Goal: Task Accomplishment & Management: Use online tool/utility

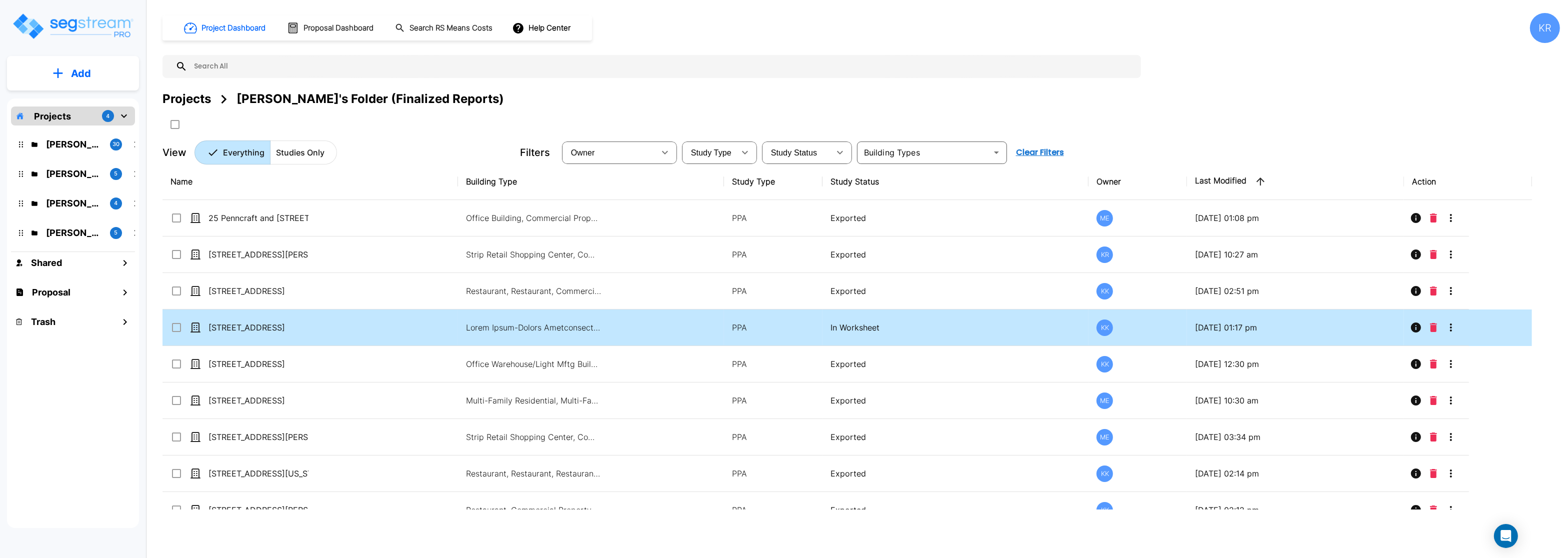
click at [826, 328] on td "In Worksheet" at bounding box center [955, 328] width 266 height 37
checkbox input "true"
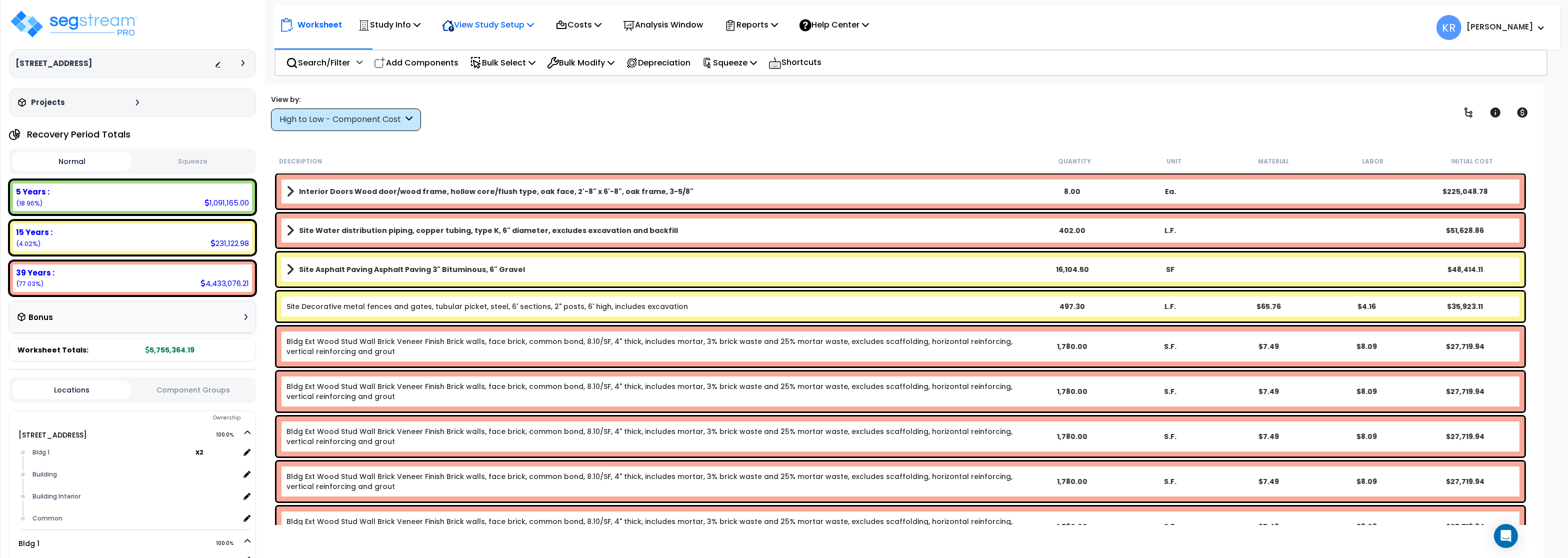
click at [477, 23] on p "View Study Setup" at bounding box center [488, 24] width 92 height 13
click at [473, 46] on link "Building Setup" at bounding box center [487, 48] width 99 height 20
click at [378, 27] on p "Study Info" at bounding box center [389, 24] width 62 height 13
click at [378, 46] on link "Study Setup" at bounding box center [402, 48] width 99 height 20
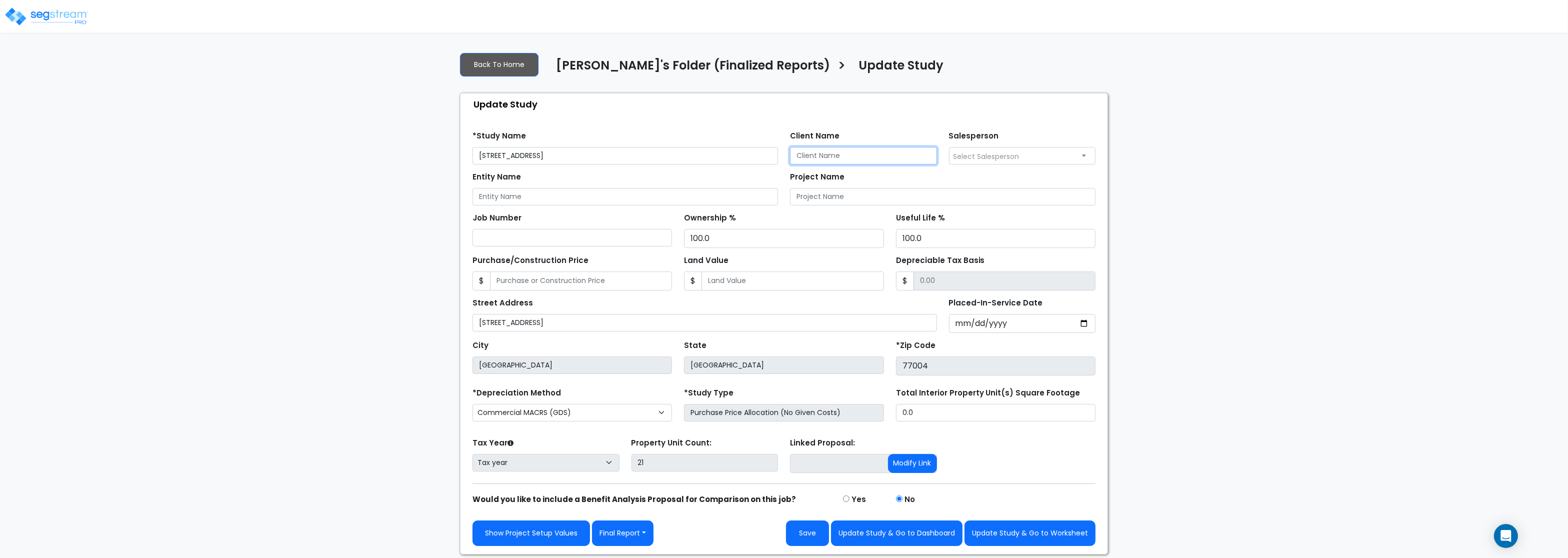
drag, startPoint x: 864, startPoint y: 164, endPoint x: 866, endPoint y: 158, distance: 6.3
click at [866, 158] on input "Client Name" at bounding box center [864, 156] width 147 height 18
paste input "Castle Housing LLC"
type input "Castle Housing LLC"
click at [537, 199] on input "Entity Name" at bounding box center [625, 197] width 305 height 18
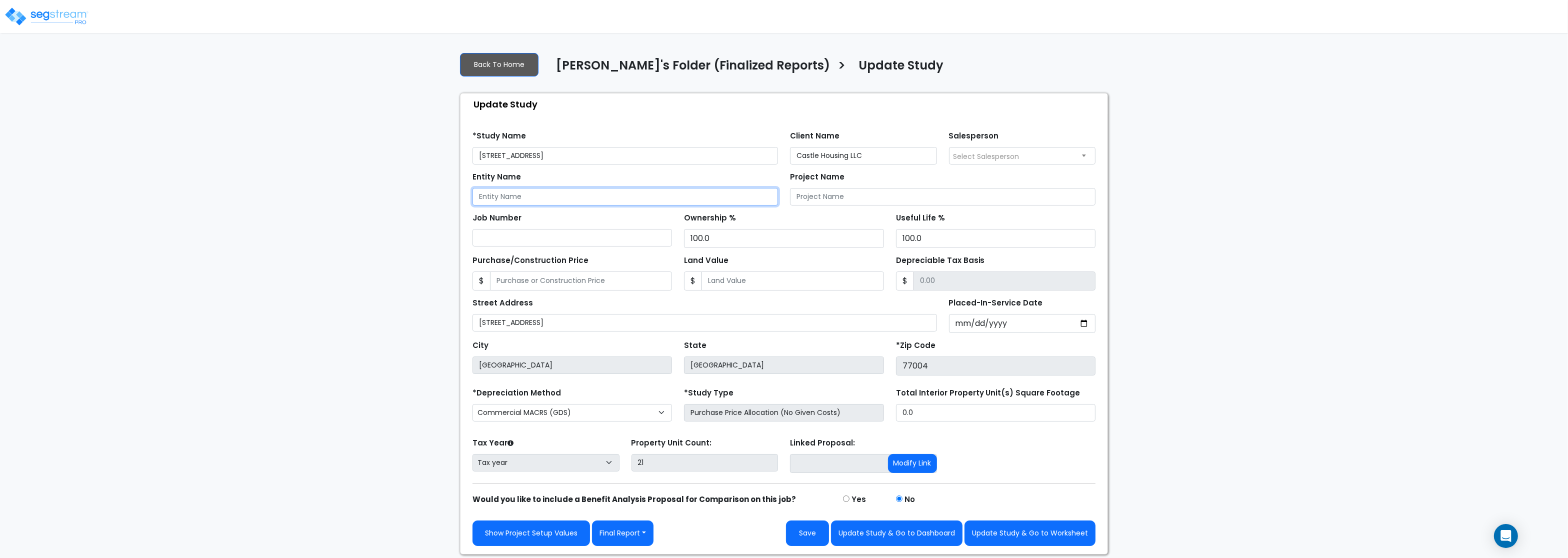
paste input "Castle Housing LLC"
type input "Castle Housing LLC"
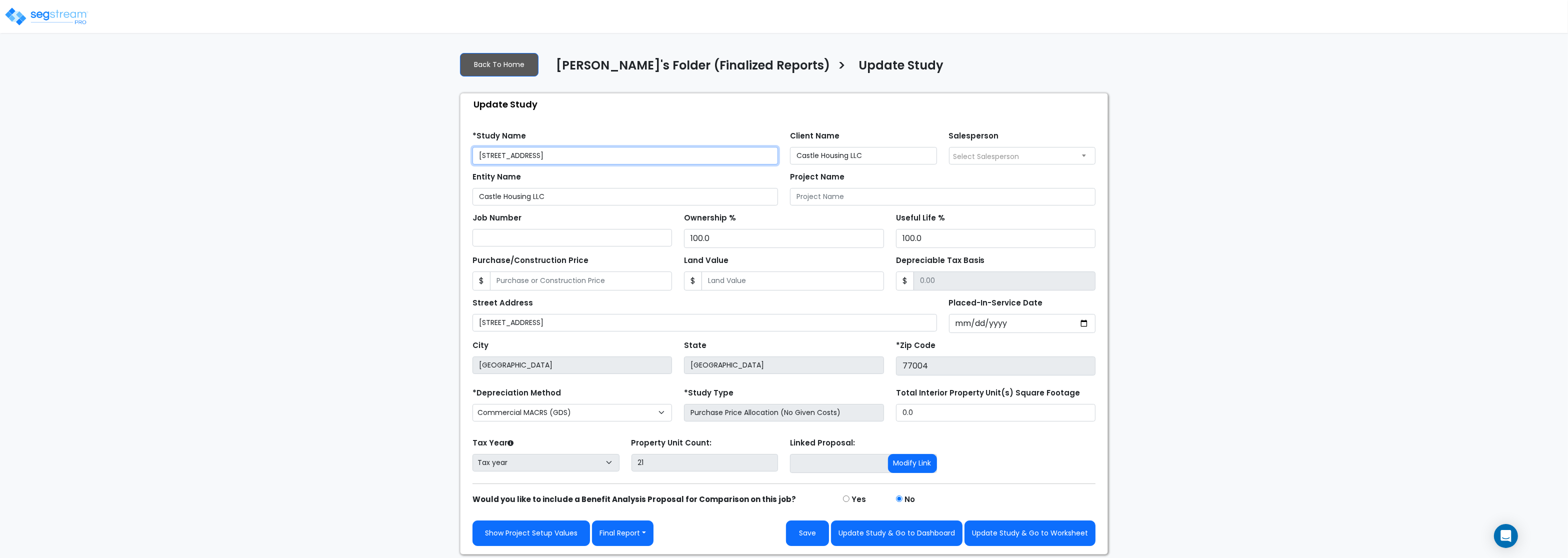
drag, startPoint x: 562, startPoint y: 157, endPoint x: 360, endPoint y: 142, distance: 202.6
click at [473, 147] on input "3620 Southmore Blvd" at bounding box center [625, 156] width 305 height 18
paste input "oulevar"
type input "3620 Southmore Boulevard"
drag, startPoint x: 575, startPoint y: 324, endPoint x: 280, endPoint y: 313, distance: 295.2
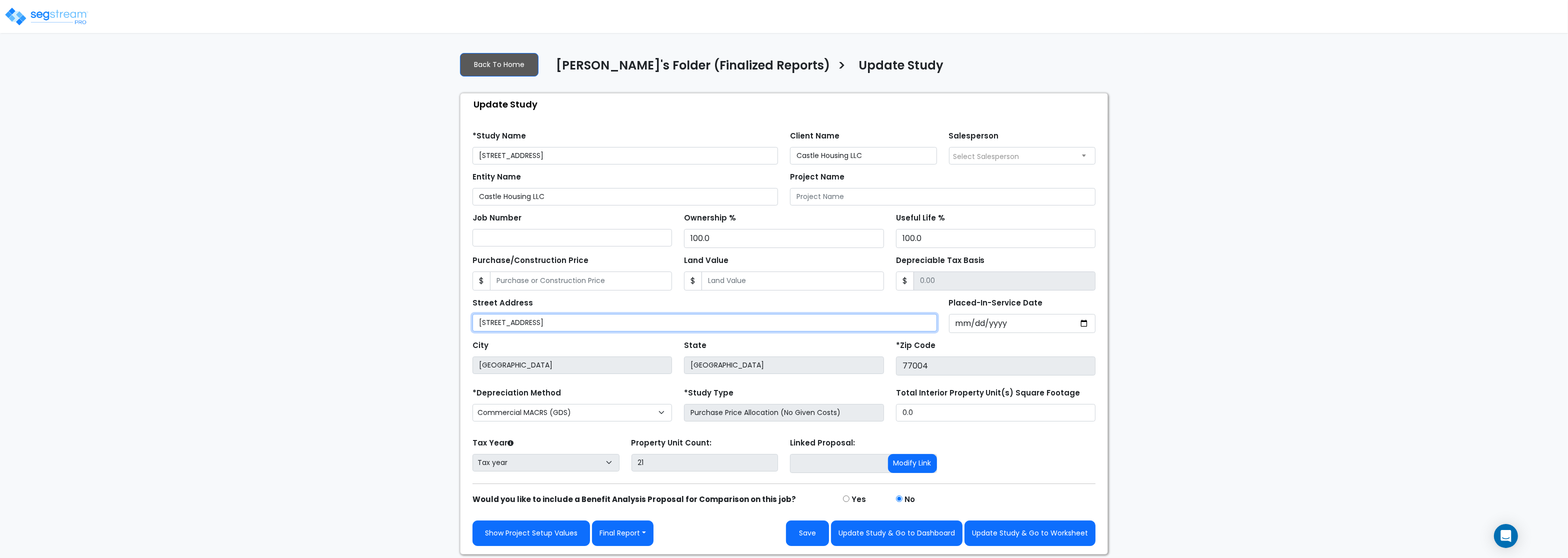
click at [473, 314] on input "3620 Southmore Blvd" at bounding box center [705, 323] width 464 height 18
paste input "oulevar"
type input "[STREET_ADDRESS]"
click at [965, 327] on input "Placed-In-Service Date" at bounding box center [1023, 324] width 147 height 19
type input "[DATE]"
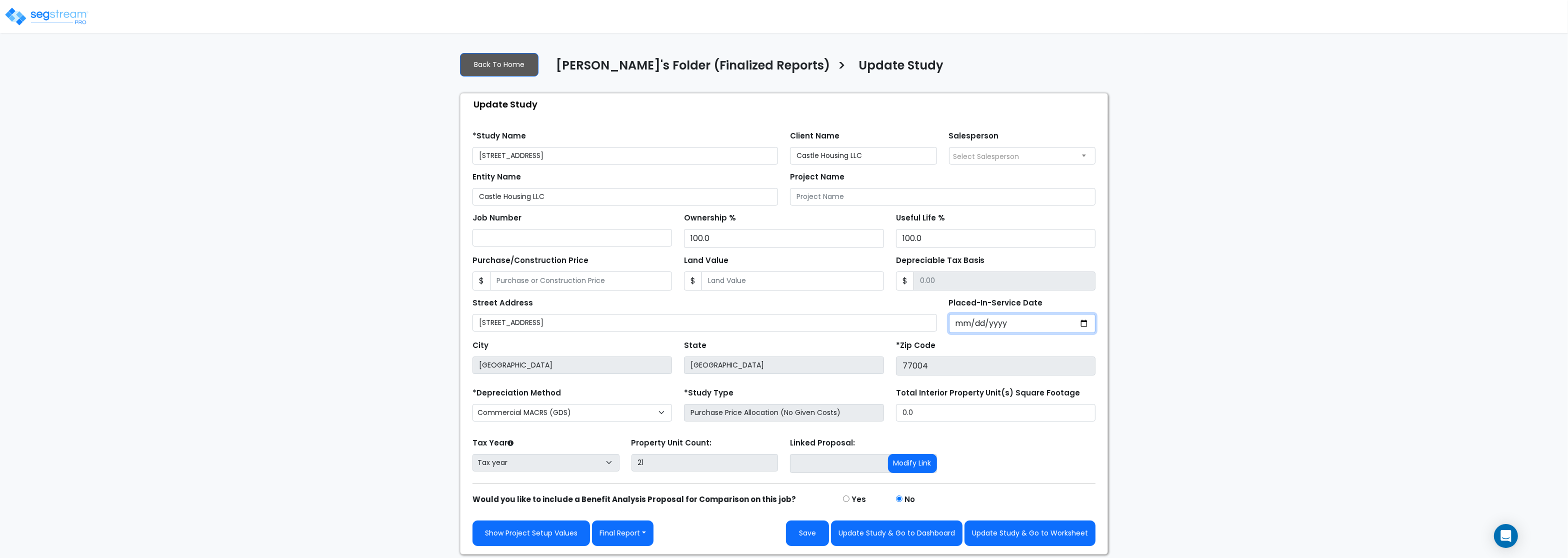
select select "2024"
click at [993, 152] on span "Select Salesperson" at bounding box center [987, 157] width 66 height 10
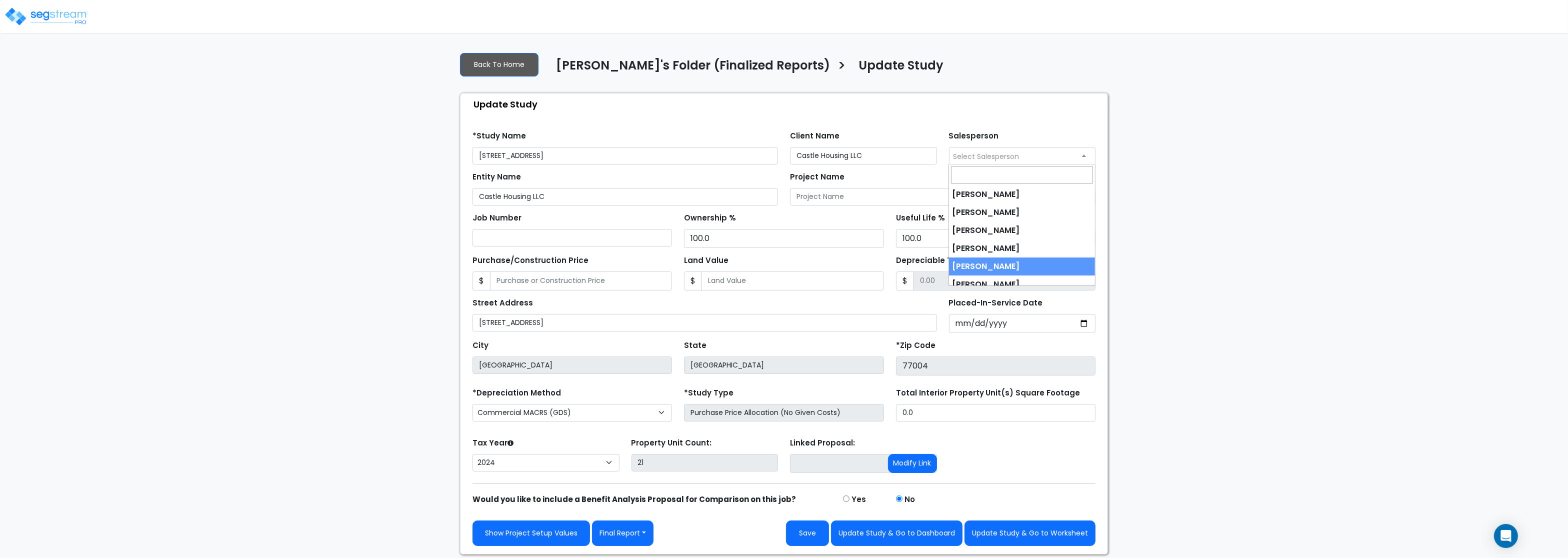
scroll to position [26, 0]
select select "245"
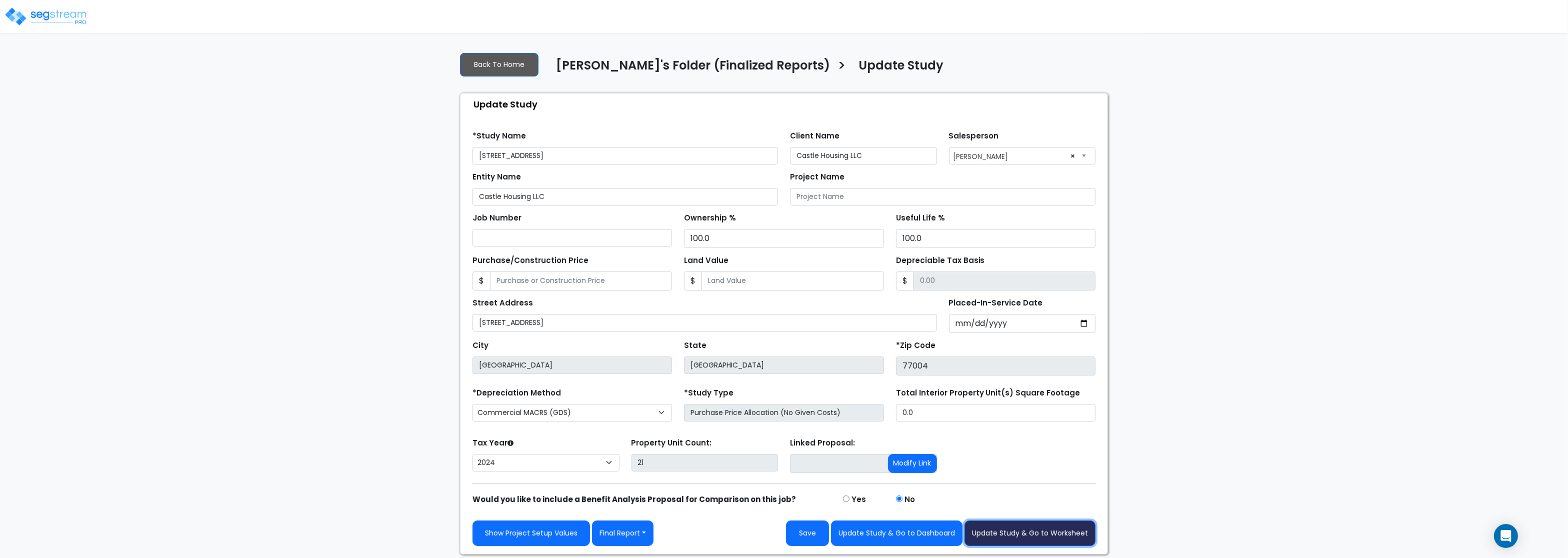
click at [1020, 538] on button "Update Study & Go to Worksheet" at bounding box center [1030, 533] width 131 height 25
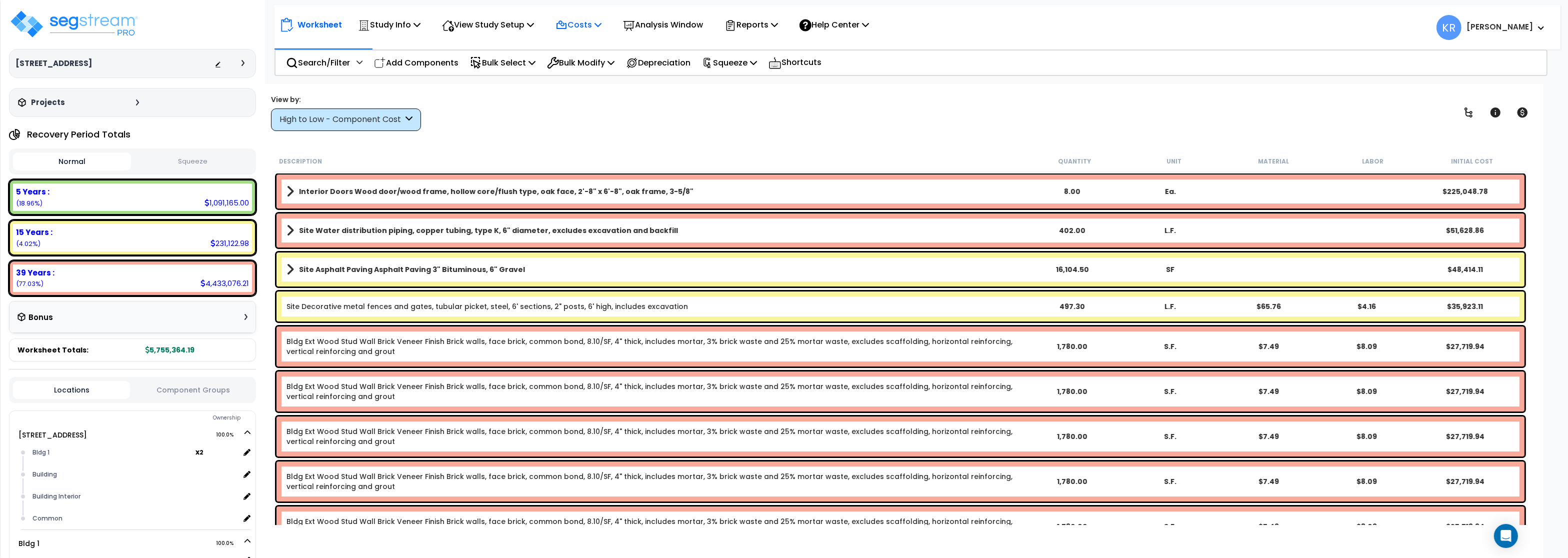
click at [591, 25] on p "Costs" at bounding box center [578, 24] width 46 height 13
click at [621, 40] on link "Indirect Costs" at bounding box center [600, 48] width 99 height 20
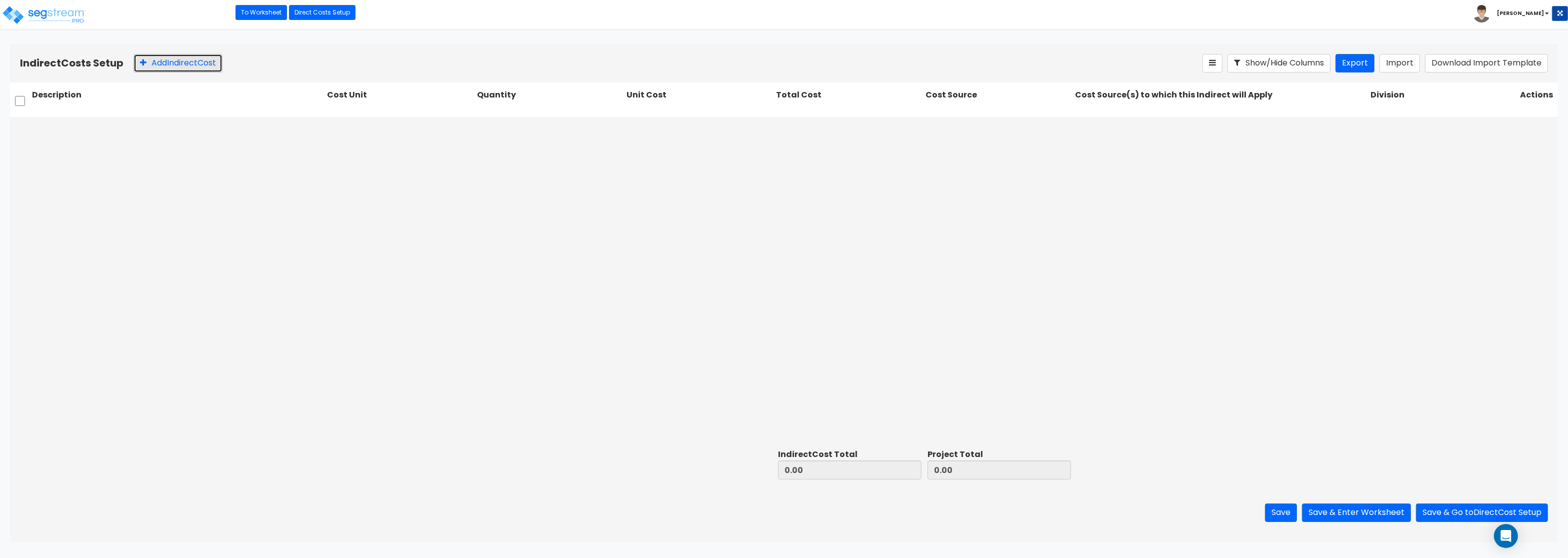
click at [185, 60] on button "Add Indirect Cost" at bounding box center [178, 63] width 89 height 18
click at [67, 134] on input "text" at bounding box center [177, 129] width 291 height 19
paste input "Architect"
type input "Architect"
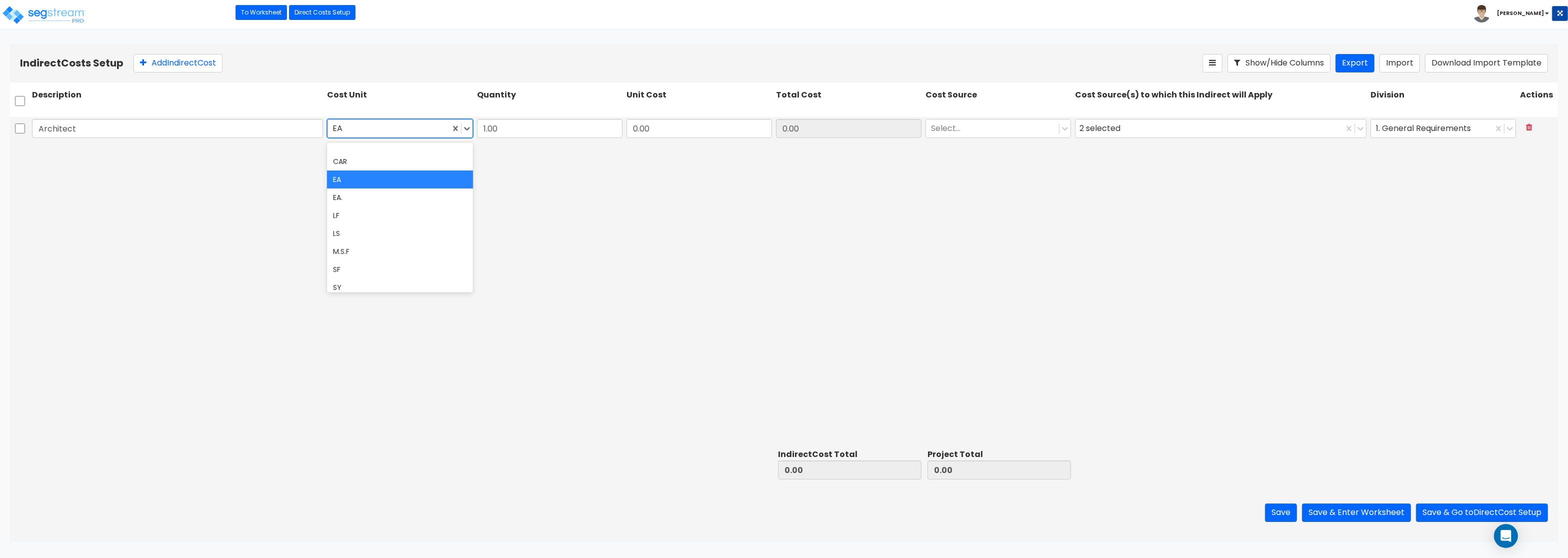
click at [386, 130] on div at bounding box center [388, 128] width 112 height 13
type input "l"
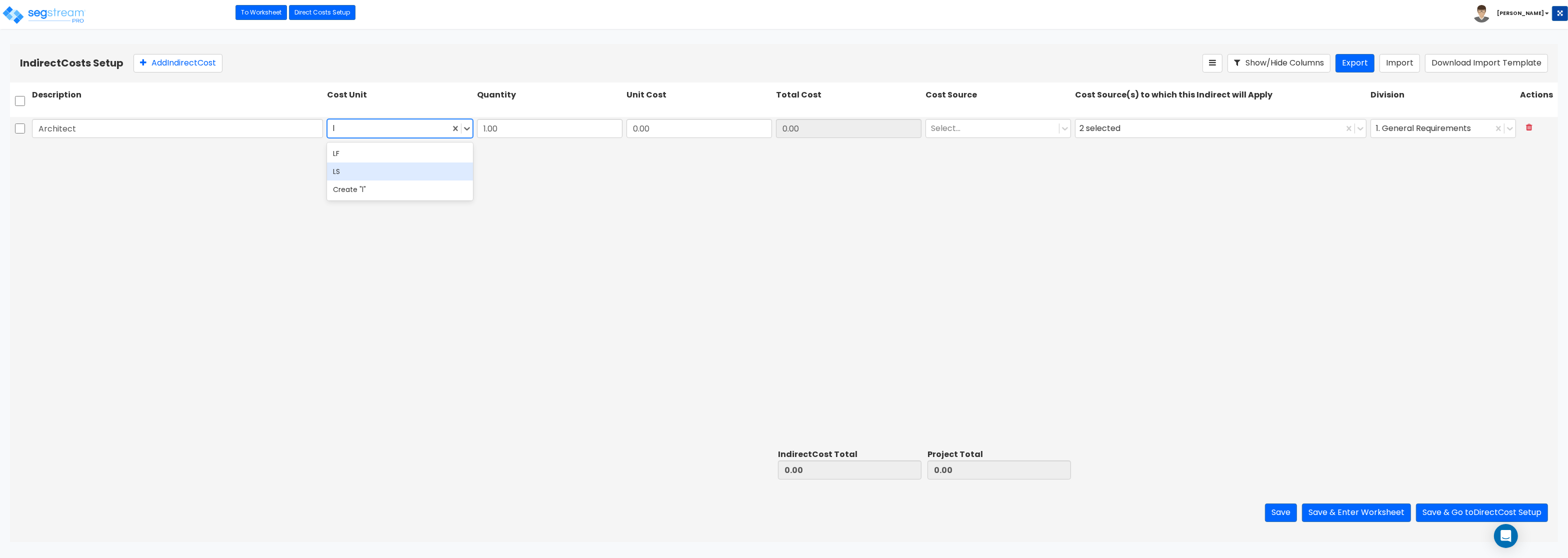
click at [364, 168] on div "LS" at bounding box center [399, 171] width 145 height 18
drag, startPoint x: 657, startPoint y: 129, endPoint x: 839, endPoint y: 136, distance: 182.1
click at [772, 136] on input "0.00" at bounding box center [699, 129] width 145 height 19
paste input "118,875.71"
type input "118,875.71"
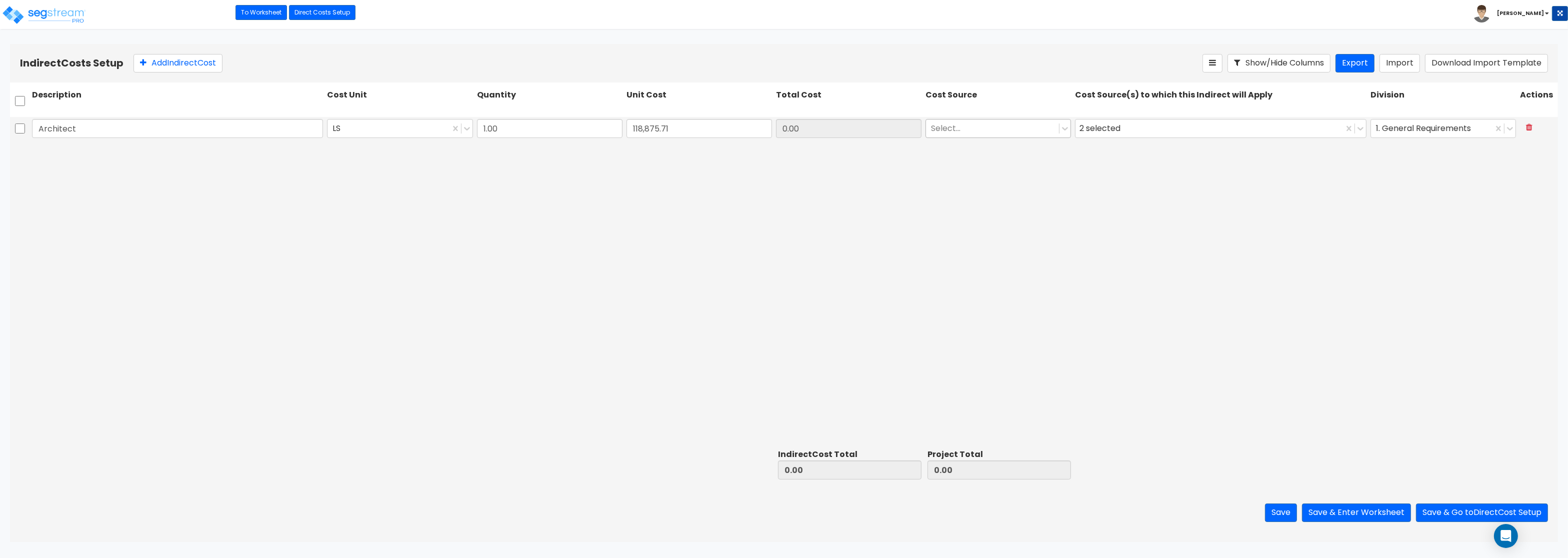
type input "118,875.71"
click at [1012, 127] on div at bounding box center [992, 128] width 123 height 13
click at [998, 154] on div "RS Means (Default)" at bounding box center [998, 154] width 145 height 18
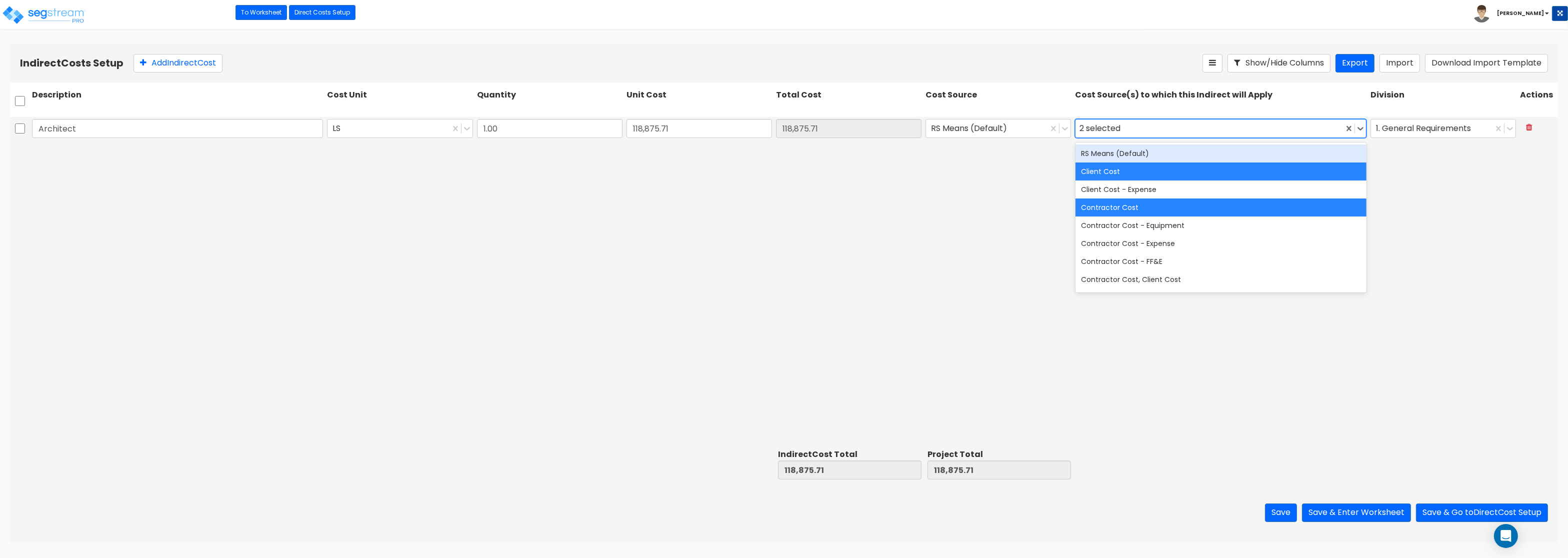
click at [1120, 134] on div "2 selected" at bounding box center [1102, 129] width 45 height 15
click at [1121, 154] on div "RS Means (Default)" at bounding box center [1221, 154] width 291 height 18
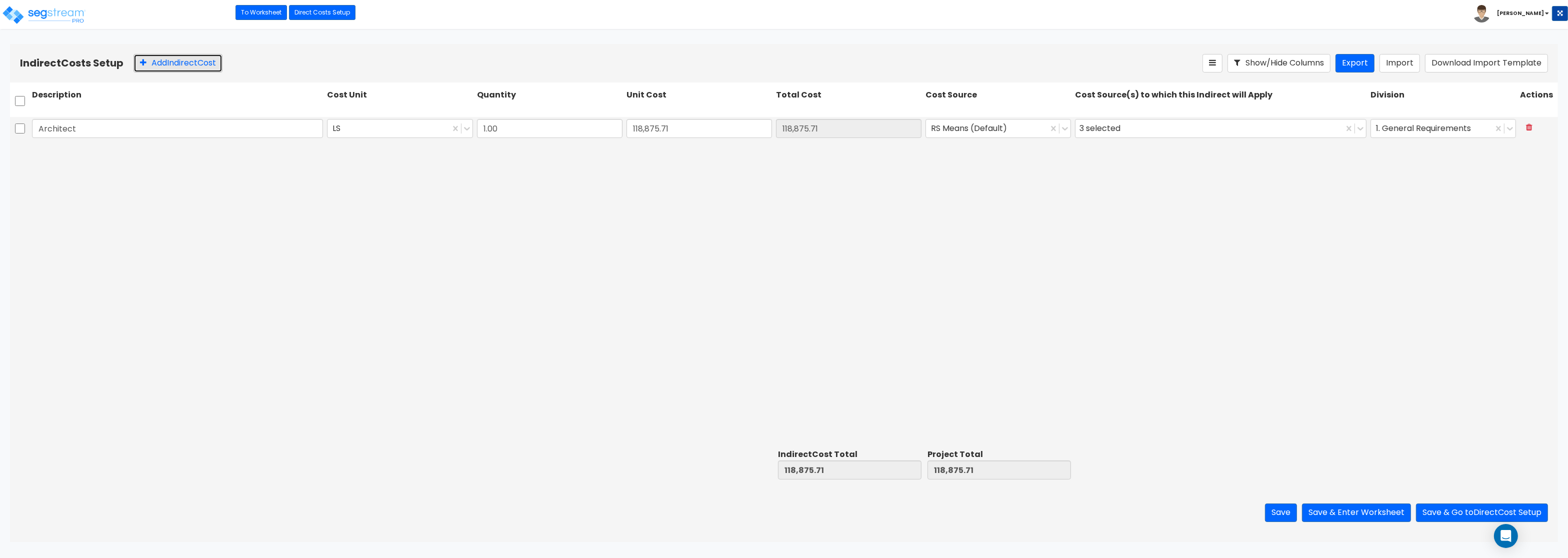
click at [145, 65] on icon at bounding box center [143, 62] width 6 height 8
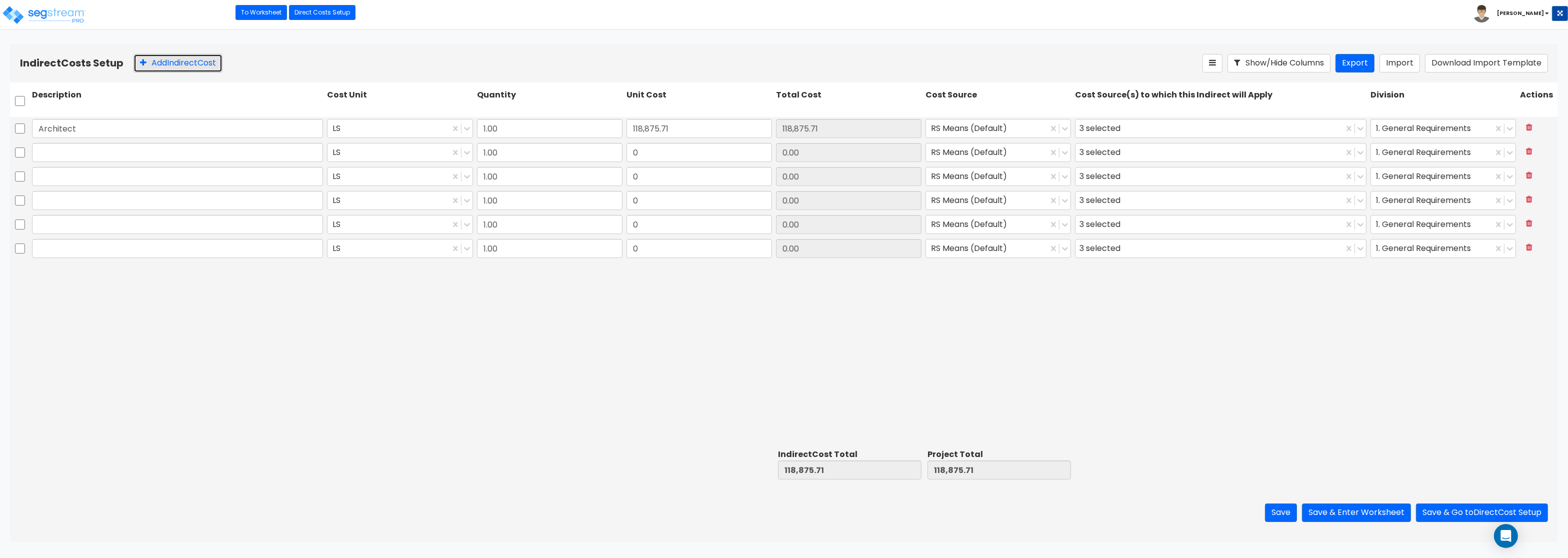
click at [145, 65] on icon at bounding box center [143, 62] width 6 height 8
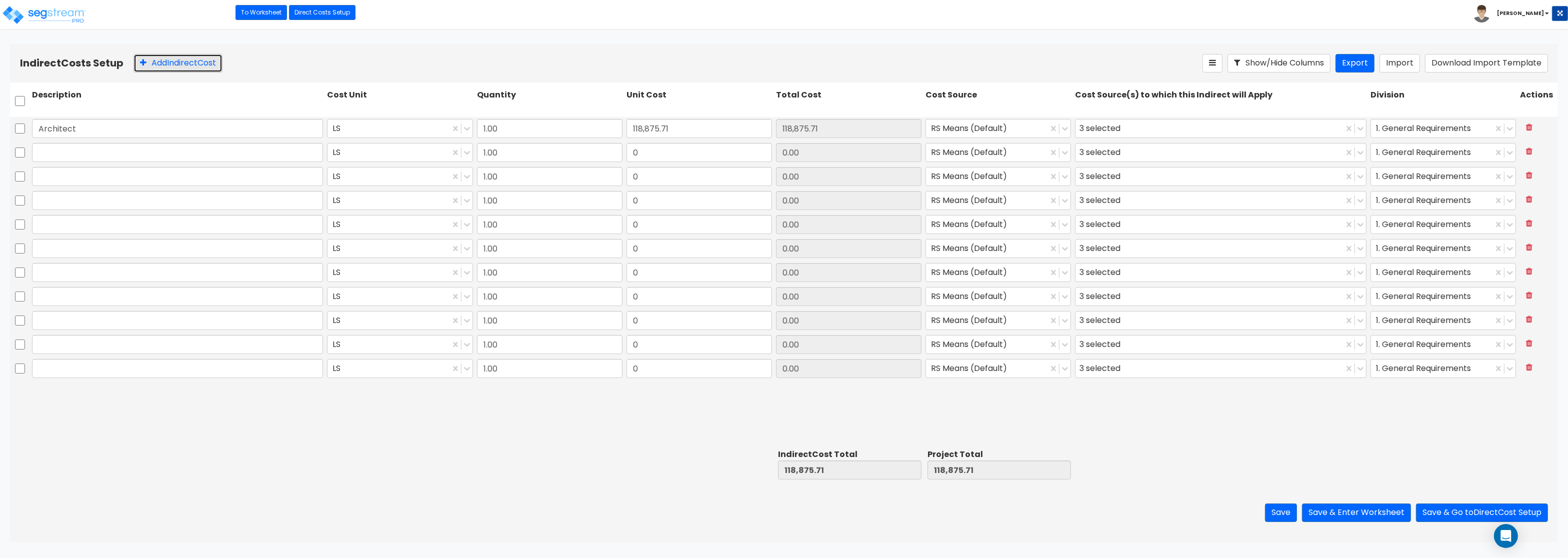
click at [145, 65] on icon at bounding box center [143, 62] width 6 height 8
click at [270, 149] on input "text" at bounding box center [177, 152] width 291 height 19
paste input "Engineering"
type input "Engineering"
click at [95, 174] on input "text" at bounding box center [177, 176] width 291 height 19
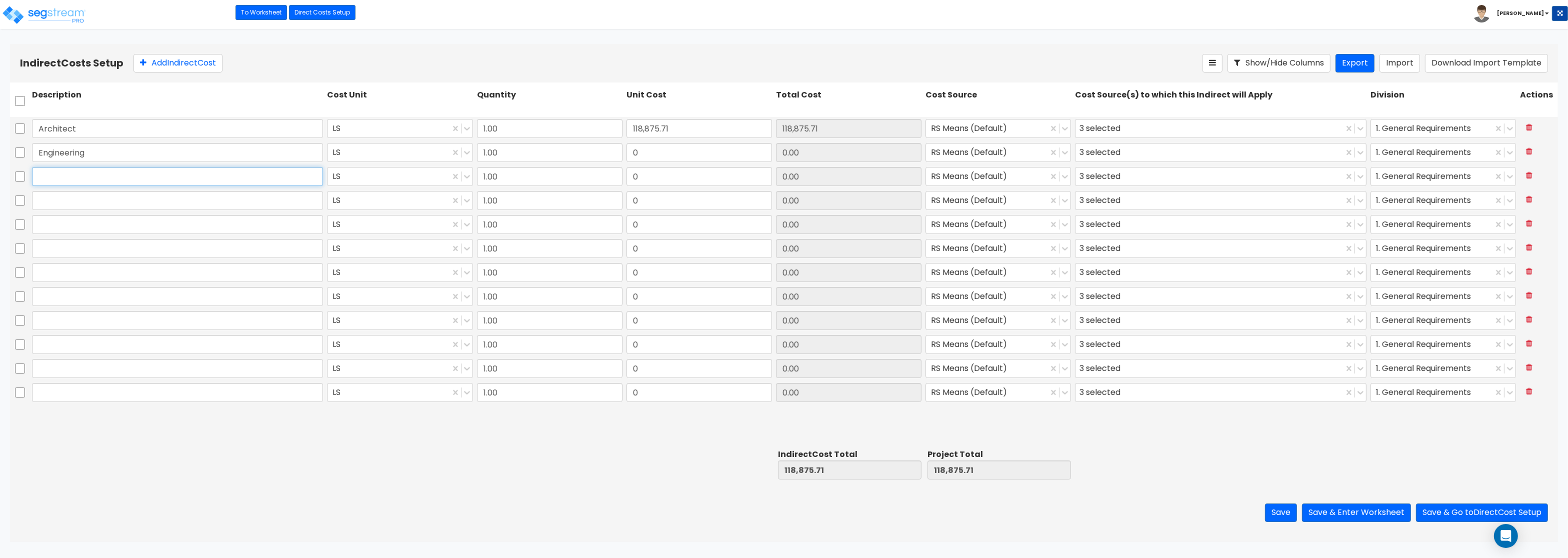
paste input "General Construction Manager"
type input "General Construction Manager"
click at [147, 187] on div "General Construction Manager" at bounding box center [177, 176] width 295 height 23
click at [145, 206] on input "text" at bounding box center [177, 201] width 291 height 19
paste input "Overhead and Profit"
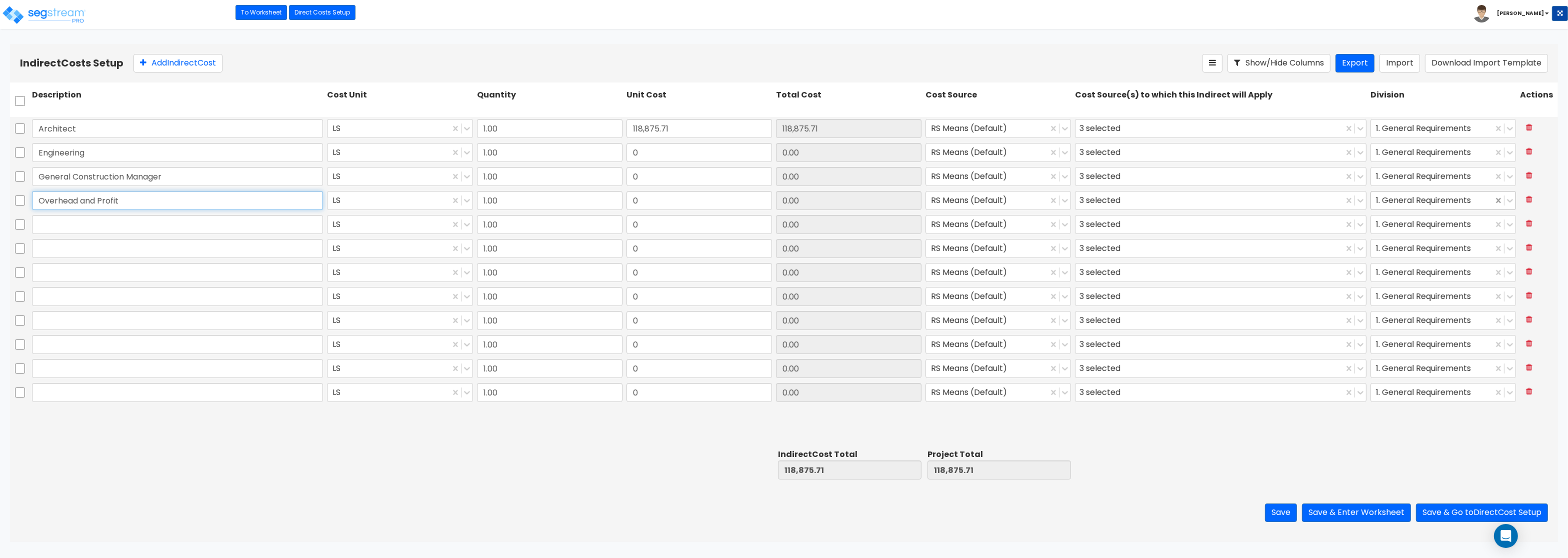
type input "Overhead and Profit"
click at [209, 216] on input "text" at bounding box center [177, 225] width 291 height 19
paste input "Bond"
type input "Bond"
click at [95, 249] on input "text" at bounding box center [177, 249] width 291 height 19
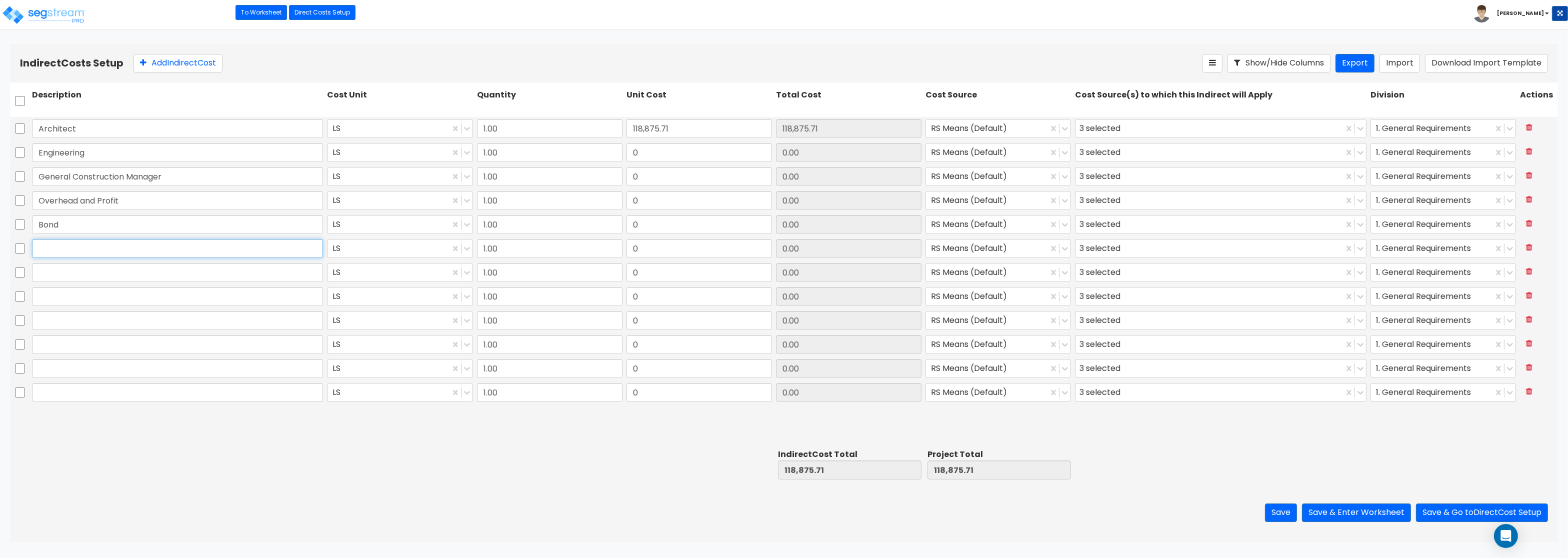
paste input "Permits"
type input "Permits"
click at [168, 267] on input "text" at bounding box center [177, 272] width 291 height 19
paste input "Other"
type input "Other"
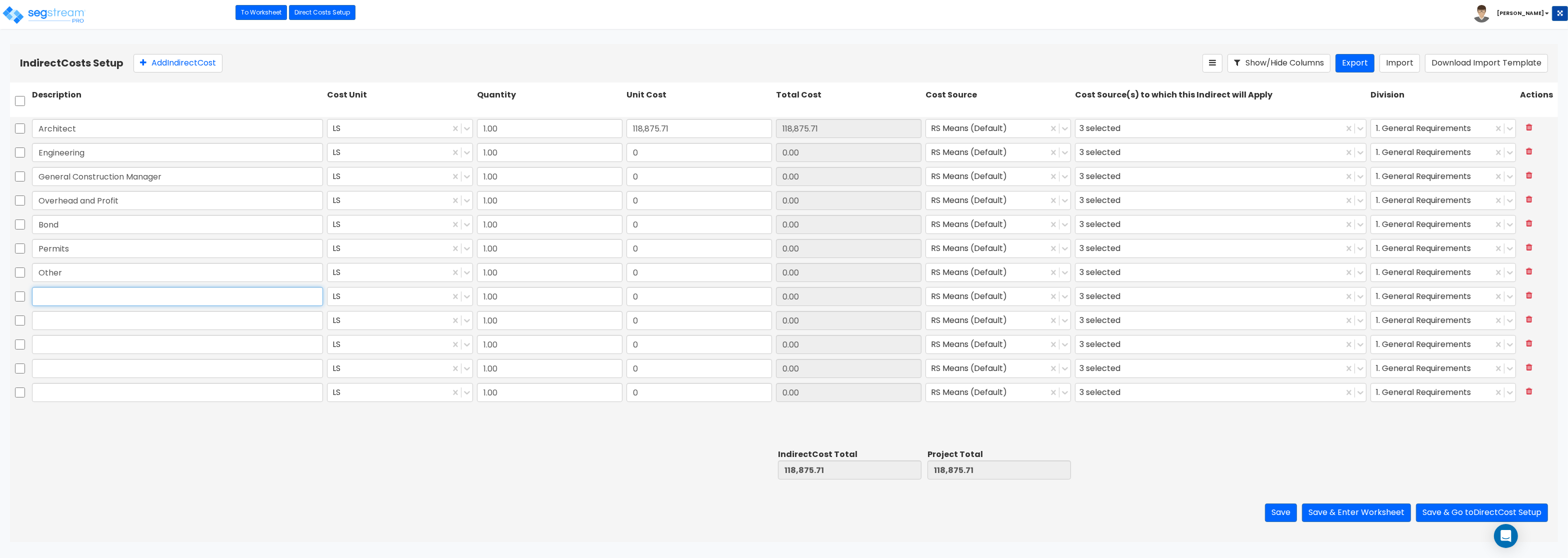
click at [129, 295] on input "text" at bounding box center [177, 296] width 291 height 19
paste input "Title Services and lender's title Insurance"
type input "Title Services and lender's title Insurance"
click at [103, 322] on input "text" at bounding box center [177, 321] width 291 height 19
paste input "Title - Escrow Fee"
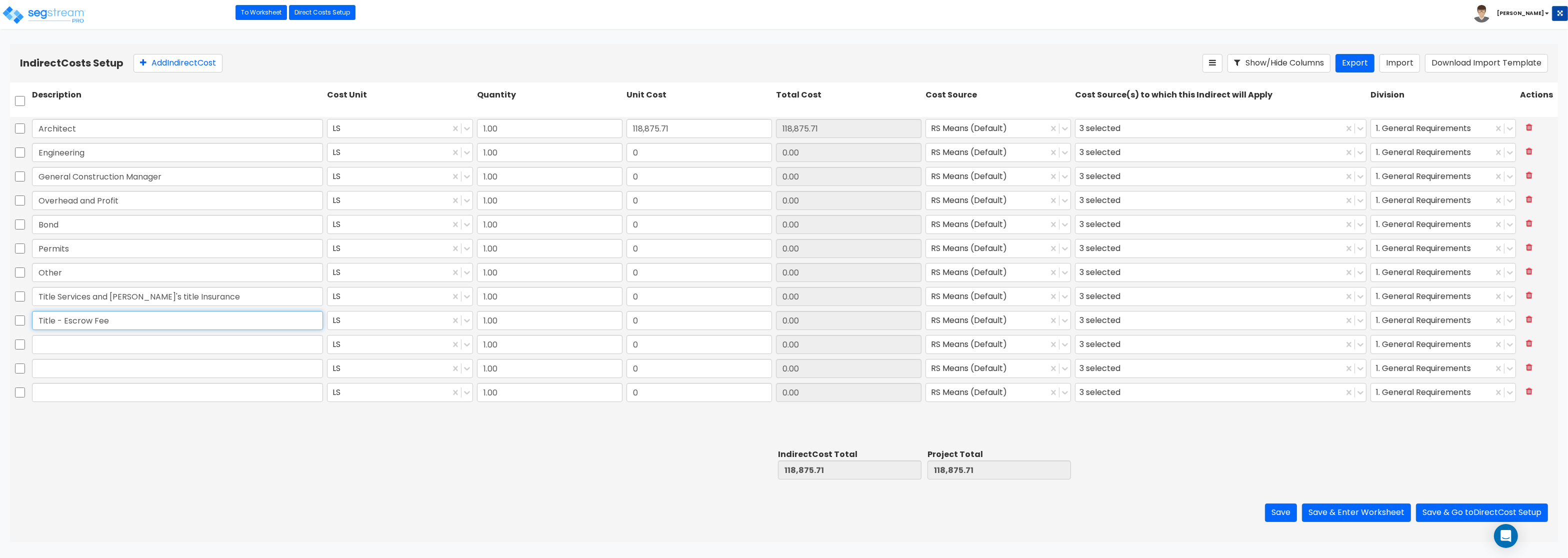
type input "Title - Escrow Fee"
click at [131, 349] on input "text" at bounding box center [177, 345] width 291 height 19
paste input "Owner's T-19.1 Endorsement"
type input "Owner's T-19.1 Endorsement"
click at [175, 366] on input "text" at bounding box center [177, 369] width 291 height 19
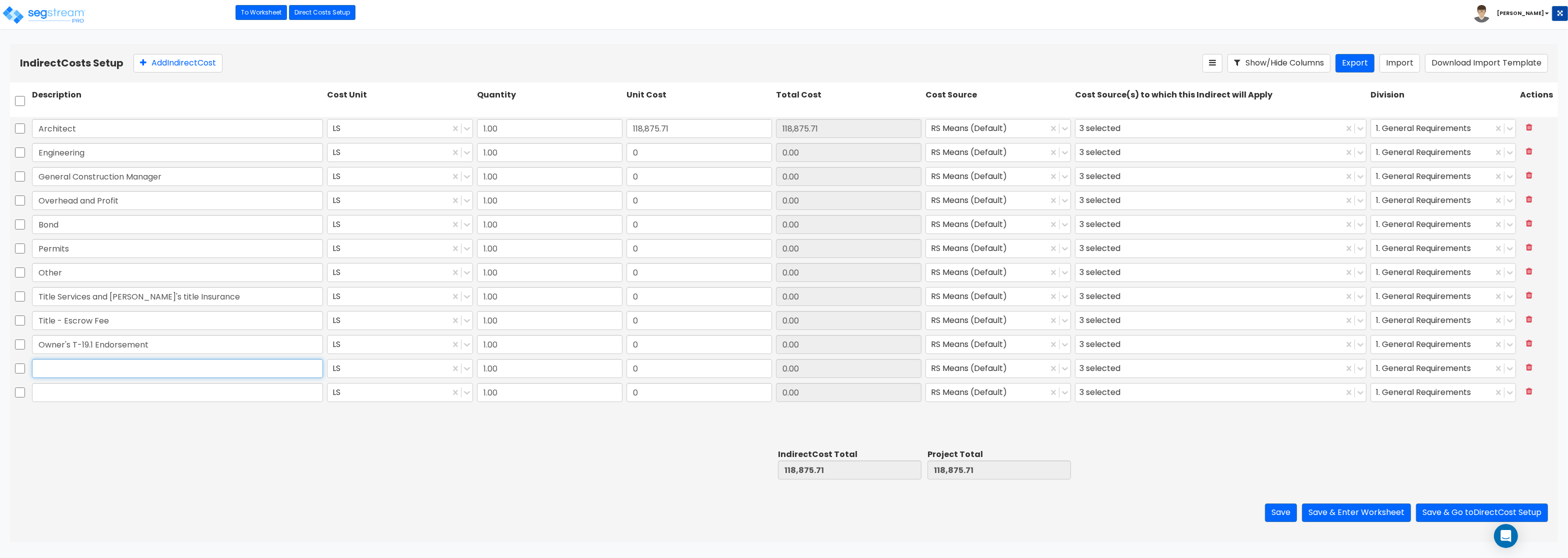
paste input "Government recording charges: Deed"
type input "Government recording charges: Deed"
click at [207, 381] on div "Government recording charges: Deed LS 1.00 0 0.00 RS Means (Default) 3 selected…" at bounding box center [784, 369] width 1548 height 24
click at [192, 394] on input "text" at bounding box center [177, 393] width 291 height 19
paste input "E-Recording Fee"
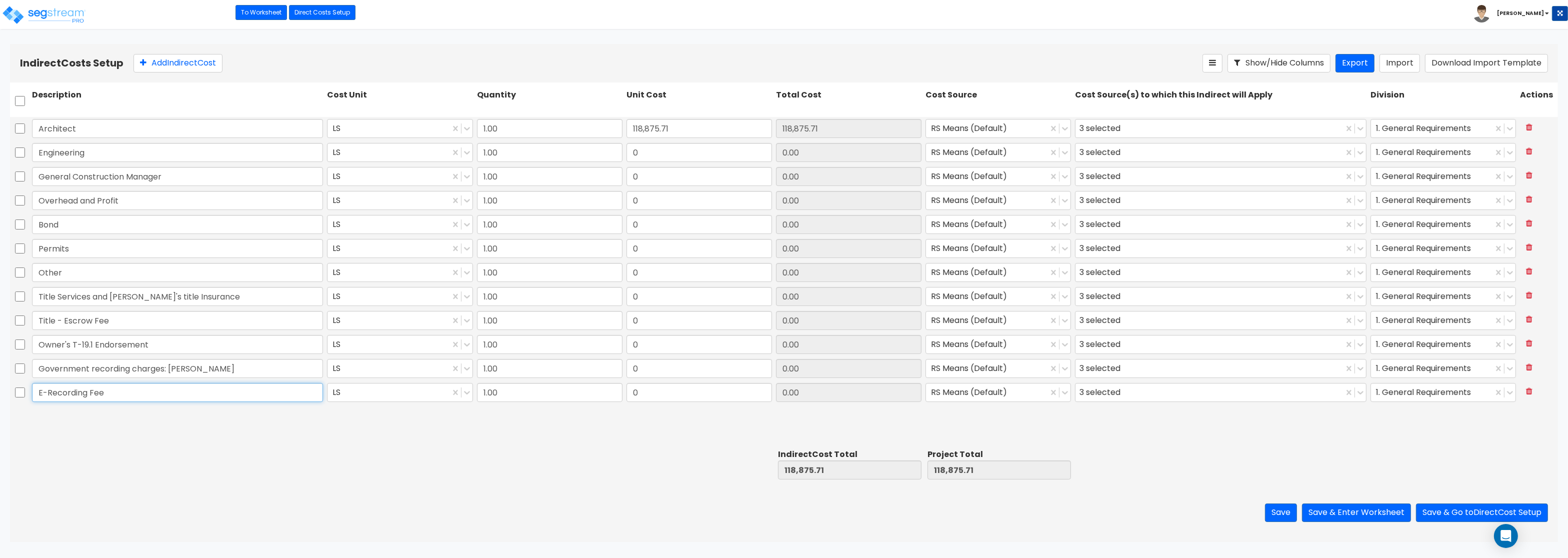
type input "E-Recording Fee"
drag, startPoint x: 640, startPoint y: 150, endPoint x: 740, endPoint y: 144, distance: 100.2
click at [740, 144] on input "0" at bounding box center [699, 152] width 145 height 19
paste input "37,148.66"
type input "37,148.66"
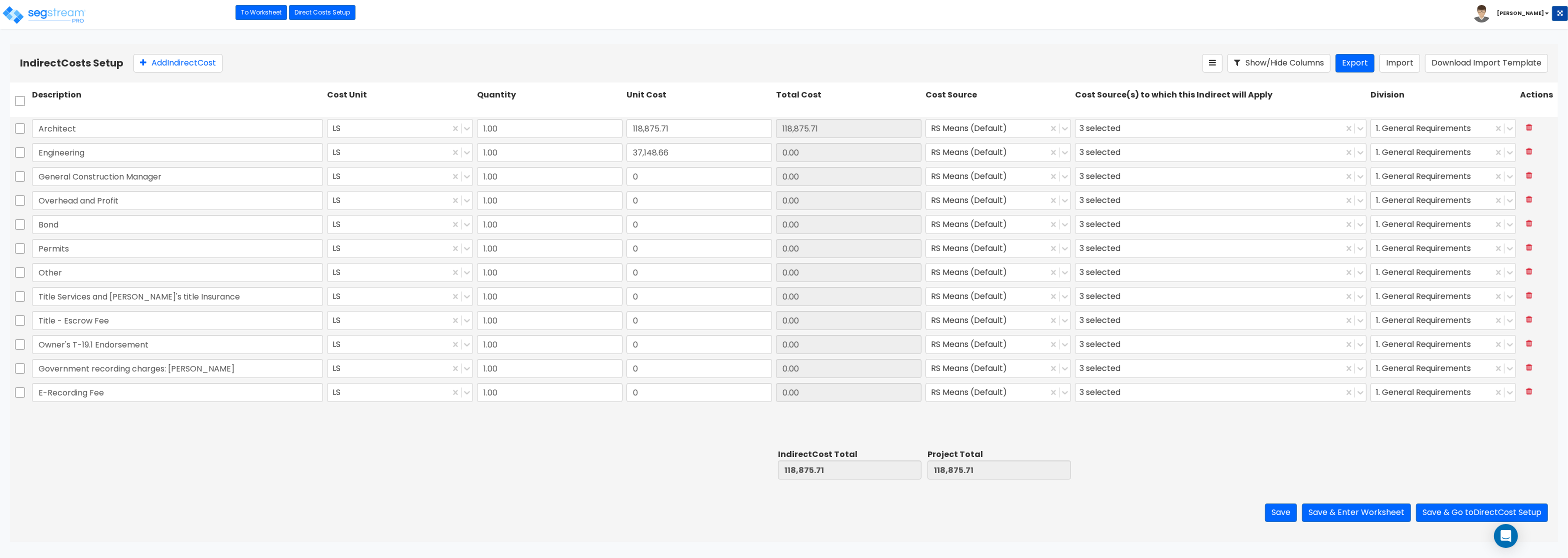
type input "37,148.66"
drag, startPoint x: 672, startPoint y: 180, endPoint x: 594, endPoint y: 169, distance: 78.8
click at [626, 169] on input "0" at bounding box center [699, 176] width 145 height 19
paste input "29,718.93"
type input "29,718.93"
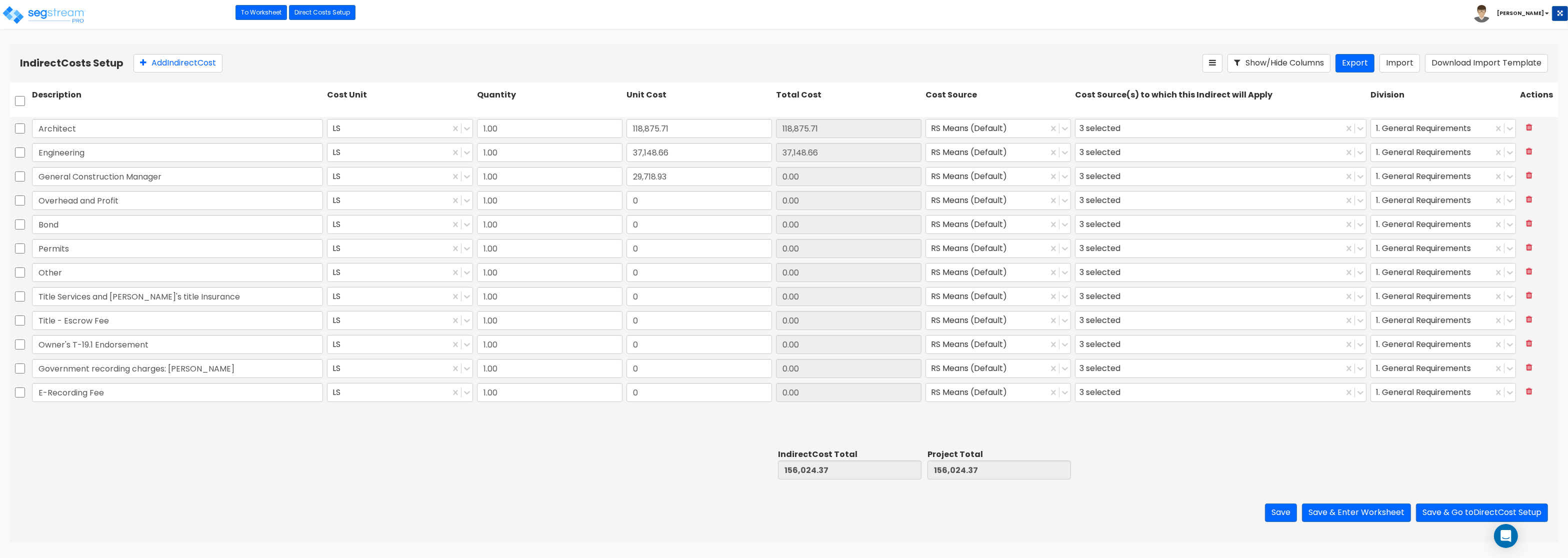
type input "29,718.93"
drag, startPoint x: 643, startPoint y: 195, endPoint x: 694, endPoint y: 199, distance: 51.2
click at [694, 199] on input "0" at bounding box center [699, 201] width 145 height 19
paste input "74,297.32"
type input "74,297.32"
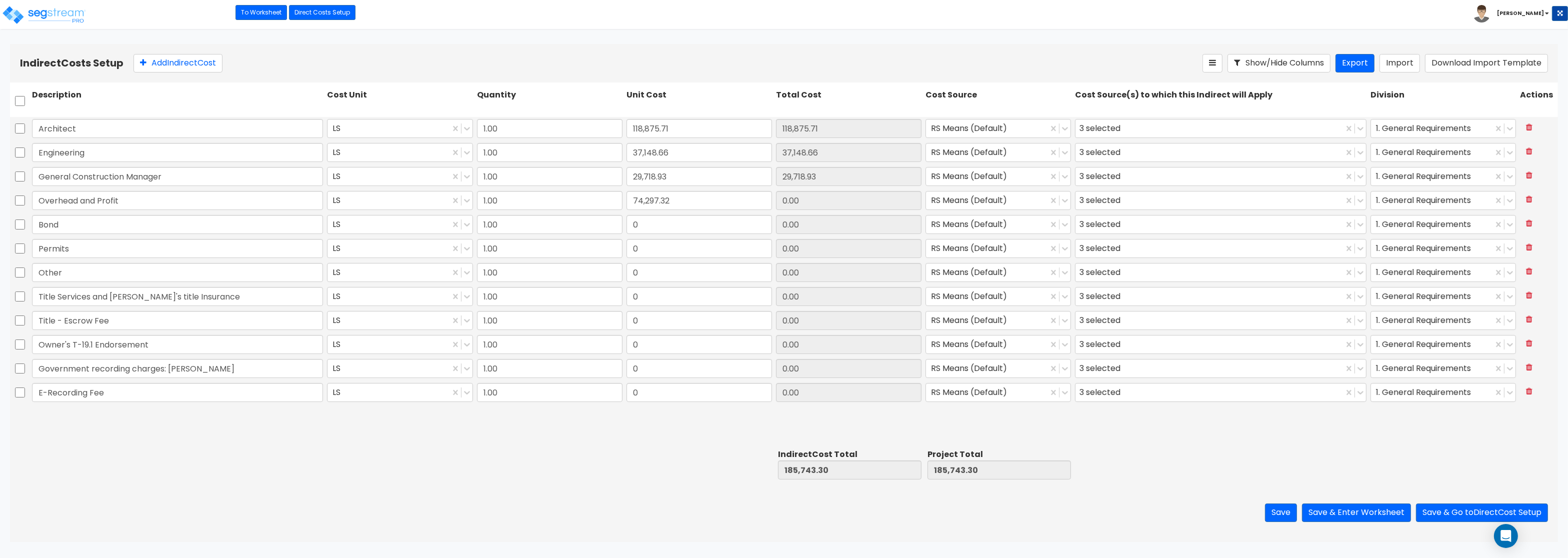
type input "74,297.32"
drag, startPoint x: 630, startPoint y: 224, endPoint x: 714, endPoint y: 222, distance: 84.0
click at [714, 222] on input "0" at bounding box center [699, 225] width 145 height 19
paste input "22,289.2"
type input "22,289.20"
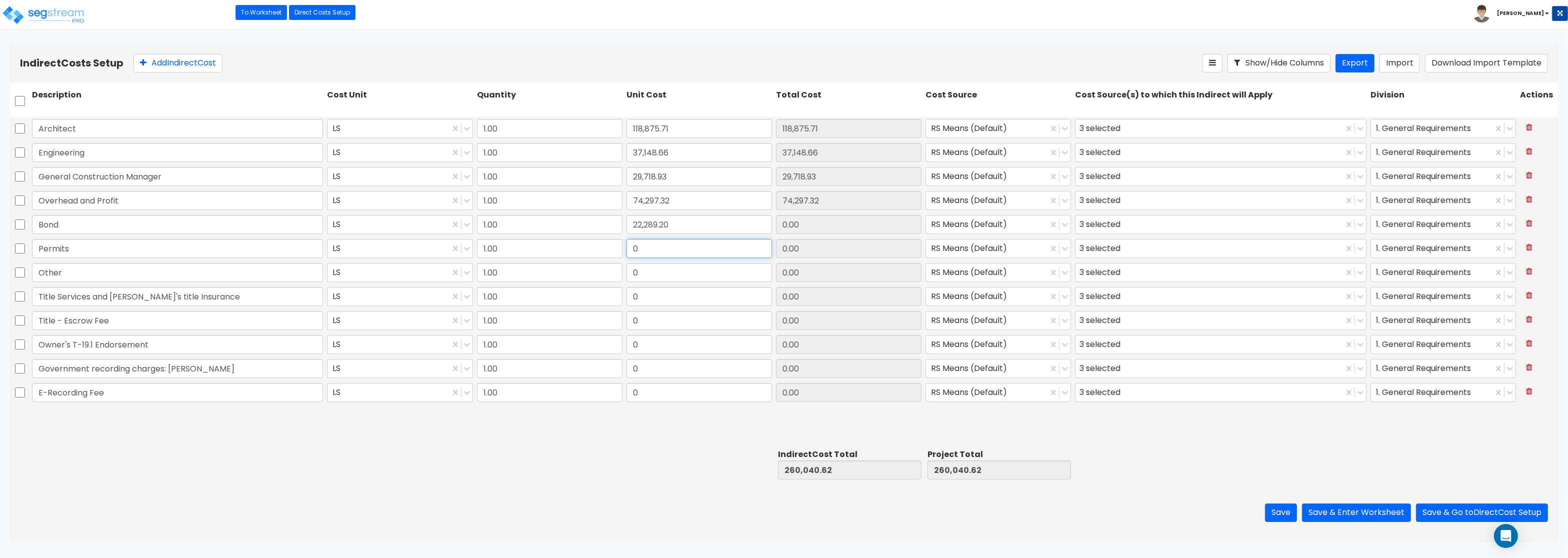
type input "22,289.20"
drag, startPoint x: 628, startPoint y: 251, endPoint x: 777, endPoint y: 260, distance: 149.3
click at [777, 260] on div "Permits LS 1.00 0 0.00 RS Means (Default) 3 selected 1. General Requirements" at bounding box center [784, 248] width 1548 height 23
paste input "22,289.2"
type input "22,289.20"
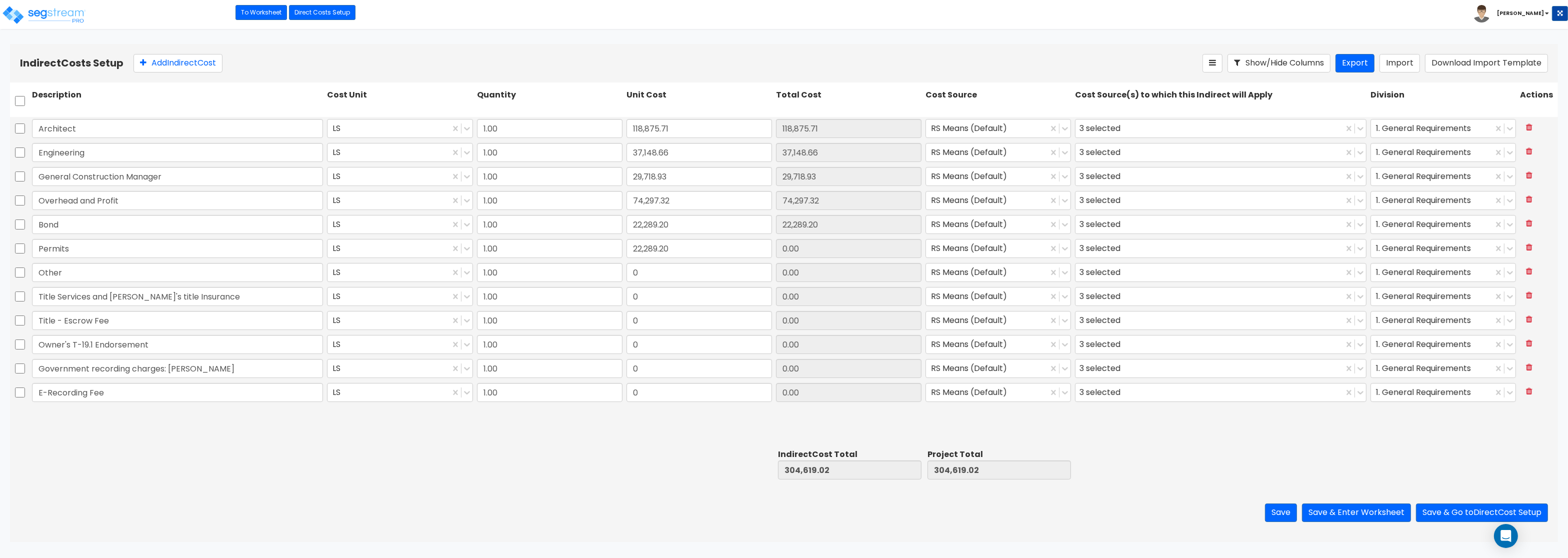
type input "22,289.20"
drag, startPoint x: 635, startPoint y: 272, endPoint x: 682, endPoint y: 277, distance: 47.3
click at [682, 277] on input "0" at bounding box center [699, 272] width 145 height 19
paste input "14,859.46"
type input "14,859.46"
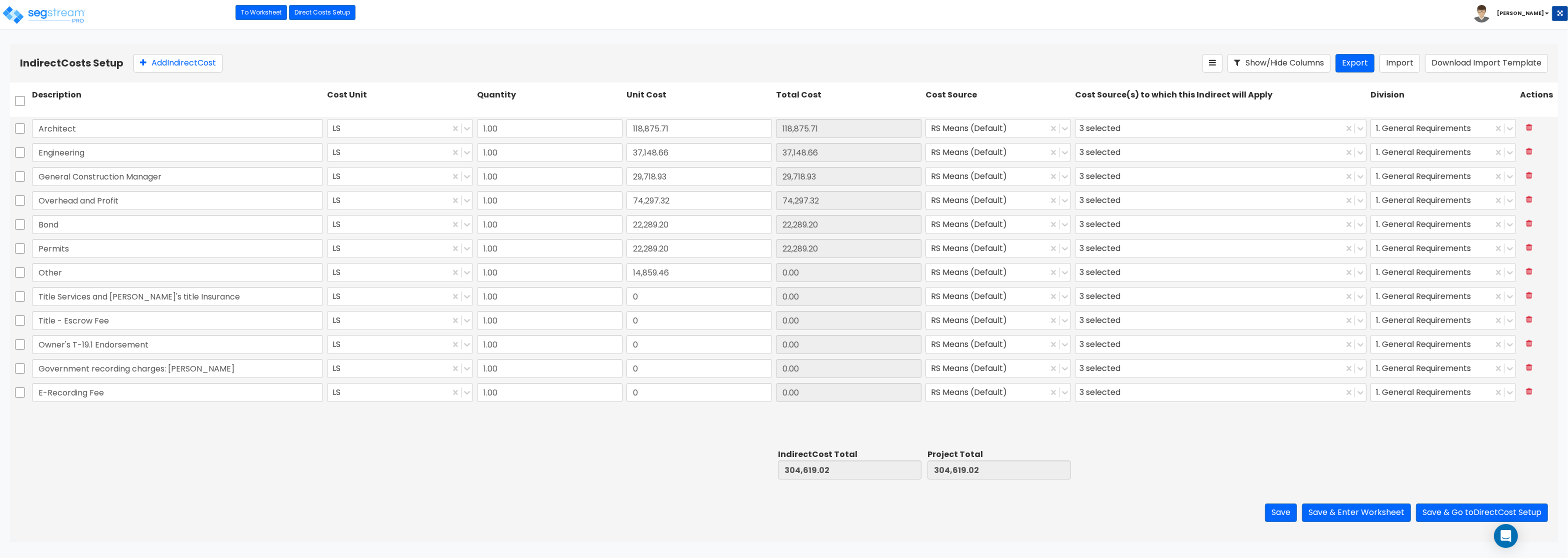
type input "14,859.46"
drag, startPoint x: 628, startPoint y: 302, endPoint x: 725, endPoint y: 304, distance: 97.0
click at [725, 304] on input "0" at bounding box center [699, 296] width 145 height 19
paste input "1,148.6"
type input "1,148.60"
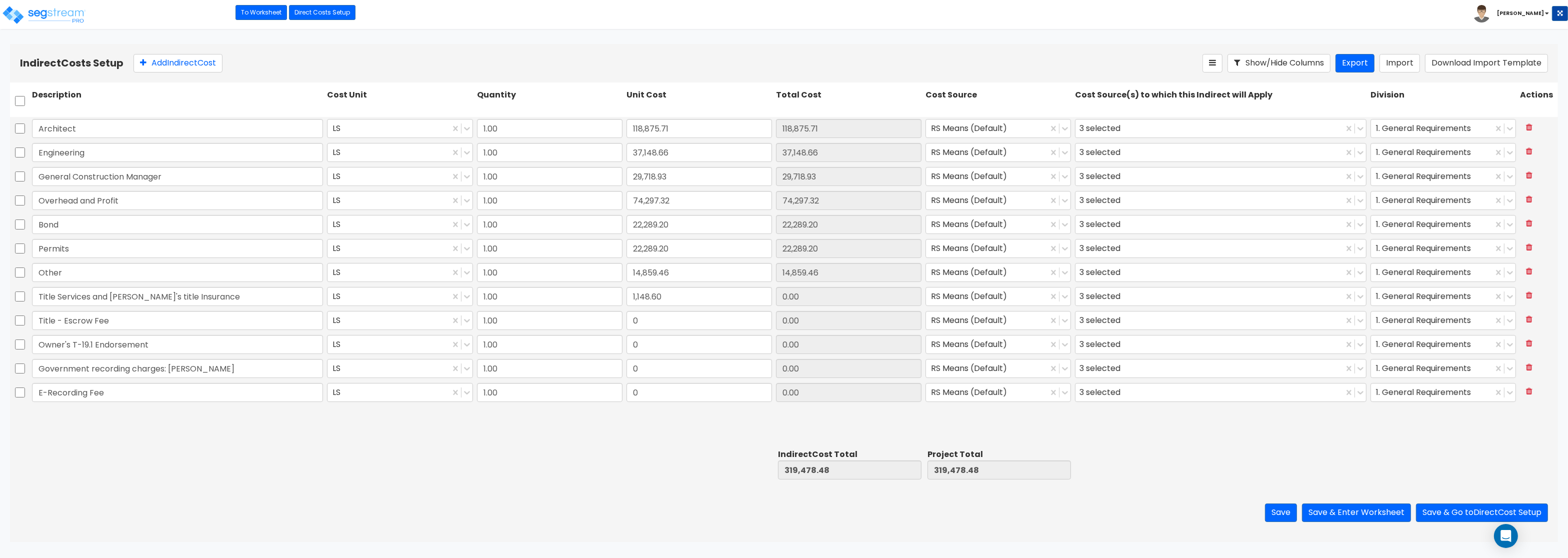
type input "1,148.60"
drag, startPoint x: 638, startPoint y: 322, endPoint x: 675, endPoint y: 319, distance: 37.1
click at [675, 319] on input "0" at bounding box center [699, 321] width 145 height 19
paste input "750.0"
type input "750.00"
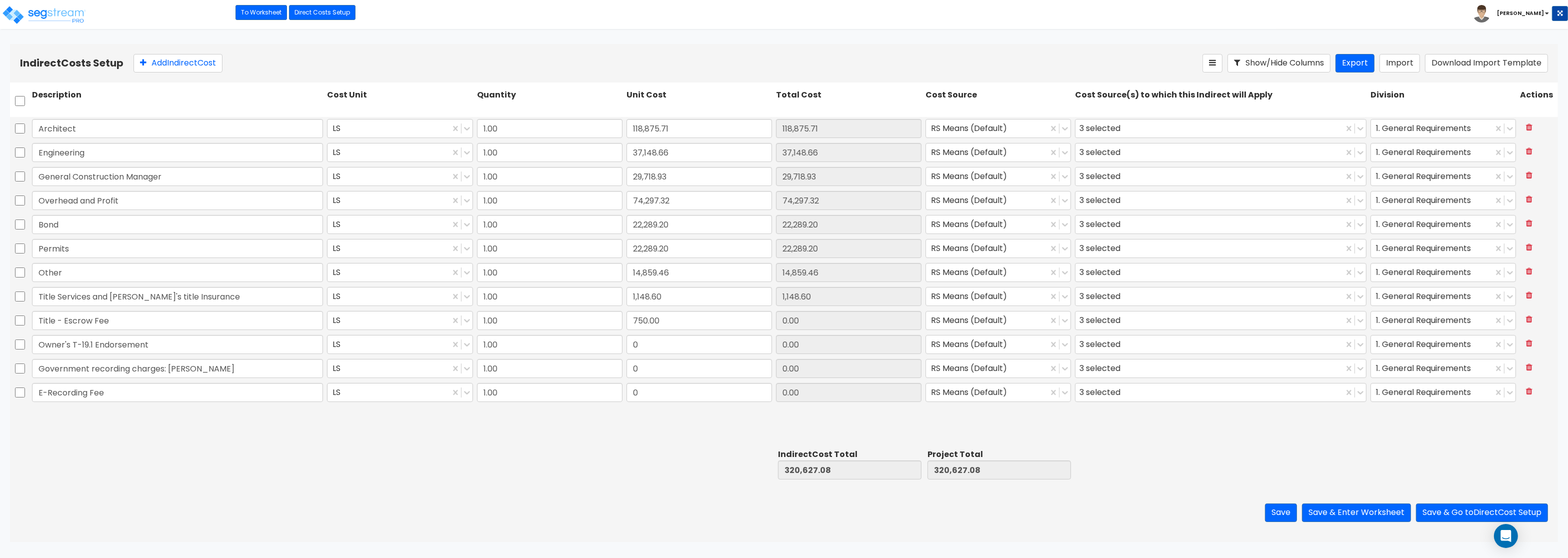
type input "750.00"
drag, startPoint x: 635, startPoint y: 347, endPoint x: 742, endPoint y: 345, distance: 107.0
click at [742, 345] on input "0" at bounding box center [699, 345] width 145 height 19
paste input "1,972.95"
type input "1,972.95"
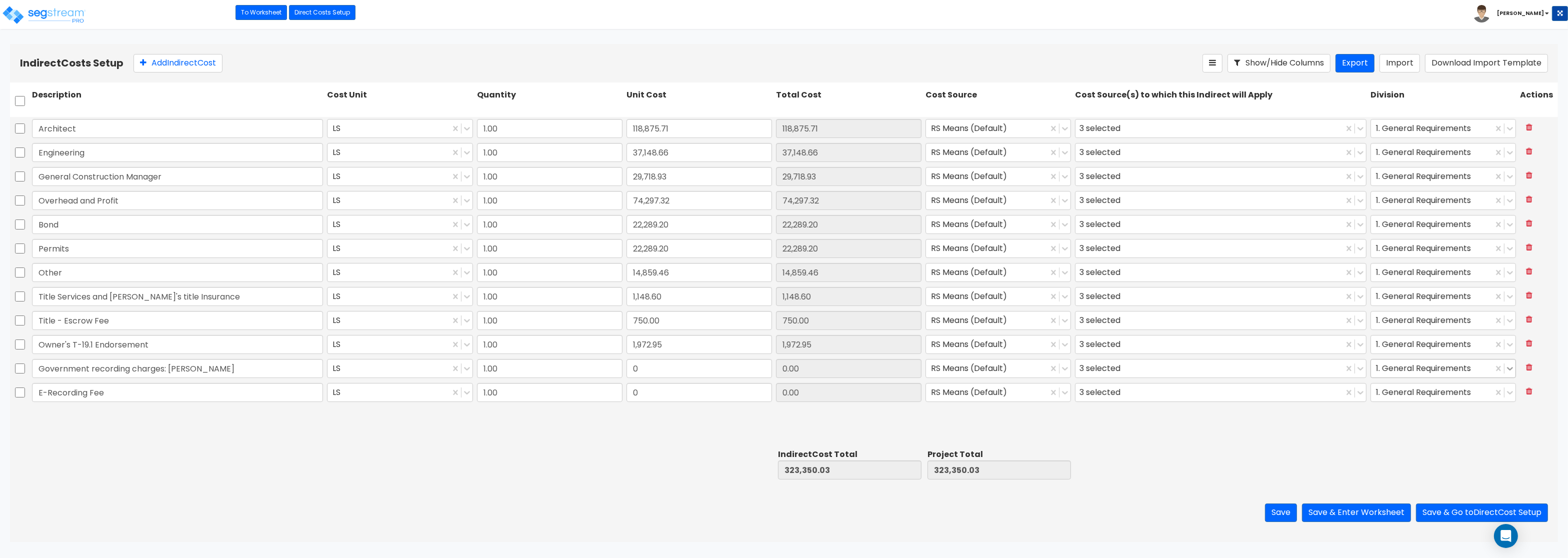
type input "1,972.95"
drag, startPoint x: 629, startPoint y: 368, endPoint x: 775, endPoint y: 373, distance: 146.1
click at [775, 373] on div "Government recording charges: Deed LS 1.00 0 0.00 RS Means (Default) 3 selected…" at bounding box center [784, 369] width 1548 height 23
paste input "42.0"
type input "42.00"
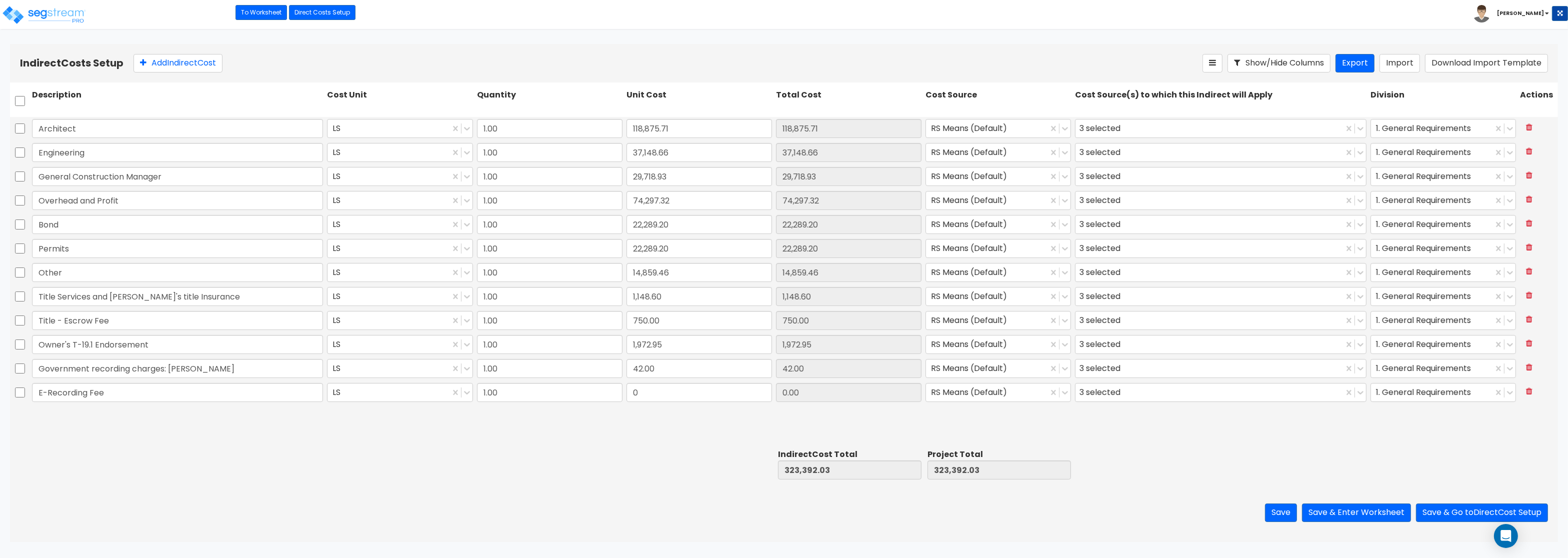
type input "42.00"
drag, startPoint x: 630, startPoint y: 390, endPoint x: 759, endPoint y: 389, distance: 129.0
click at [759, 389] on input "0" at bounding box center [699, 393] width 145 height 19
paste input "15.99"
type input "15.99"
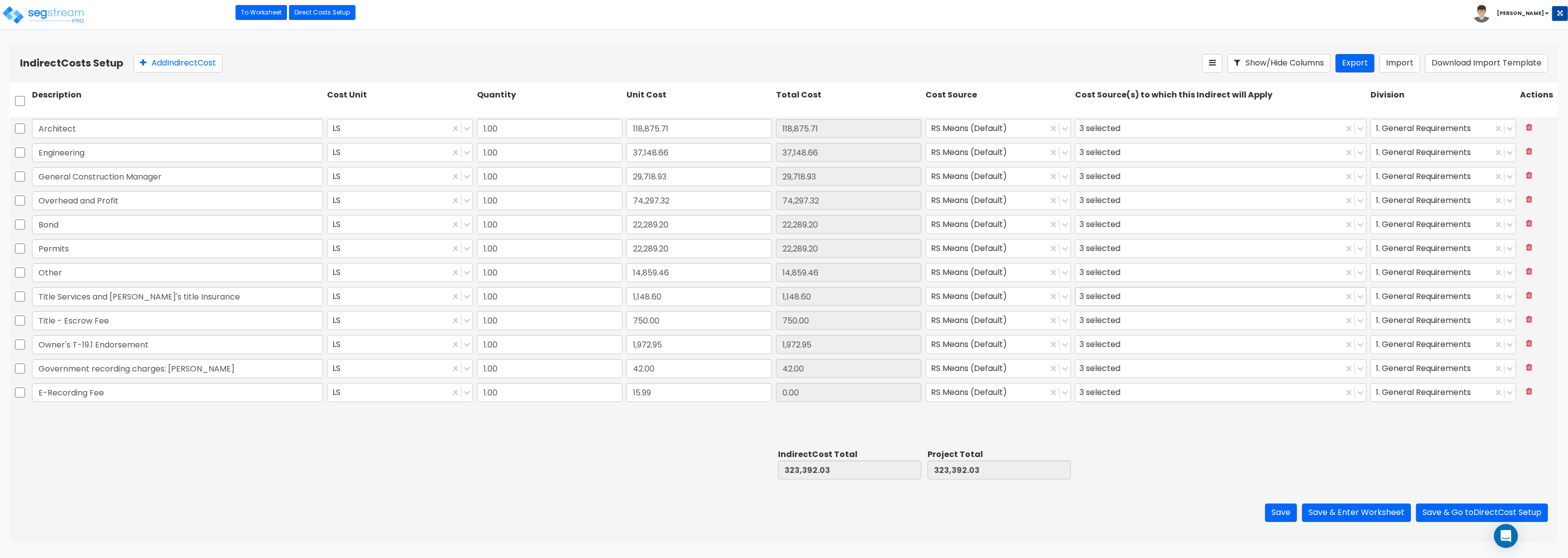
type input "15.99"
click at [1091, 298] on div "3 selected" at bounding box center [1102, 296] width 45 height 15
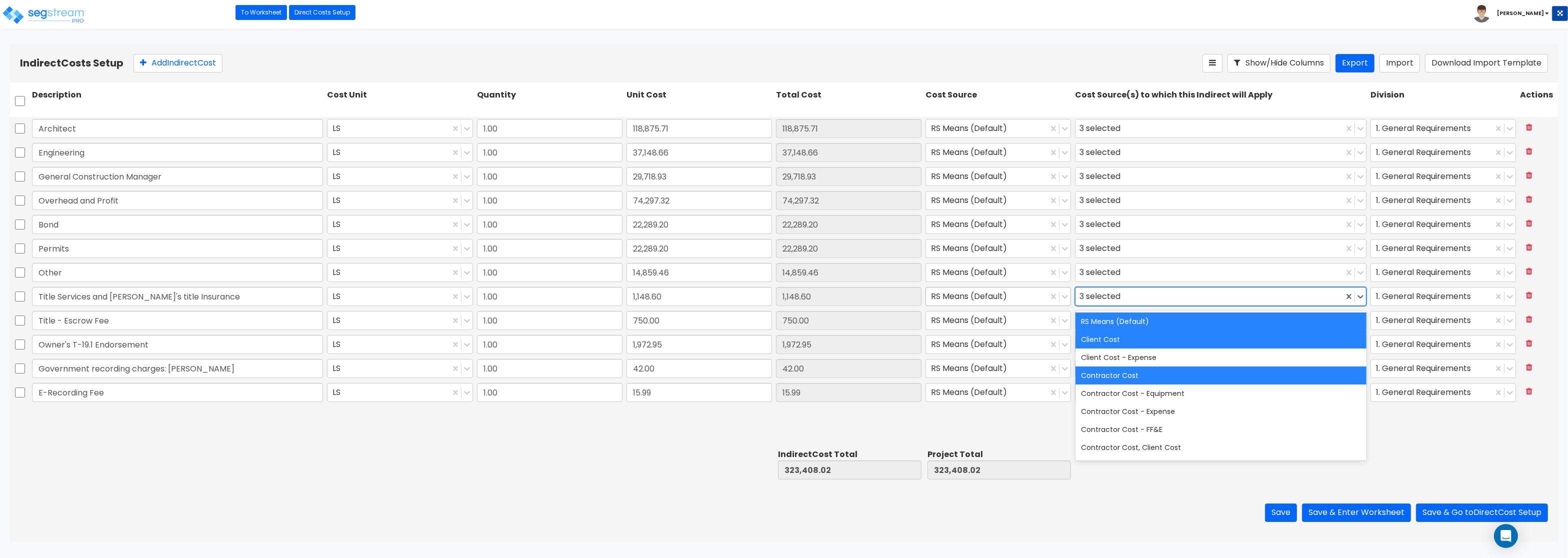
click at [1020, 297] on div at bounding box center [987, 296] width 112 height 13
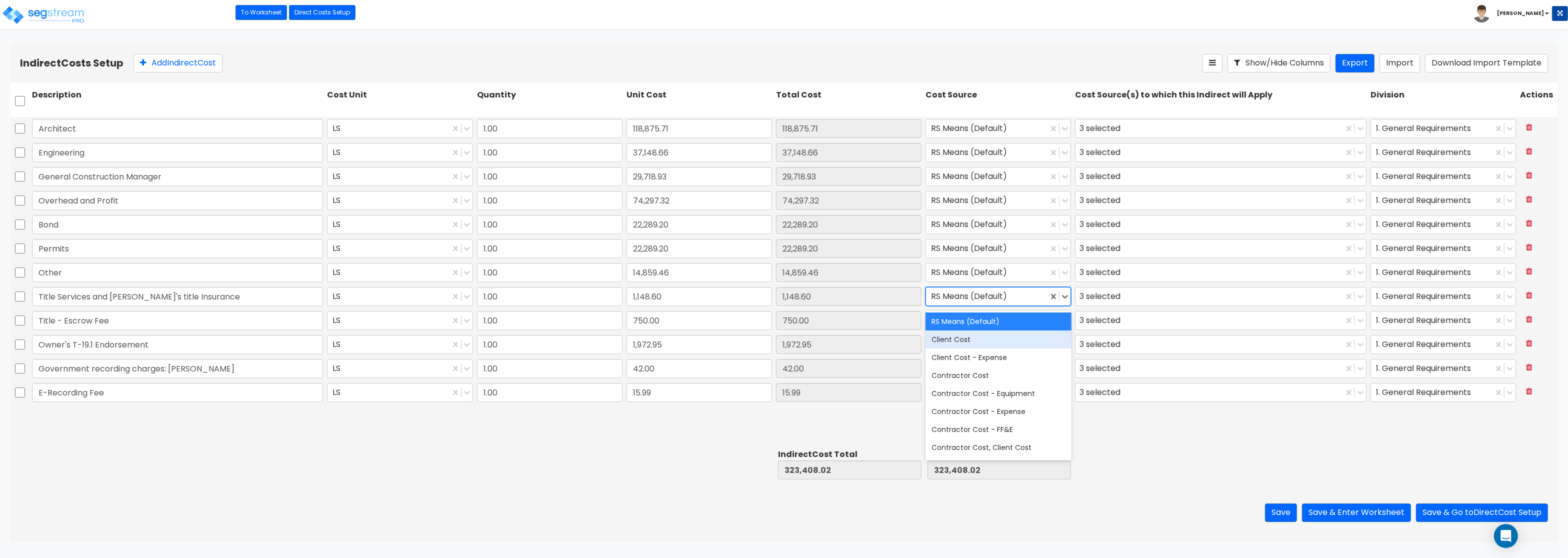
click at [980, 340] on div "Client Cost" at bounding box center [998, 340] width 145 height 18
click at [975, 324] on div at bounding box center [987, 321] width 112 height 13
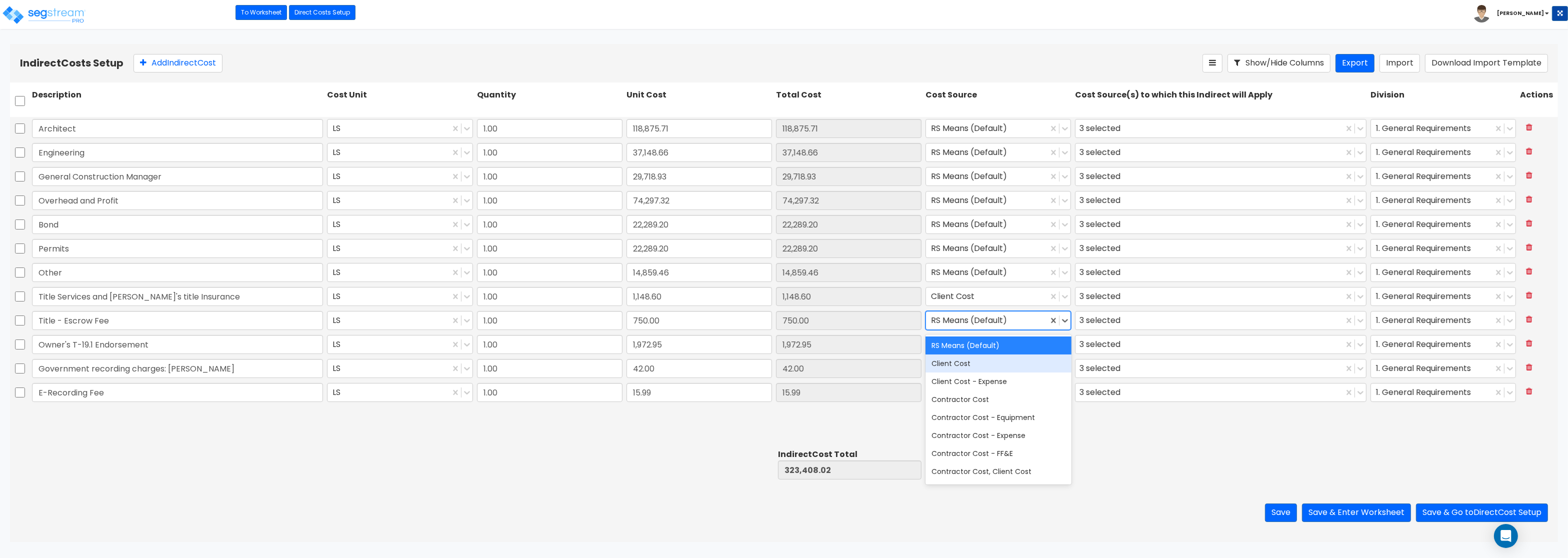
click at [966, 364] on div "Client Cost" at bounding box center [998, 364] width 145 height 18
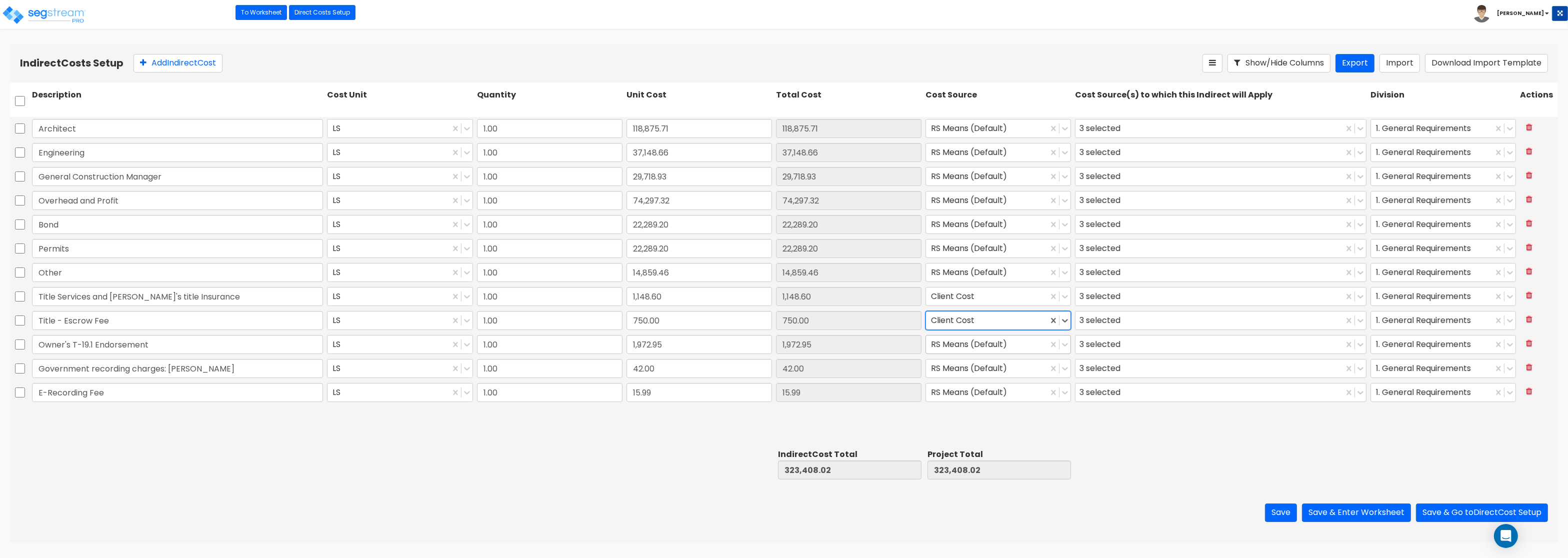
click at [966, 340] on div at bounding box center [987, 345] width 112 height 13
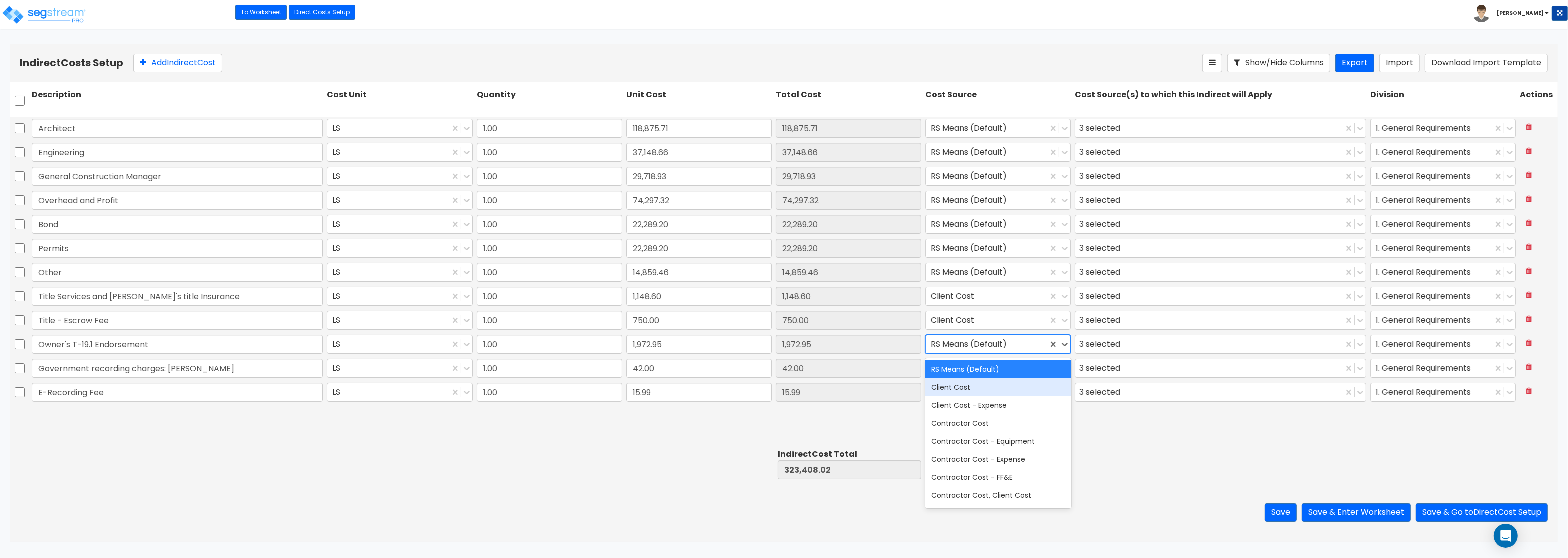
click at [956, 385] on div "Client Cost" at bounding box center [998, 387] width 145 height 18
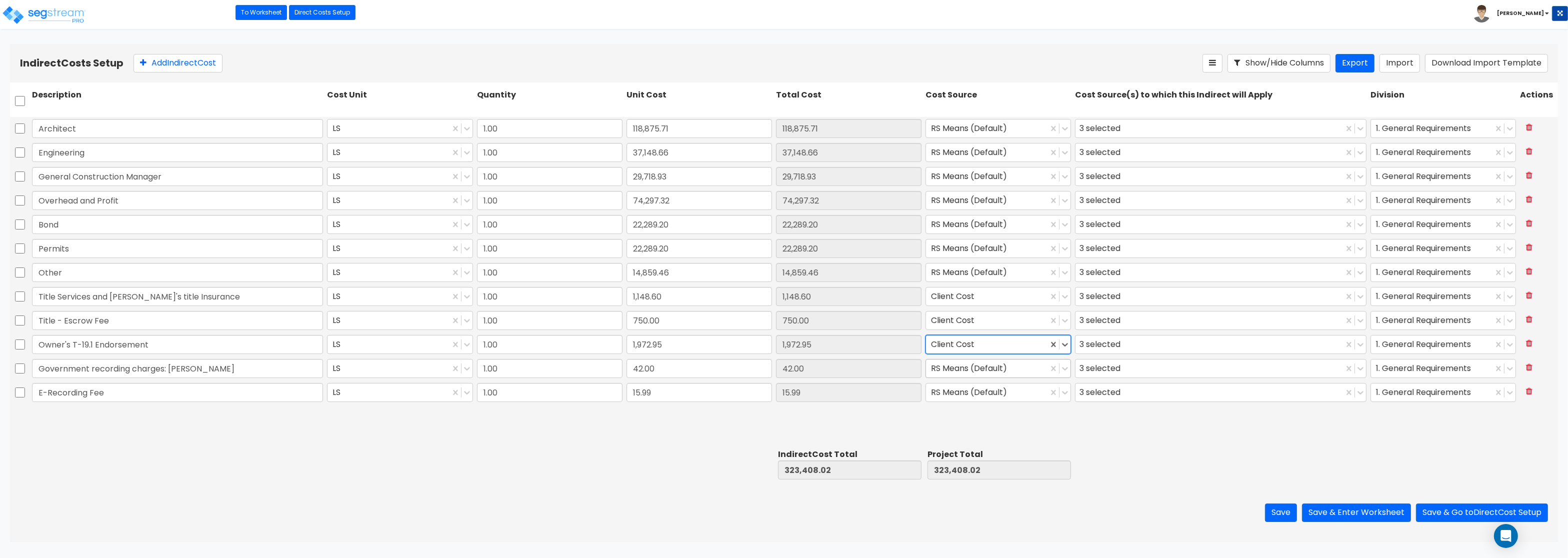
click at [956, 365] on div at bounding box center [987, 368] width 112 height 13
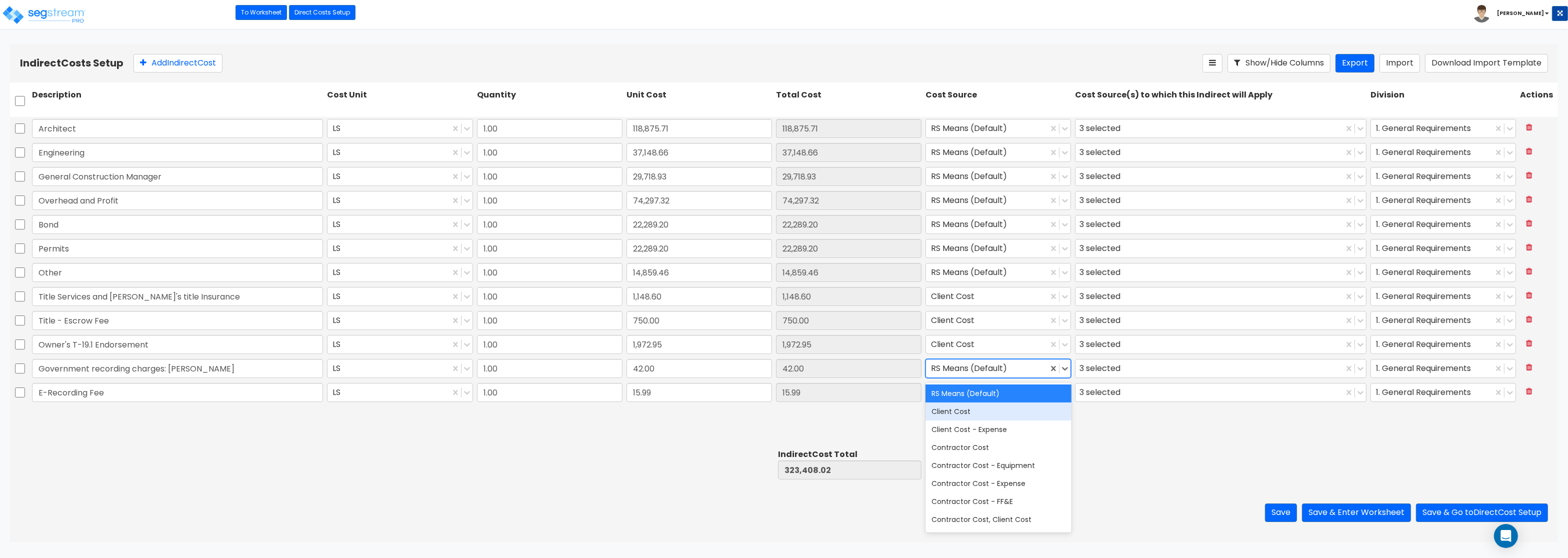
click at [949, 411] on div "Client Cost" at bounding box center [998, 411] width 145 height 18
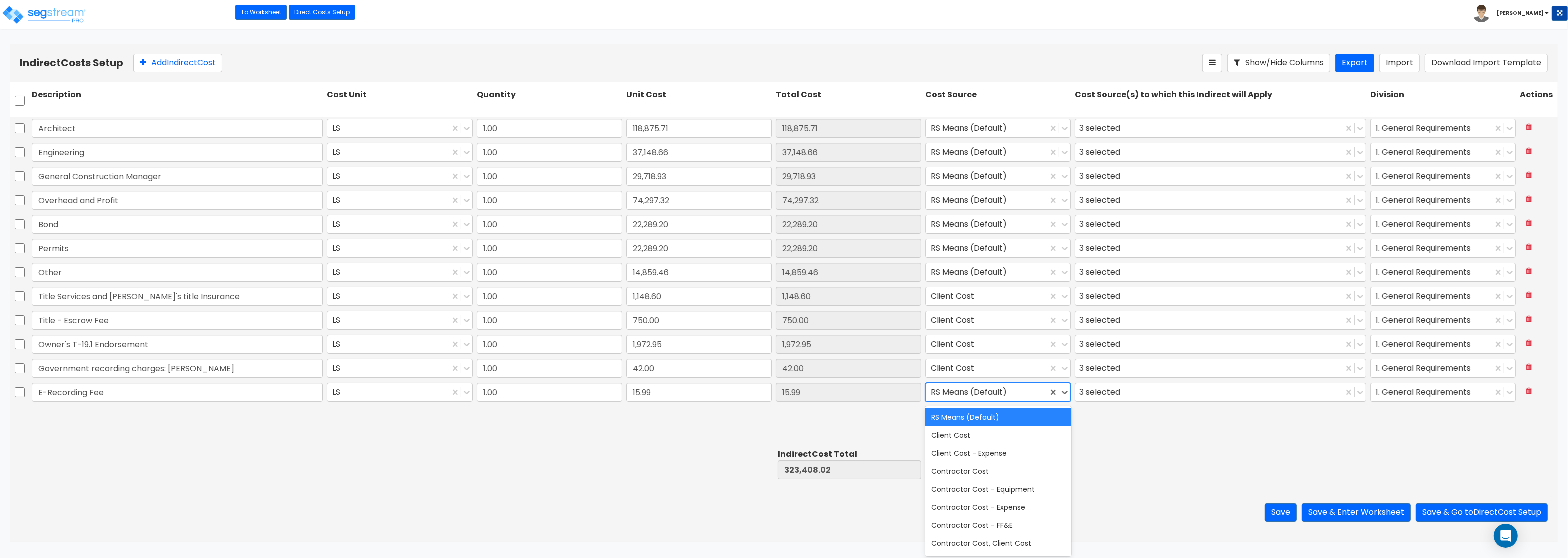
click at [955, 395] on div at bounding box center [987, 392] width 112 height 13
click at [954, 437] on div "Client Cost" at bounding box center [998, 435] width 145 height 18
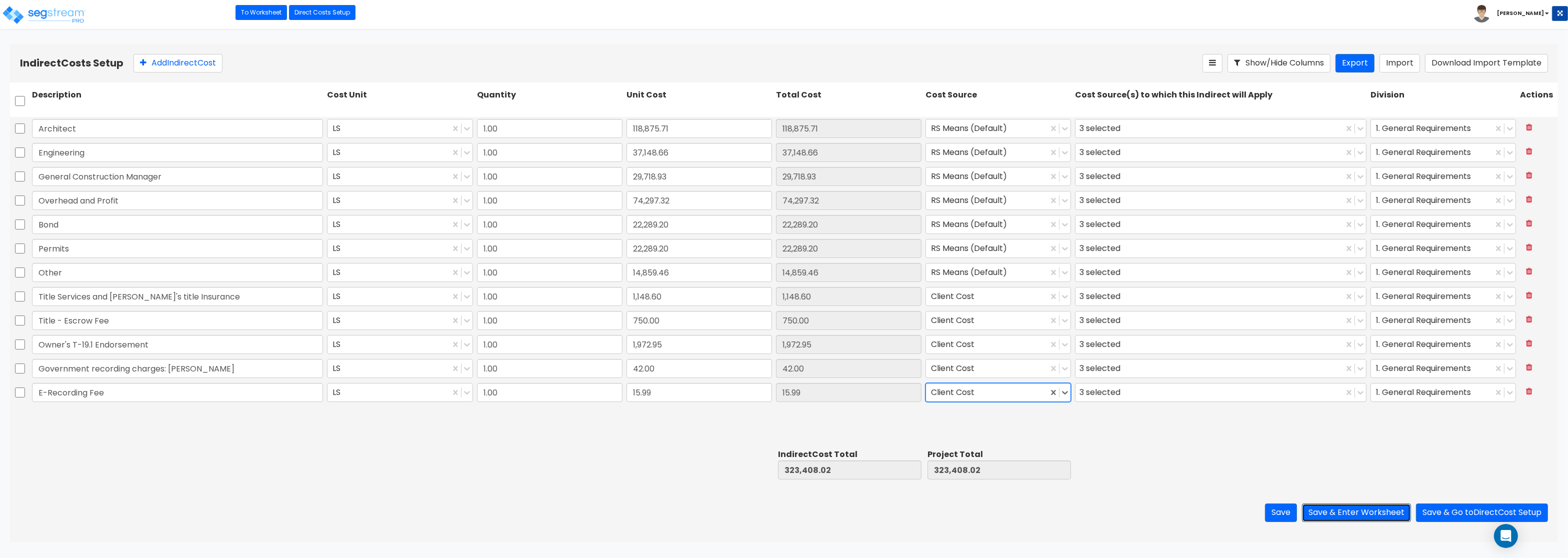
click at [1348, 514] on button "Save & Enter Worksheet" at bounding box center [1357, 512] width 109 height 18
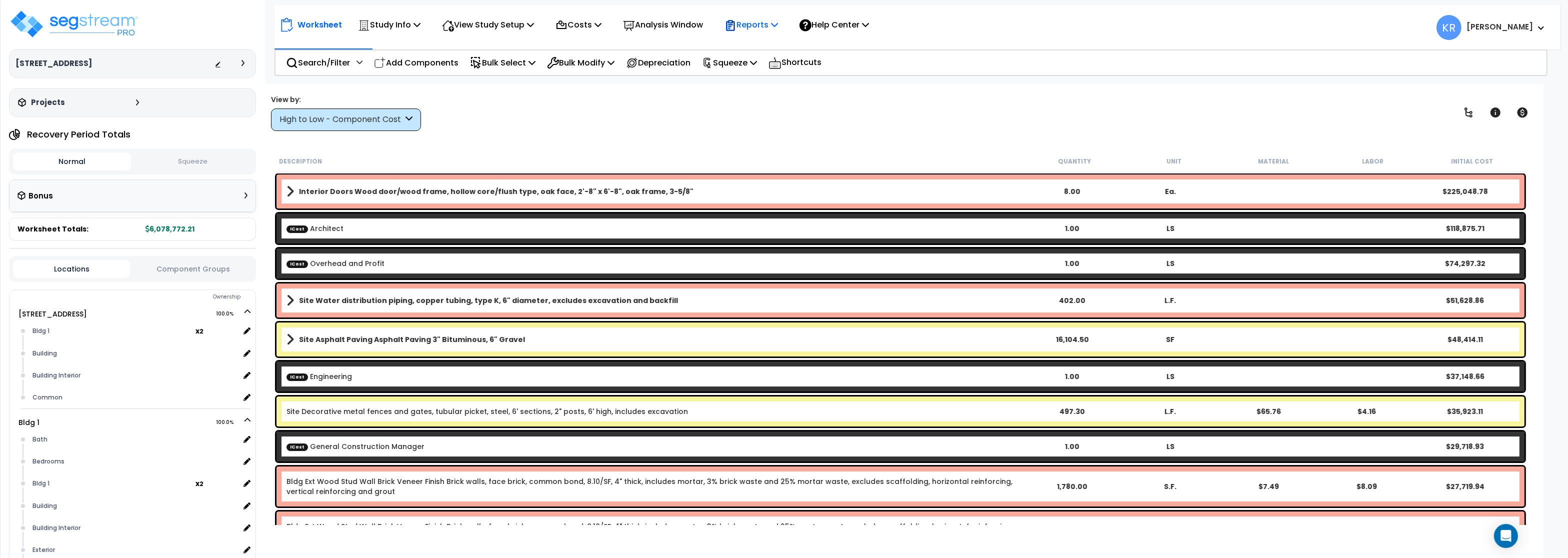
click at [751, 25] on p "Reports" at bounding box center [751, 24] width 53 height 13
drag, startPoint x: 639, startPoint y: 123, endPoint x: 704, endPoint y: 59, distance: 91.2
click at [640, 122] on div "View by: High to Low - Component Cost High to Low - Component Cost" at bounding box center [900, 112] width 1266 height 37
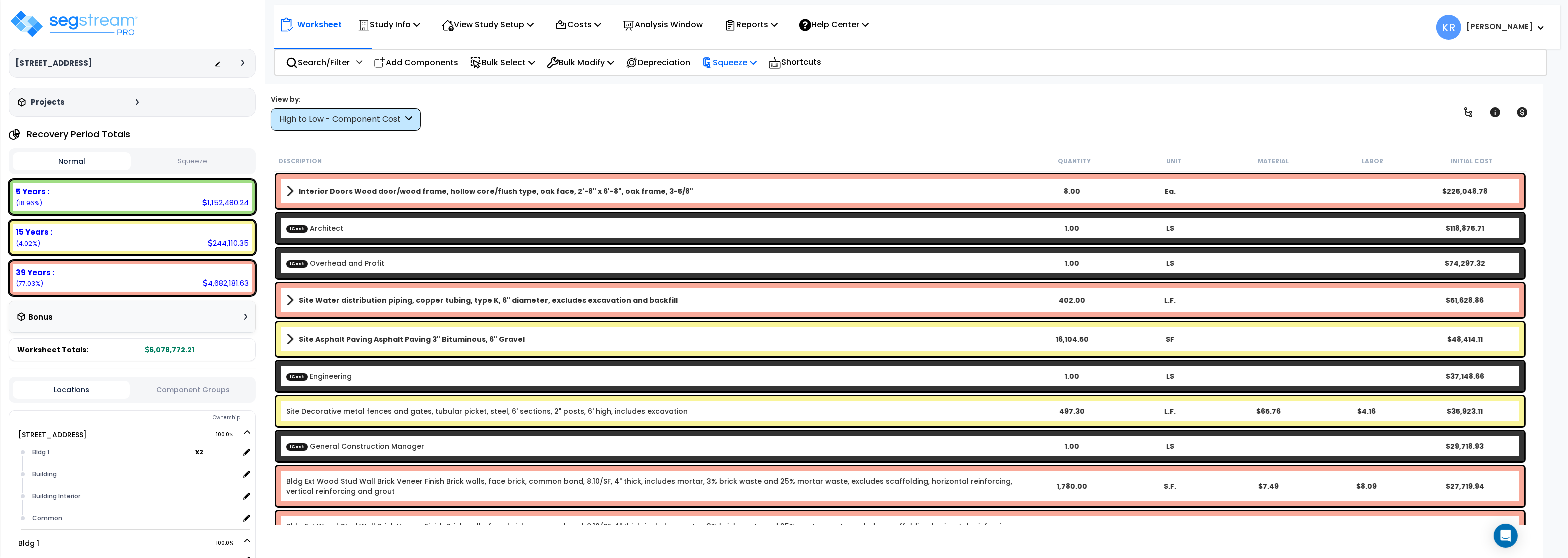
click at [729, 59] on p "Squeeze" at bounding box center [729, 62] width 55 height 13
click at [737, 88] on link "Squeeze" at bounding box center [746, 85] width 99 height 20
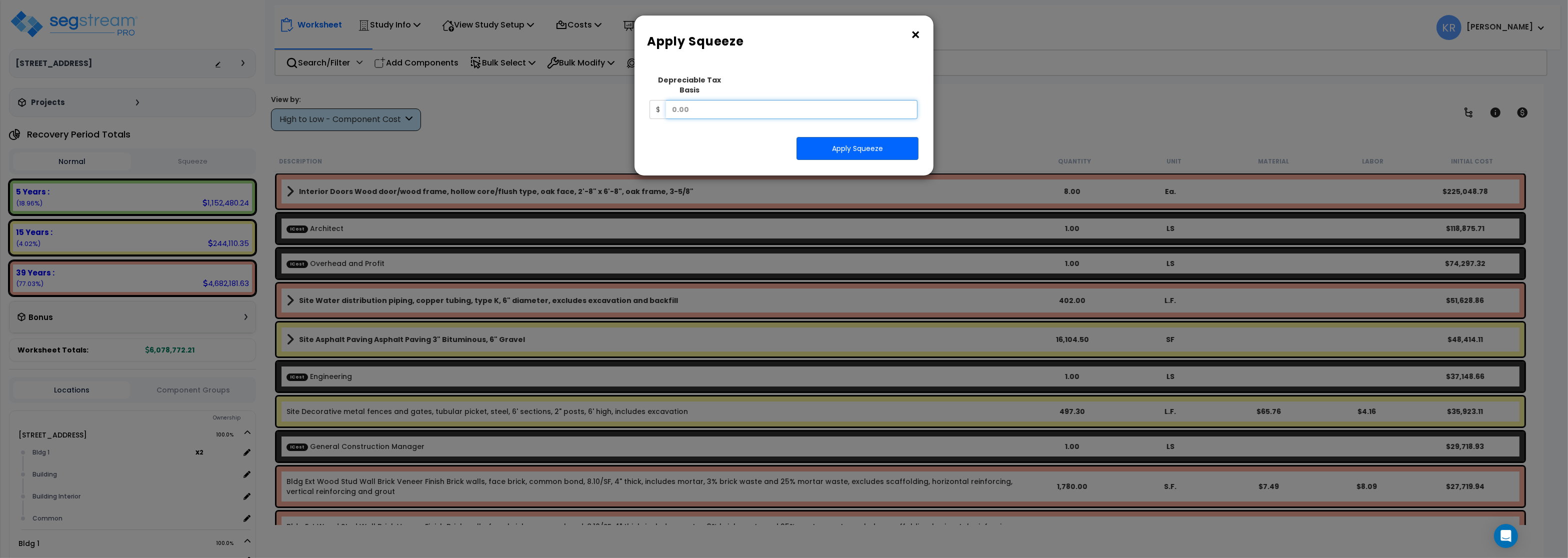
click at [767, 105] on input "text" at bounding box center [792, 110] width 251 height 19
type input "1,489,875.88"
click at [824, 137] on button "Apply Squeeze" at bounding box center [857, 149] width 122 height 23
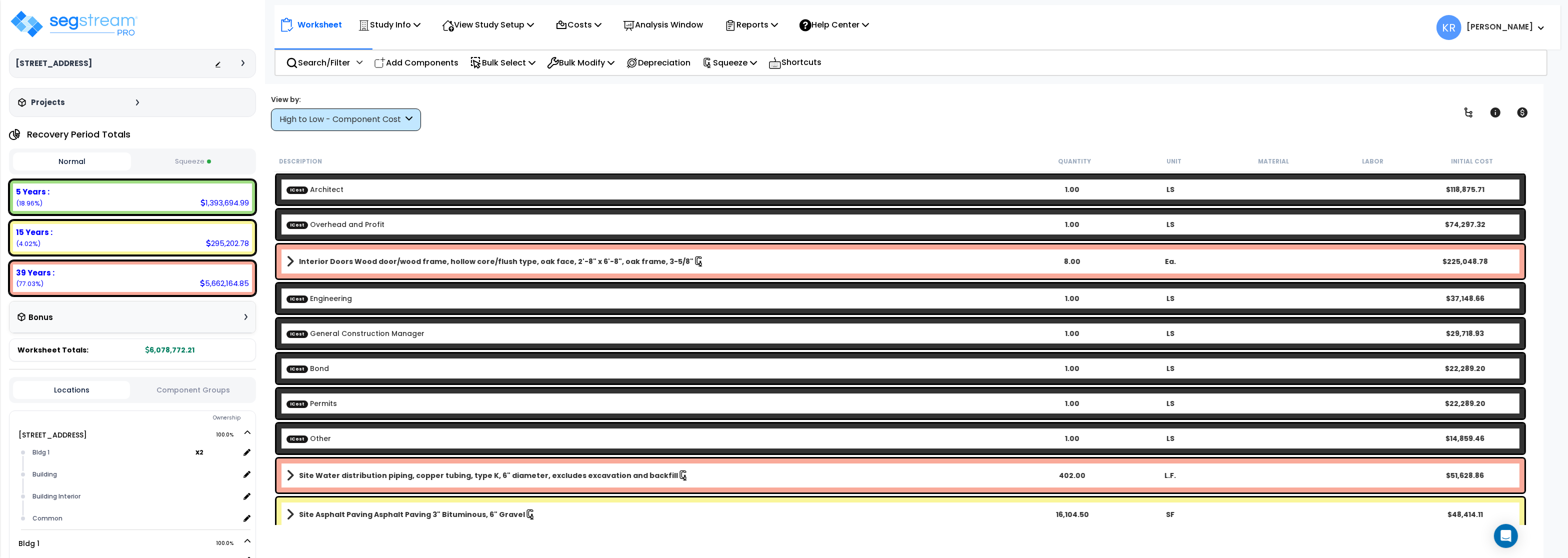
click at [346, 122] on div "High to Low - Component Cost" at bounding box center [341, 120] width 124 height 11
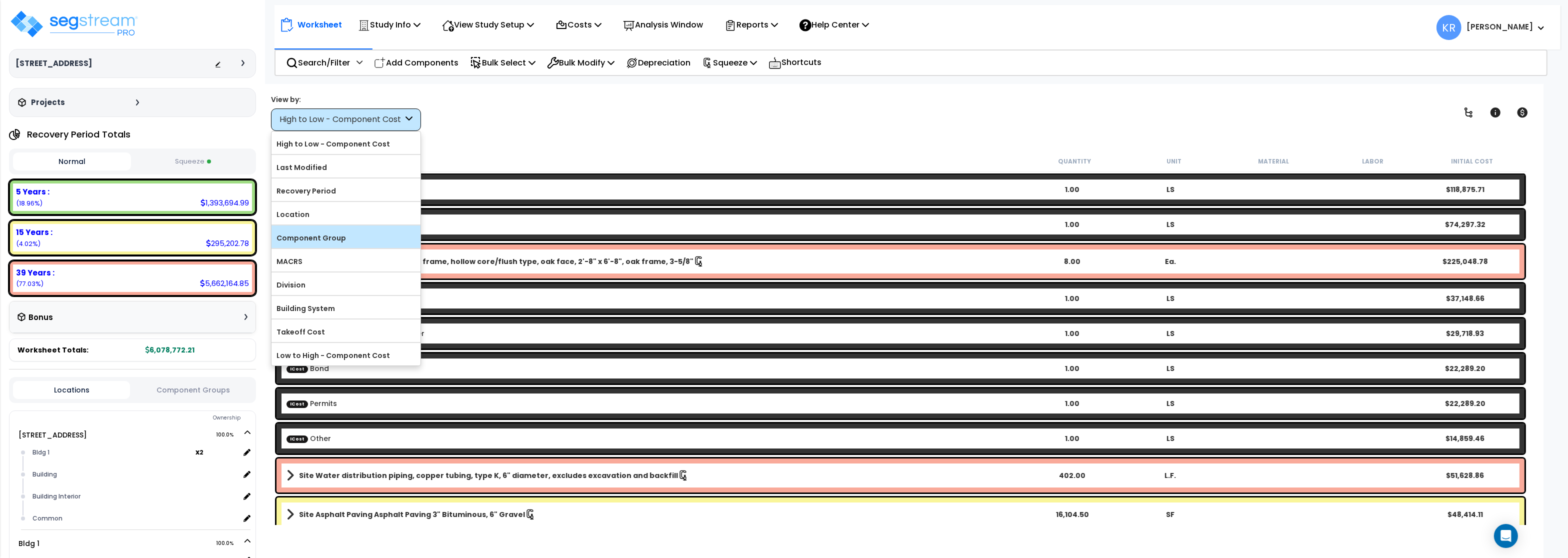
click at [327, 240] on label "Component Group" at bounding box center [346, 238] width 149 height 15
click at [0, 0] on input "Component Group" at bounding box center [0, 0] width 0 height 0
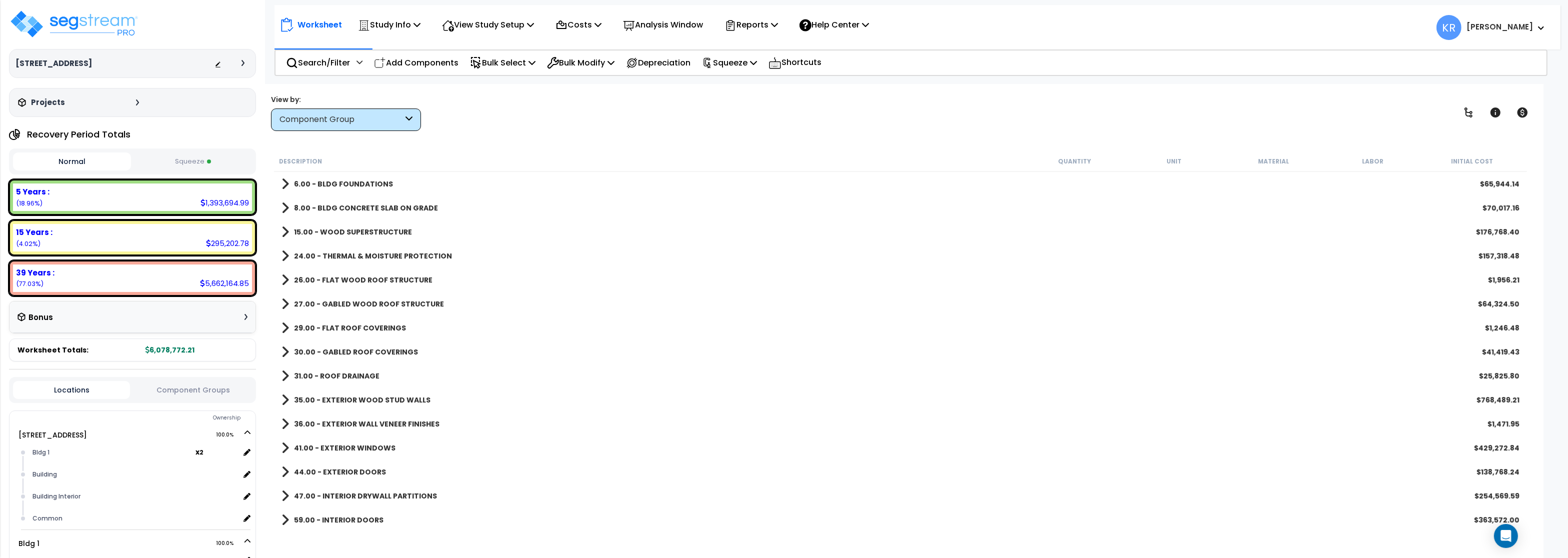
click at [180, 157] on button "Squeeze" at bounding box center [192, 162] width 118 height 18
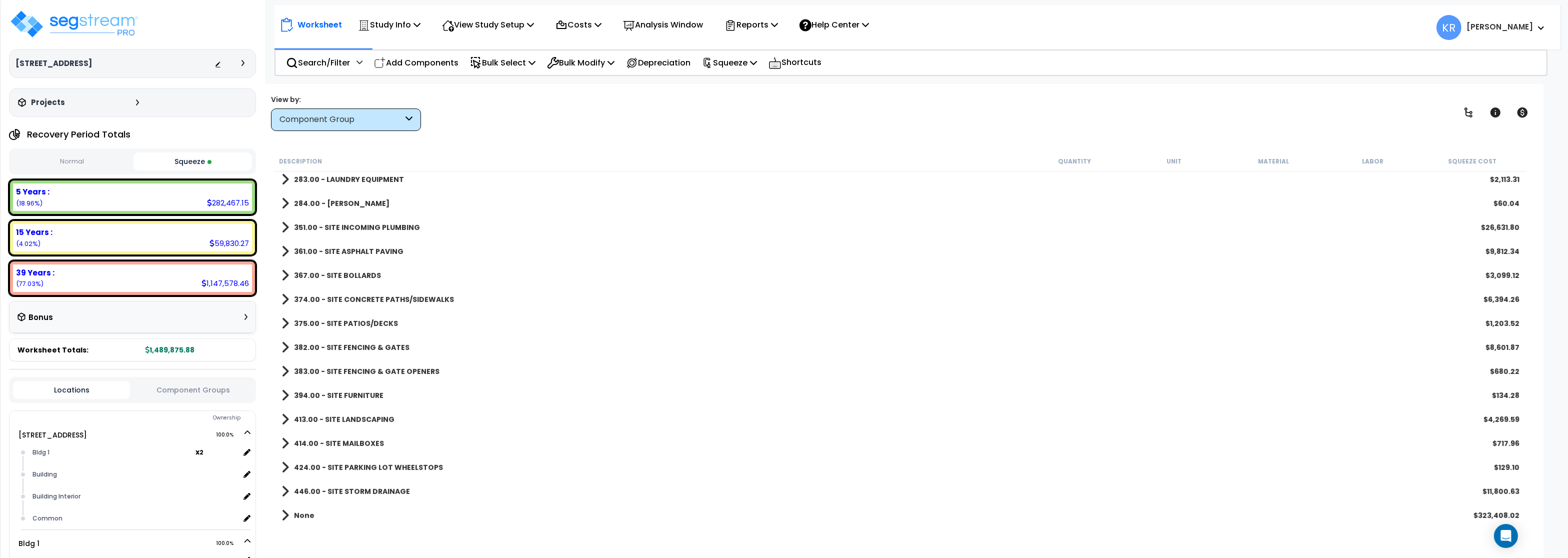
scroll to position [943, 0]
click at [326, 249] on b "361.00 - SITE ASPHALT PAVING" at bounding box center [348, 249] width 110 height 10
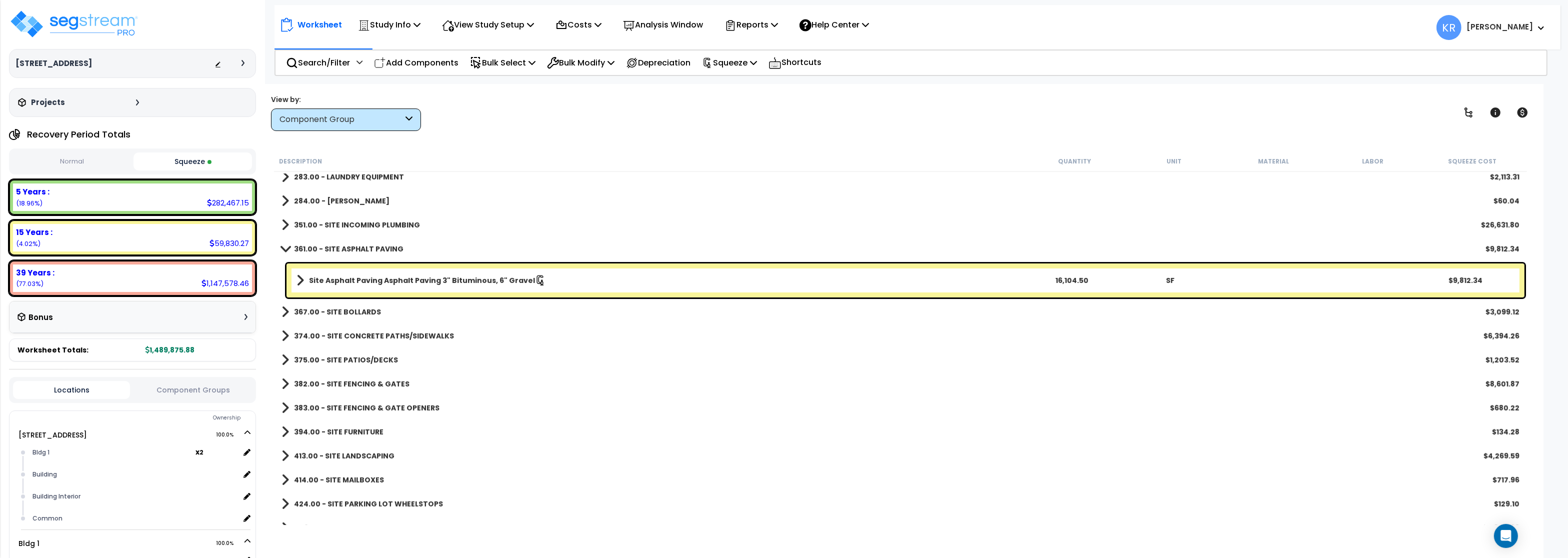
click at [362, 279] on b "Site Asphalt Paving Asphalt Paving 3" Bituminous, 6" Gravel" at bounding box center [422, 281] width 226 height 10
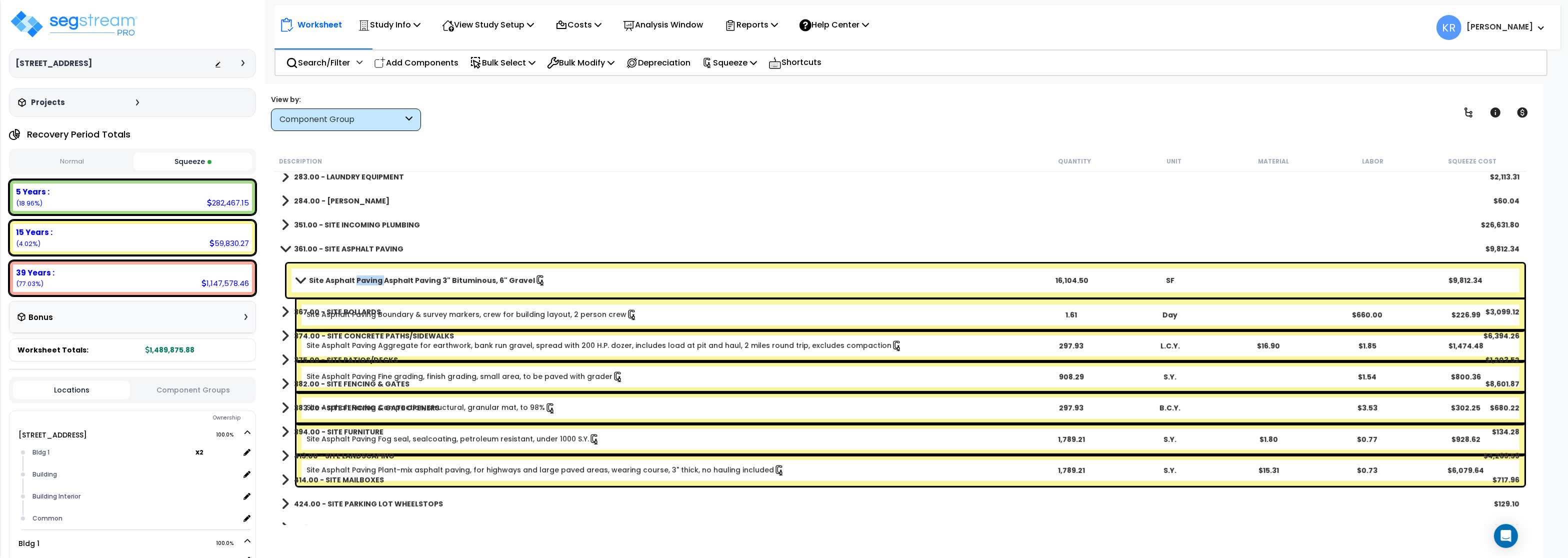
click at [362, 279] on b "Site Asphalt Paving Asphalt Paving 3" Bituminous, 6" Gravel" at bounding box center [422, 281] width 226 height 10
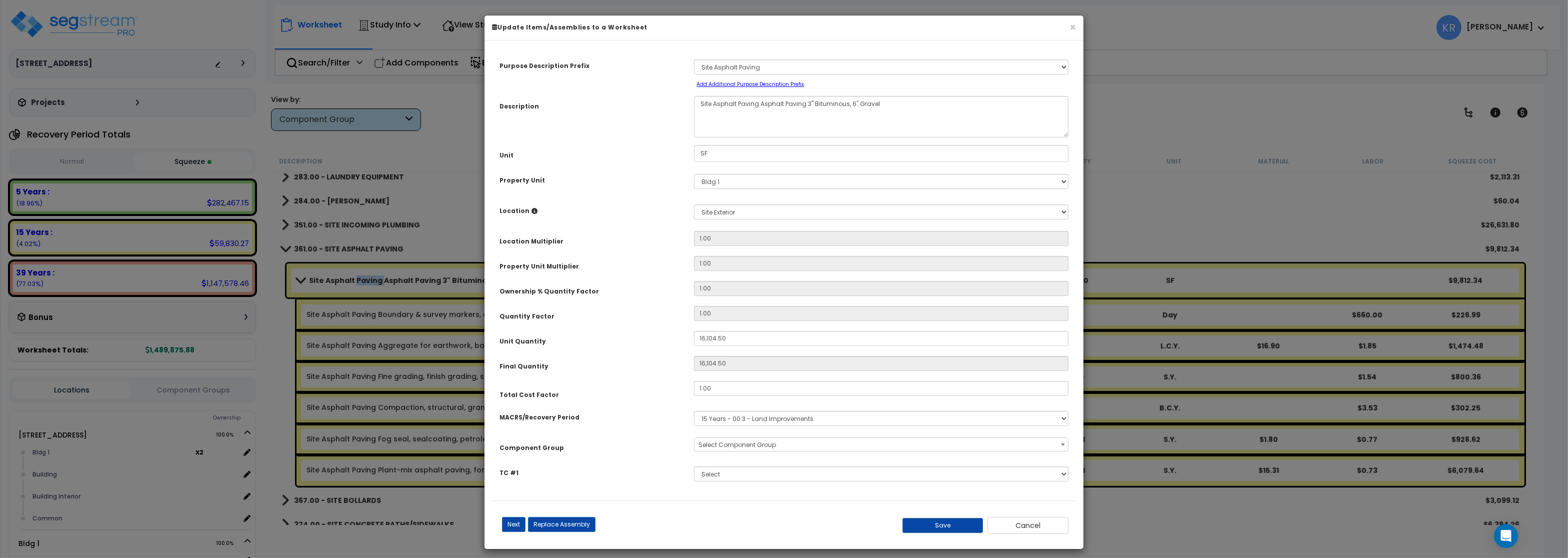
select select "57148"
click at [716, 390] on input "1.00" at bounding box center [881, 389] width 374 height 15
type input "3"
click at [932, 528] on button "Save" at bounding box center [943, 526] width 81 height 15
type input "16104.50"
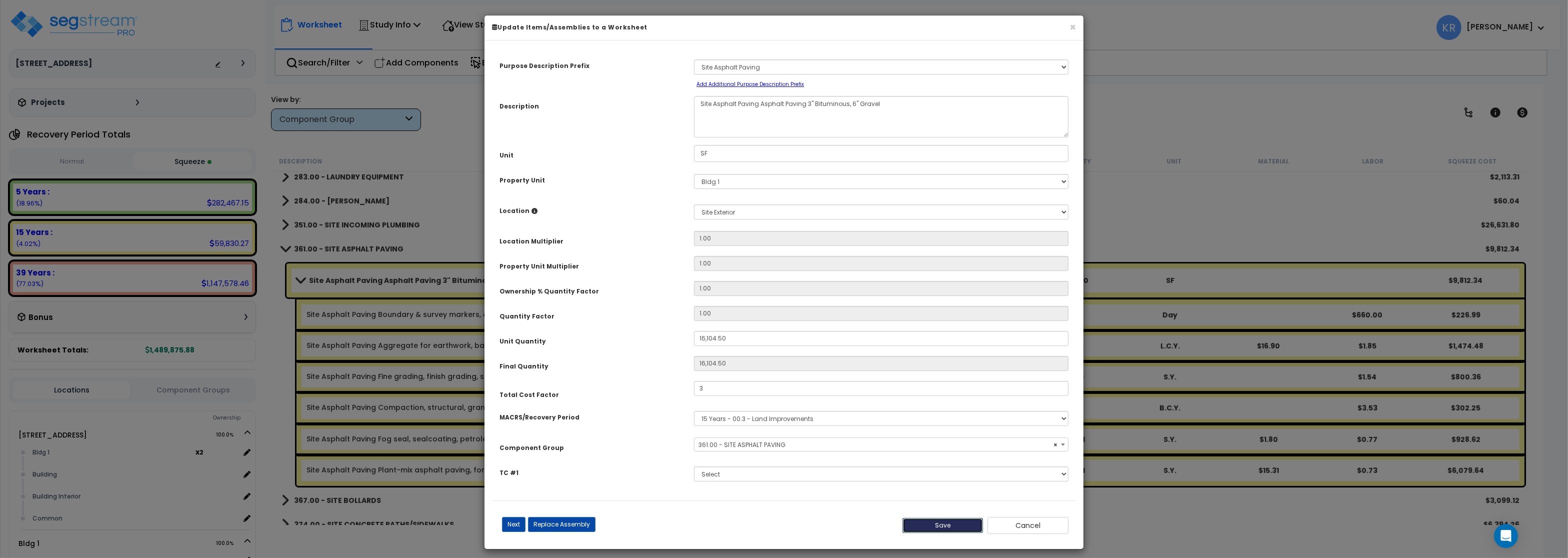
type input "16104.50"
type input "3.00"
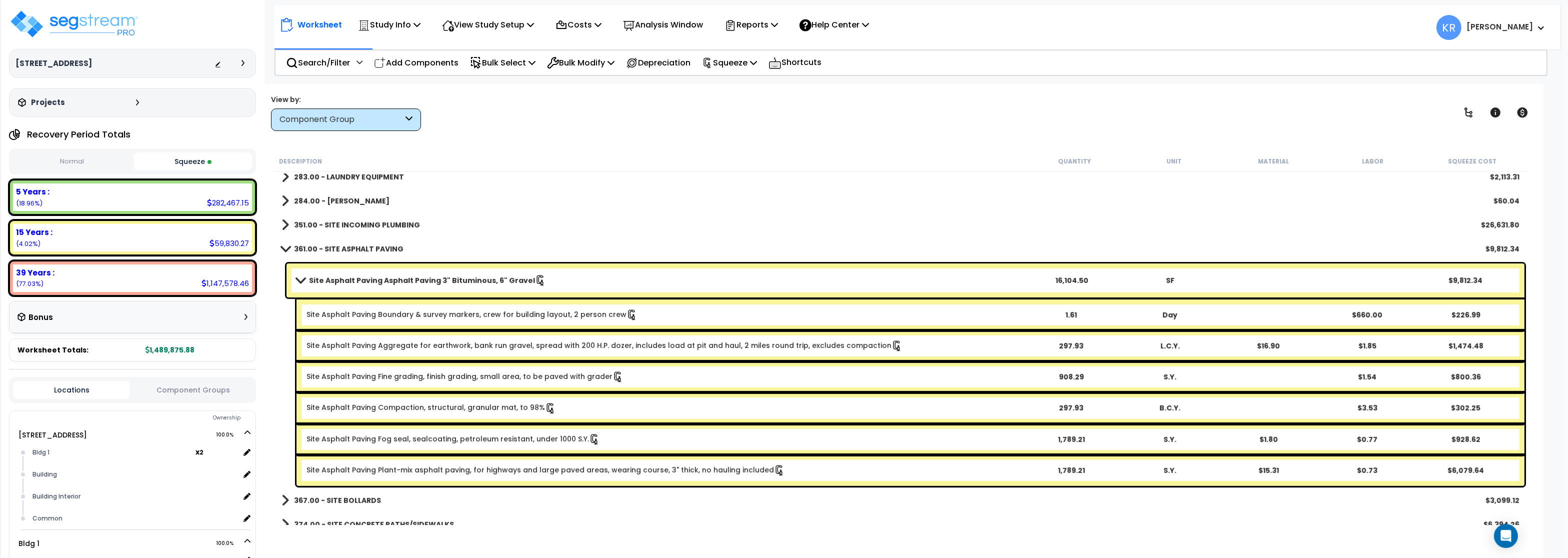
click at [326, 249] on b "361.00 - SITE ASPHALT PAVING" at bounding box center [348, 249] width 110 height 10
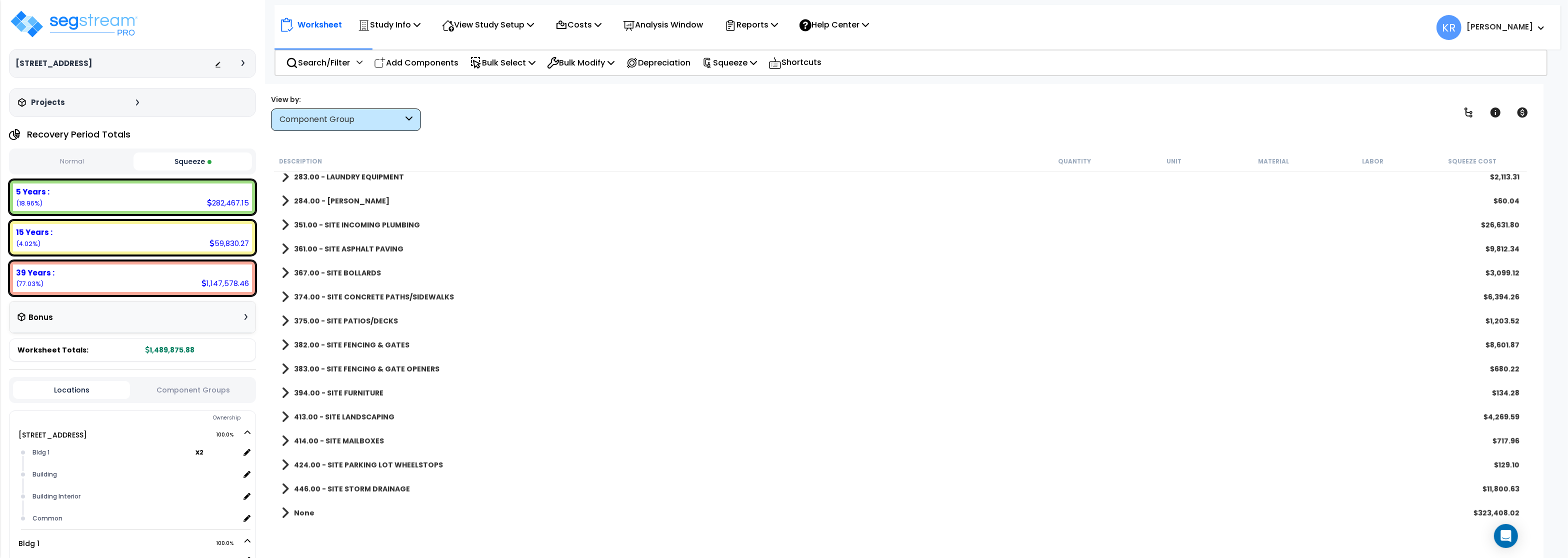
click at [326, 249] on b "361.00 - SITE ASPHALT PAVING" at bounding box center [348, 249] width 110 height 10
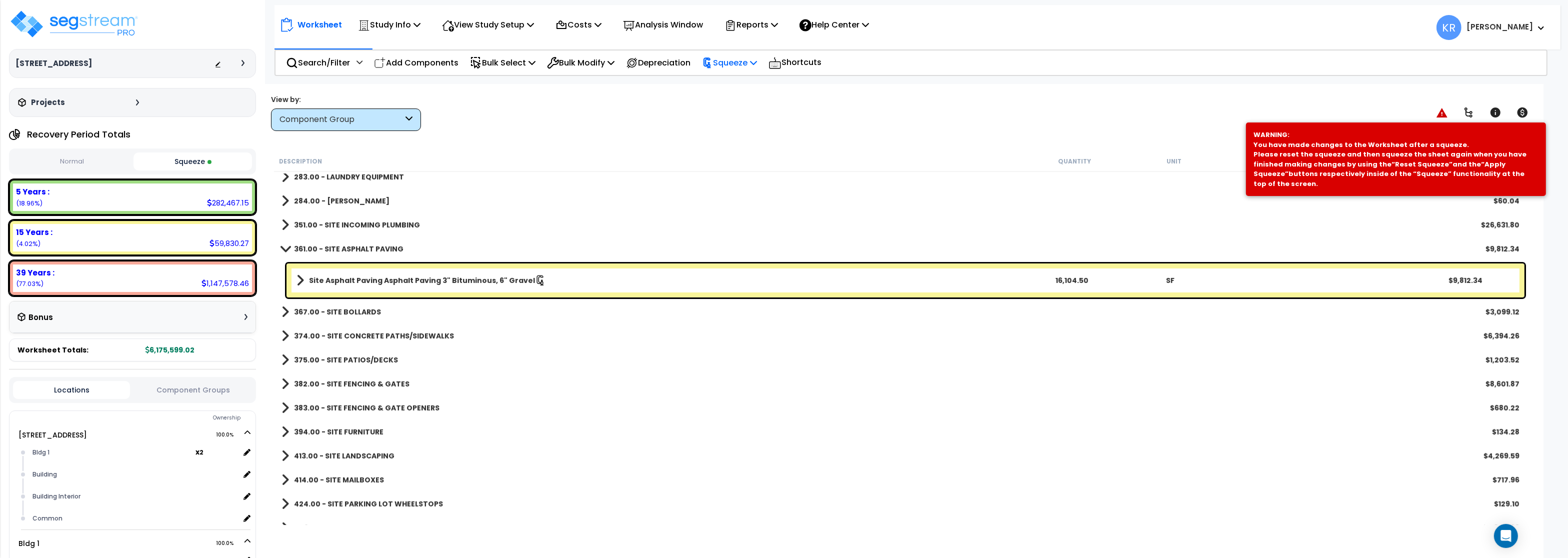
click at [746, 65] on p "Squeeze" at bounding box center [729, 62] width 55 height 13
click at [732, 110] on link "Reset Squeeze" at bounding box center [746, 109] width 99 height 20
click at [345, 279] on b "Site Asphalt Paving Asphalt Paving 3" Bituminous, 6" Gravel" at bounding box center [422, 281] width 226 height 10
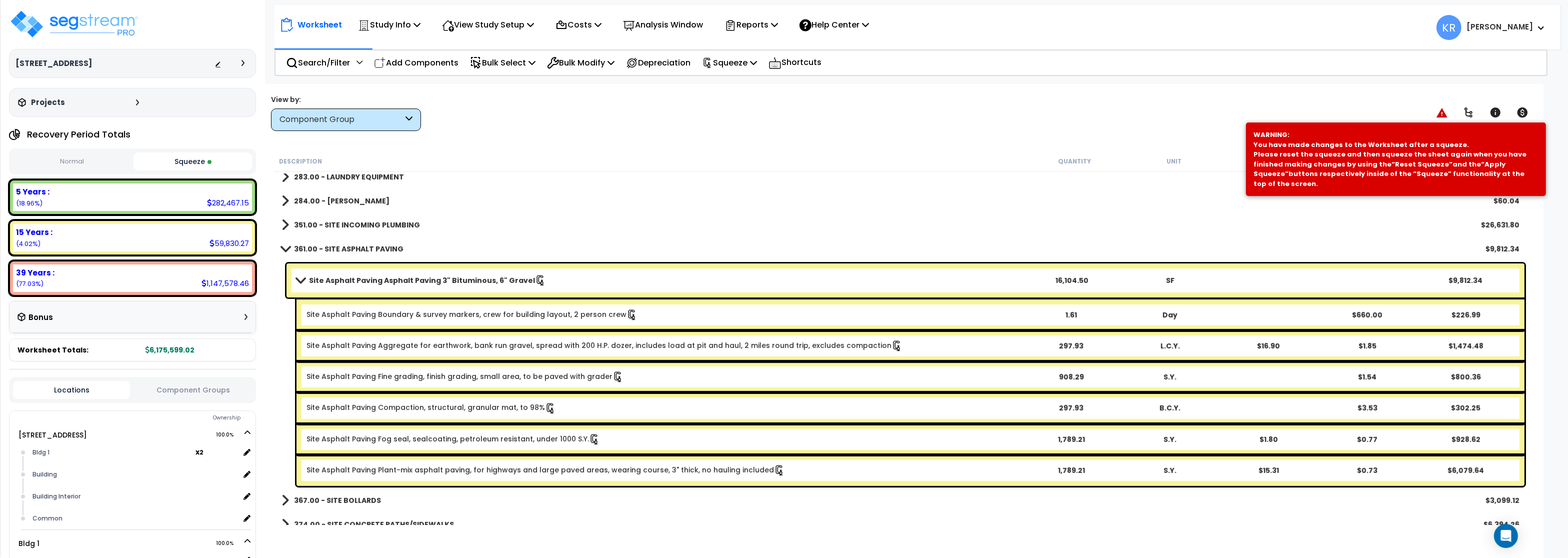
click at [345, 279] on b "Site Asphalt Paving Asphalt Paving 3" Bituminous, 6" Gravel" at bounding box center [422, 281] width 226 height 10
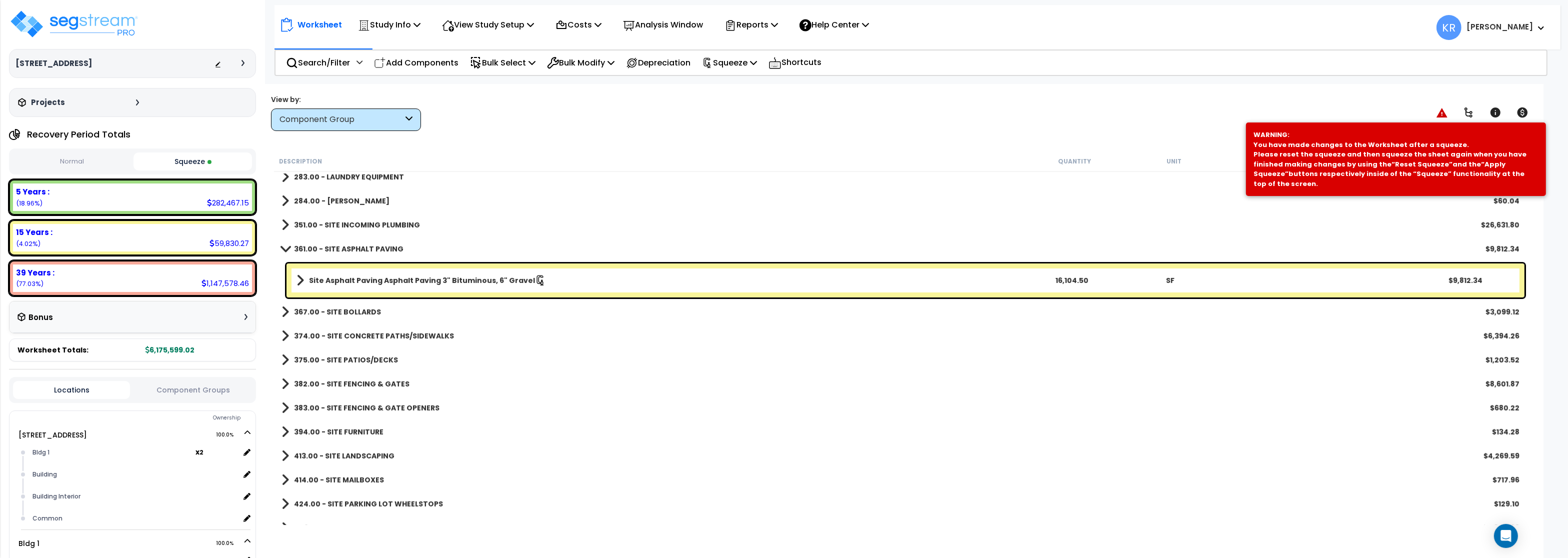
click at [342, 312] on b "367.00 - SITE BOLLARDS" at bounding box center [337, 312] width 87 height 10
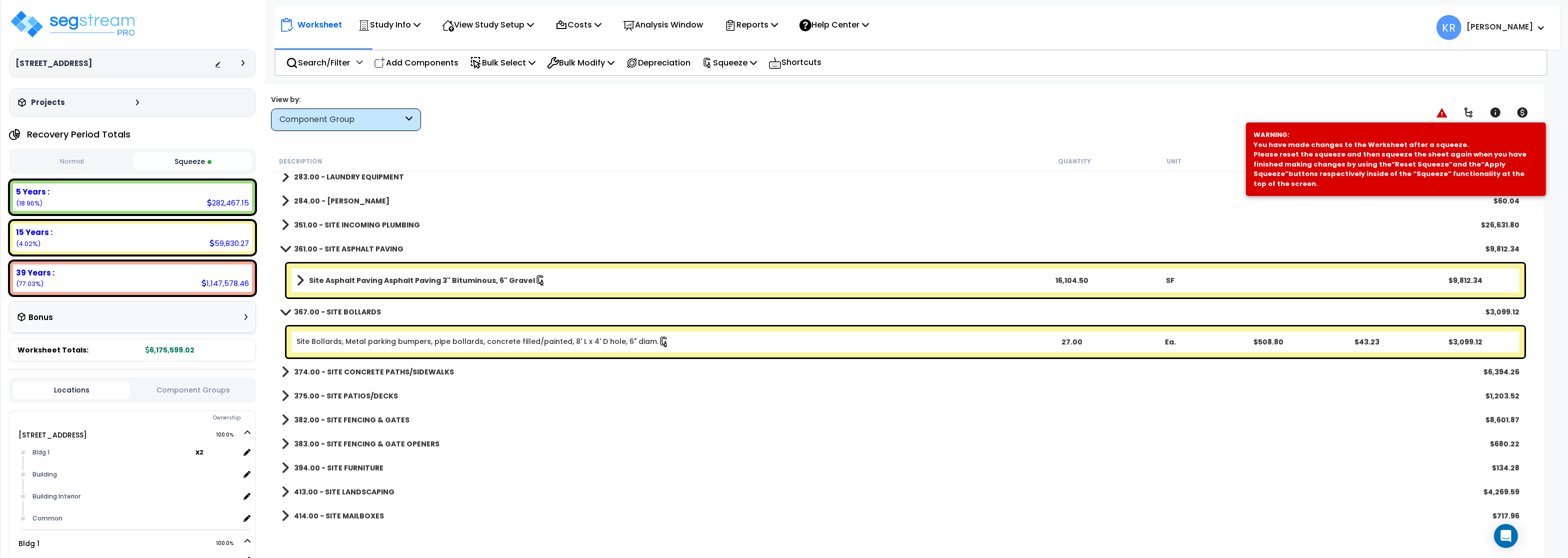
click at [342, 312] on b "367.00 - SITE BOLLARDS" at bounding box center [337, 312] width 87 height 10
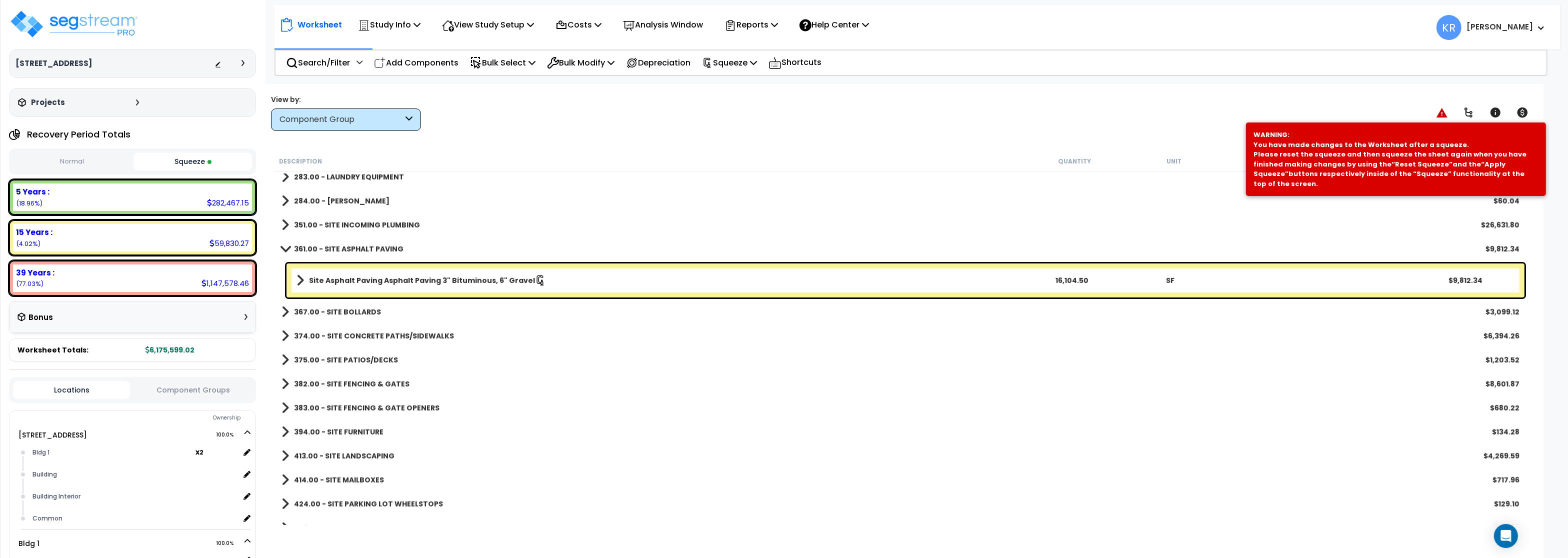
click at [345, 333] on b "374.00 - SITE CONCRETE PATHS/SIDEWALKS" at bounding box center [374, 336] width 160 height 10
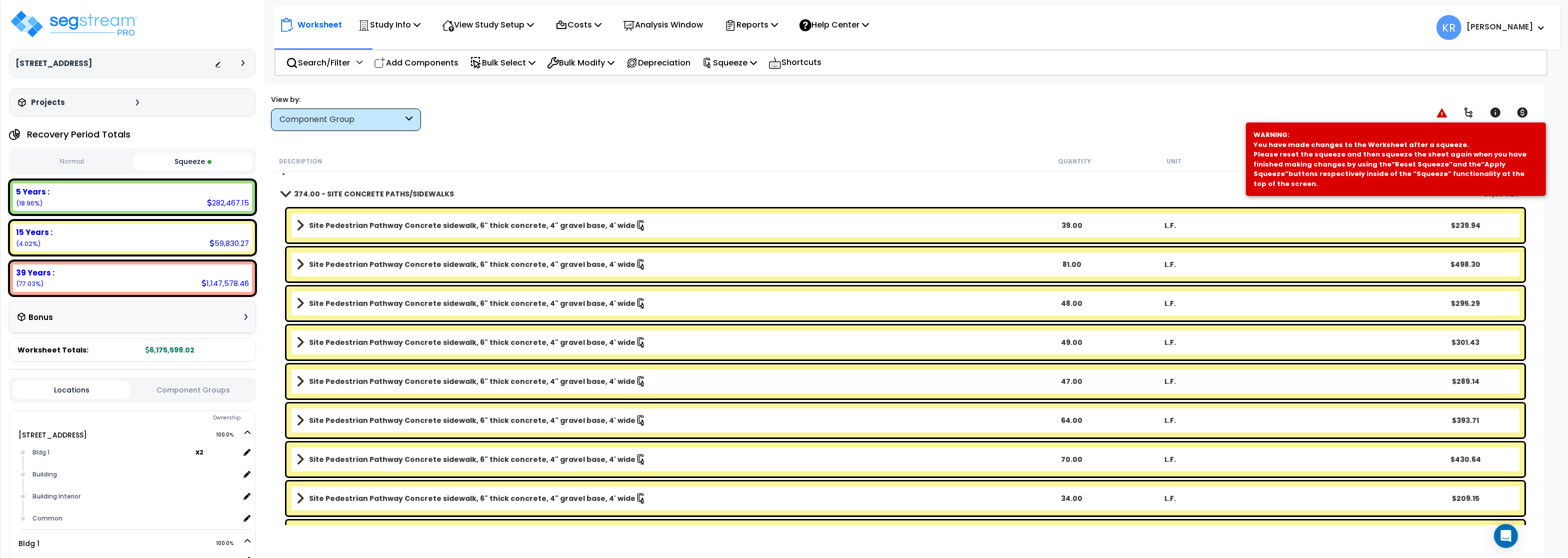
scroll to position [1063, 0]
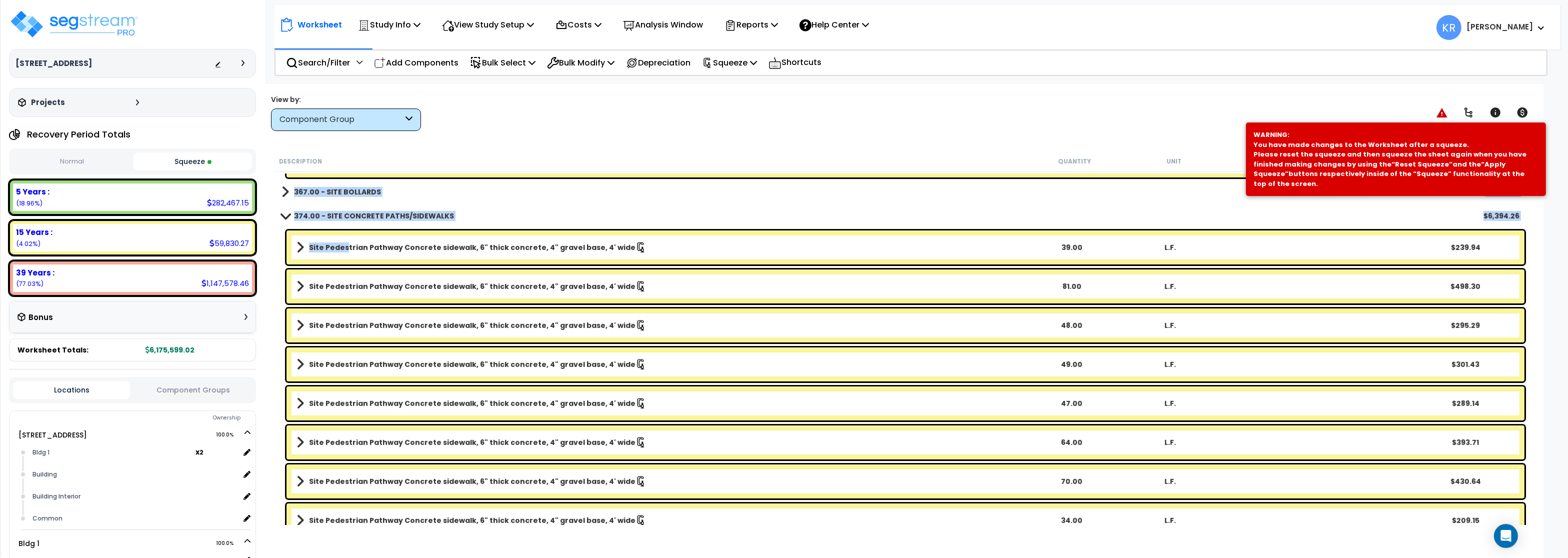
click at [345, 249] on b "Site Pedestrian Pathway Concrete sidewalk, 6" thick concrete, 4" gravel base, 4…" at bounding box center [472, 248] width 327 height 10
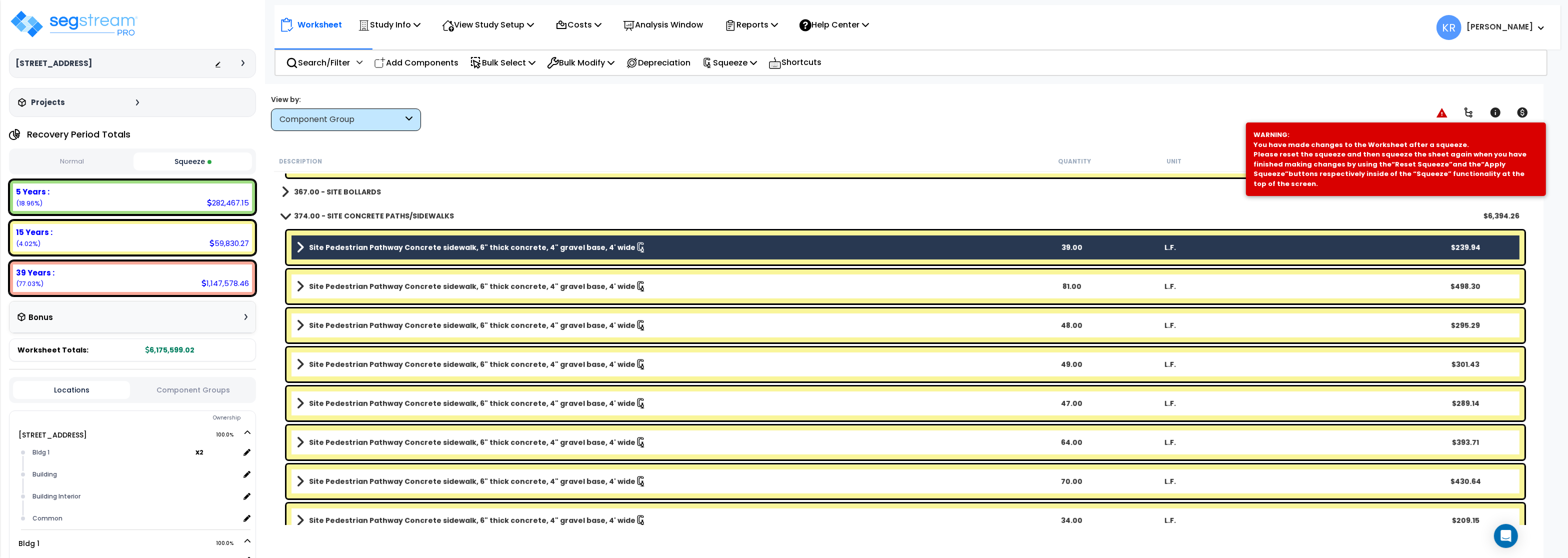
click at [345, 270] on div "Site Pedestrian Pathway Concrete sidewalk, 6" thick concrete, 4" gravel base, 4…" at bounding box center [905, 287] width 1238 height 34
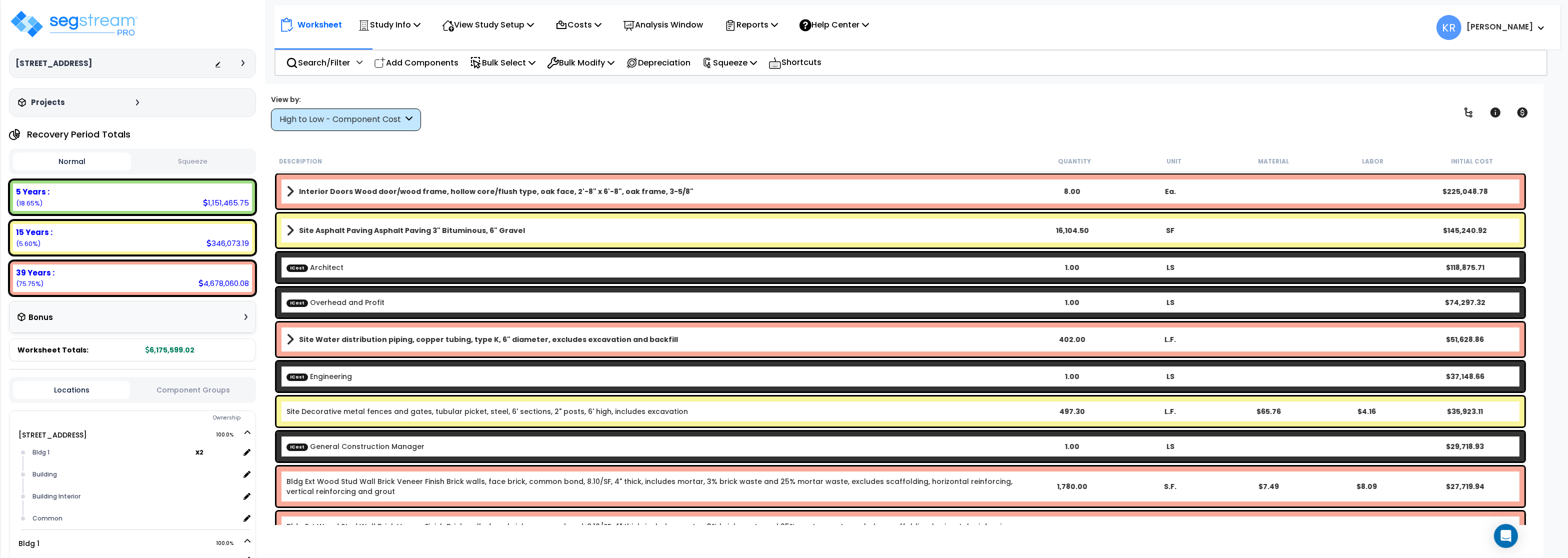
click at [367, 129] on div "High to Low - Component Cost" at bounding box center [346, 119] width 150 height 22
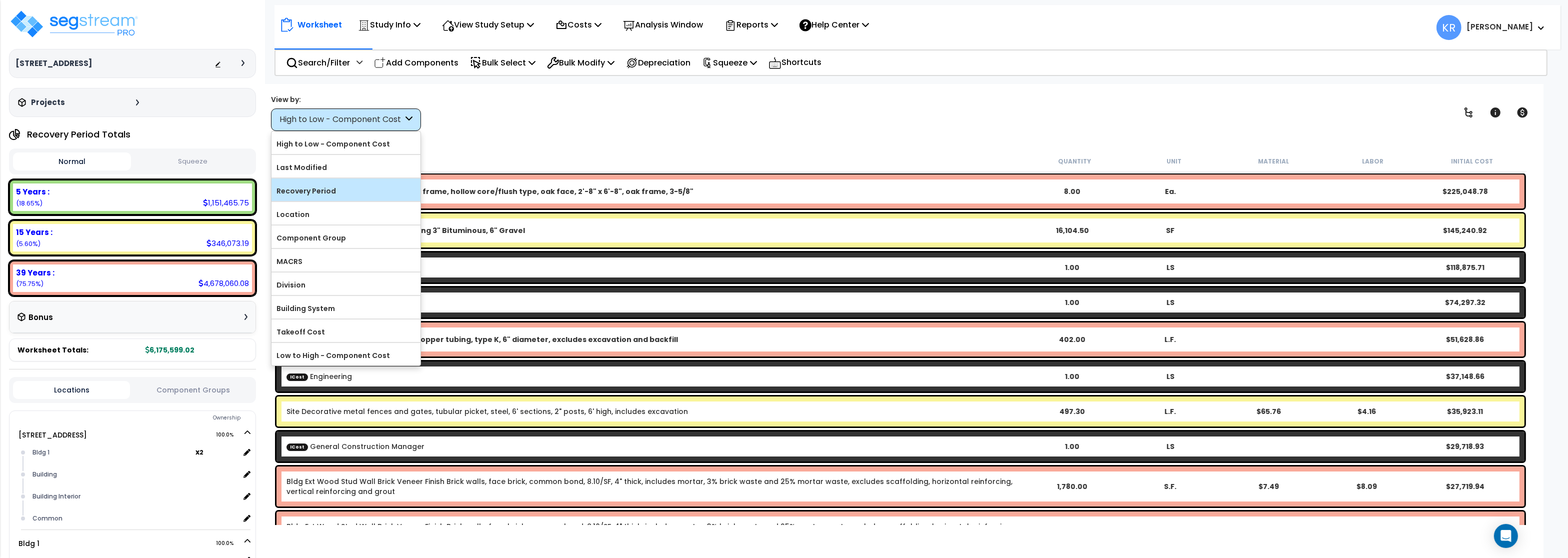
click at [348, 196] on label "Recovery Period" at bounding box center [346, 191] width 149 height 15
click at [0, 0] on input "Recovery Period" at bounding box center [0, 0] width 0 height 0
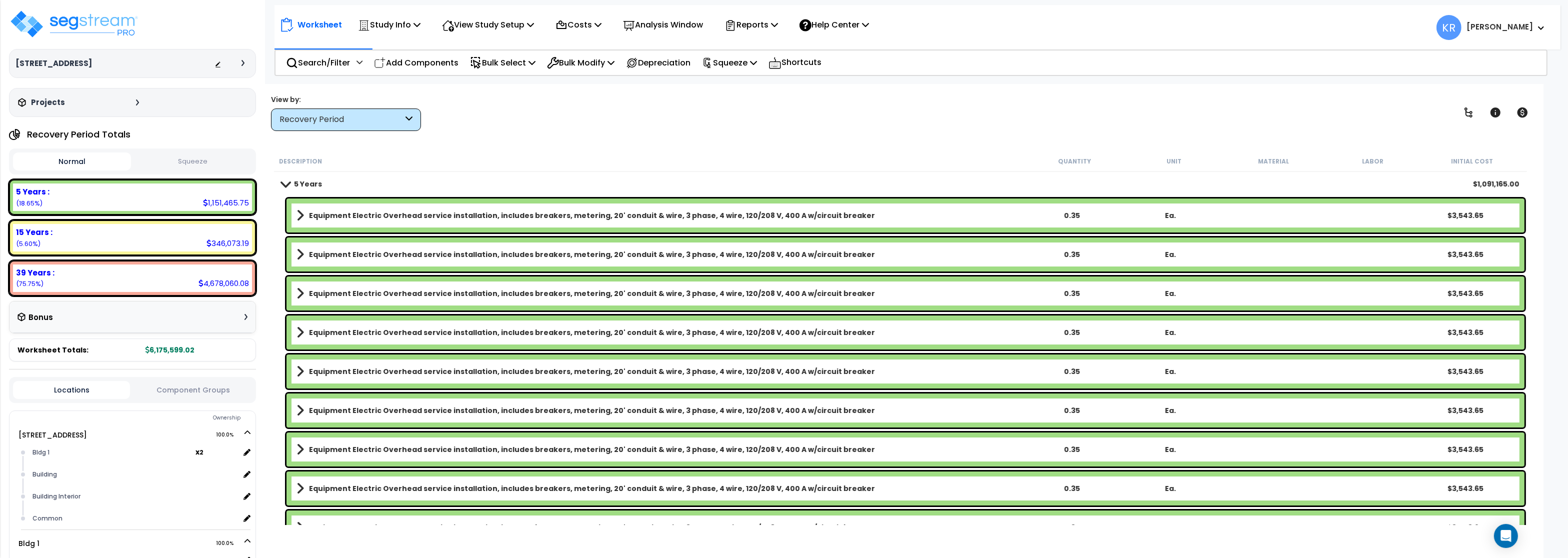
click at [298, 184] on b "5 Years" at bounding box center [308, 184] width 28 height 10
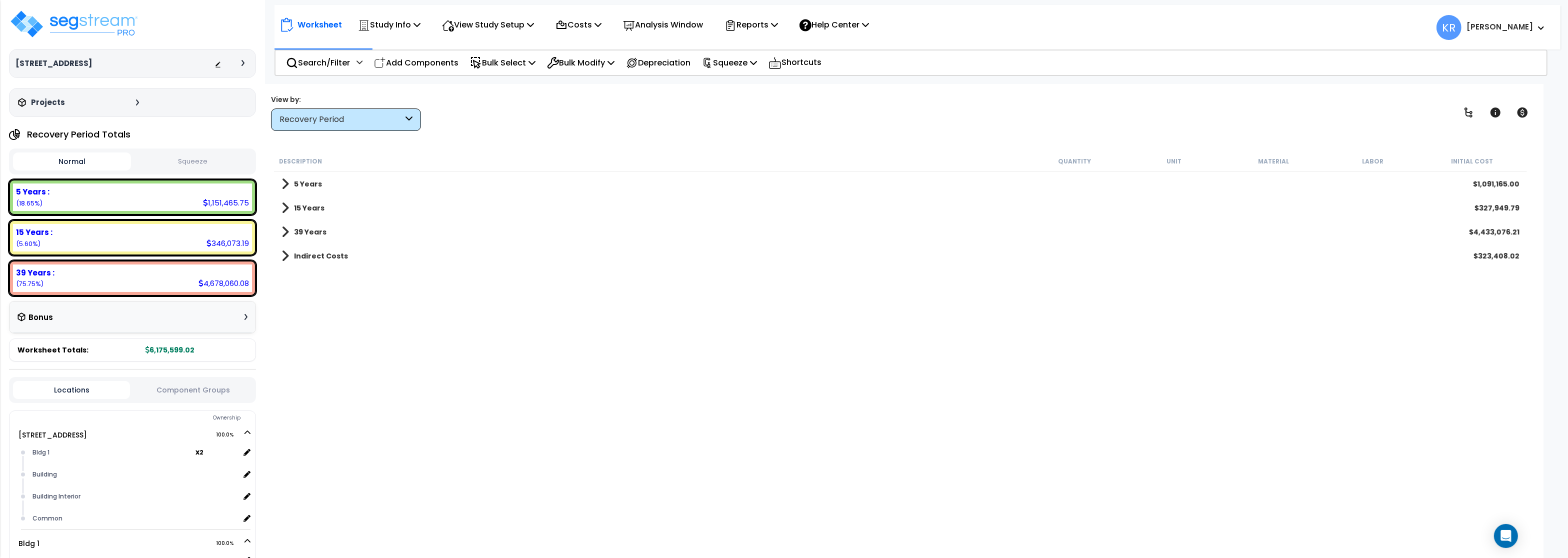
click at [302, 208] on b "15 Years" at bounding box center [309, 208] width 30 height 10
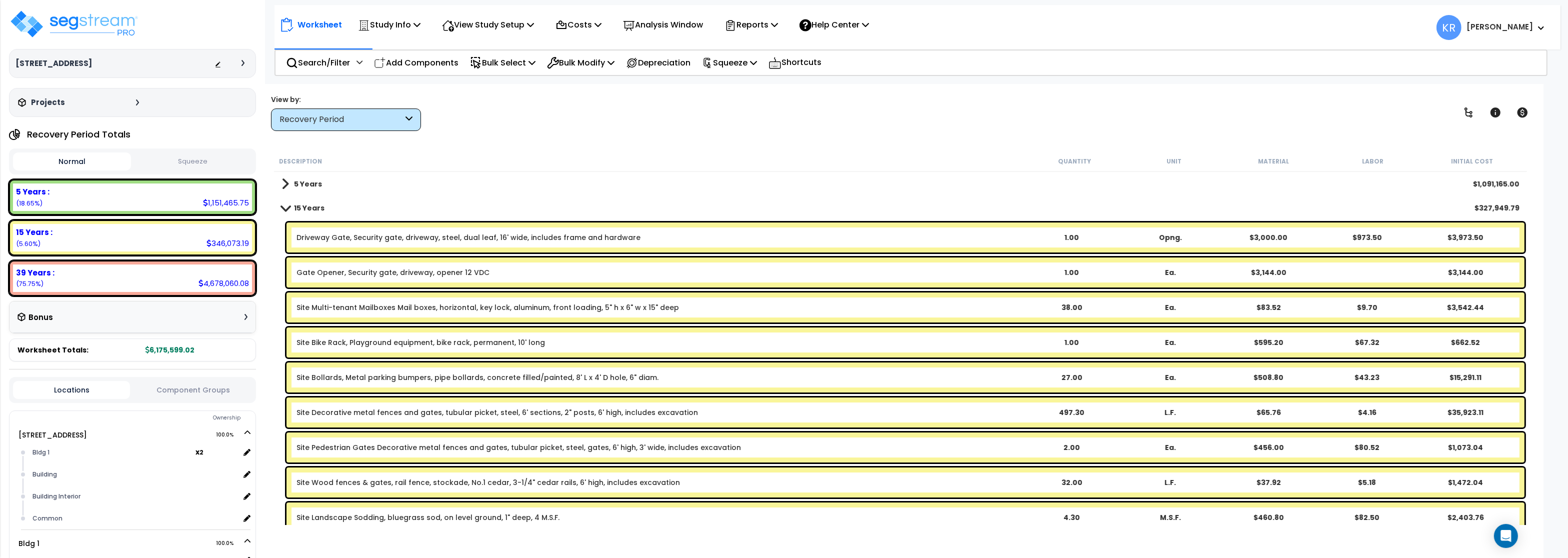
click at [367, 242] on link "Driveway Gate, Security gate, driveway, steel, dual leaf, 16' wide, includes fr…" at bounding box center [468, 237] width 344 height 10
click at [348, 235] on link "Driveway Gate, Security gate, driveway, steel, dual leaf, 16' wide, includes fr…" at bounding box center [468, 237] width 344 height 10
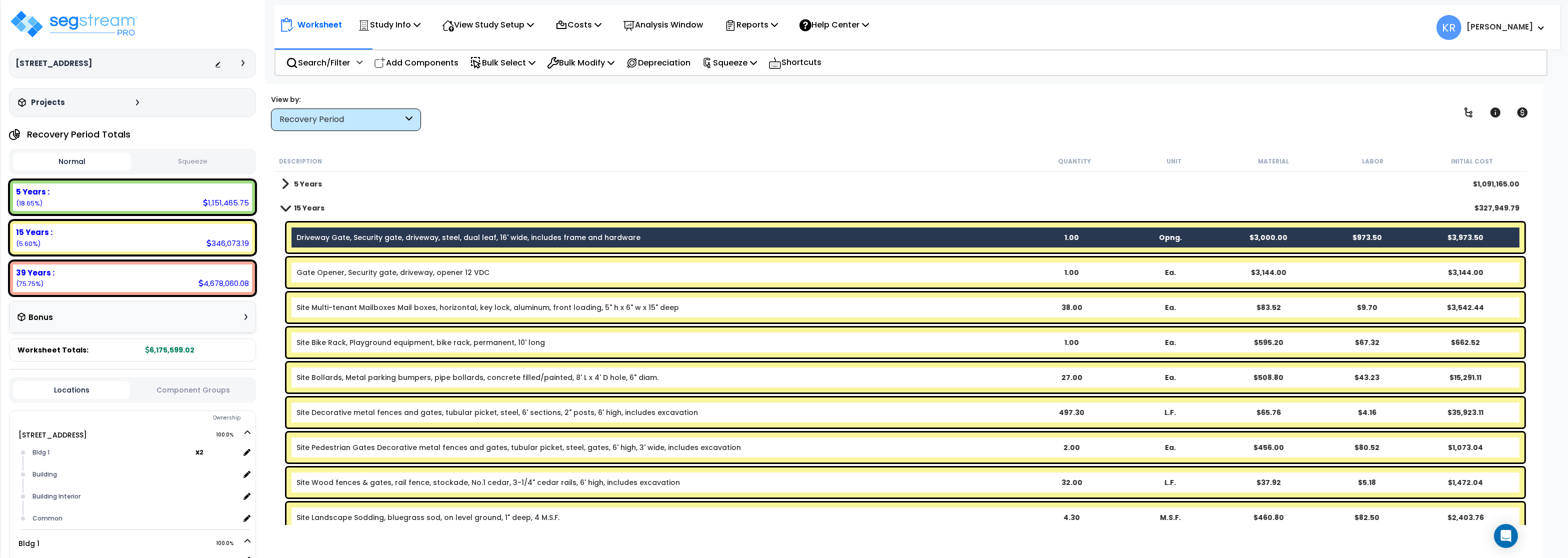
click at [353, 270] on link "Gate Opener, Security gate, driveway, opener 12 VDC" at bounding box center [393, 273] width 193 height 10
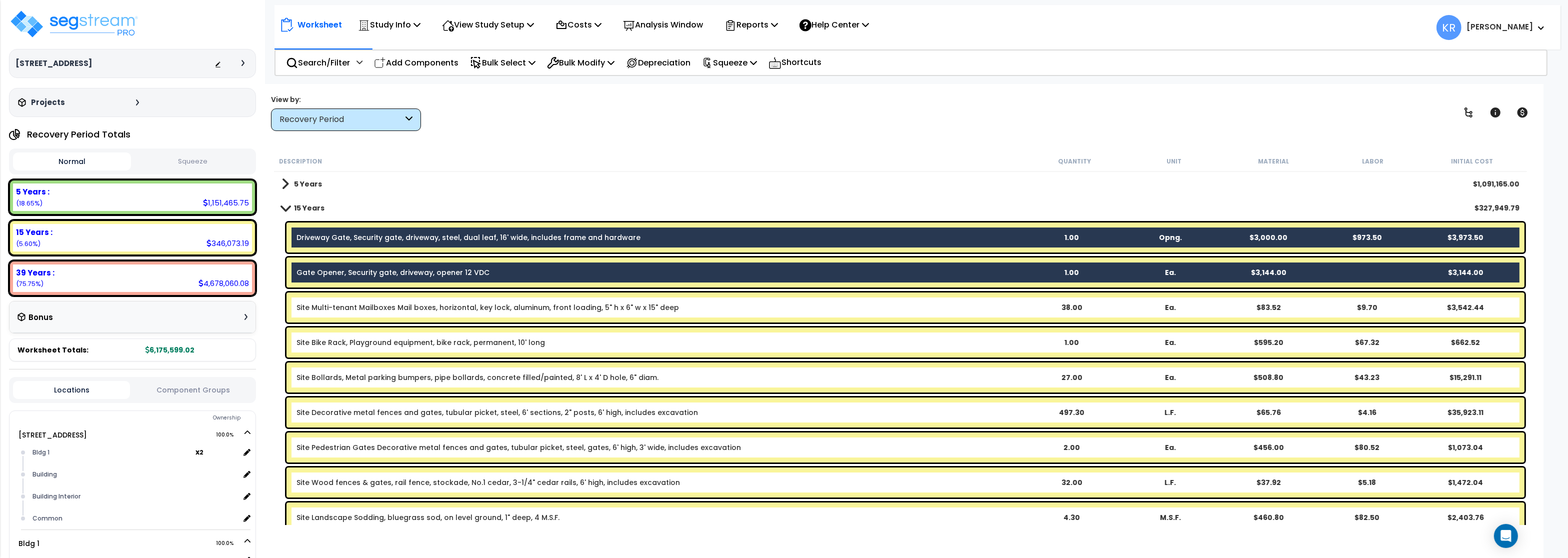
click at [372, 298] on div "Site Multi-tenant Mailboxes Mail boxes, horizontal, key lock, aluminum, front l…" at bounding box center [905, 307] width 1238 height 30
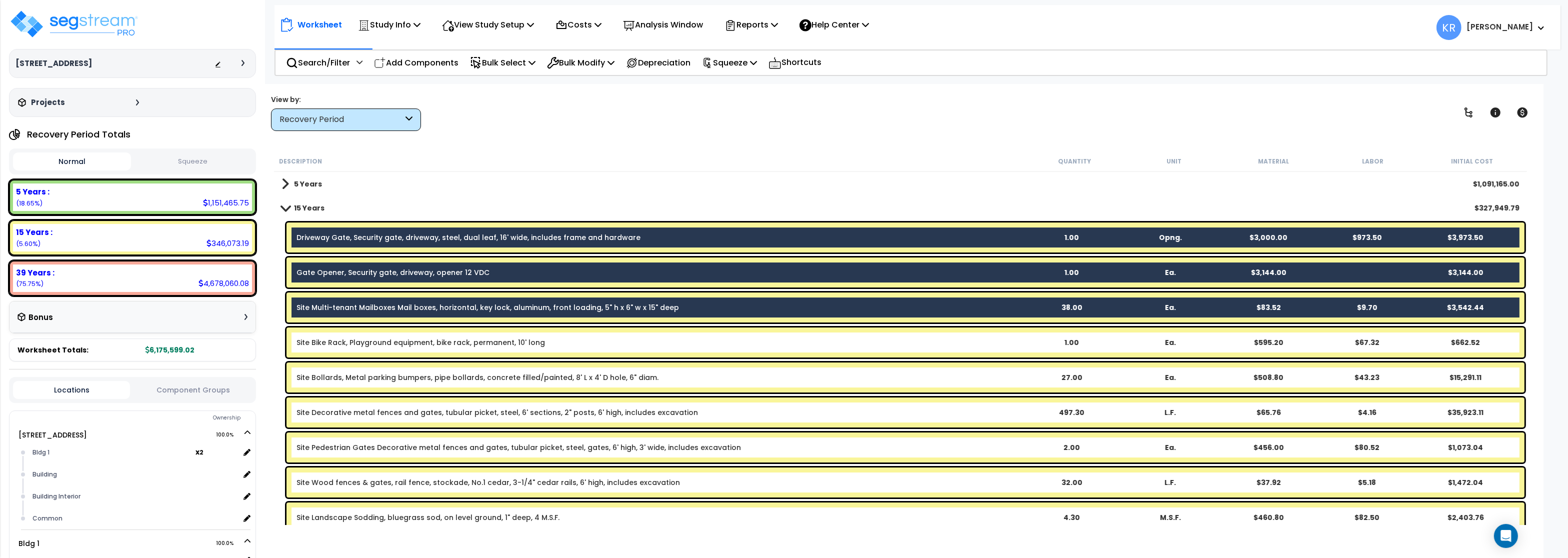
click at [368, 335] on div "Site Bike Rack, Playground equipment, bike rack, permanent, 10' long 1.00 Ea. $…" at bounding box center [905, 342] width 1238 height 30
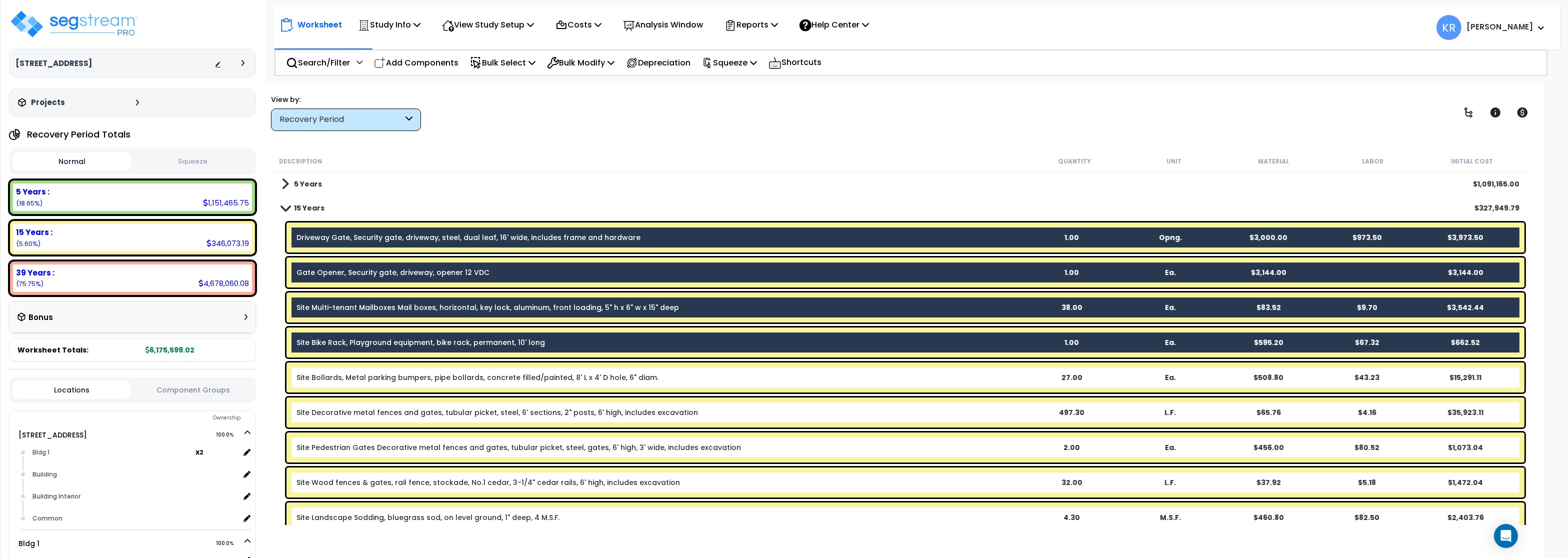
click at [360, 417] on link "Site Decorative metal fences and gates, tubular picket, steel, 6' sections, 2" …" at bounding box center [497, 413] width 402 height 10
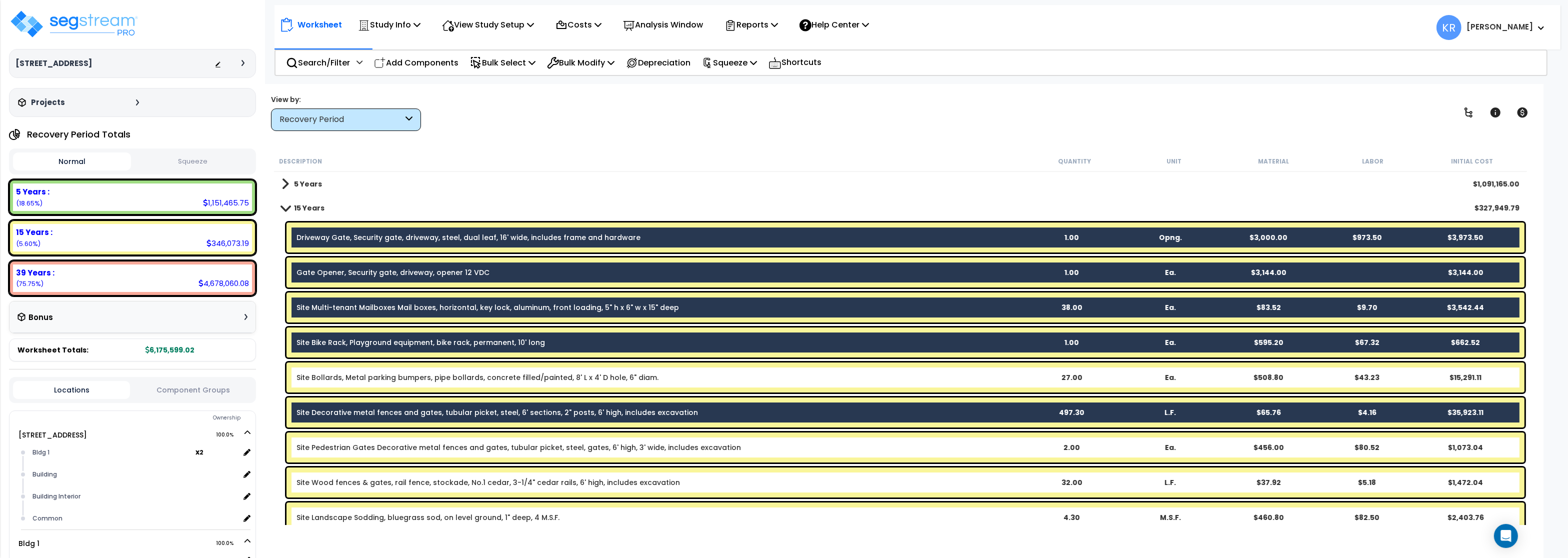
click at [358, 442] on link "Site Pedestrian Gates Decorative metal fences and gates, tubular picket, steel,…" at bounding box center [518, 448] width 444 height 10
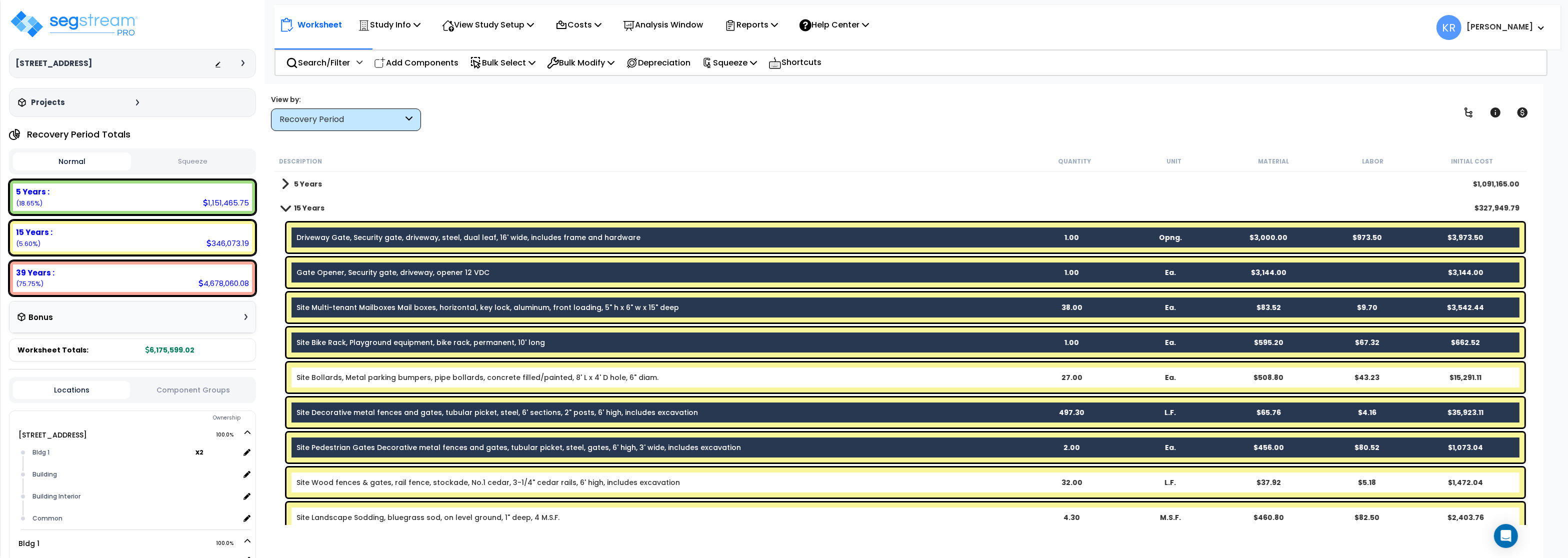
click at [355, 485] on link "Site Wood fences & gates, rail fence, stockade, No.1 cedar, 3-1/4" cedar rails,…" at bounding box center [488, 482] width 383 height 10
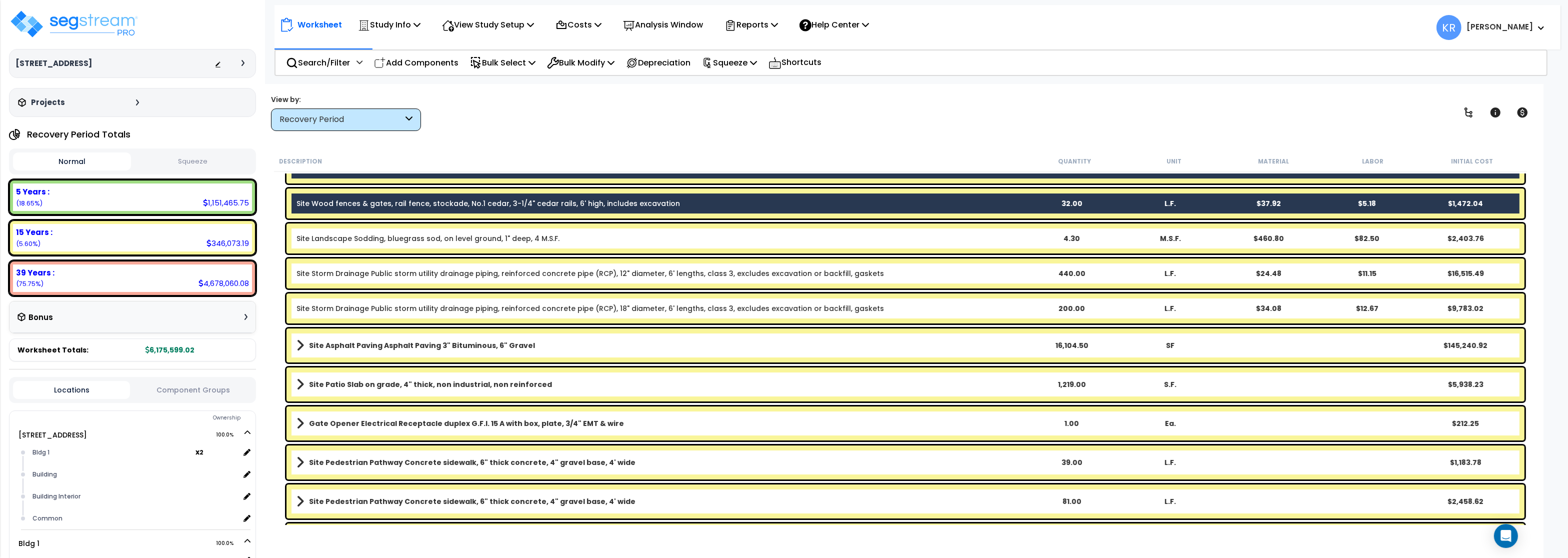
scroll to position [300, 0]
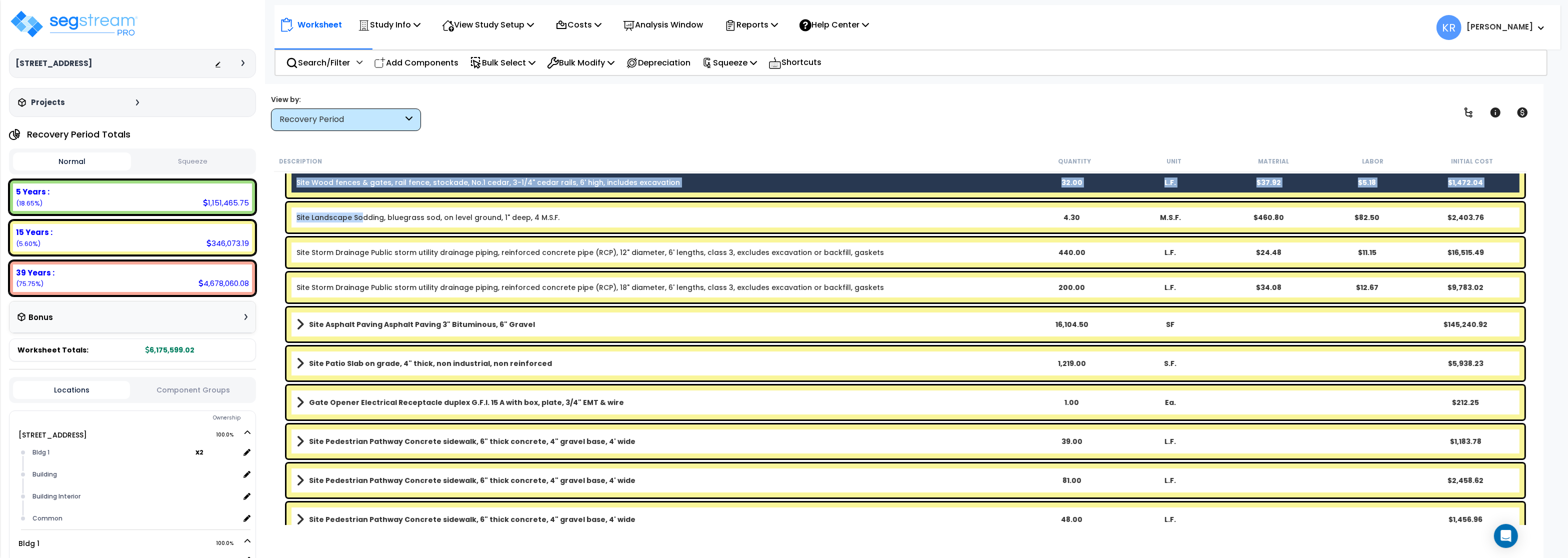
click at [363, 217] on link "Site Landscape Sodding, bluegrass sod, on level ground, 1" deep, 4 M.S.F." at bounding box center [428, 218] width 263 height 10
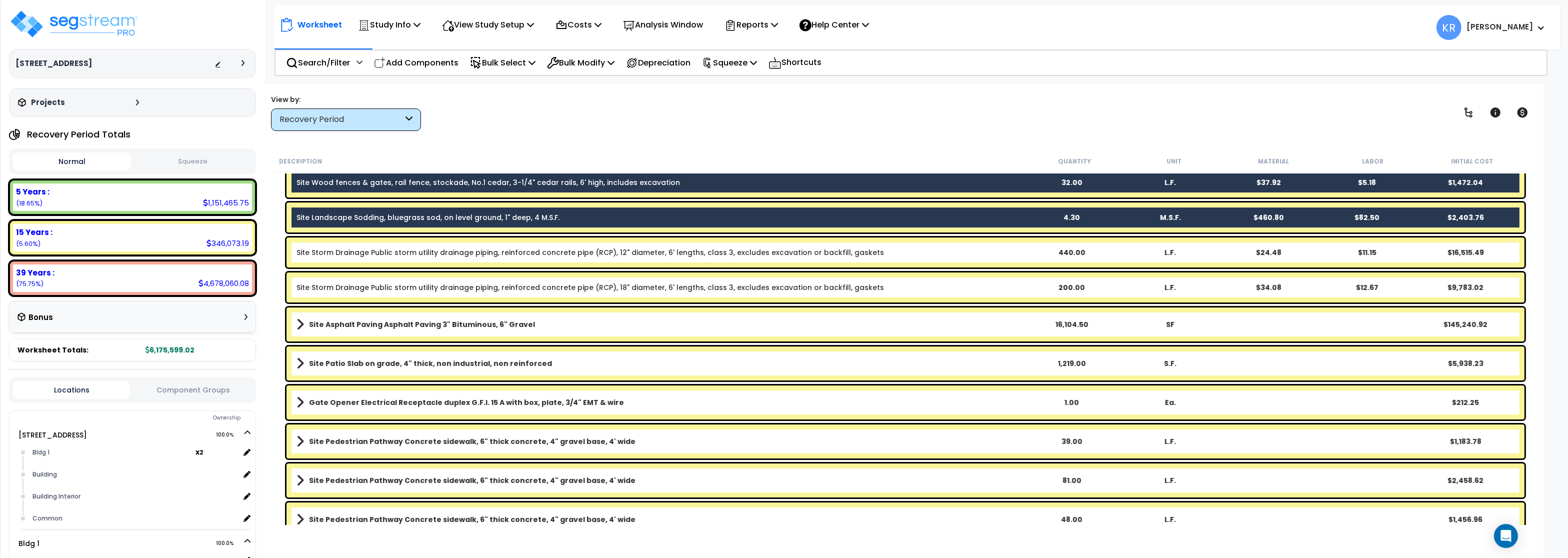
click at [366, 329] on b "Site Asphalt Paving Asphalt Paving 3" Bituminous, 6" Gravel" at bounding box center [422, 325] width 226 height 10
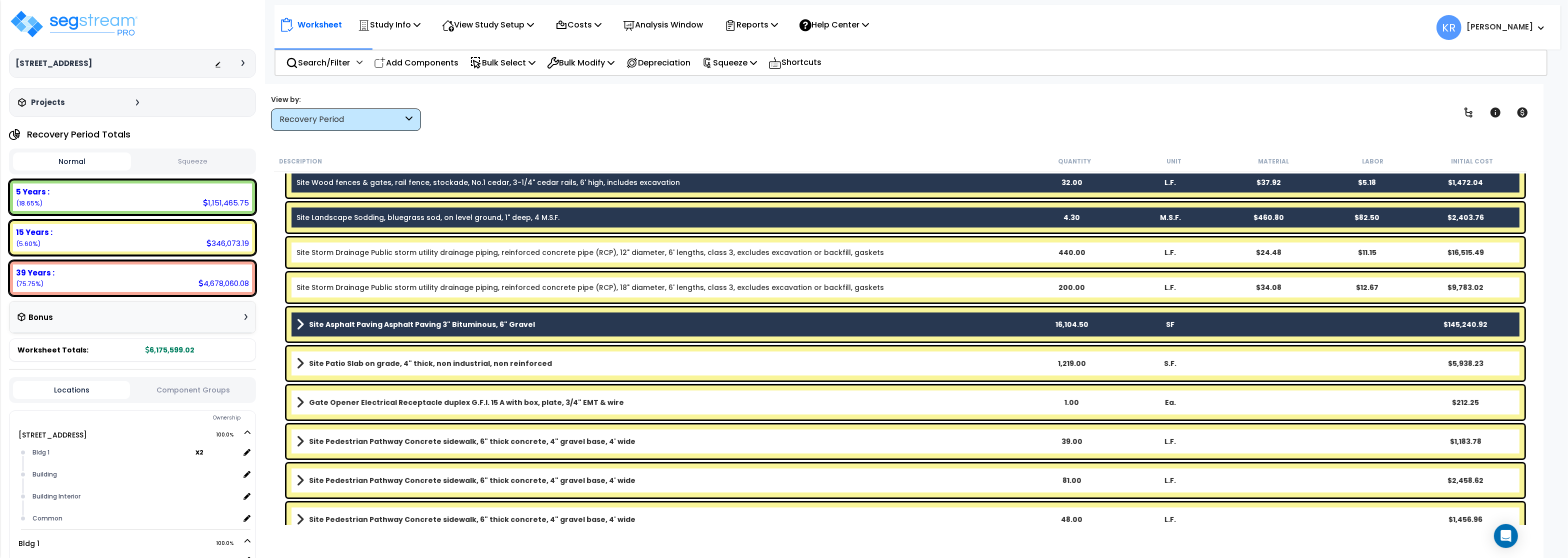
click at [360, 364] on b "Site Patio Slab on grade, 4" thick, non industrial, non reinforced" at bounding box center [430, 364] width 243 height 10
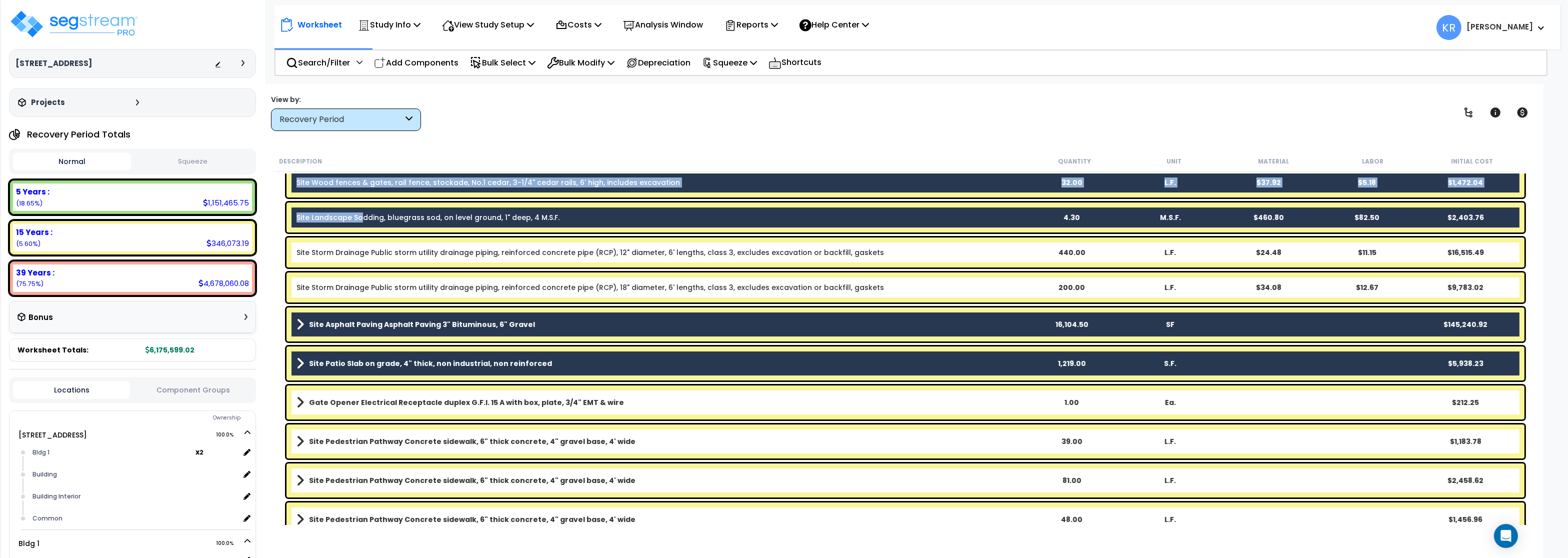
scroll to position [420, 0]
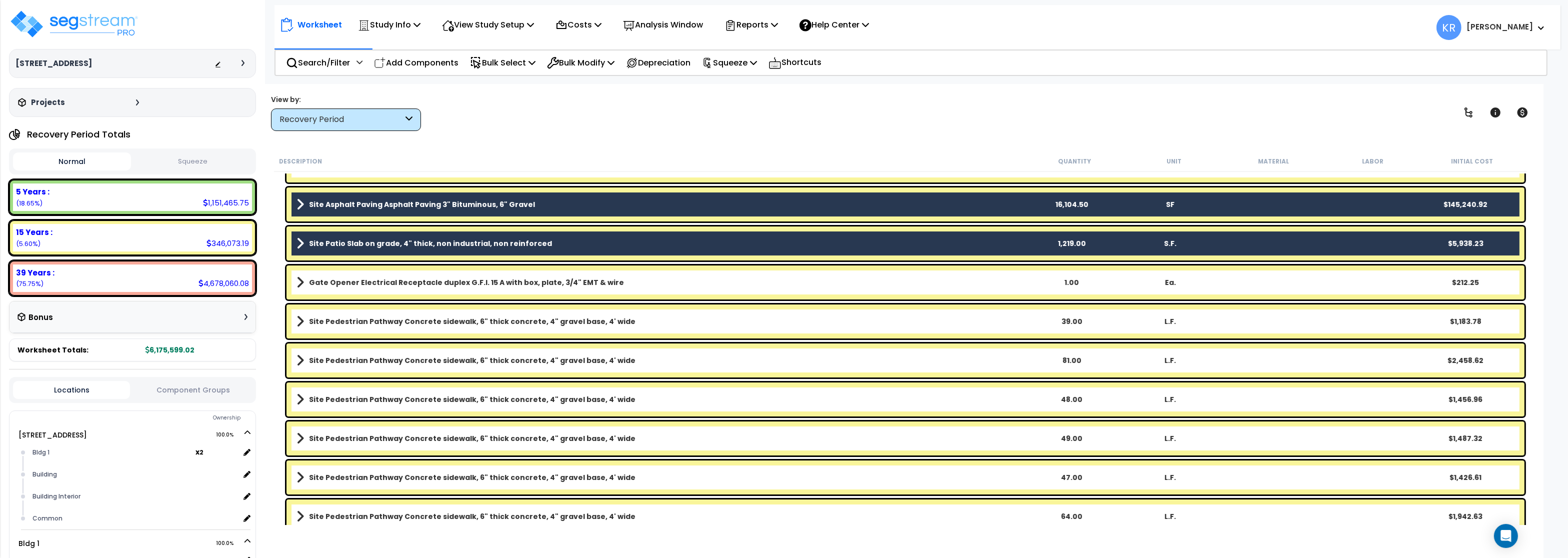
click at [362, 319] on b "Site Pedestrian Pathway Concrete sidewalk, 6" thick concrete, 4" gravel base, 4…" at bounding box center [472, 322] width 327 height 10
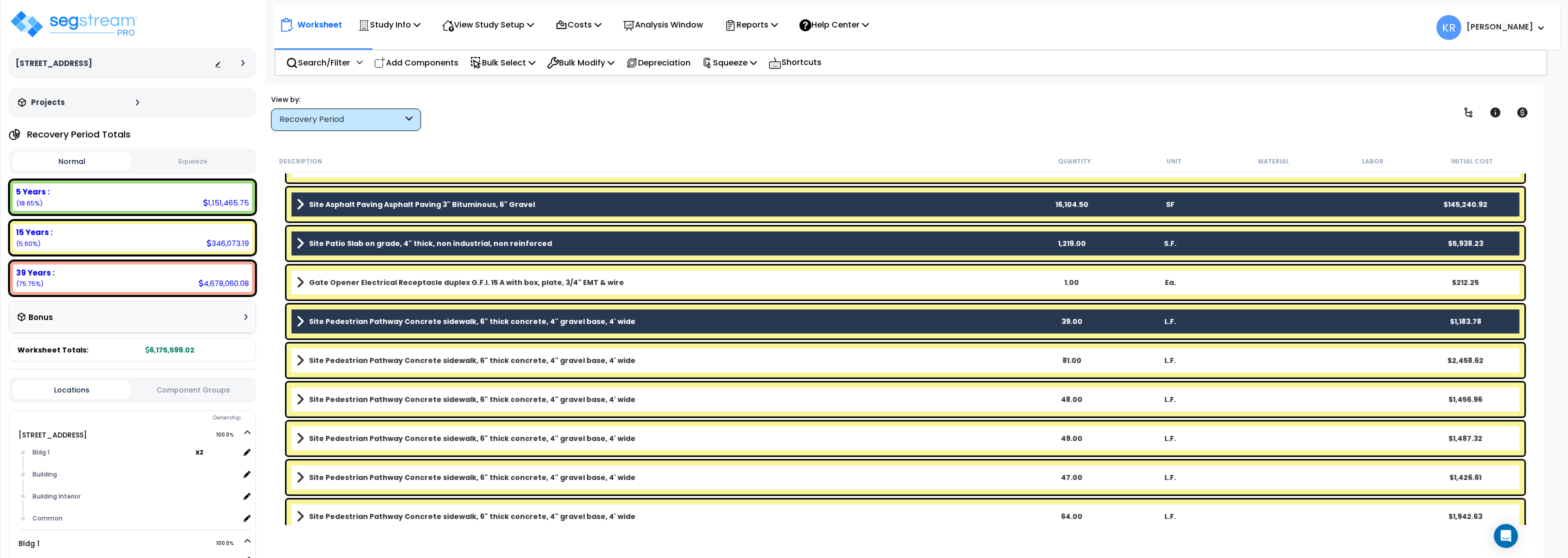
click at [357, 359] on b "Site Pedestrian Pathway Concrete sidewalk, 6" thick concrete, 4" gravel base, 4…" at bounding box center [472, 361] width 327 height 10
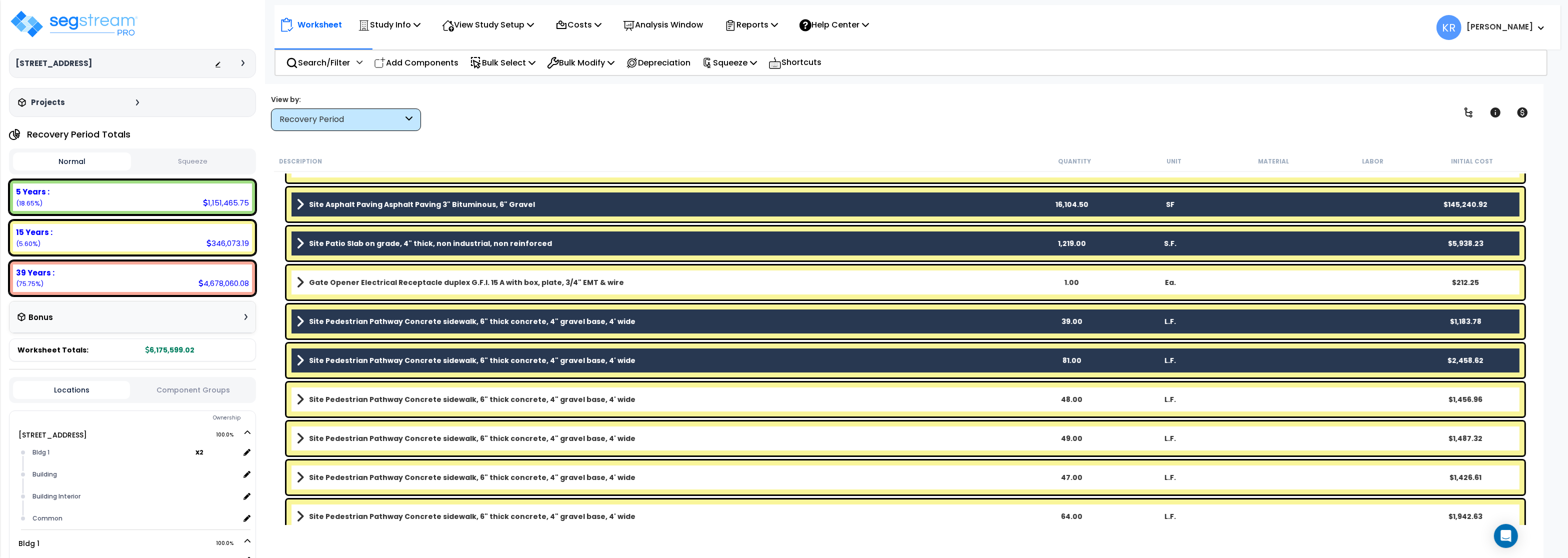
click at [354, 397] on b "Site Pedestrian Pathway Concrete sidewalk, 6" thick concrete, 4" gravel base, 4…" at bounding box center [472, 400] width 327 height 10
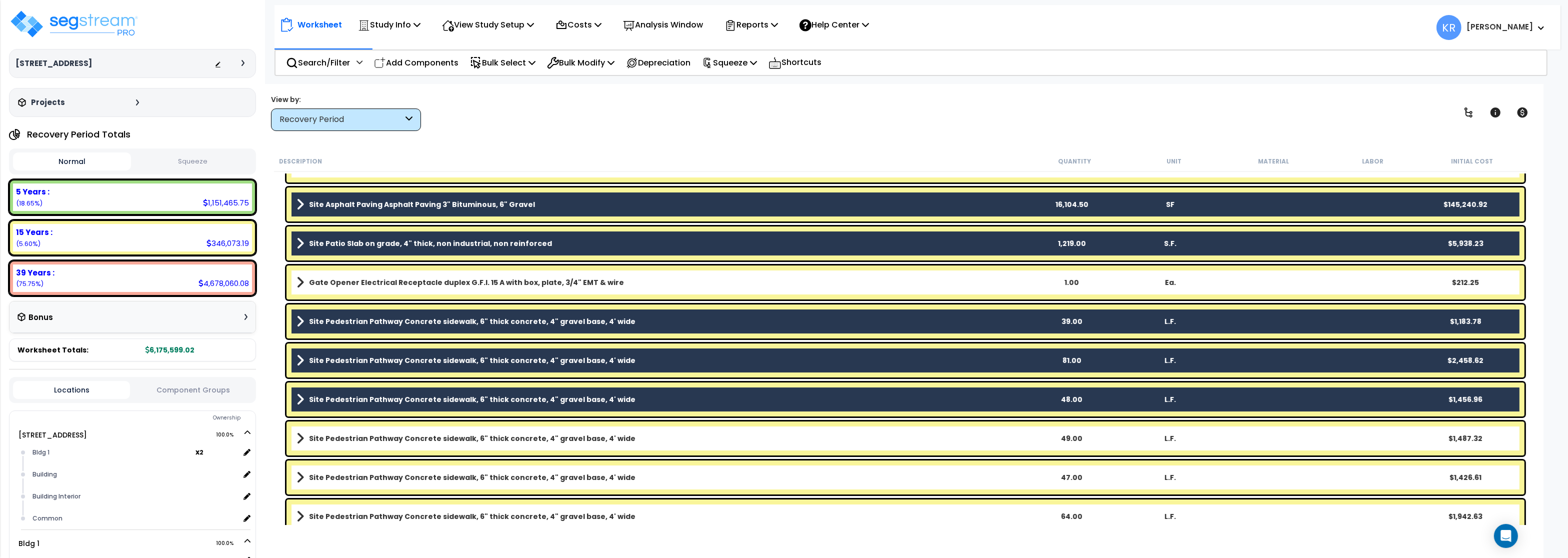
click at [353, 444] on link "Site Pedestrian Pathway Concrete sidewalk, 6" thick concrete, 4" gravel base, 4…" at bounding box center [659, 439] width 725 height 14
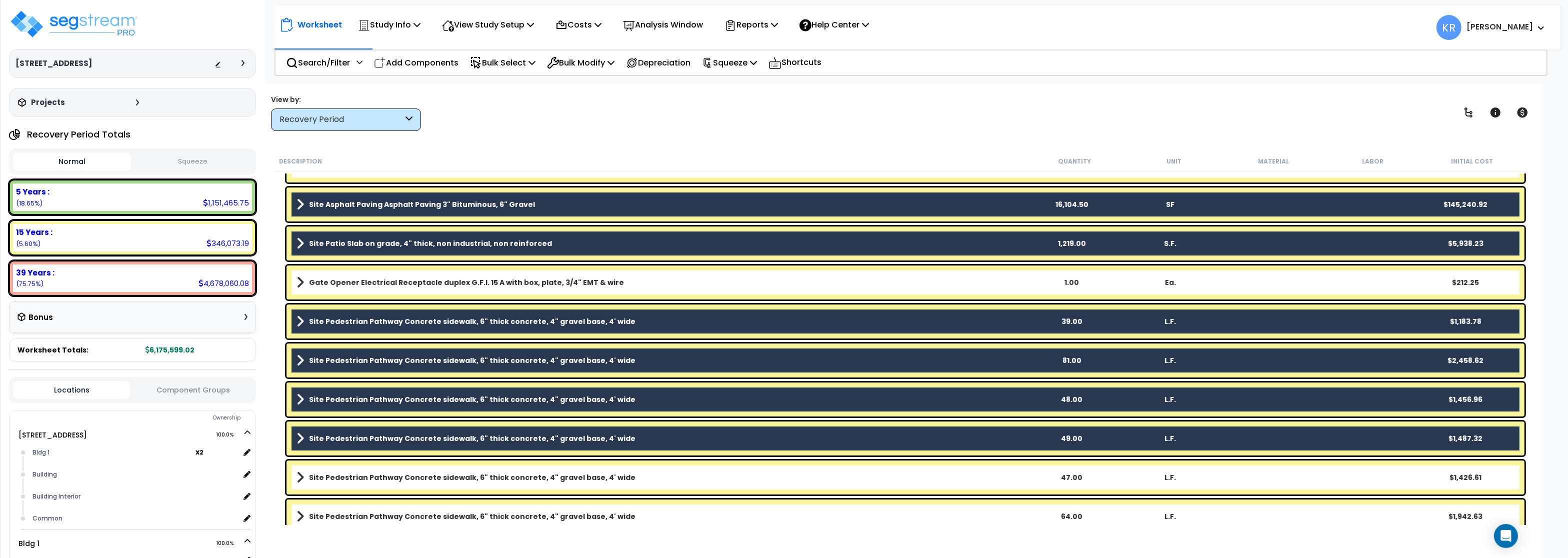
click at [350, 484] on link "Site Pedestrian Pathway Concrete sidewalk, 6" thick concrete, 4" gravel base, 4…" at bounding box center [659, 477] width 725 height 14
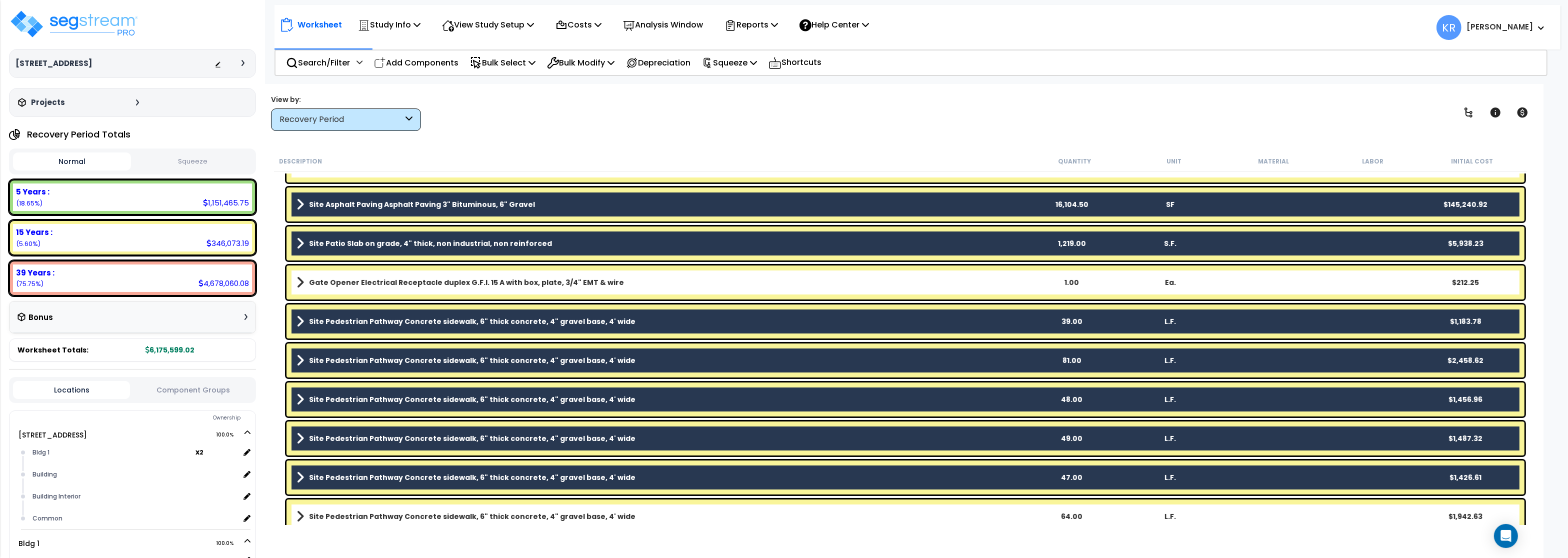
click at [355, 509] on div "Site Pedestrian Pathway Concrete sidewalk, 6" thick concrete, 4" gravel base, 4…" at bounding box center [905, 517] width 1238 height 34
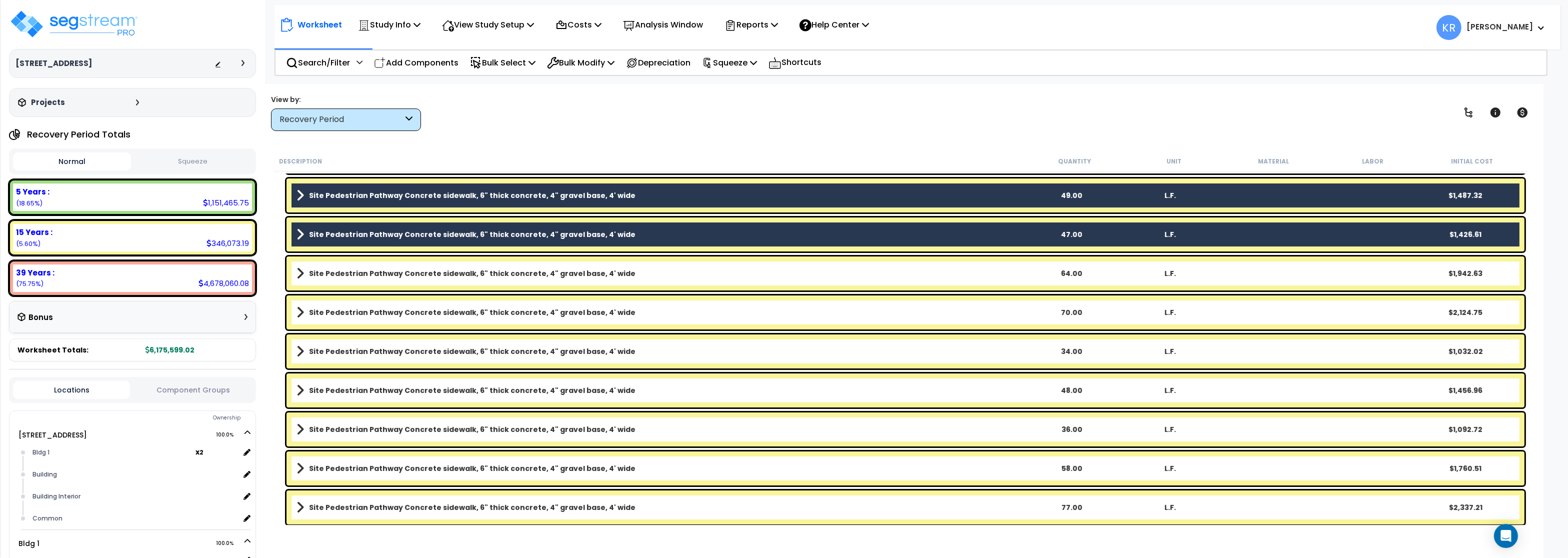
scroll to position [721, 0]
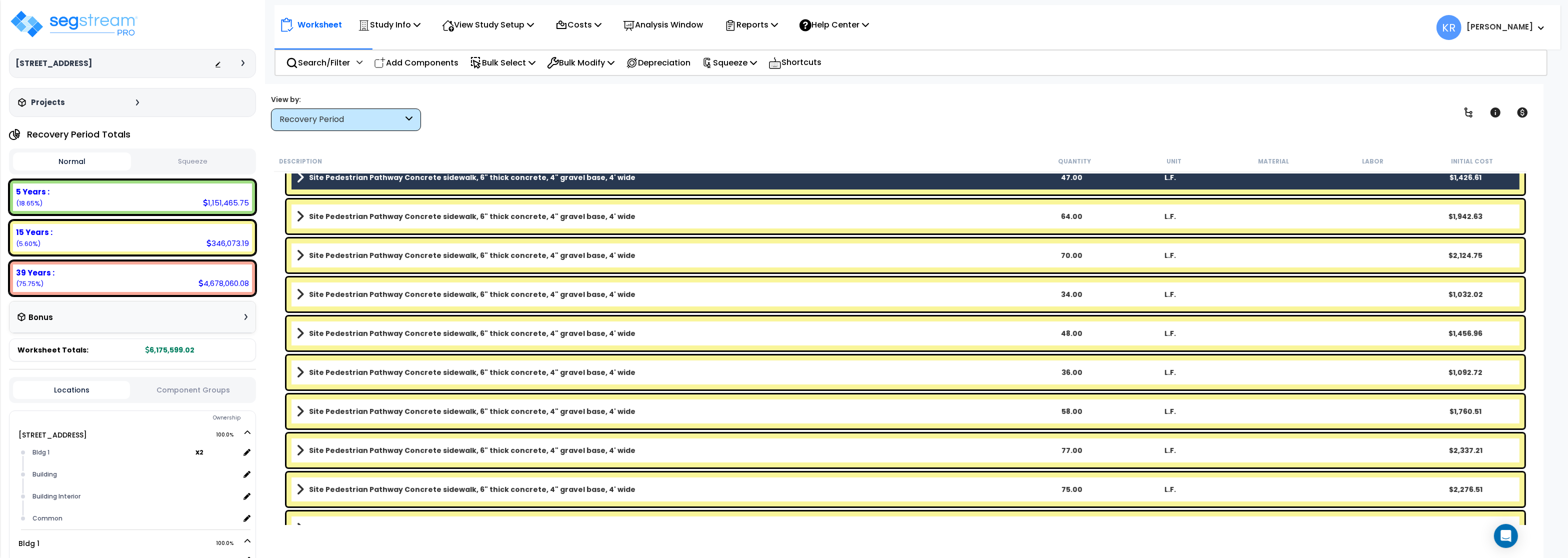
click at [371, 218] on b "Site Pedestrian Pathway Concrete sidewalk, 6" thick concrete, 4" gravel base, 4…" at bounding box center [472, 216] width 327 height 10
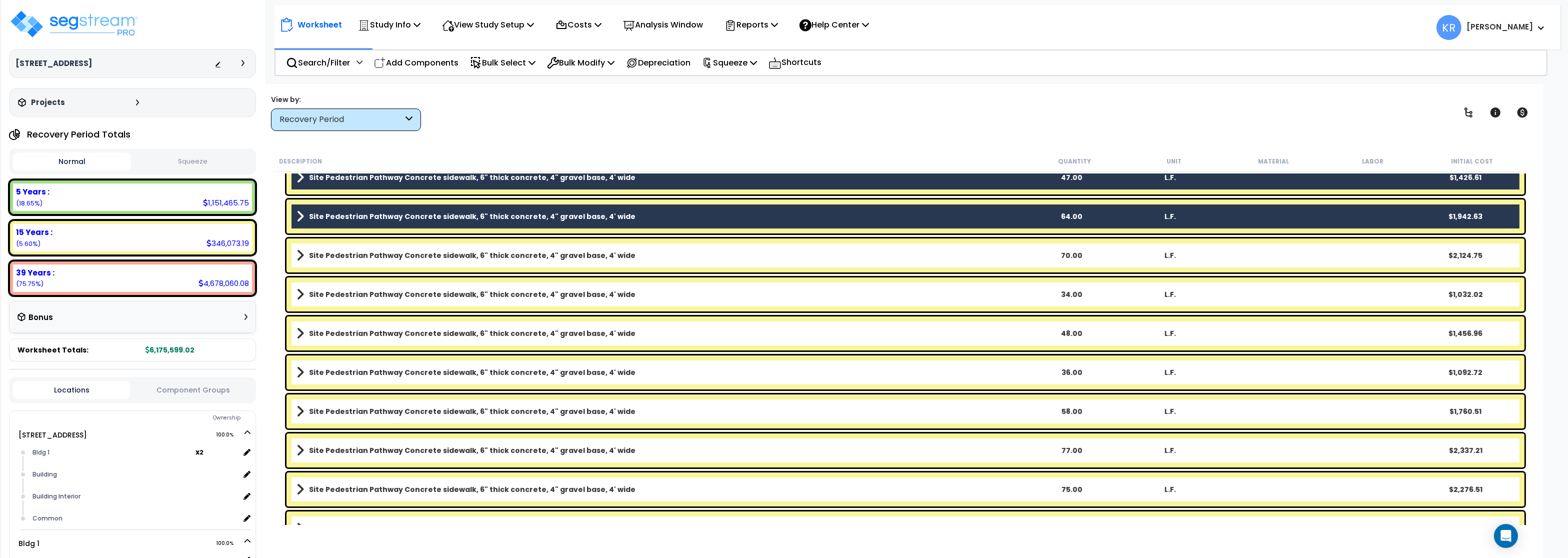
click at [371, 247] on div "Site Pedestrian Pathway Concrete sidewalk, 6" thick concrete, 4" gravel base, 4…" at bounding box center [905, 256] width 1238 height 34
click at [372, 263] on div "Site Pedestrian Pathway Concrete sidewalk, 6" thick concrete, 4" gravel base, 4…" at bounding box center [905, 256] width 1238 height 34
click at [399, 260] on b "Site Pedestrian Pathway Concrete sidewalk, 6" thick concrete, 4" gravel base, 4…" at bounding box center [472, 256] width 327 height 10
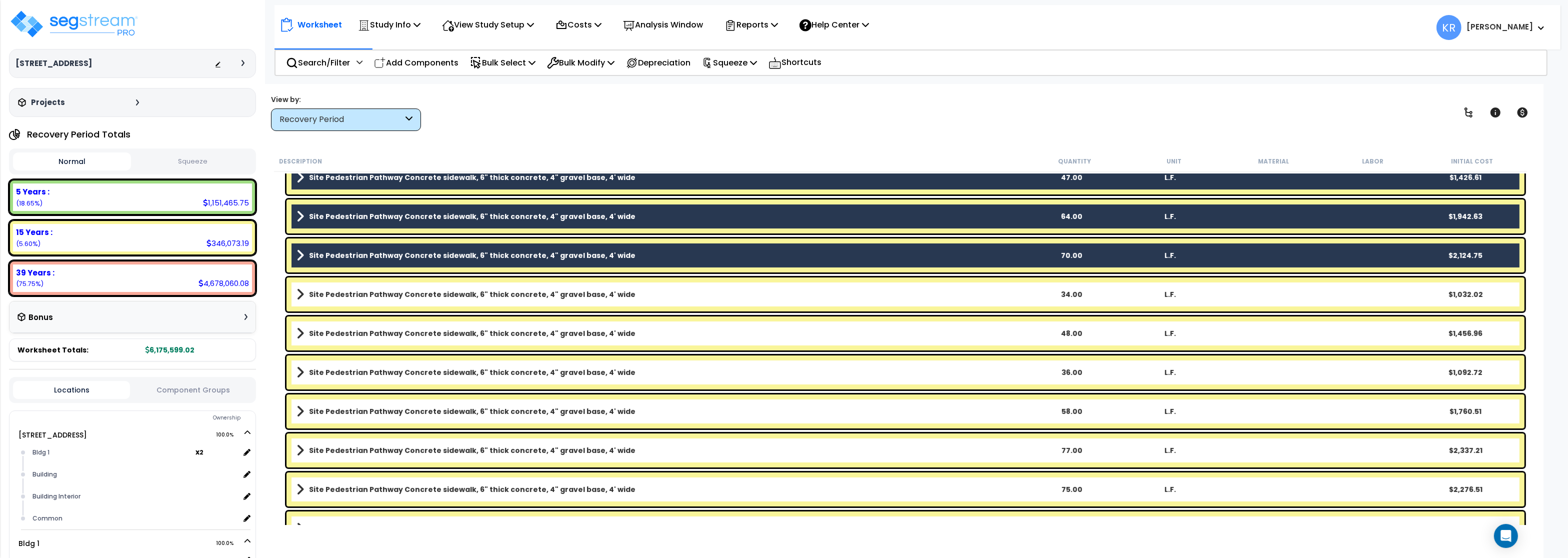
click at [322, 290] on b "Site Pedestrian Pathway Concrete sidewalk, 6" thick concrete, 4" gravel base, 4…" at bounding box center [472, 295] width 327 height 10
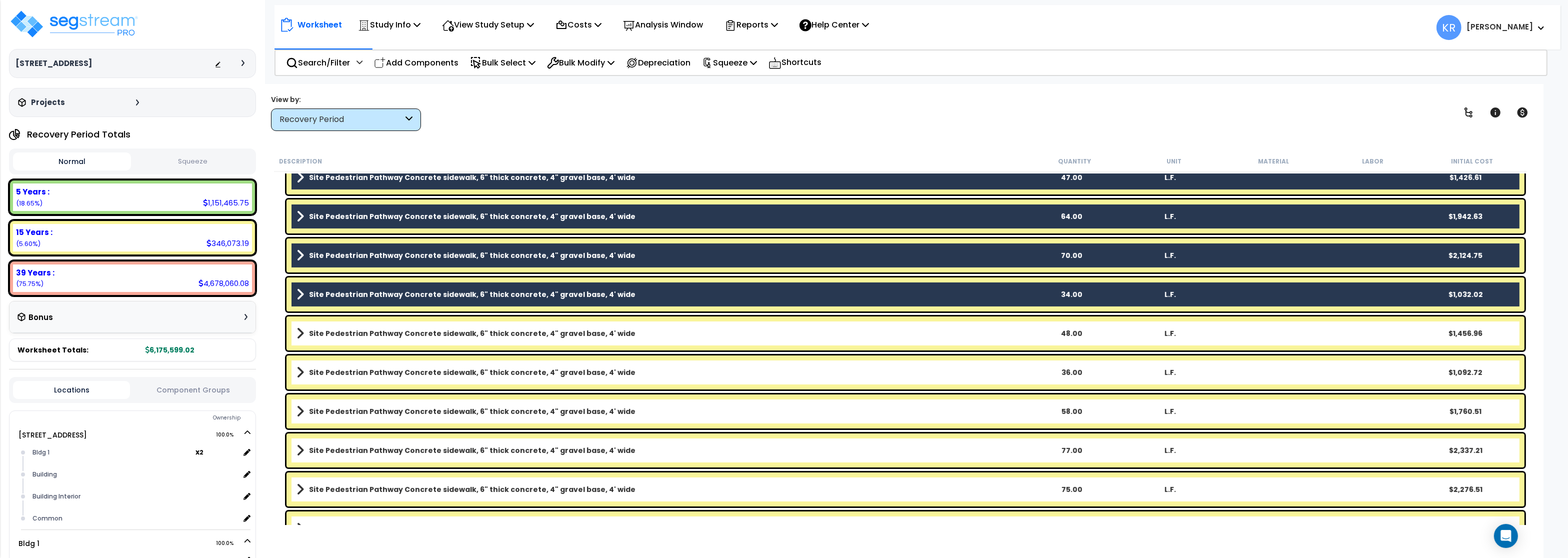
click at [315, 329] on b "Site Pedestrian Pathway Concrete sidewalk, 6" thick concrete, 4" gravel base, 4…" at bounding box center [472, 334] width 327 height 10
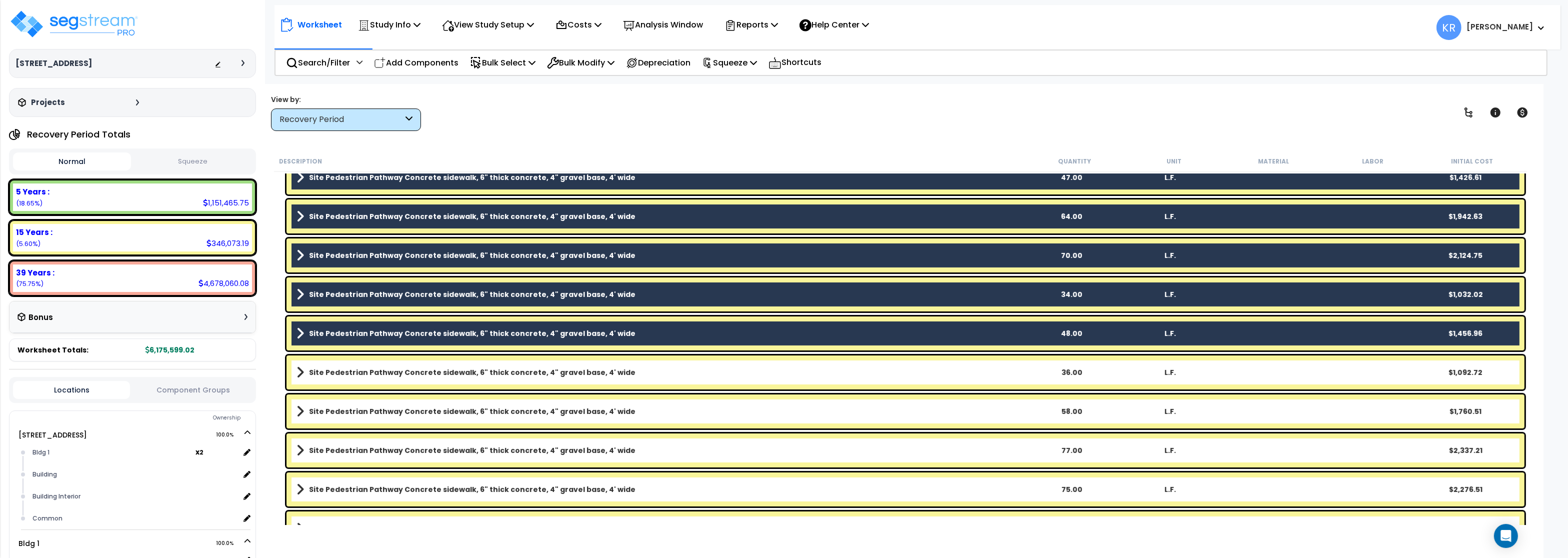
click at [312, 378] on link "Site Pedestrian Pathway Concrete sidewalk, 6" thick concrete, 4" gravel base, 4…" at bounding box center [659, 373] width 725 height 14
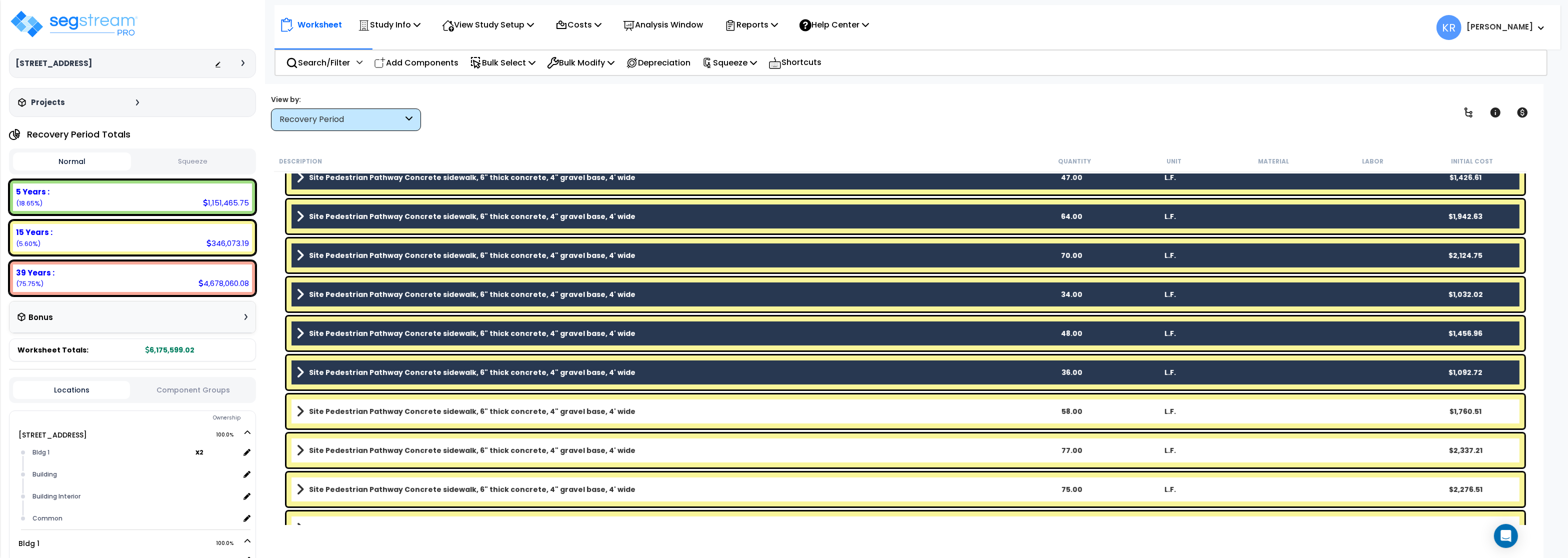
click at [322, 418] on link "Site Pedestrian Pathway Concrete sidewalk, 6" thick concrete, 4" gravel base, 4…" at bounding box center [659, 411] width 725 height 14
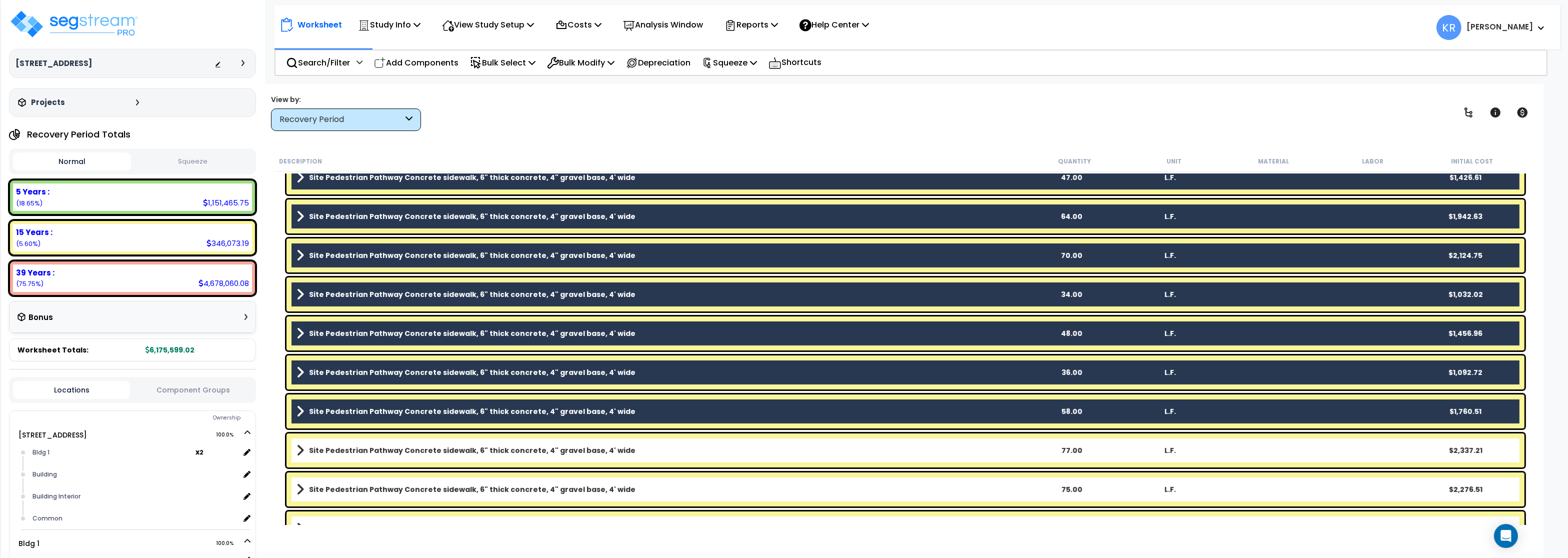
click at [327, 448] on b "Site Pedestrian Pathway Concrete sidewalk, 6" thick concrete, 4" gravel base, 4…" at bounding box center [472, 451] width 327 height 10
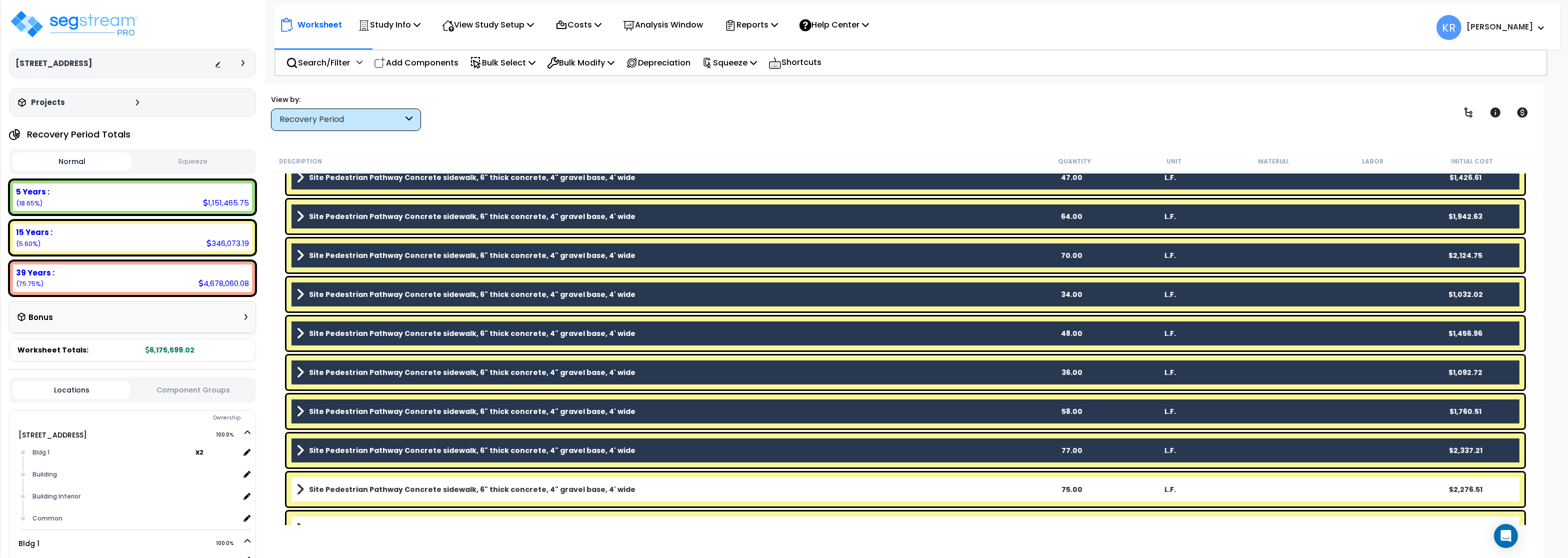
click at [342, 489] on b "Site Pedestrian Pathway Concrete sidewalk, 6" thick concrete, 4" gravel base, 4…" at bounding box center [472, 490] width 327 height 10
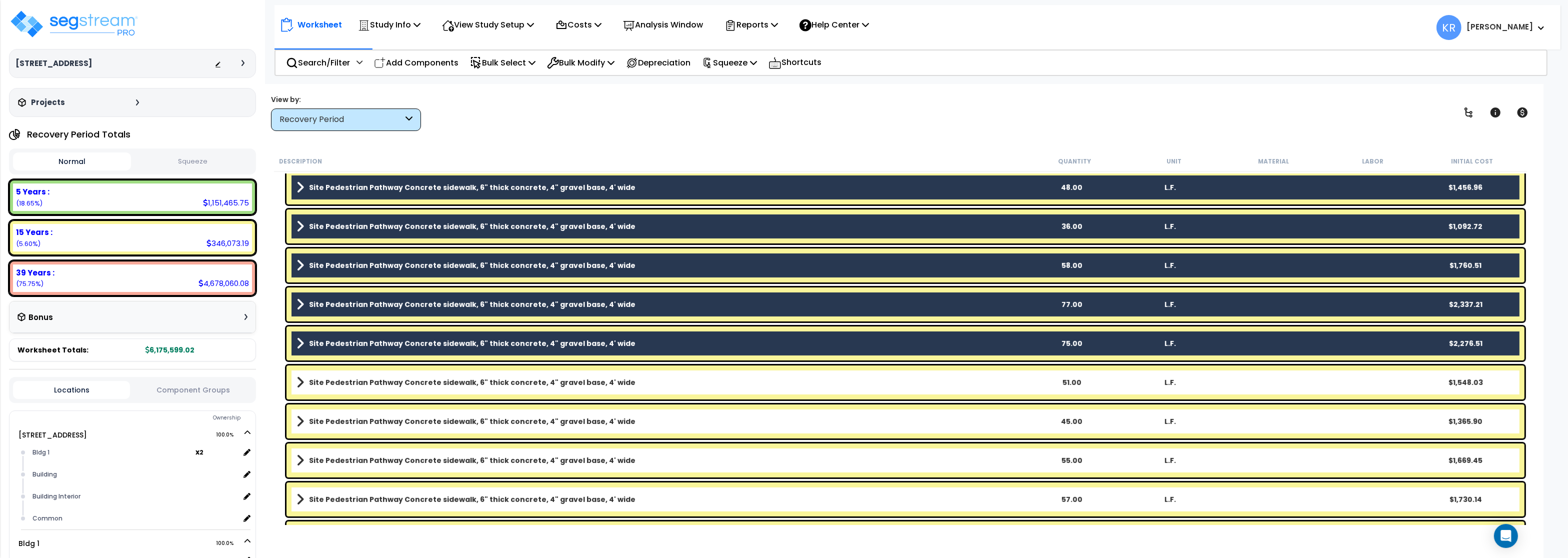
scroll to position [900, 0]
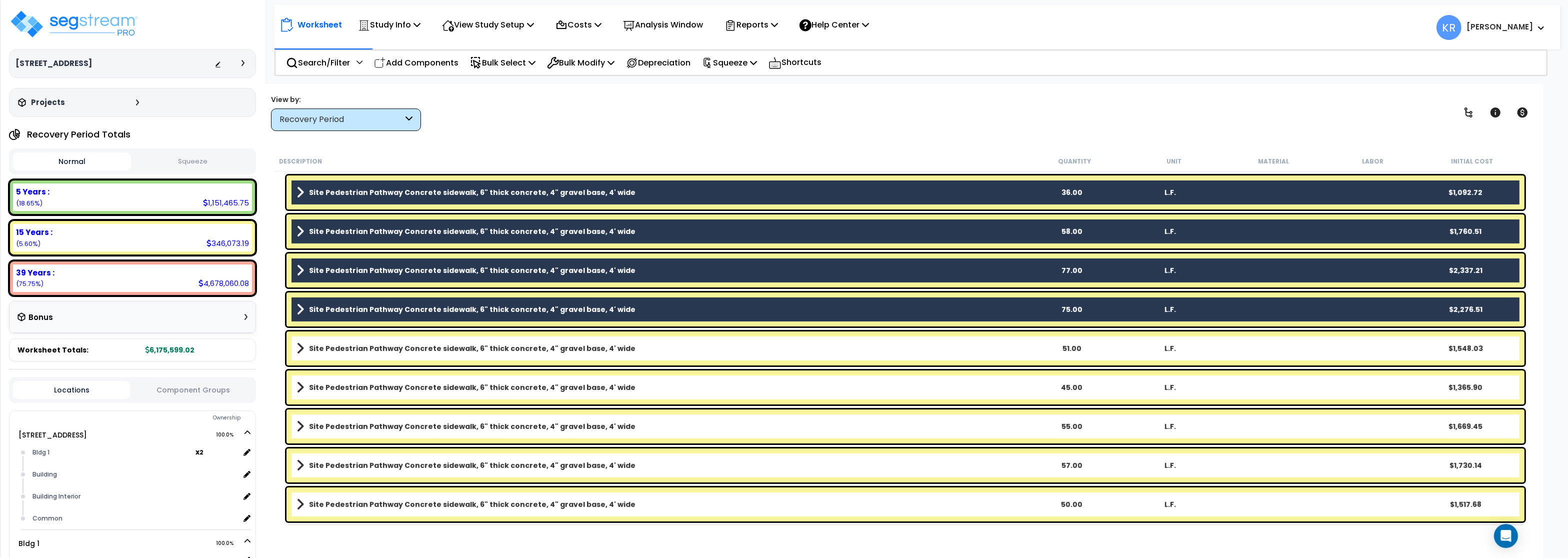
click at [345, 353] on b "Site Pedestrian Pathway Concrete sidewalk, 6" thick concrete, 4" gravel base, 4…" at bounding box center [472, 349] width 327 height 10
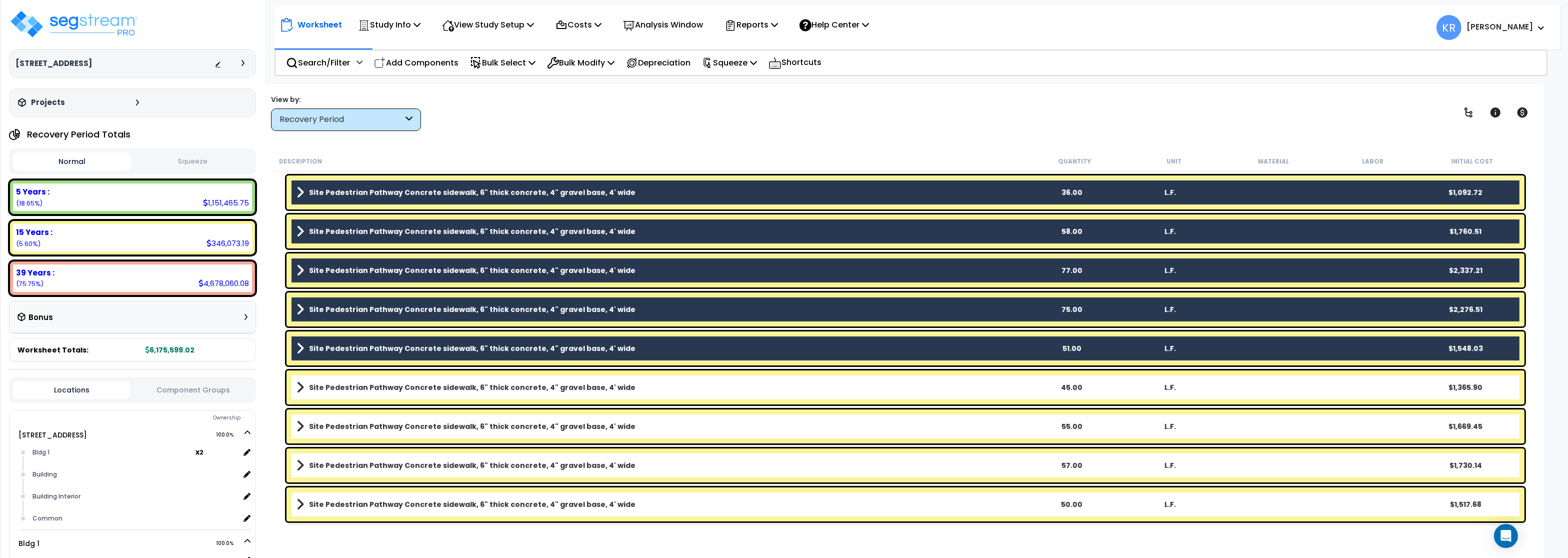
click at [341, 393] on link "Site Pedestrian Pathway Concrete sidewalk, 6" thick concrete, 4" gravel base, 4…" at bounding box center [659, 388] width 725 height 14
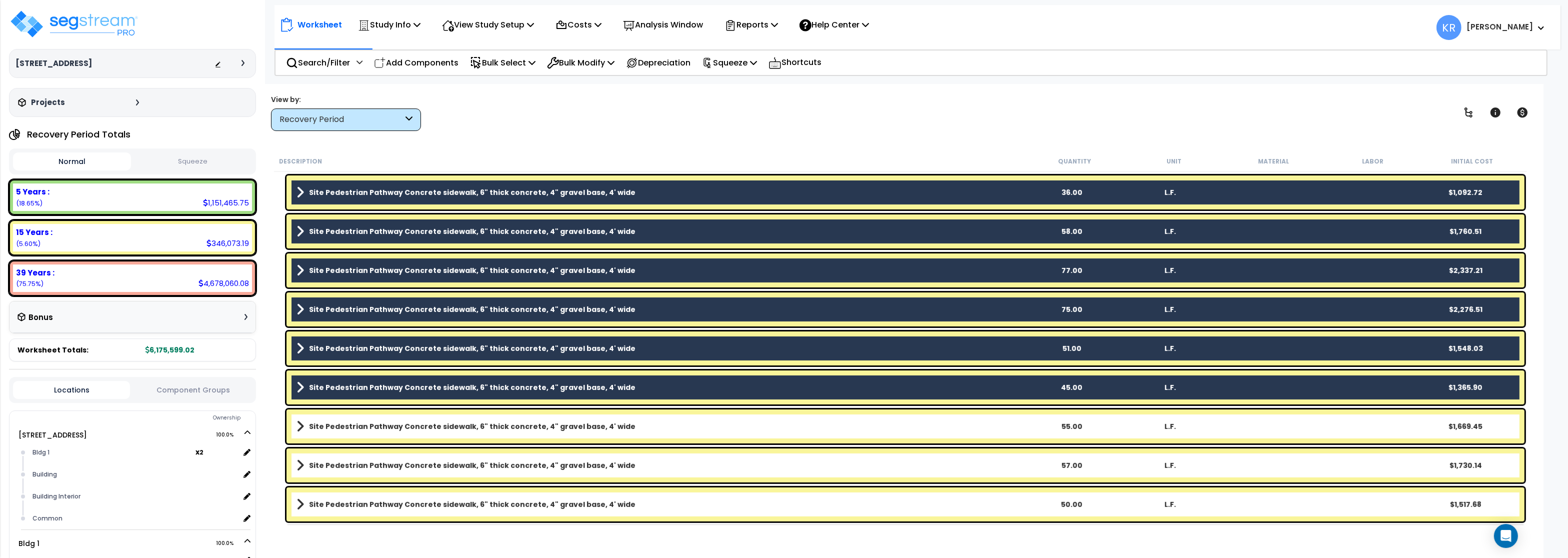
click at [343, 422] on b "Site Pedestrian Pathway Concrete sidewalk, 6" thick concrete, 4" gravel base, 4…" at bounding box center [472, 427] width 327 height 10
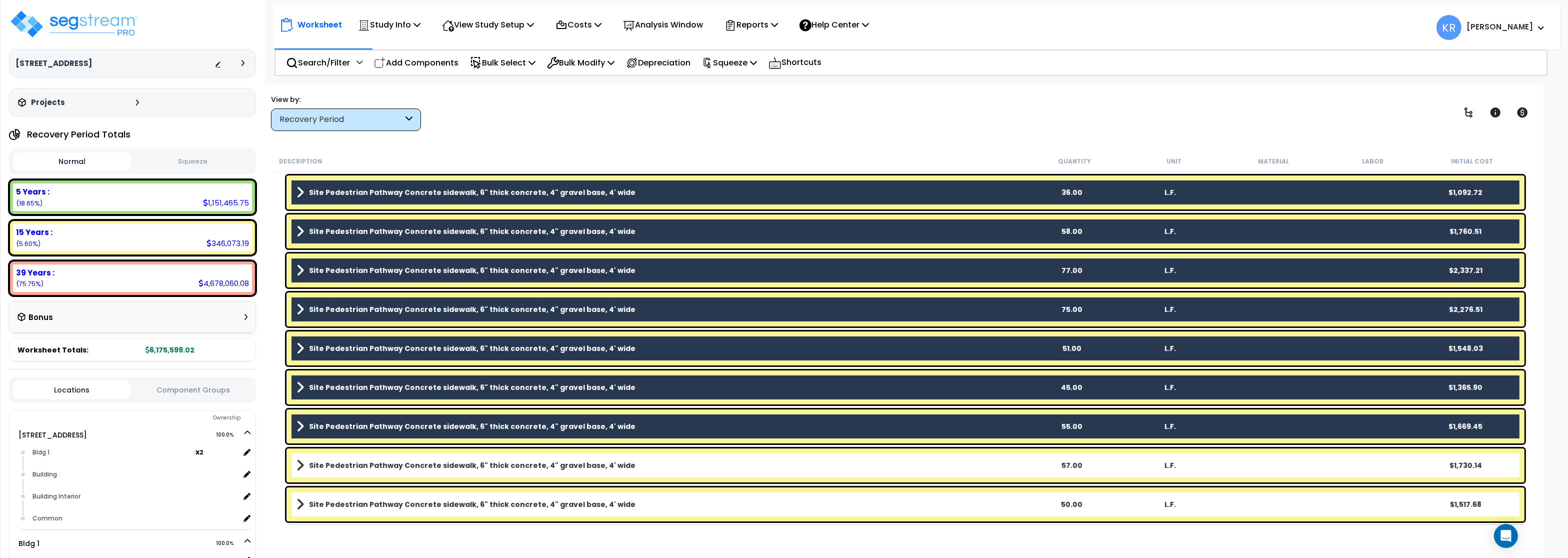
click at [336, 470] on b "Site Pedestrian Pathway Concrete sidewalk, 6" thick concrete, 4" gravel base, 4…" at bounding box center [472, 466] width 327 height 10
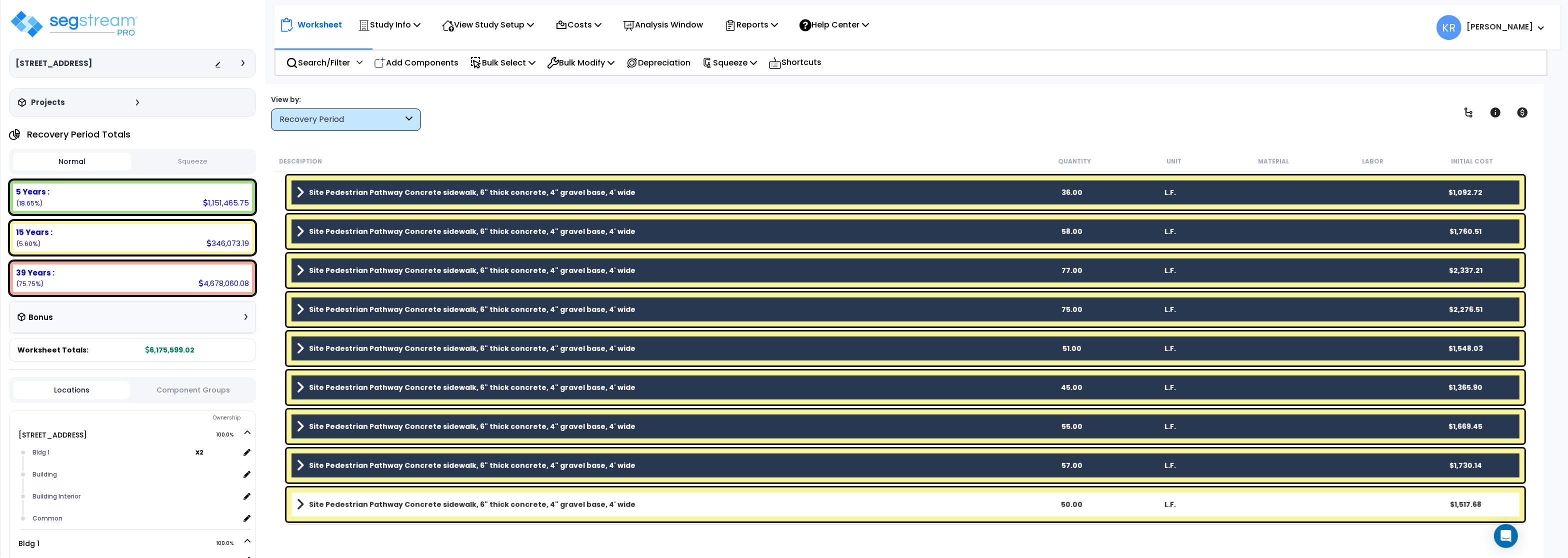
click at [337, 504] on b "Site Pedestrian Pathway Concrete sidewalk, 6" thick concrete, 4" gravel base, 4…" at bounding box center [472, 505] width 327 height 10
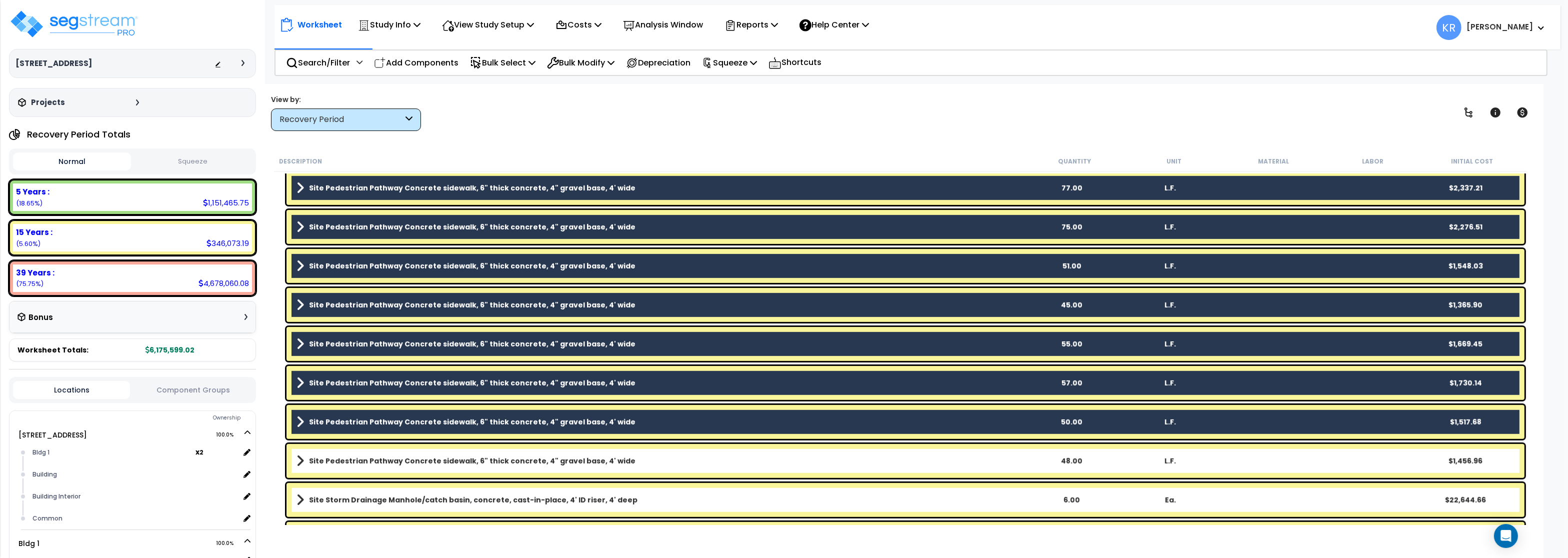
scroll to position [1080, 0]
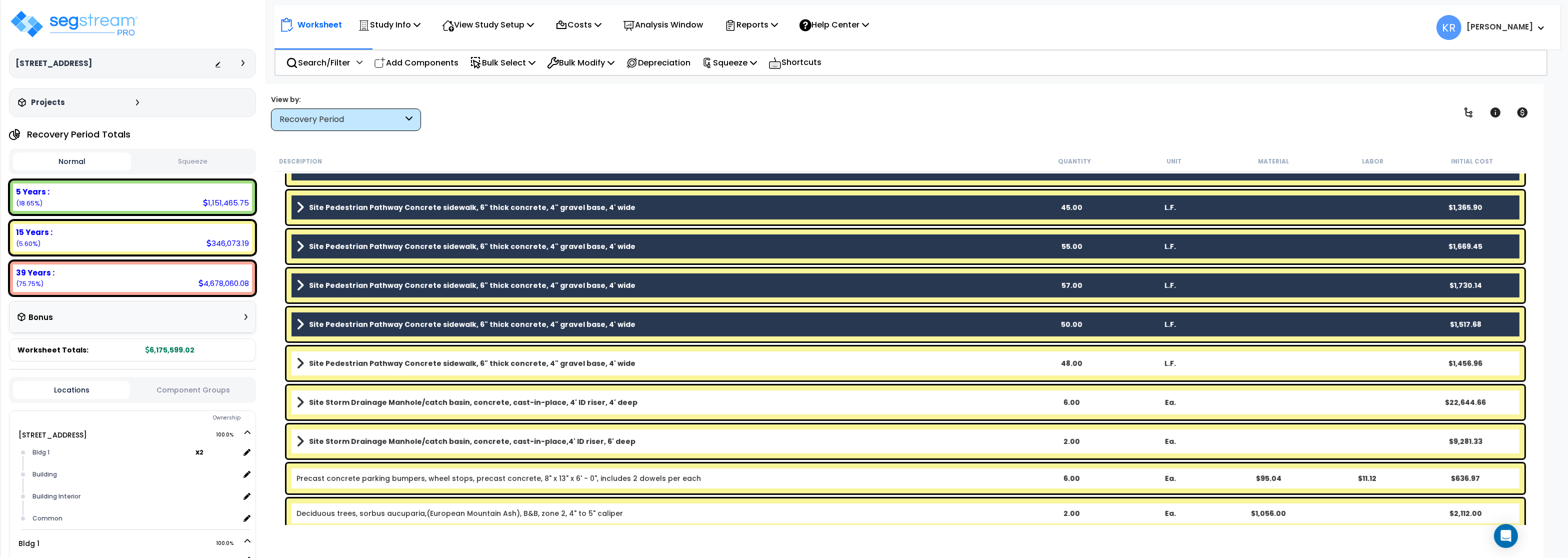
click at [329, 364] on b "Site Pedestrian Pathway Concrete sidewalk, 6" thick concrete, 4" gravel base, 4…" at bounding box center [472, 364] width 327 height 10
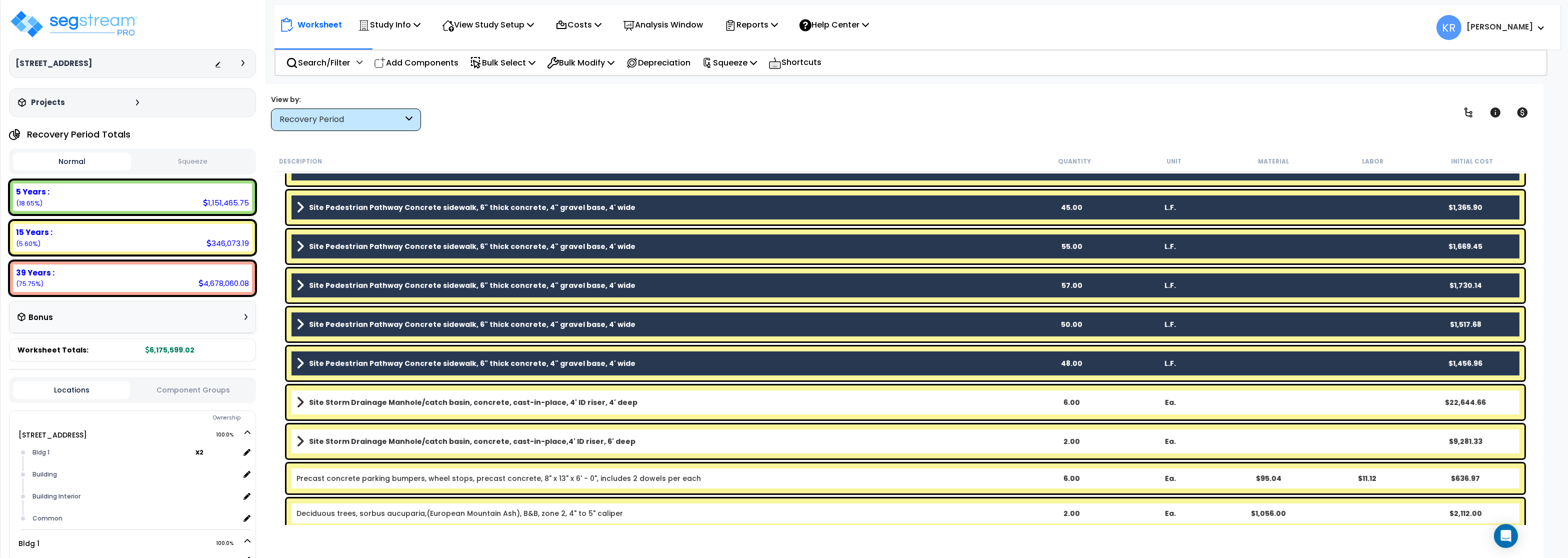
click at [314, 407] on b "Site Storm Drainage Manhole/catch basin, concrete, cast-in-place, 4' ID riser, …" at bounding box center [473, 402] width 329 height 10
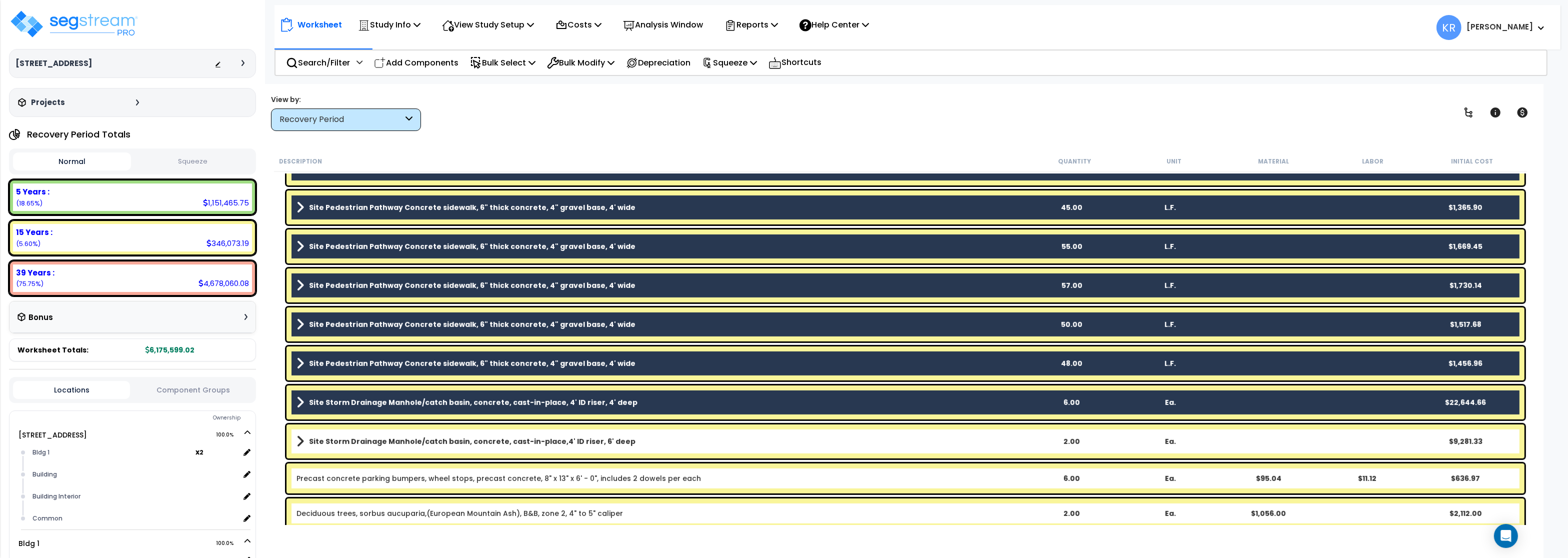
click at [314, 407] on b "Site Storm Drainage Manhole/catch basin, concrete, cast-in-place, 4' ID riser, …" at bounding box center [473, 402] width 329 height 10
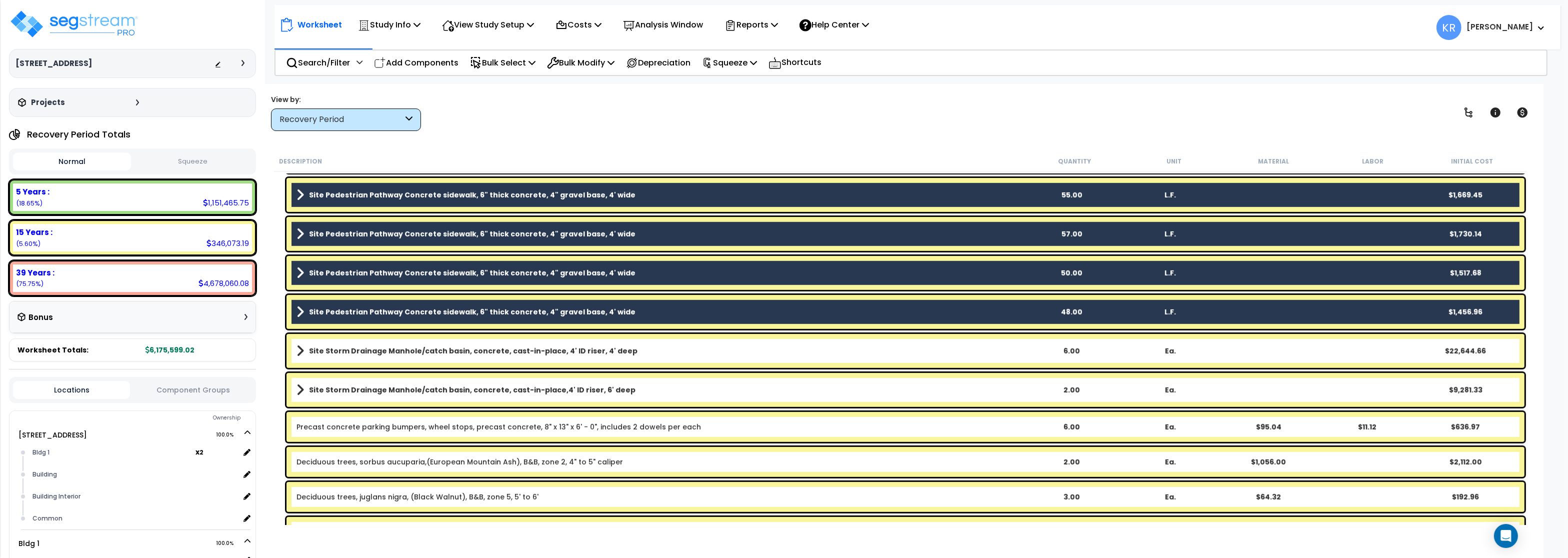
scroll to position [1261, 0]
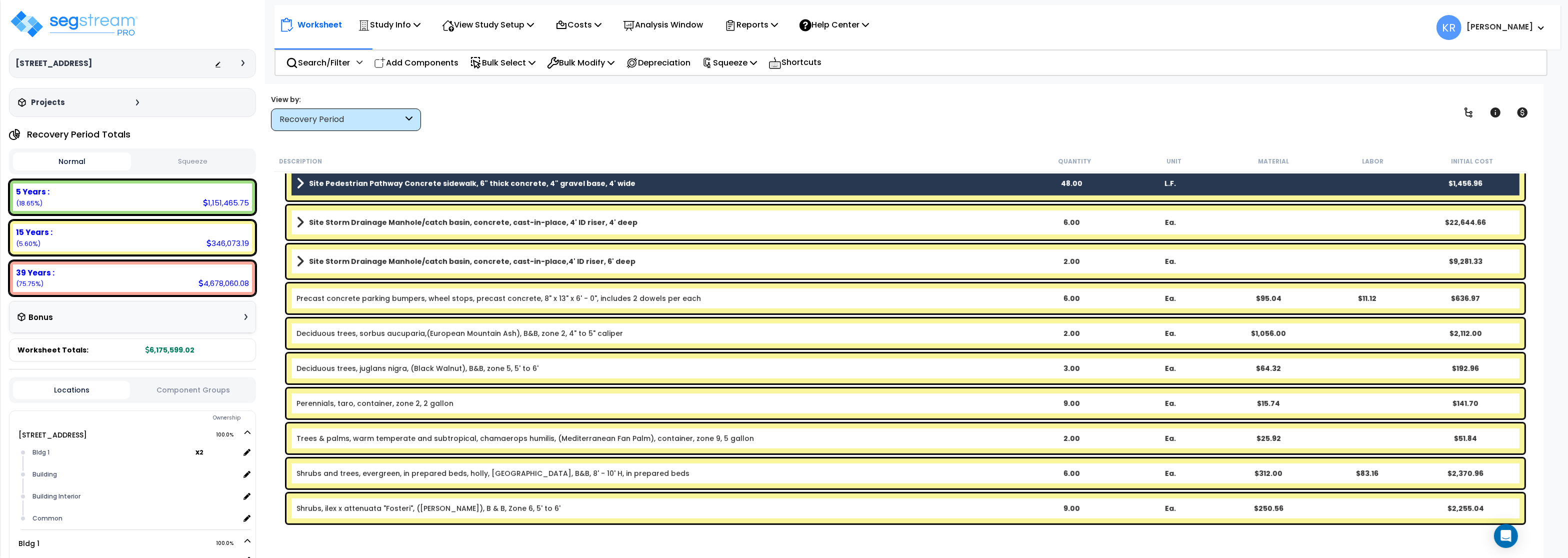
click at [332, 330] on link "Deciduous trees, sorbus aucuparia,(European Mountain Ash), B&B, zone 2, 4" to 5…" at bounding box center [459, 334] width 327 height 10
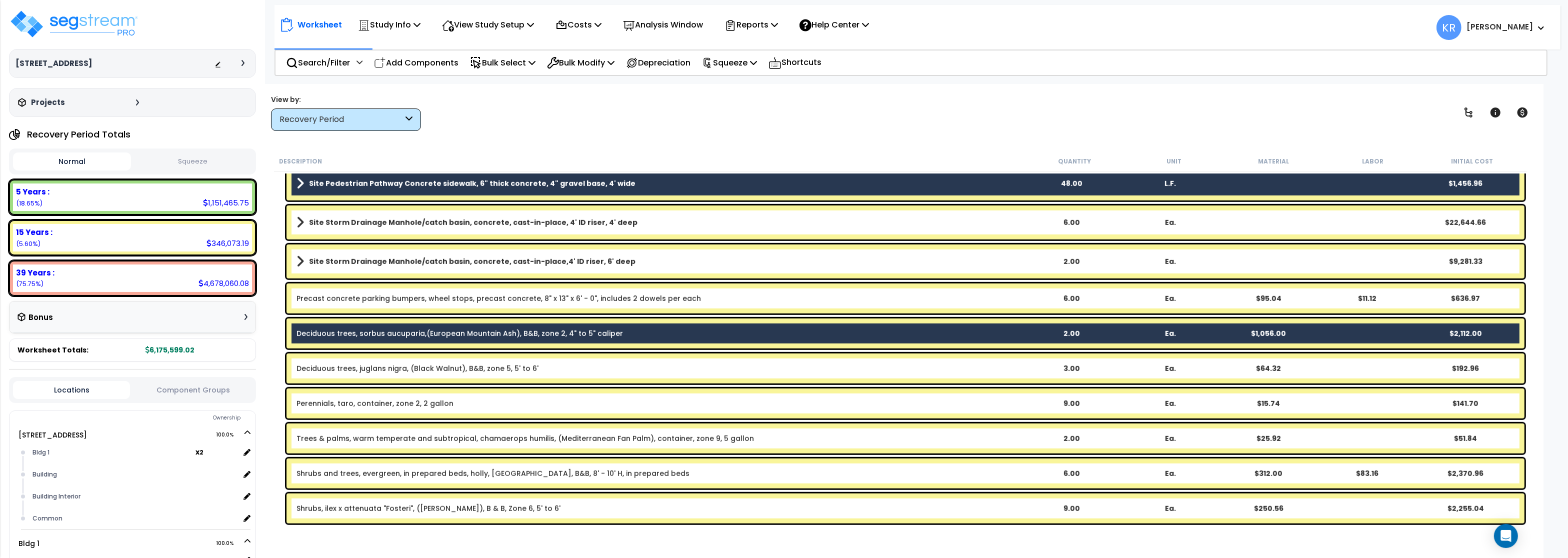
click at [324, 368] on link "Deciduous trees, juglans nigra, (Black Walnut), B&B, zone 5, 5' to 6'" at bounding box center [417, 369] width 242 height 10
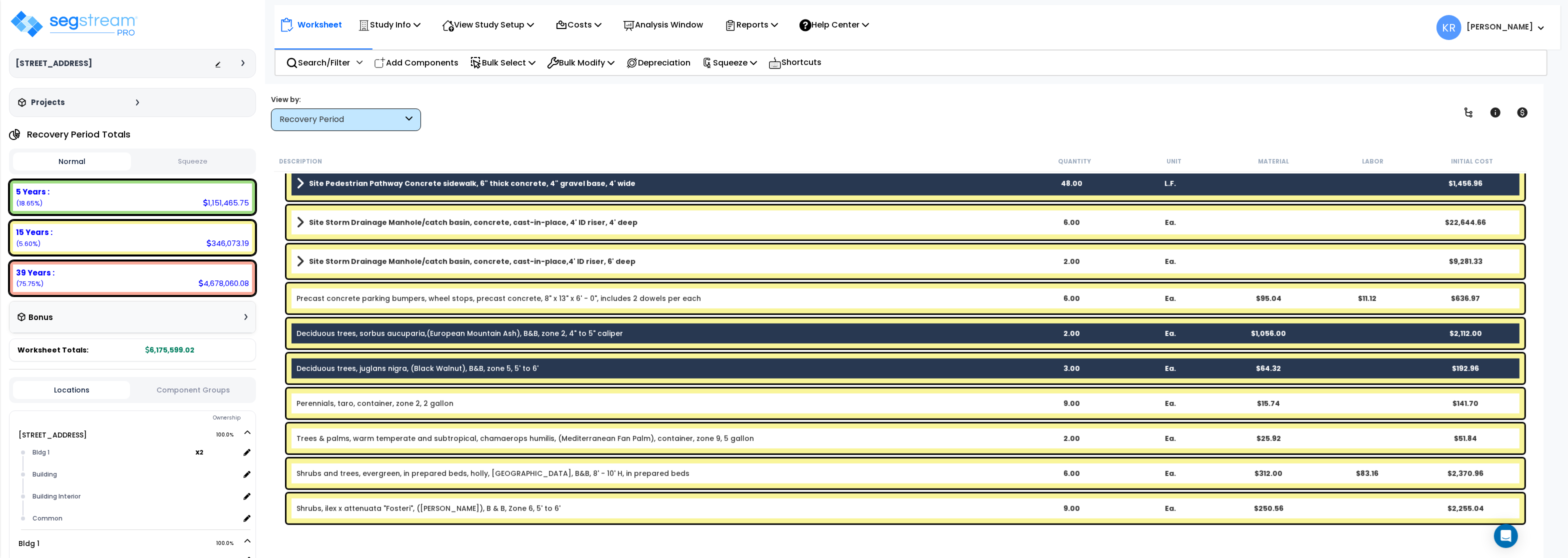
click at [324, 404] on link "Perennials, taro, container, zone 2, 2 gallon" at bounding box center [374, 404] width 157 height 10
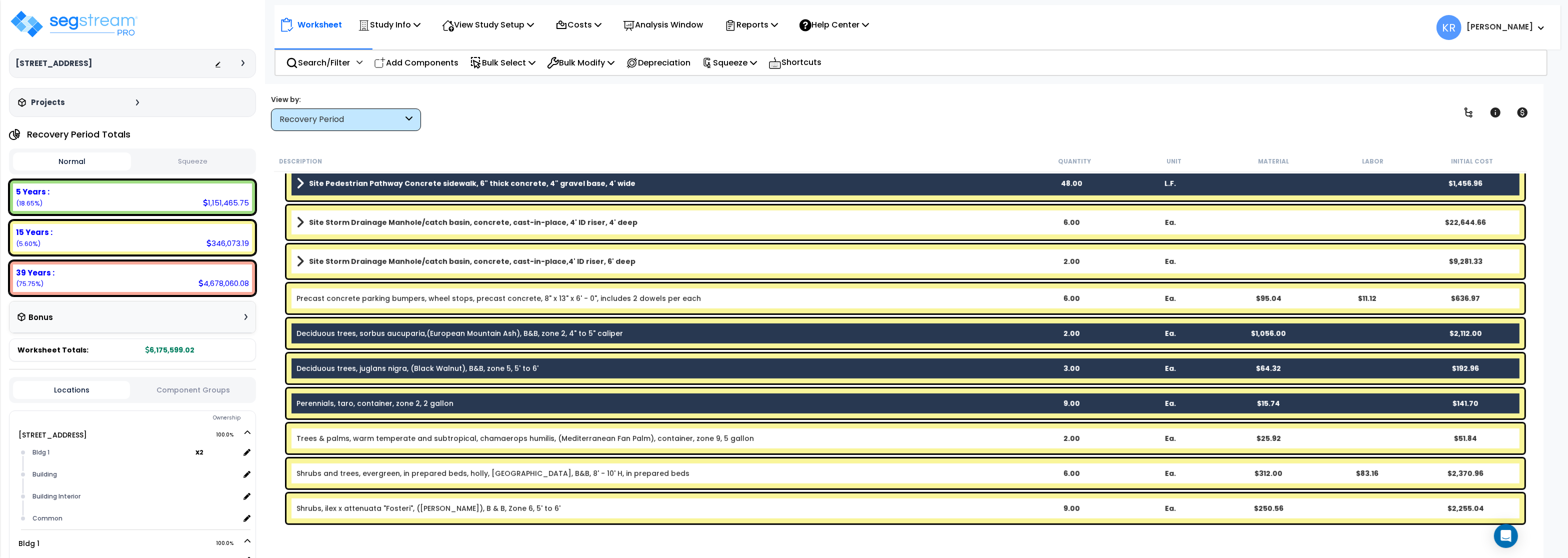
click at [334, 437] on link "Trees & palms, warm temperate and subtropical, chamaerops humilis, (Mediterrane…" at bounding box center [525, 439] width 458 height 10
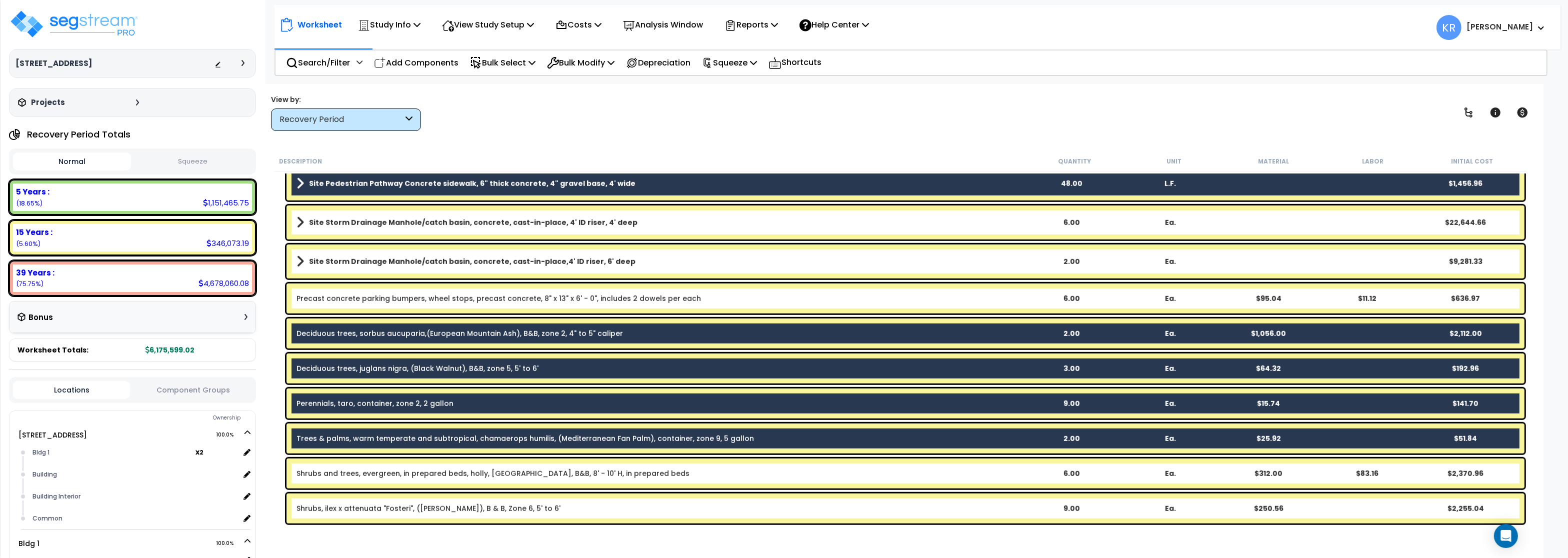
click at [330, 474] on link "Shrubs and trees, evergreen, in prepared beds, holly, Savannah, B&B, 8' - 10' H…" at bounding box center [492, 474] width 393 height 10
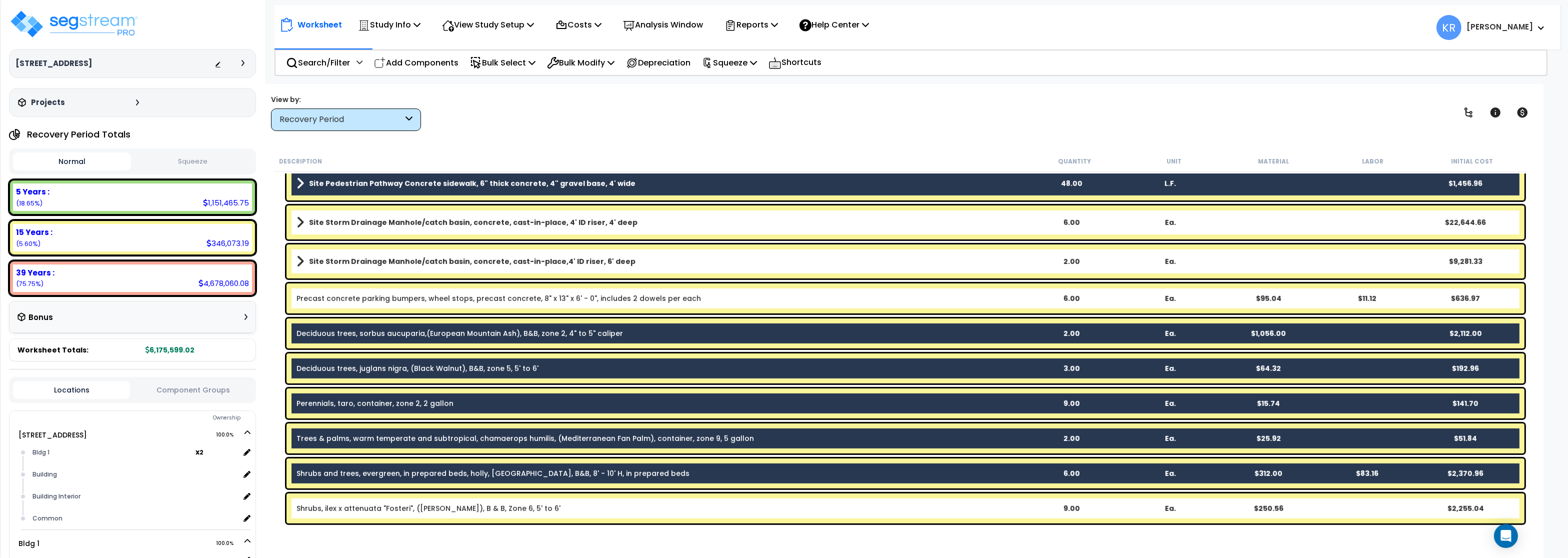
click at [334, 508] on link "Shrubs, ilex x attenuata "Fosteri", (Foster Holly), B & B, Zone 6, 5' to 6'" at bounding box center [428, 508] width 264 height 10
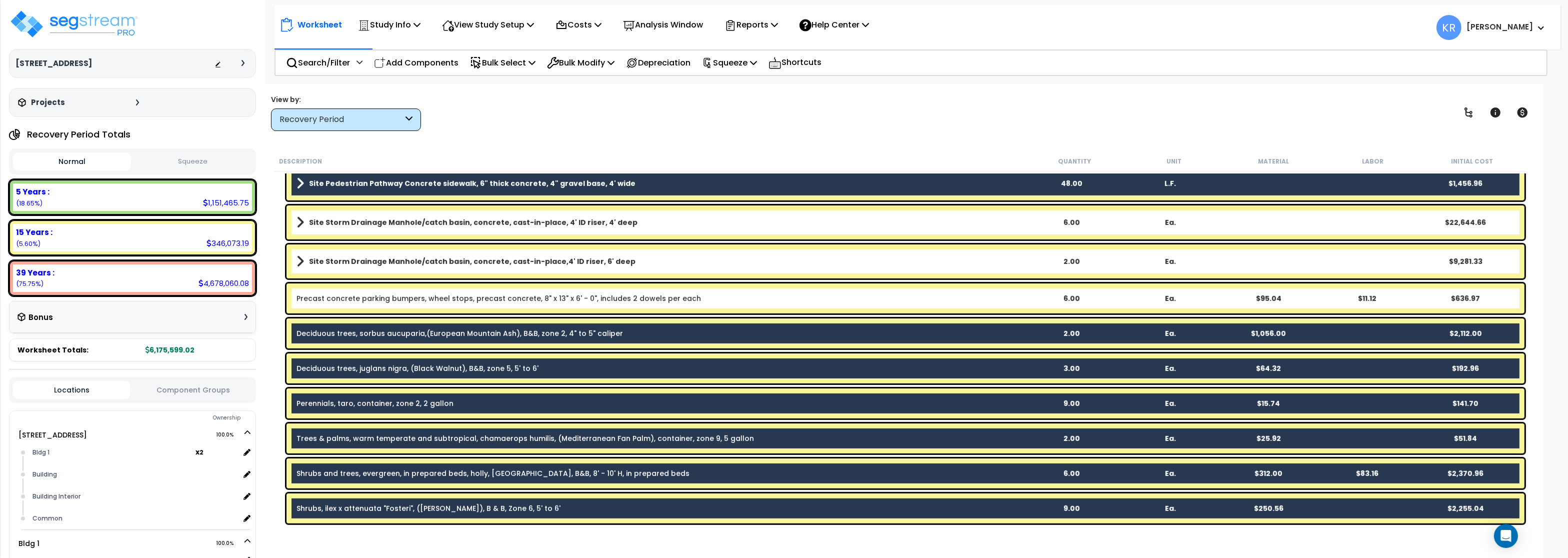
click at [341, 300] on link "Precast concrete parking bumpers, wheel stops, precast concrete, 8" x 13" x 6' …" at bounding box center [498, 299] width 404 height 10
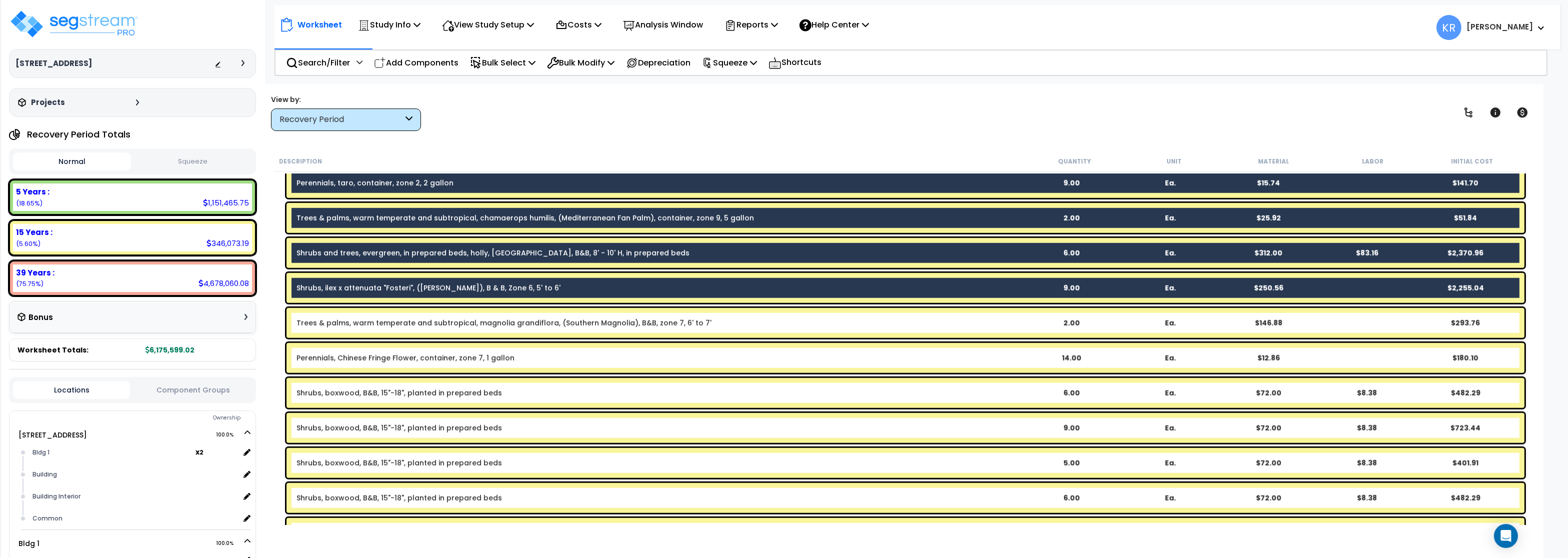
scroll to position [1501, 0]
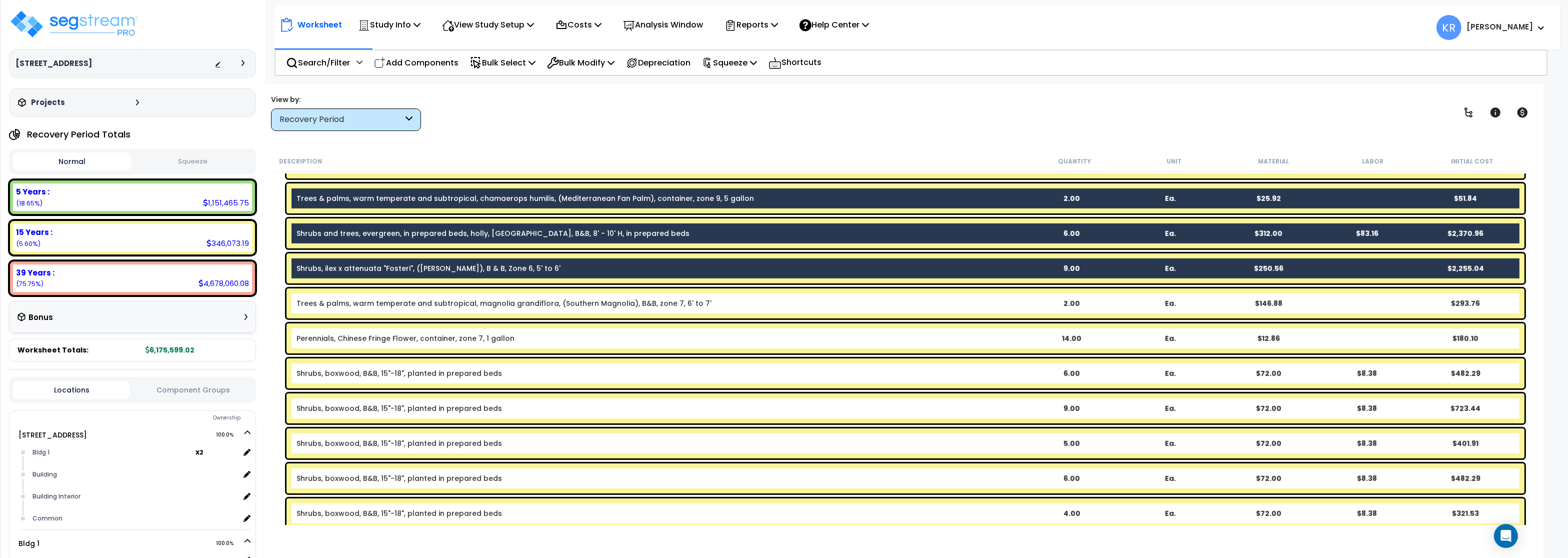
click at [340, 308] on div "Trees & palms, warm temperate and subtropical, magnolia grandiflora, (Southern …" at bounding box center [905, 303] width 1238 height 30
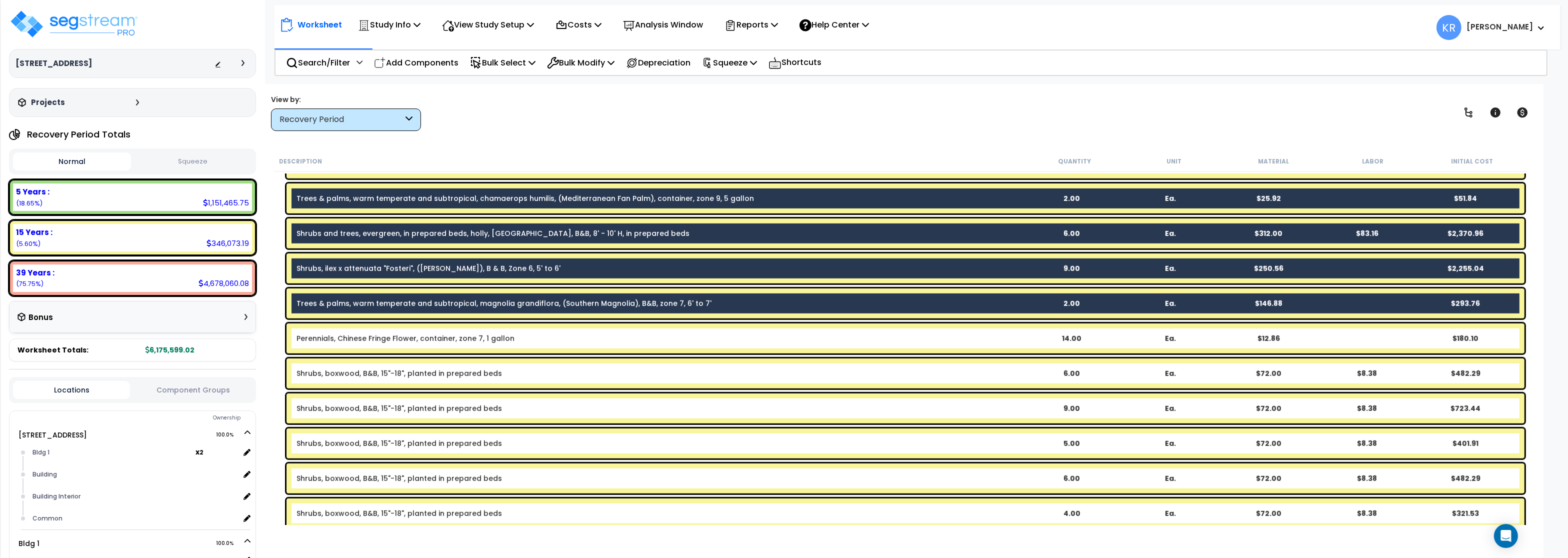
click at [334, 345] on div "Perennials, Chinese Fringe Flower, container, zone 7, 1 gallon 14.00 Ea. $12.86…" at bounding box center [905, 338] width 1238 height 30
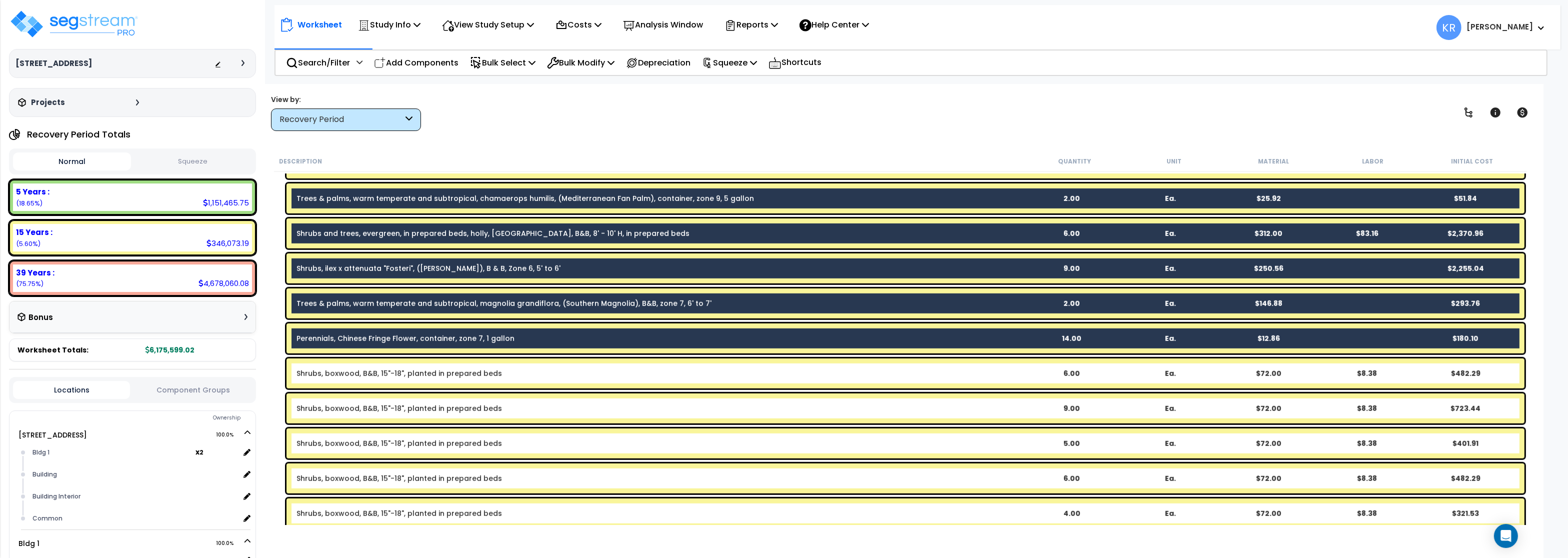
click at [330, 376] on link "Shrubs, boxwood, B&B, 15"-18", planted in prepared beds" at bounding box center [399, 374] width 206 height 10
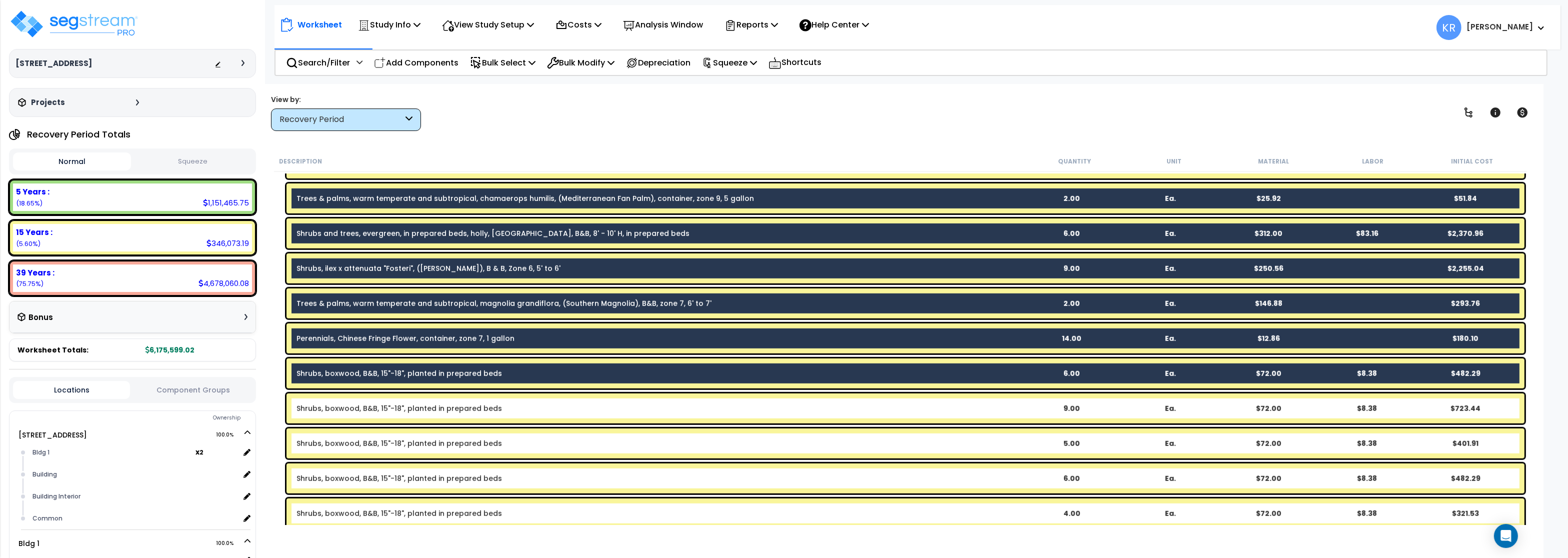
click at [331, 414] on div "Shrubs, boxwood, B&B, 15"-18", planted in prepared beds 9.00 Ea. $72.00 $8.38 $…" at bounding box center [905, 408] width 1238 height 30
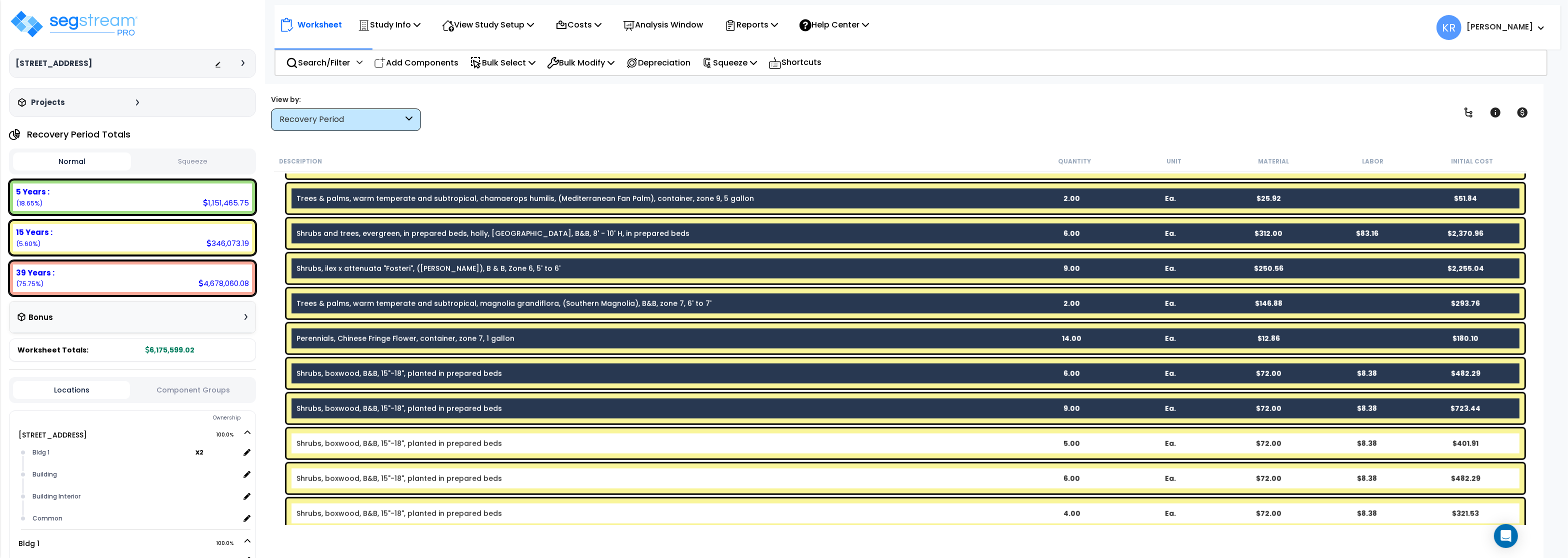
drag, startPoint x: 327, startPoint y: 444, endPoint x: 324, endPoint y: 477, distance: 33.1
click at [327, 445] on link "Shrubs, boxwood, B&B, 15"-18", planted in prepared beds" at bounding box center [399, 444] width 206 height 10
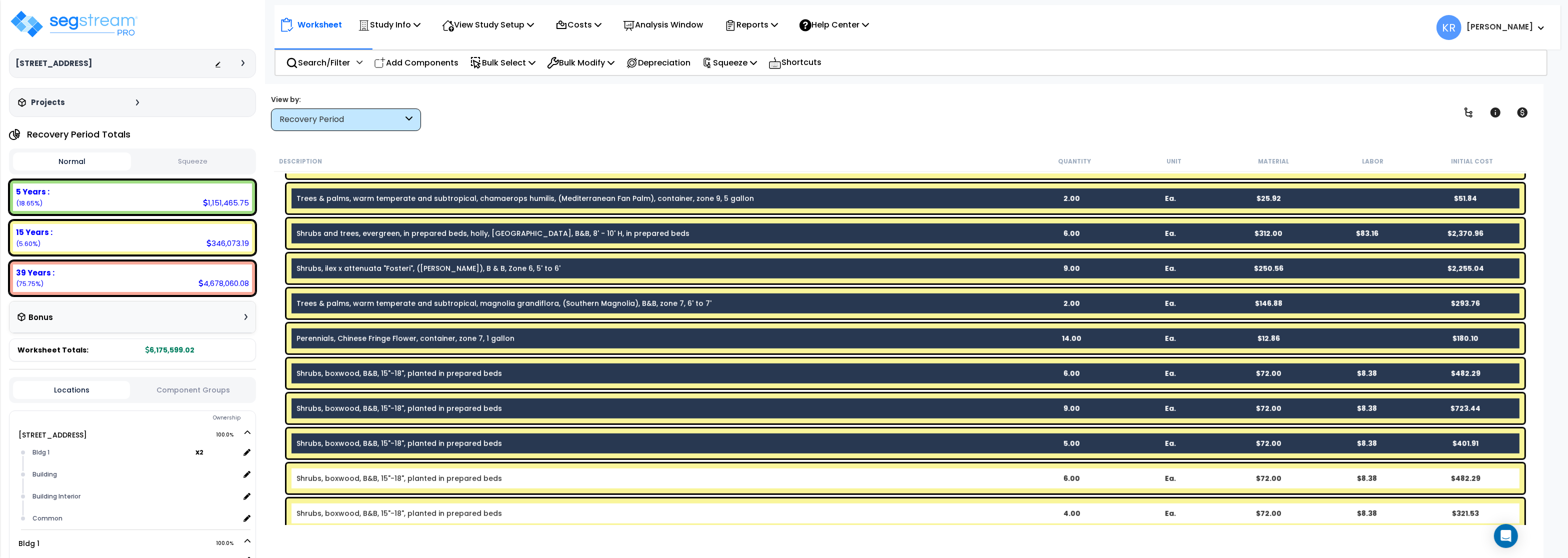
click at [326, 481] on link "Shrubs, boxwood, B&B, 15"-18", planted in prepared beds" at bounding box center [399, 479] width 206 height 10
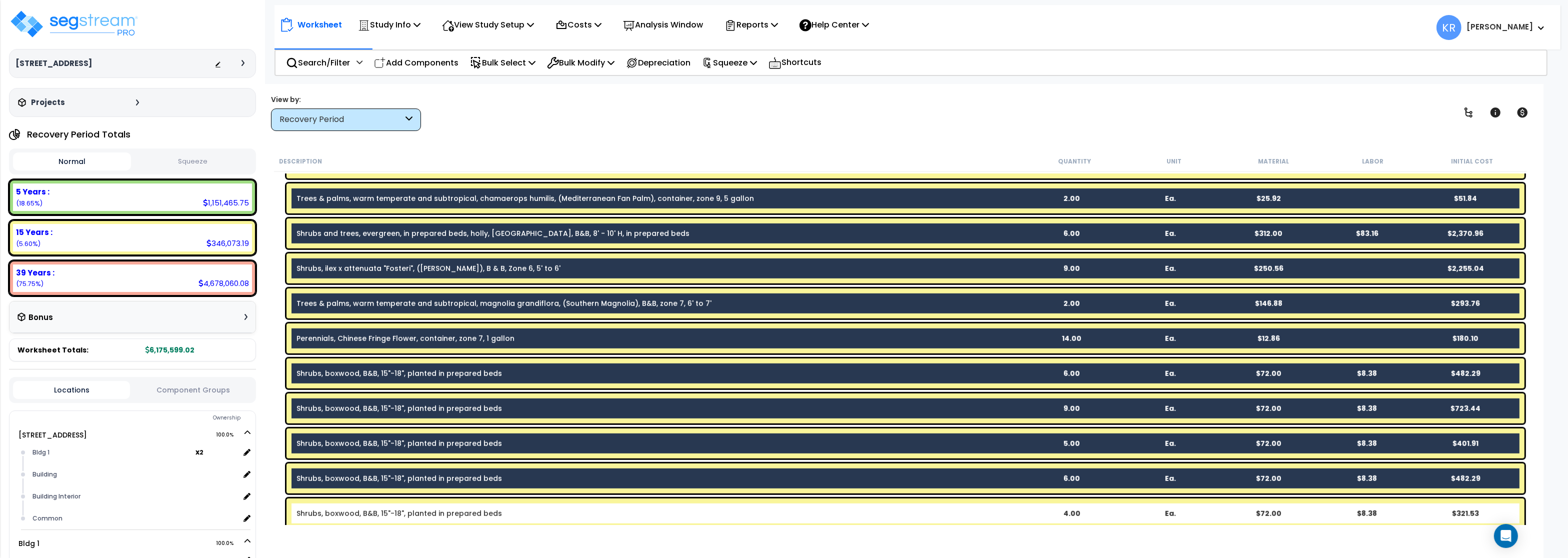
click at [330, 515] on link "Shrubs, boxwood, B&B, 15"-18", planted in prepared beds" at bounding box center [399, 514] width 206 height 10
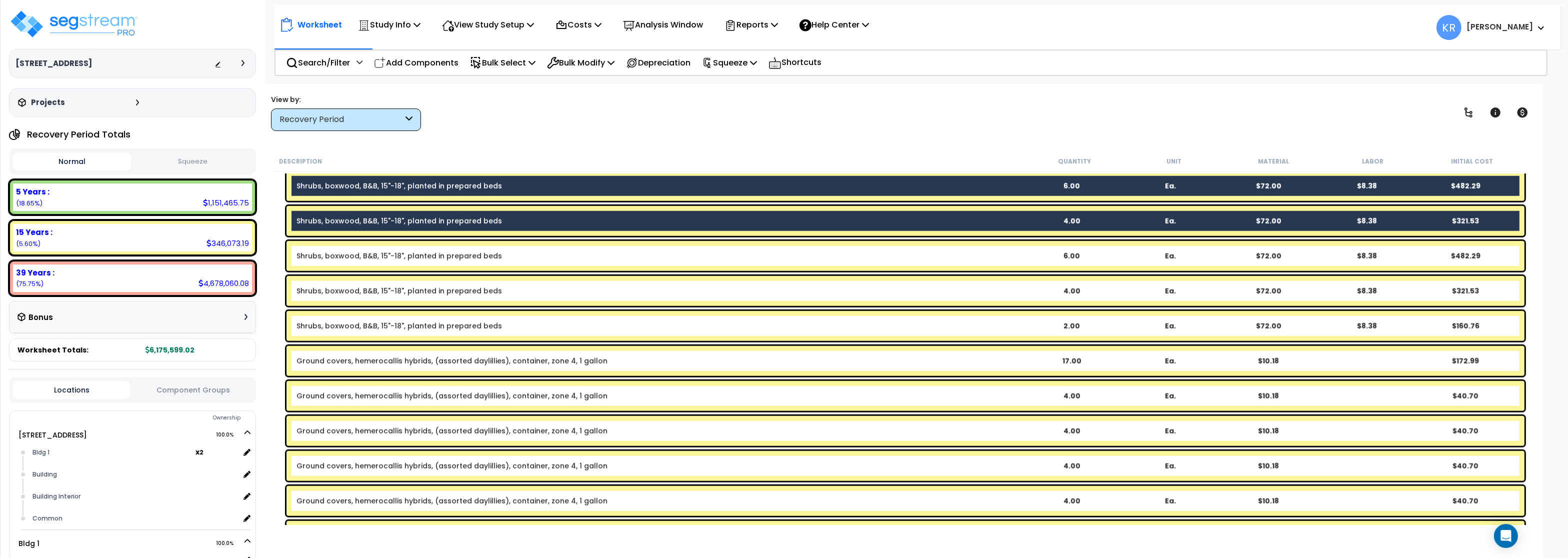
scroll to position [1861, 0]
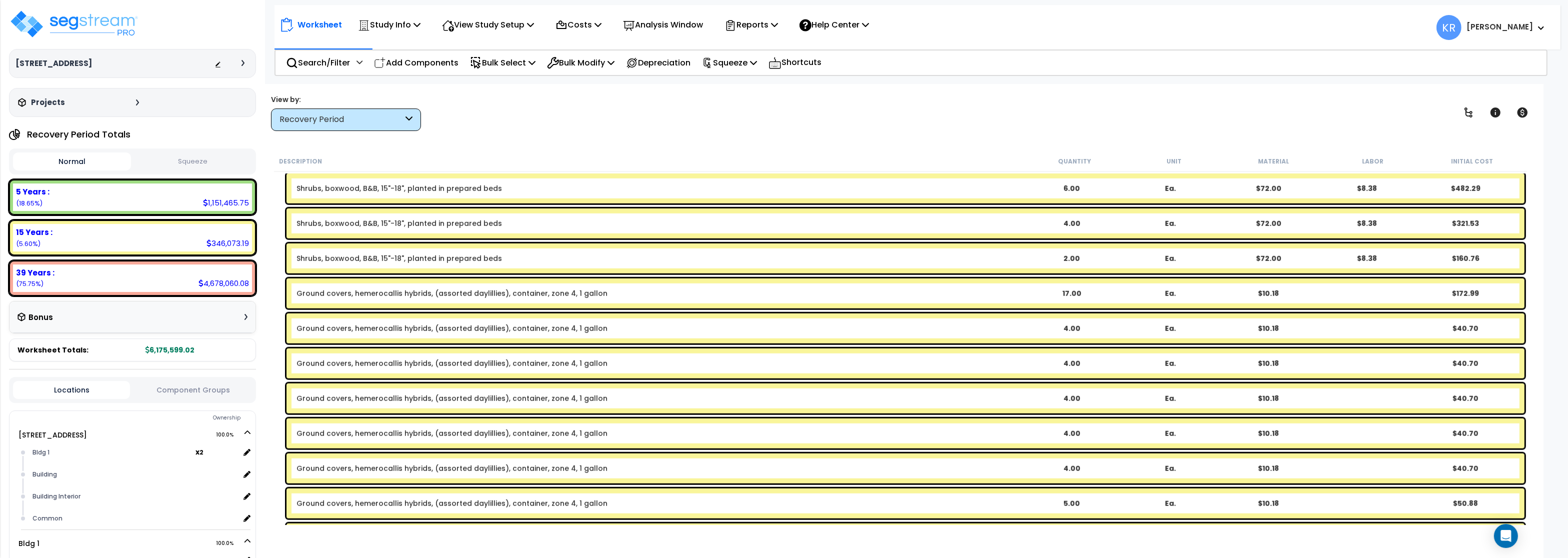
click at [319, 187] on link "Shrubs, boxwood, B&B, 15"-18", planted in prepared beds" at bounding box center [399, 189] width 206 height 10
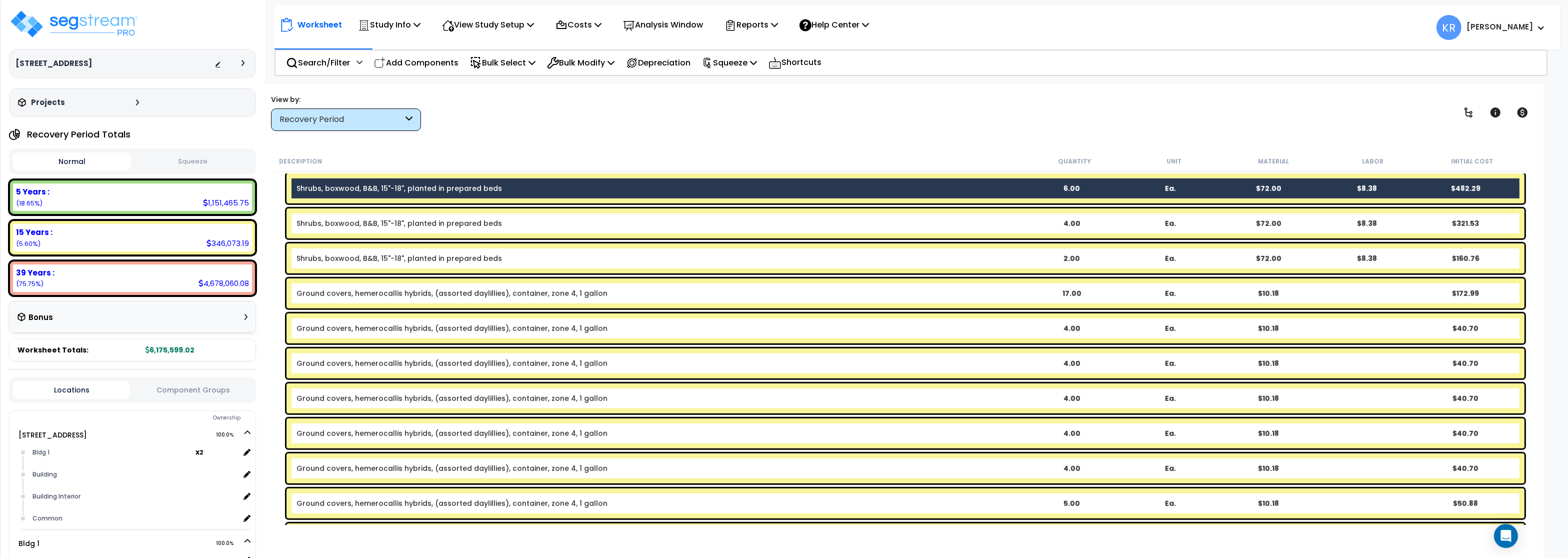
drag, startPoint x: 320, startPoint y: 219, endPoint x: 320, endPoint y: 246, distance: 27.0
click at [320, 219] on link "Shrubs, boxwood, B&B, 15"-18", planted in prepared beds" at bounding box center [399, 223] width 206 height 10
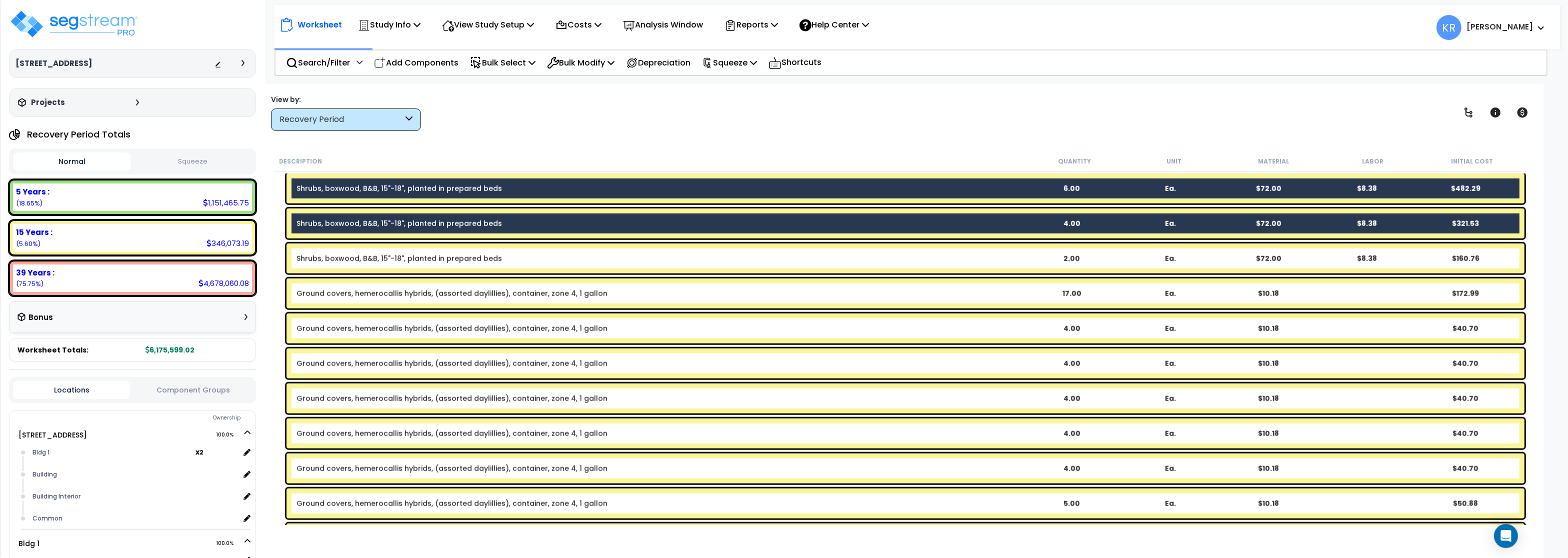
click at [319, 258] on link "Shrubs, boxwood, B&B, 15"-18", planted in prepared beds" at bounding box center [399, 258] width 206 height 10
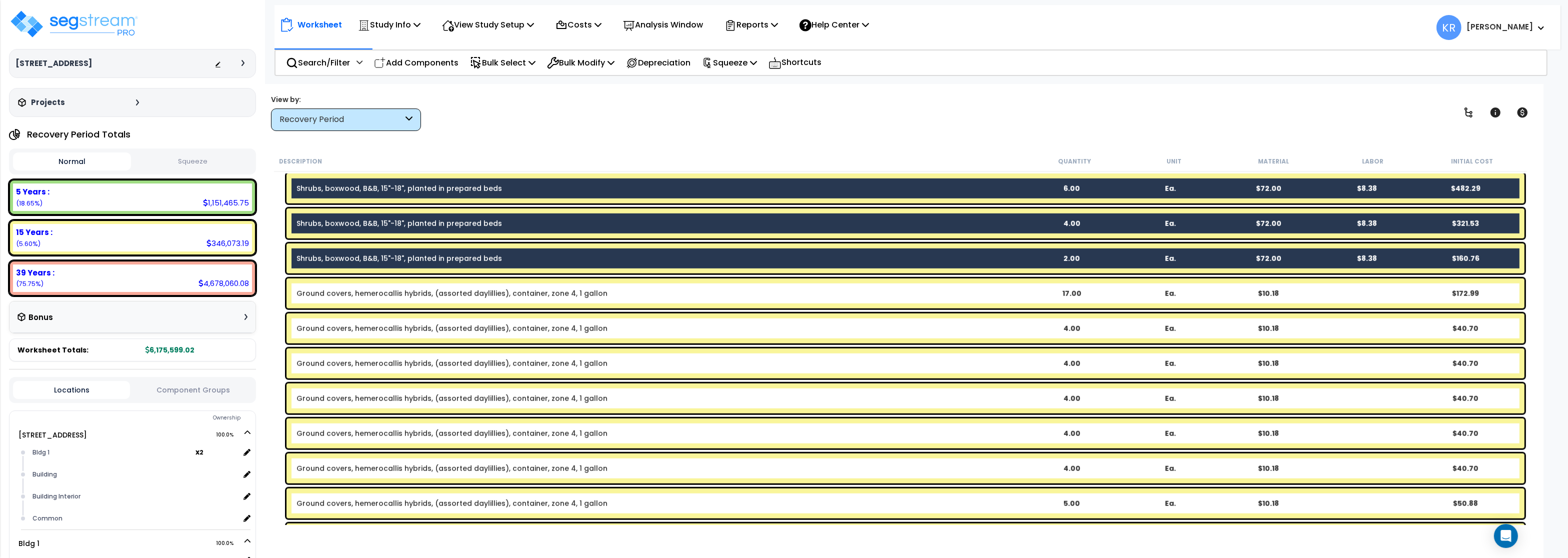
click at [322, 305] on div "Ground covers, hemerocallis hybrids, (assorted daylillies), container, zone 4, …" at bounding box center [905, 293] width 1238 height 30
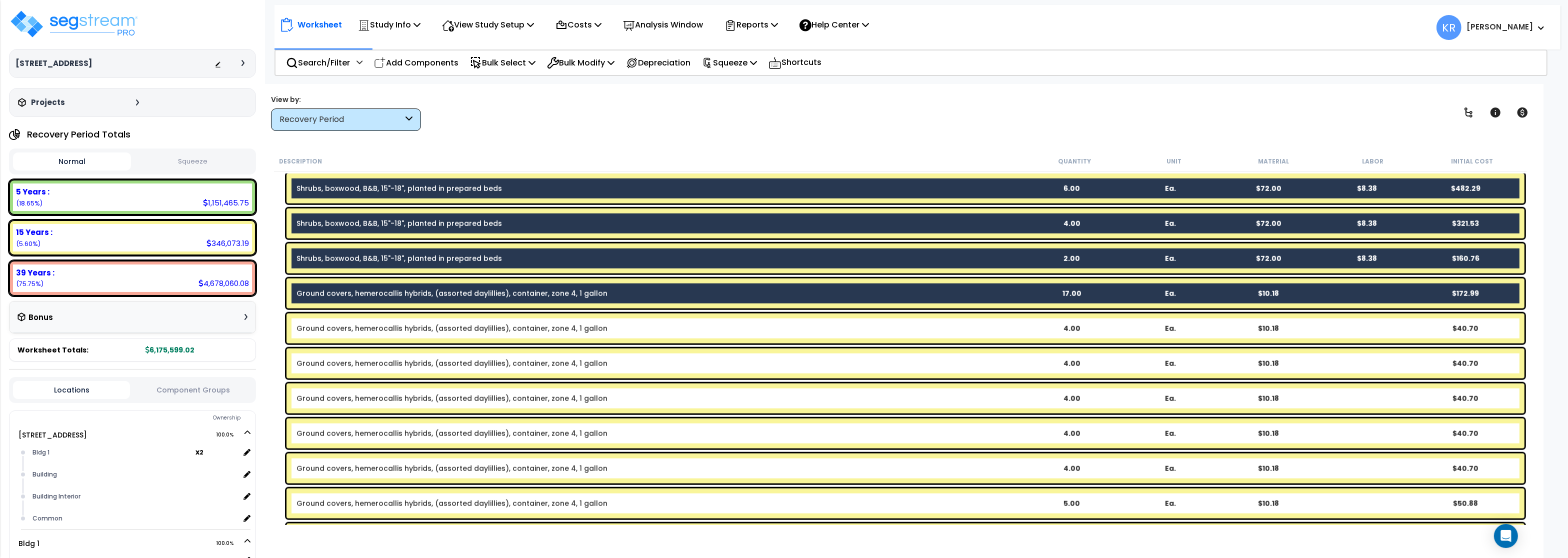
drag, startPoint x: 318, startPoint y: 335, endPoint x: 317, endPoint y: 387, distance: 52.0
click at [319, 336] on div "Ground covers, hemerocallis hybrids, (assorted daylillies), container, zone 4, …" at bounding box center [905, 328] width 1238 height 30
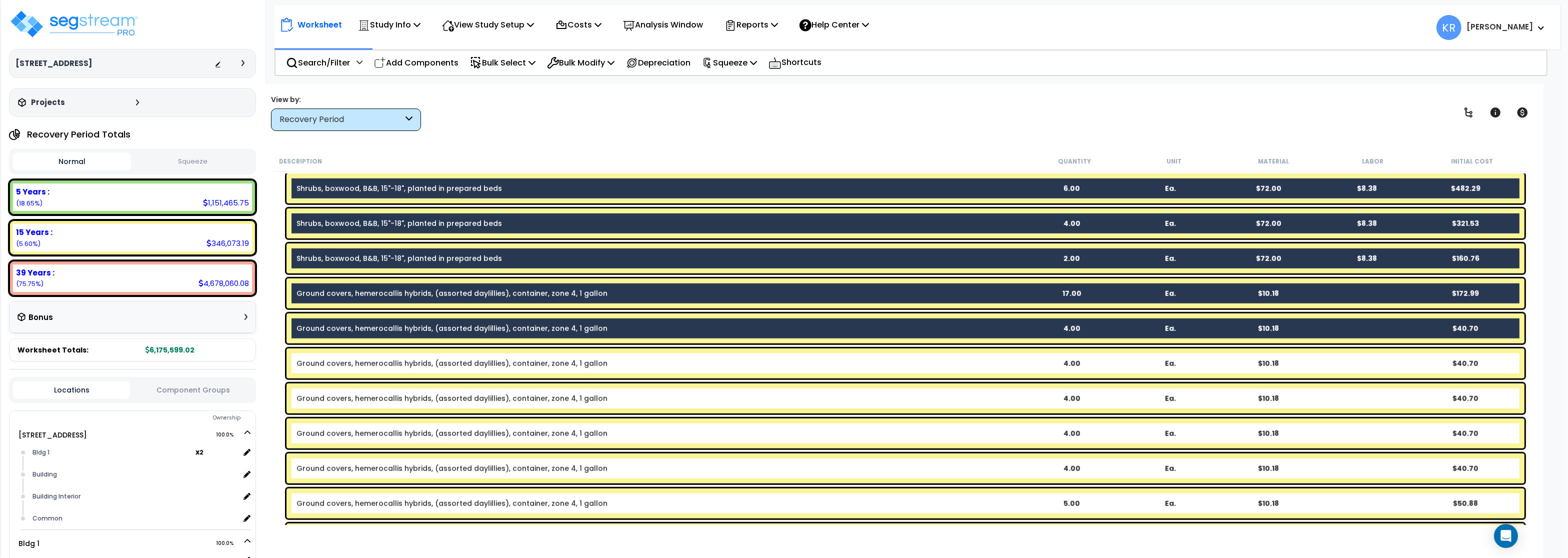
click at [324, 370] on div "Ground covers, hemerocallis hybrids, (assorted daylillies), container, zone 4, …" at bounding box center [905, 363] width 1238 height 30
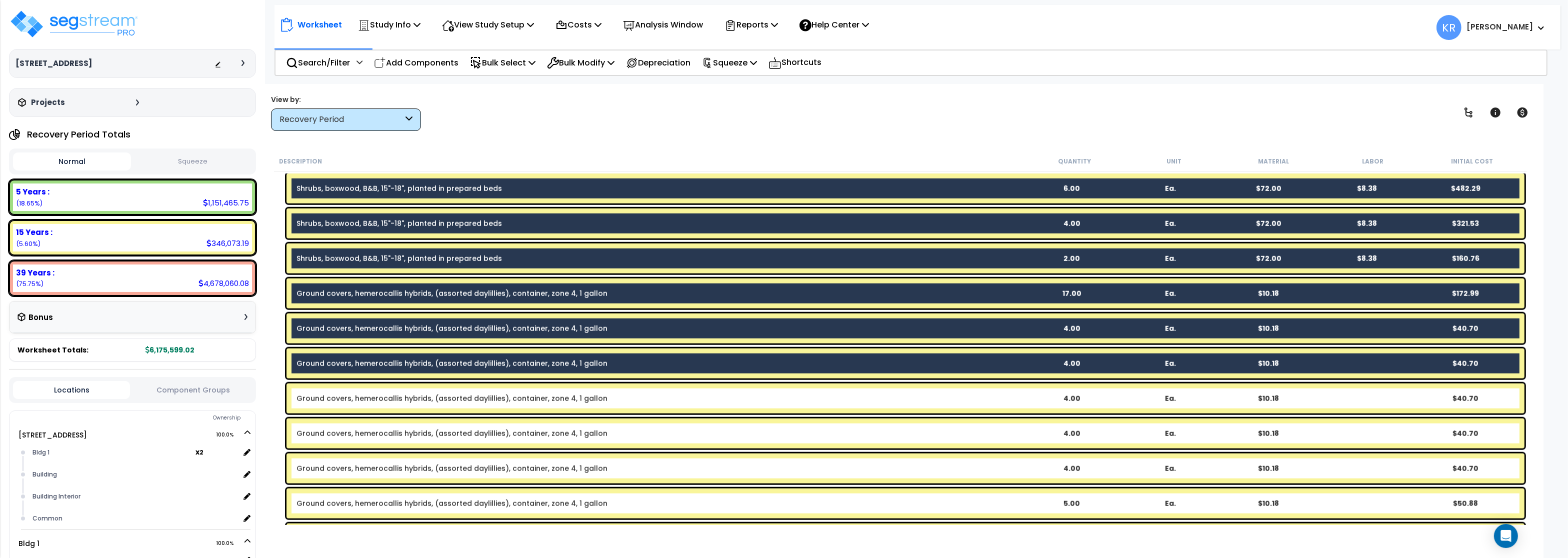
click at [327, 397] on link "Ground covers, hemerocallis hybrids, (assorted daylillies), container, zone 4, …" at bounding box center [452, 399] width 311 height 10
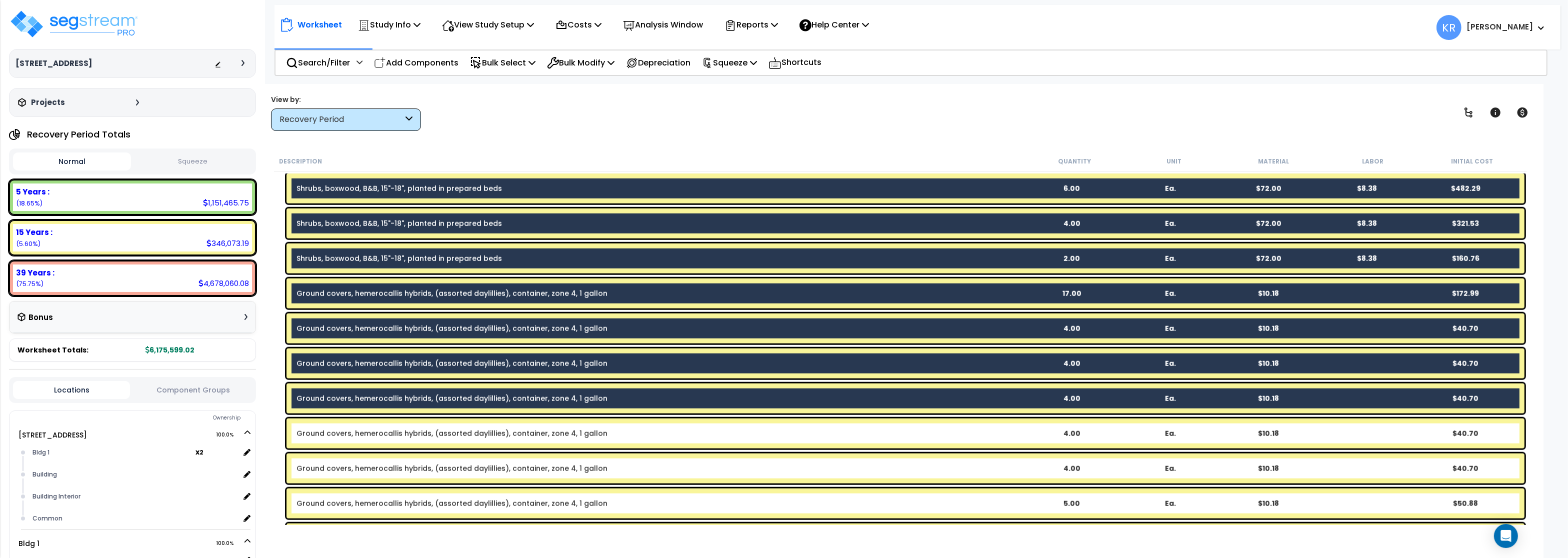
click at [322, 425] on div "Ground covers, hemerocallis hybrids, (assorted daylillies), container, zone 4, …" at bounding box center [905, 434] width 1238 height 30
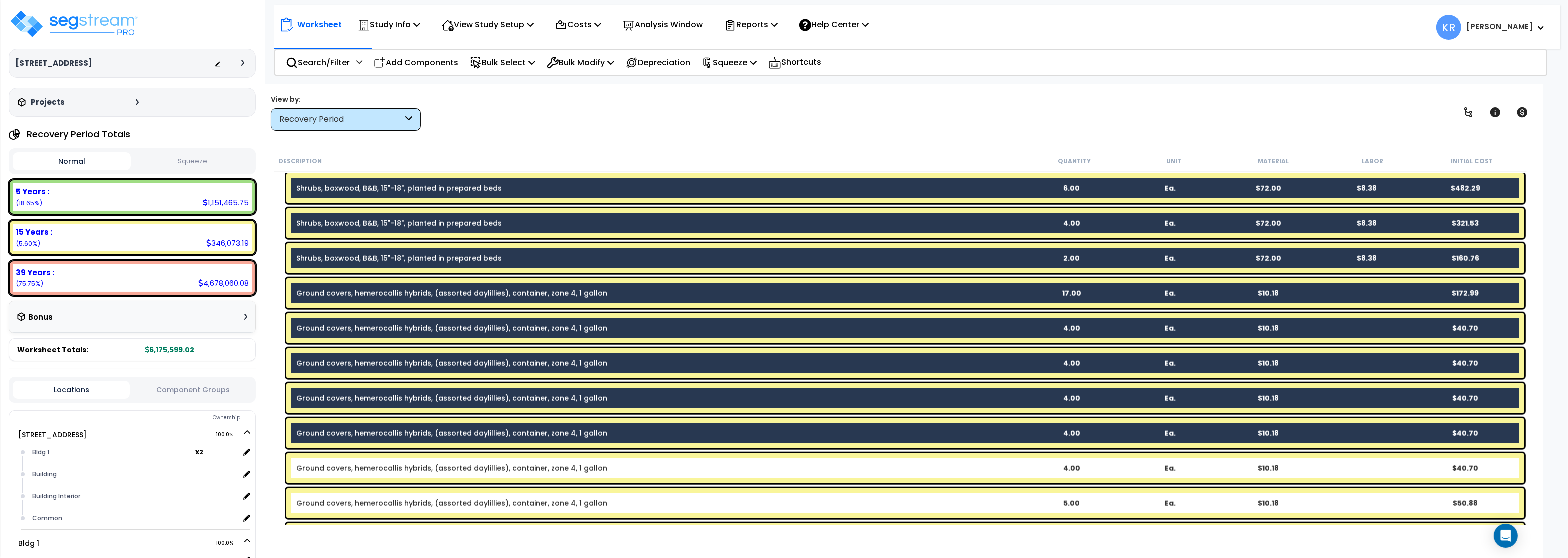
drag, startPoint x: 319, startPoint y: 462, endPoint x: 320, endPoint y: 484, distance: 22.0
click at [319, 465] on div "Ground covers, hemerocallis hybrids, (assorted daylillies), container, zone 4, …" at bounding box center [905, 468] width 1238 height 30
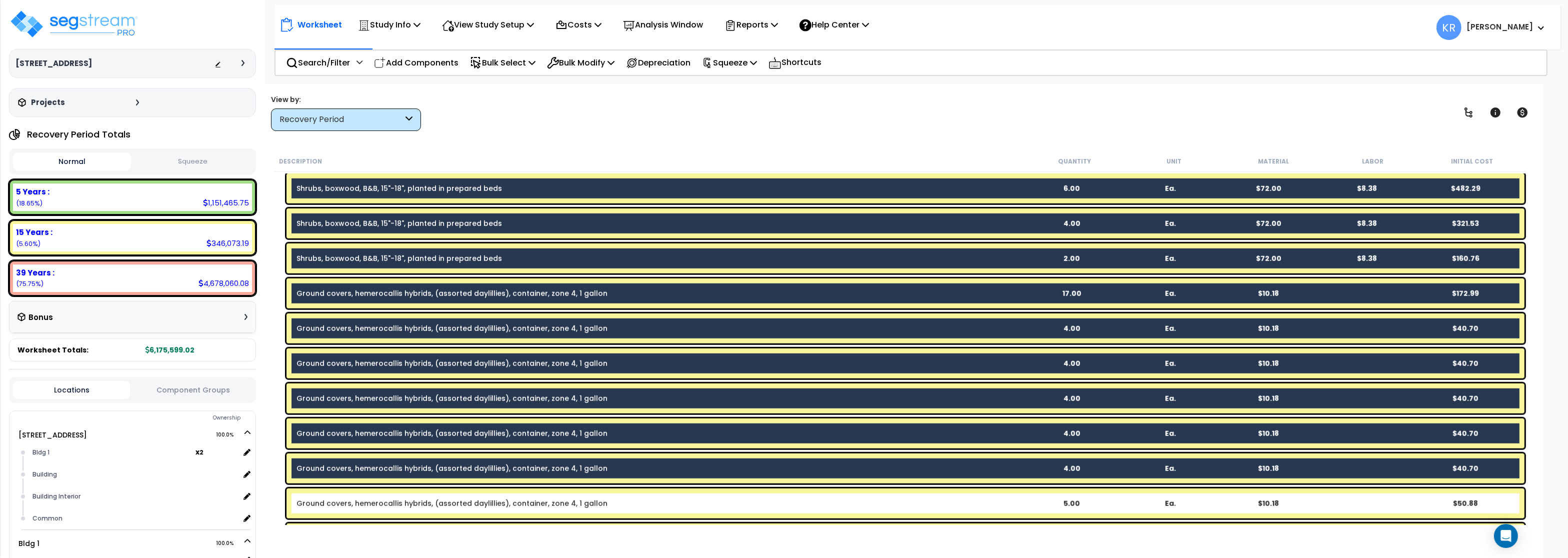
click at [317, 502] on link "Ground covers, hemerocallis hybrids, (assorted daylillies), container, zone 4, …" at bounding box center [452, 504] width 311 height 10
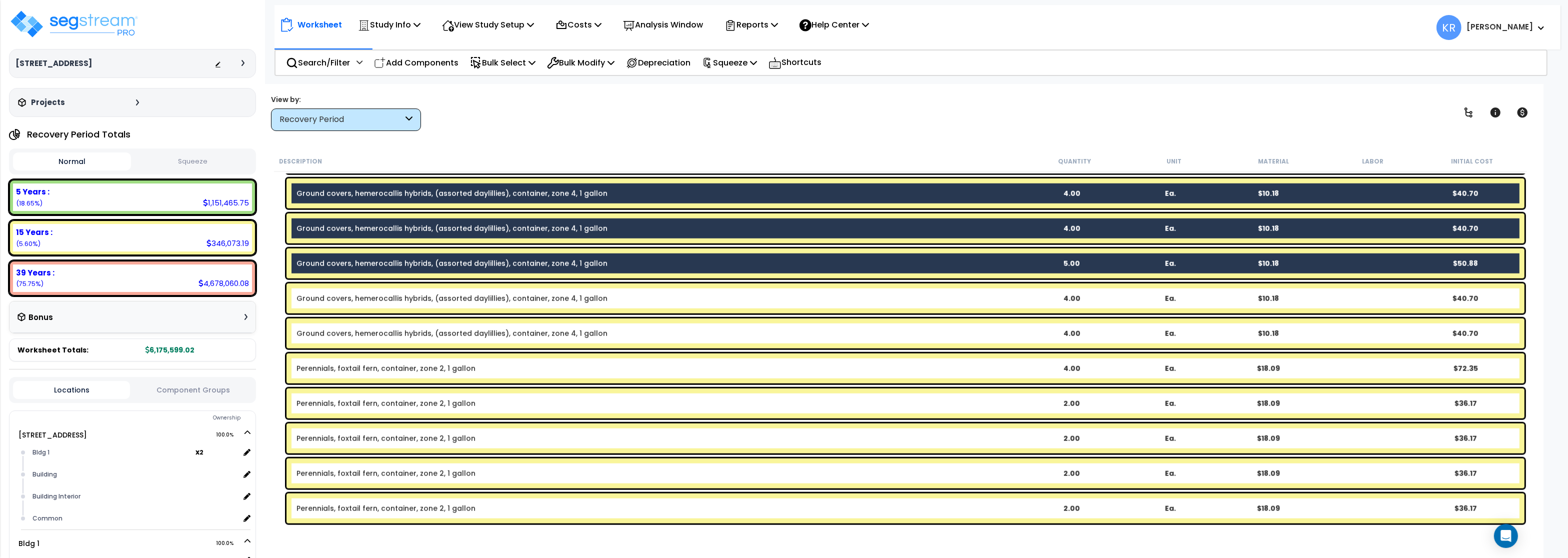
scroll to position [2161, 0]
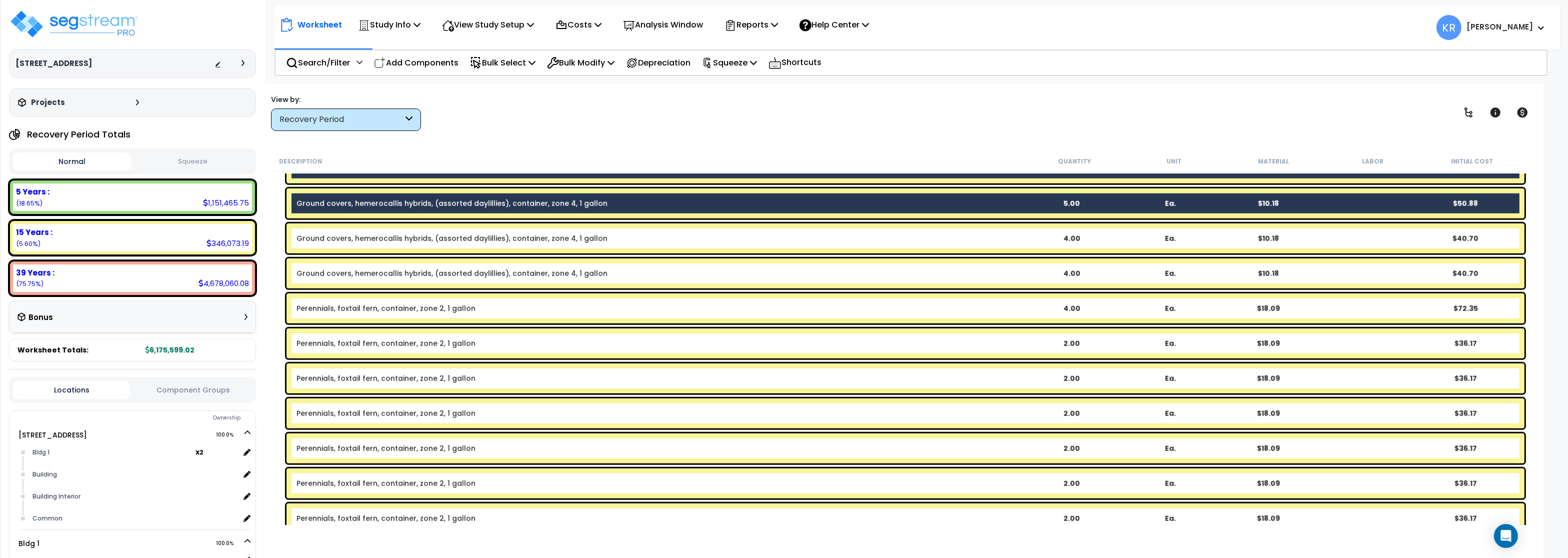
click at [369, 241] on link "Ground covers, hemerocallis hybrids, (assorted daylillies), container, zone 4, …" at bounding box center [452, 239] width 311 height 10
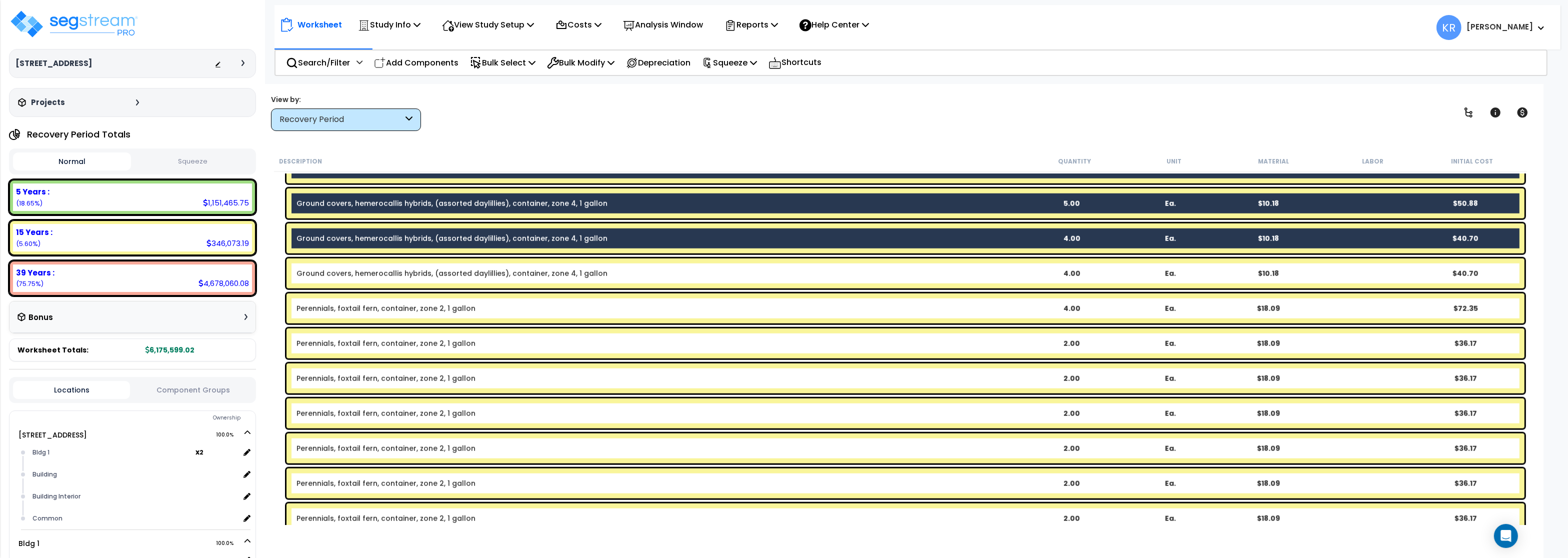
click at [350, 282] on div "Ground covers, hemerocallis hybrids, (assorted daylillies), container, zone 4, …" at bounding box center [905, 273] width 1238 height 30
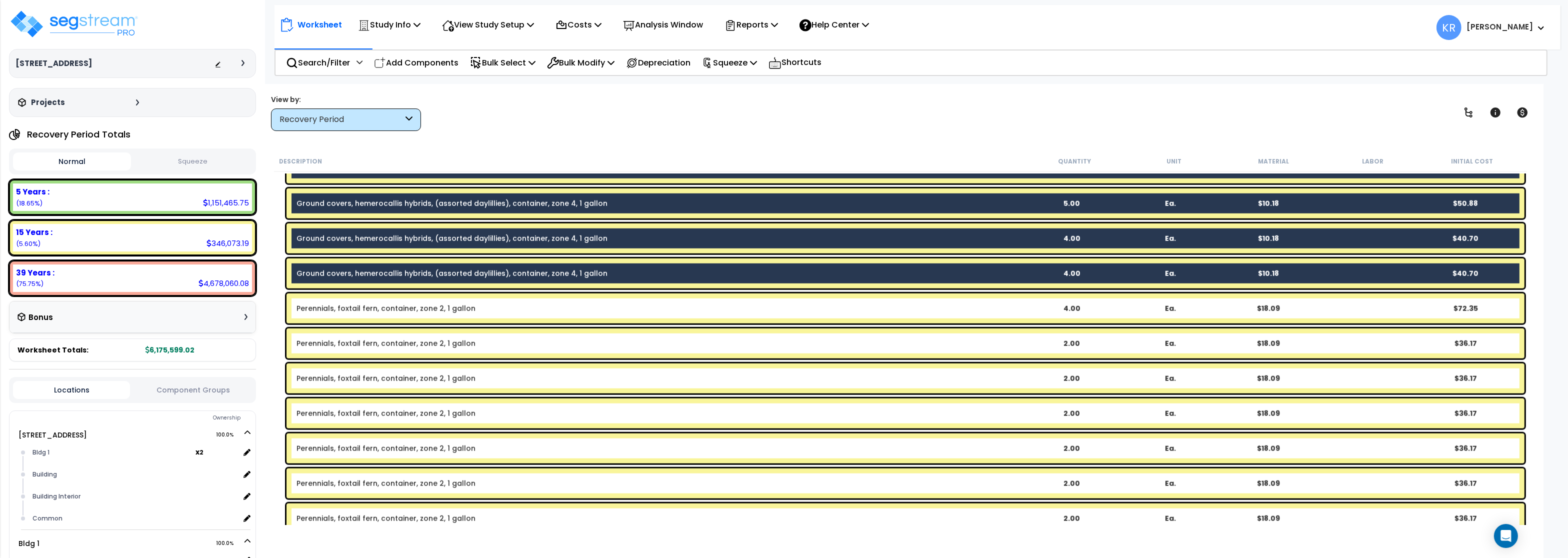
click at [335, 317] on div "Perennials, foxtail fern, container, zone 2, 1 gallon 4.00 Ea. $18.09 $72.35" at bounding box center [905, 309] width 1238 height 30
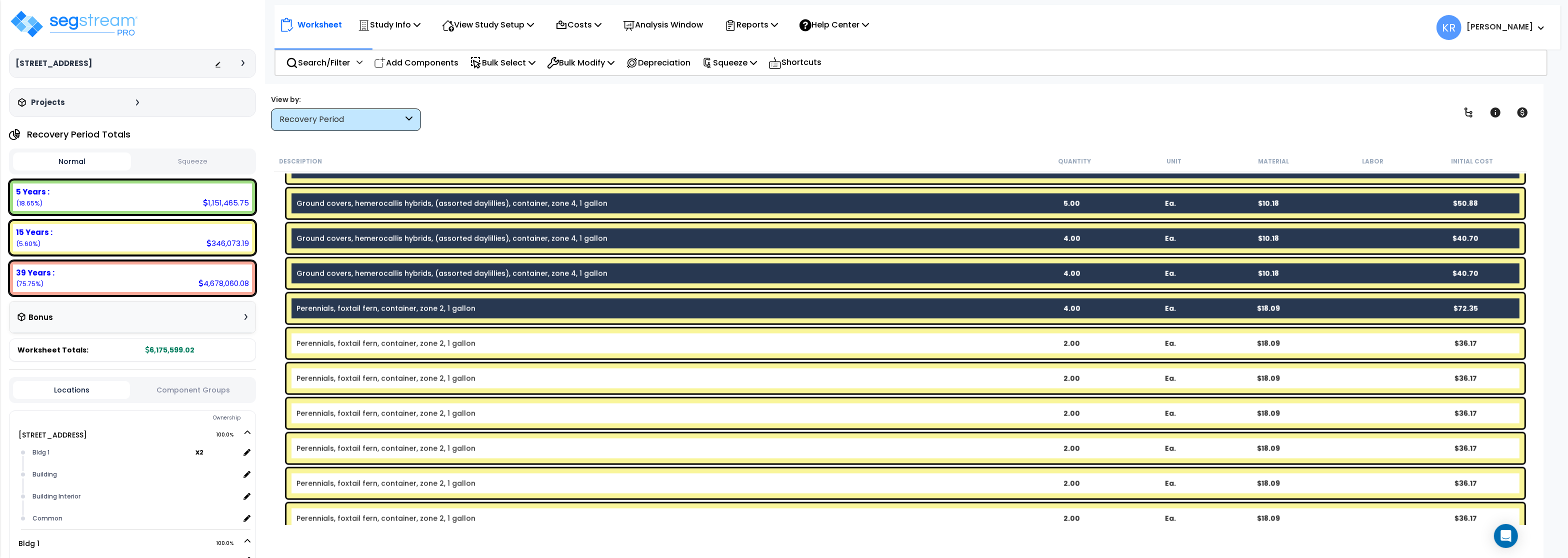
click at [331, 340] on link "Perennials, foxtail fern, container, zone 2, 1 gallon" at bounding box center [386, 343] width 179 height 10
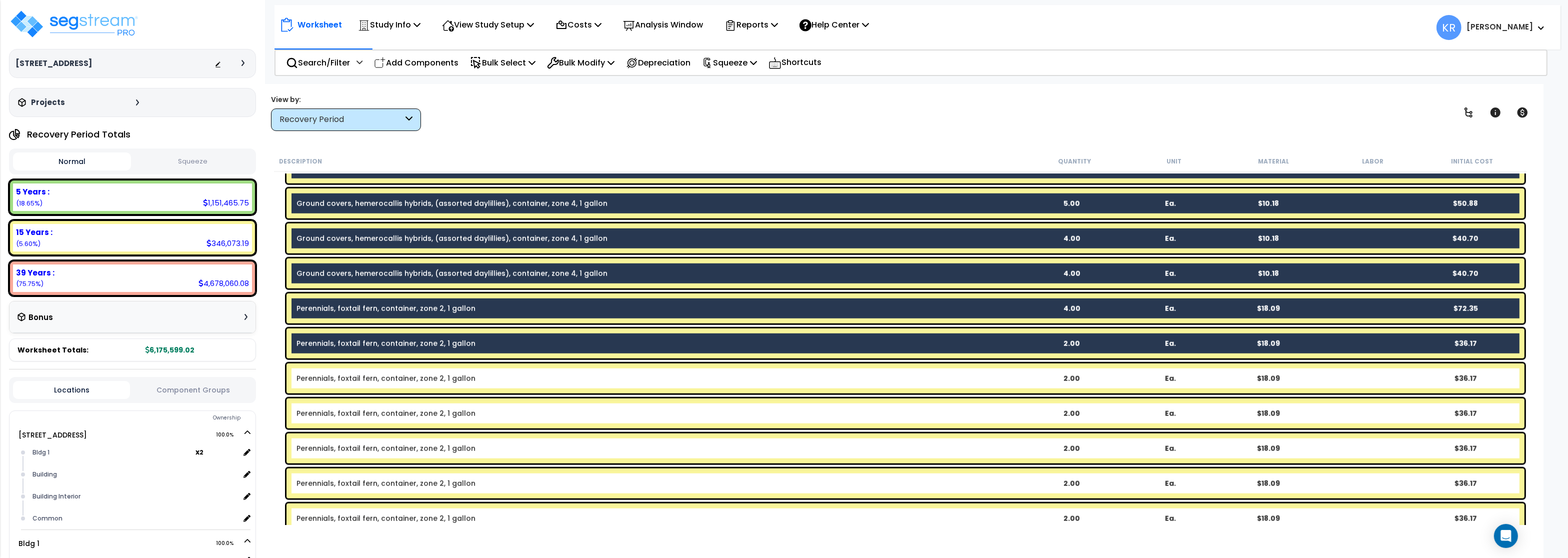
click at [327, 382] on link "Perennials, foxtail fern, container, zone 2, 1 gallon" at bounding box center [386, 379] width 179 height 10
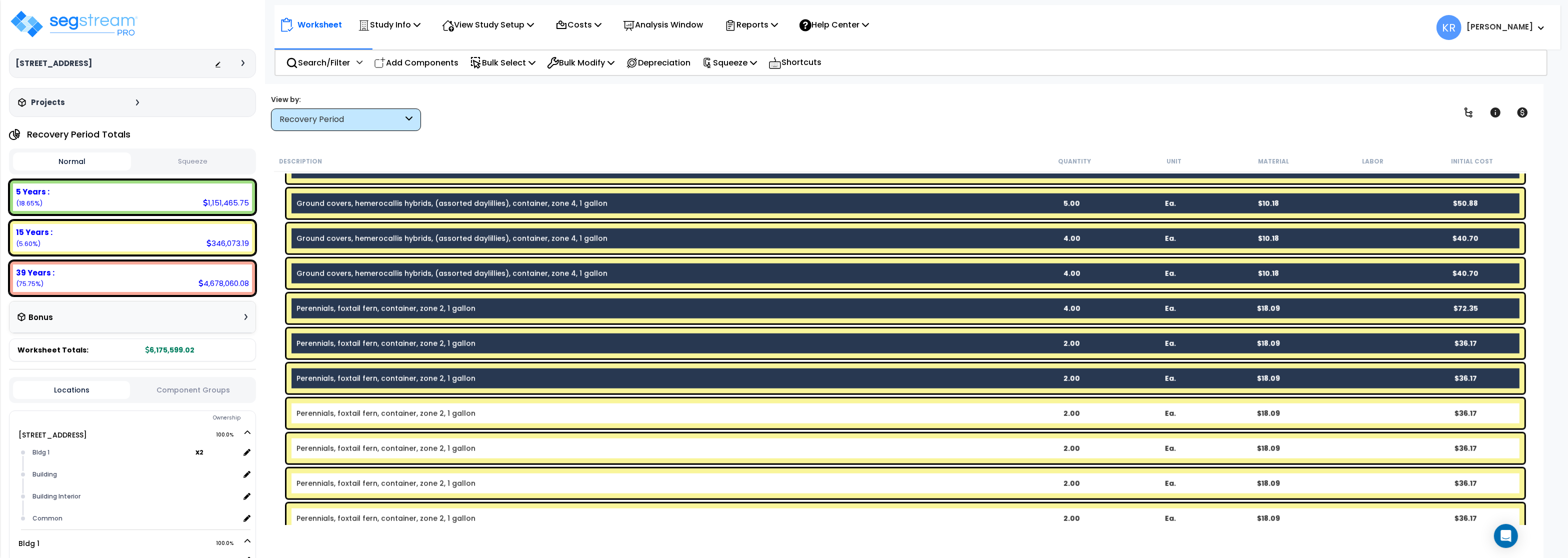
click at [324, 416] on link "Perennials, foxtail fern, container, zone 2, 1 gallon" at bounding box center [386, 414] width 179 height 10
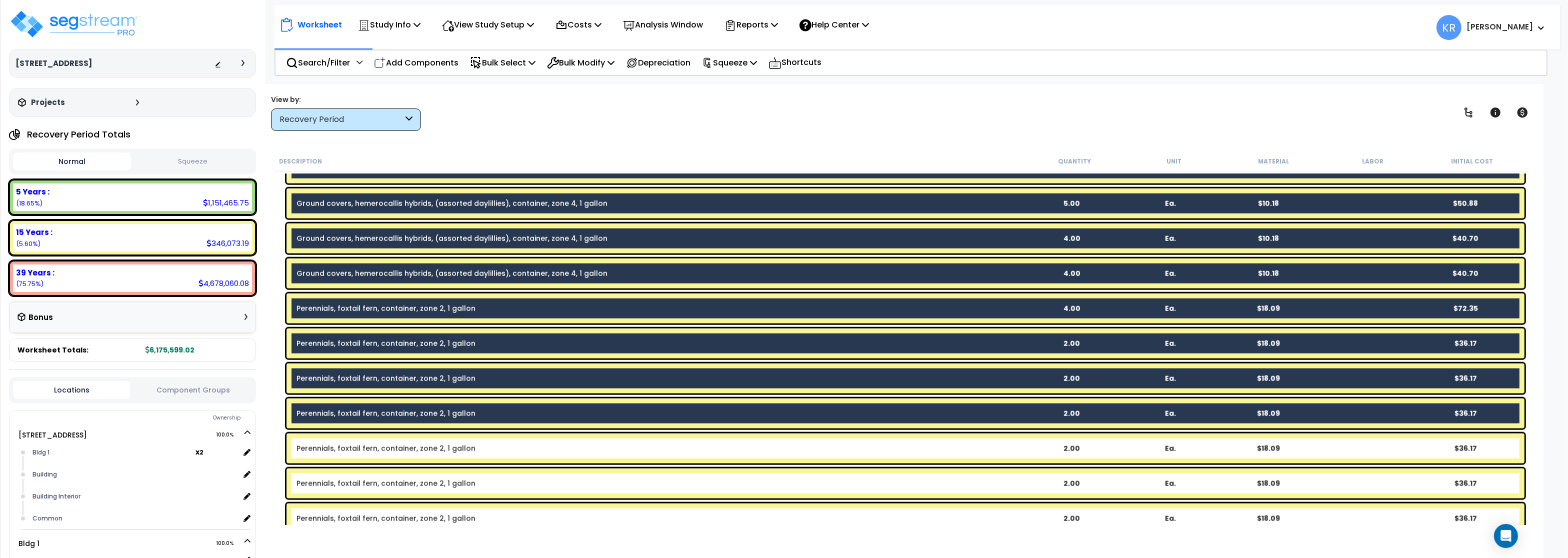
click at [322, 460] on div "Perennials, foxtail fern, container, zone 2, 1 gallon 2.00 Ea. $18.09 $36.17" at bounding box center [905, 448] width 1238 height 30
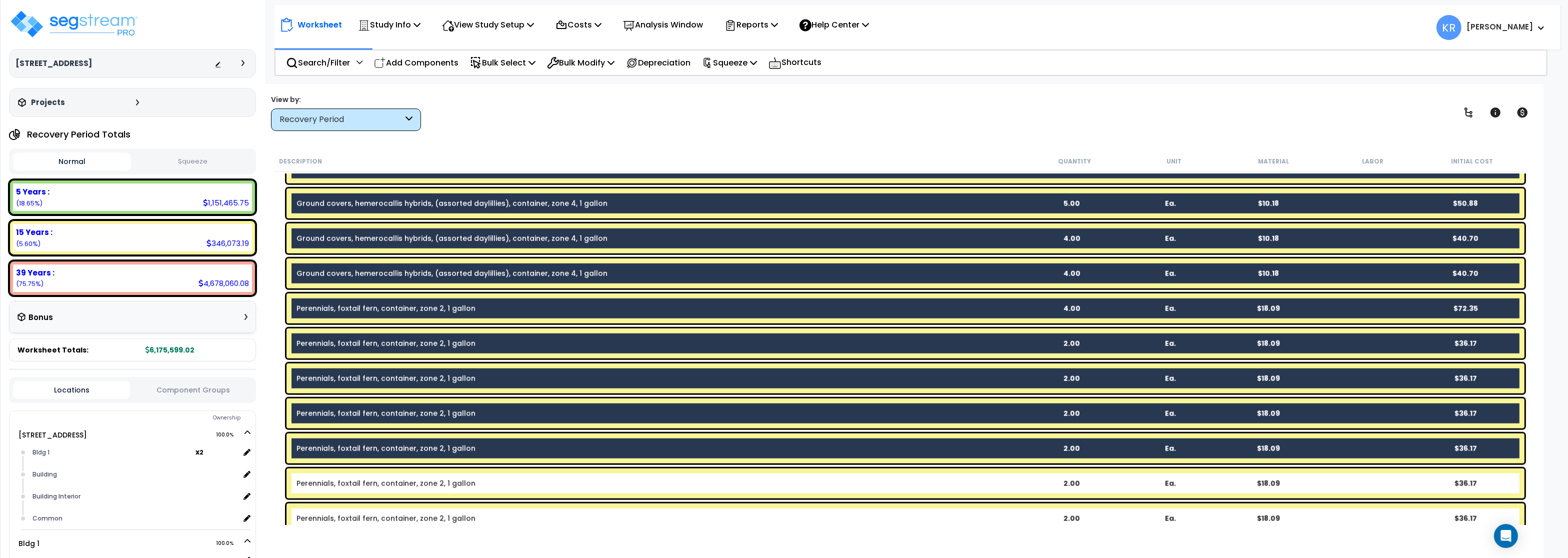
click at [318, 492] on div "Perennials, foxtail fern, container, zone 2, 1 gallon 2.00 Ea. $18.09 $36.17" at bounding box center [905, 483] width 1238 height 30
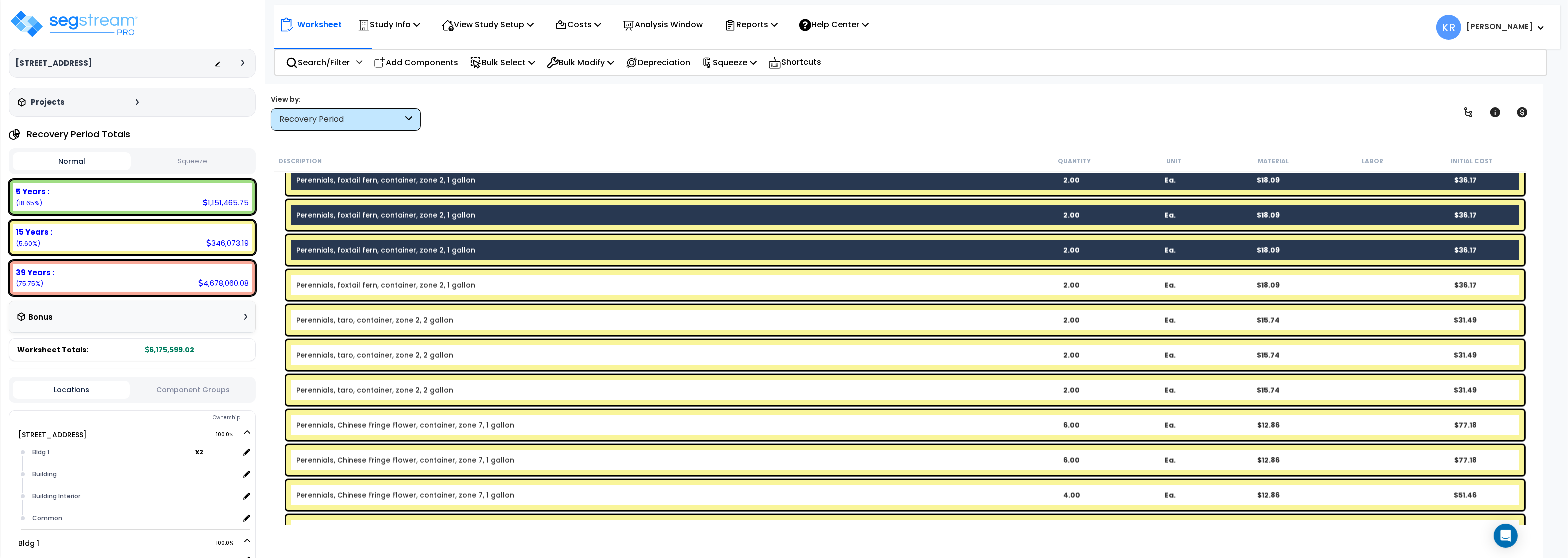
scroll to position [2401, 0]
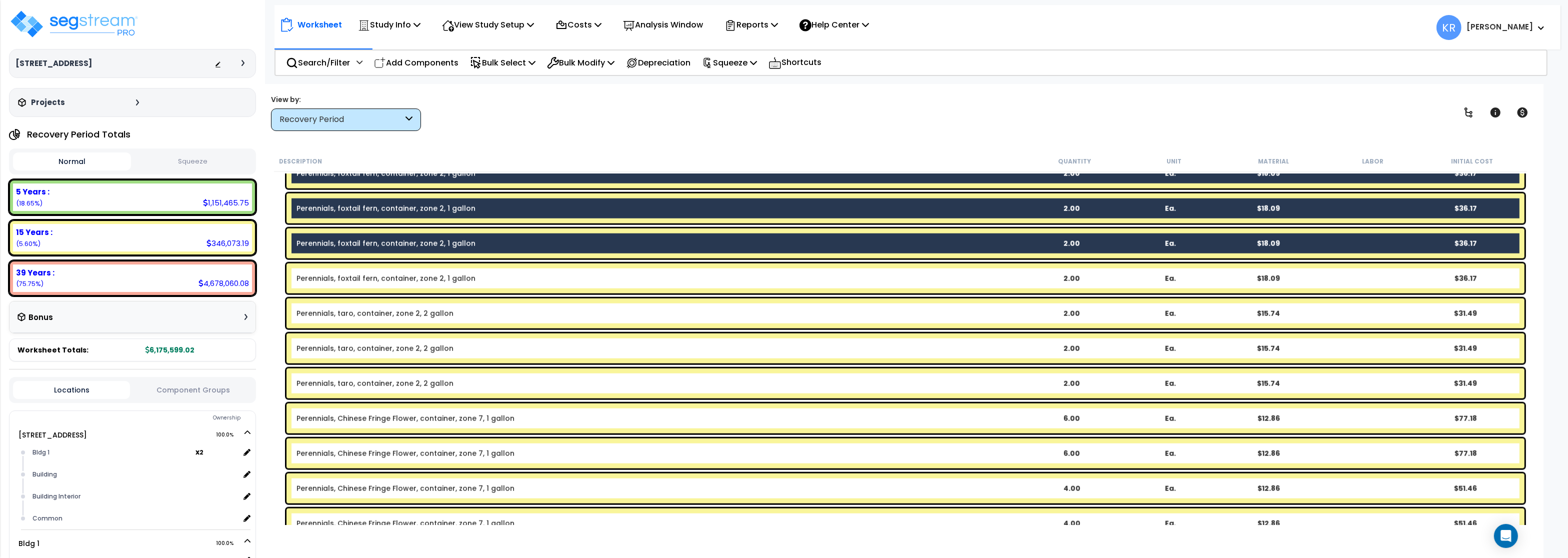
click at [338, 277] on link "Perennials, foxtail fern, container, zone 2, 1 gallon" at bounding box center [386, 279] width 179 height 10
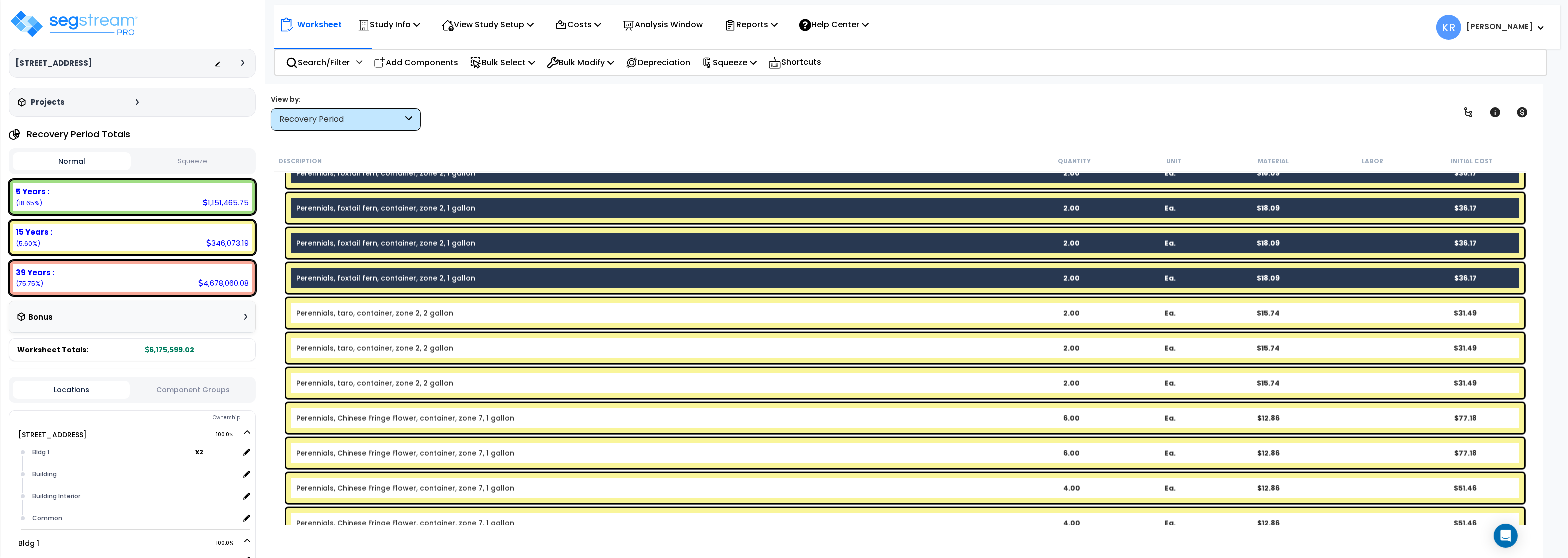
click at [340, 308] on div "Perennials, taro, container, zone 2, 2 gallon 2.00 Ea. $15.74 $31.49" at bounding box center [905, 313] width 1238 height 30
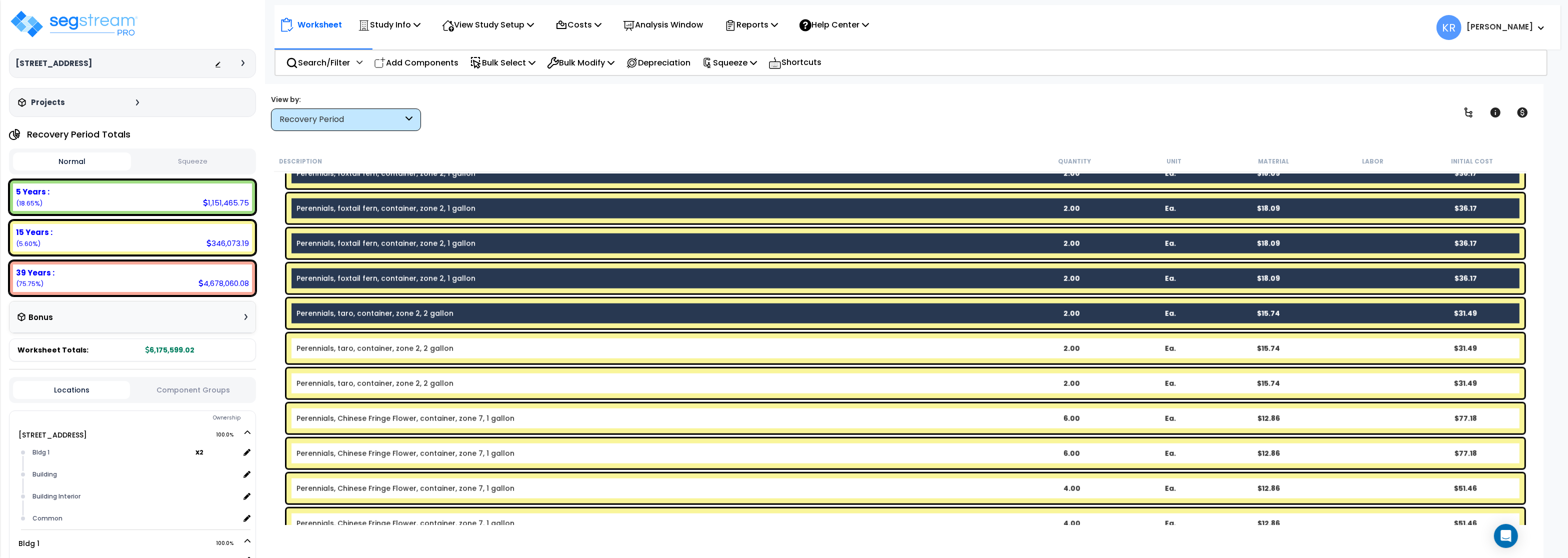
click at [337, 339] on div "Perennials, taro, container, zone 2, 2 gallon 2.00 Ea. $15.74 $31.49" at bounding box center [905, 349] width 1238 height 30
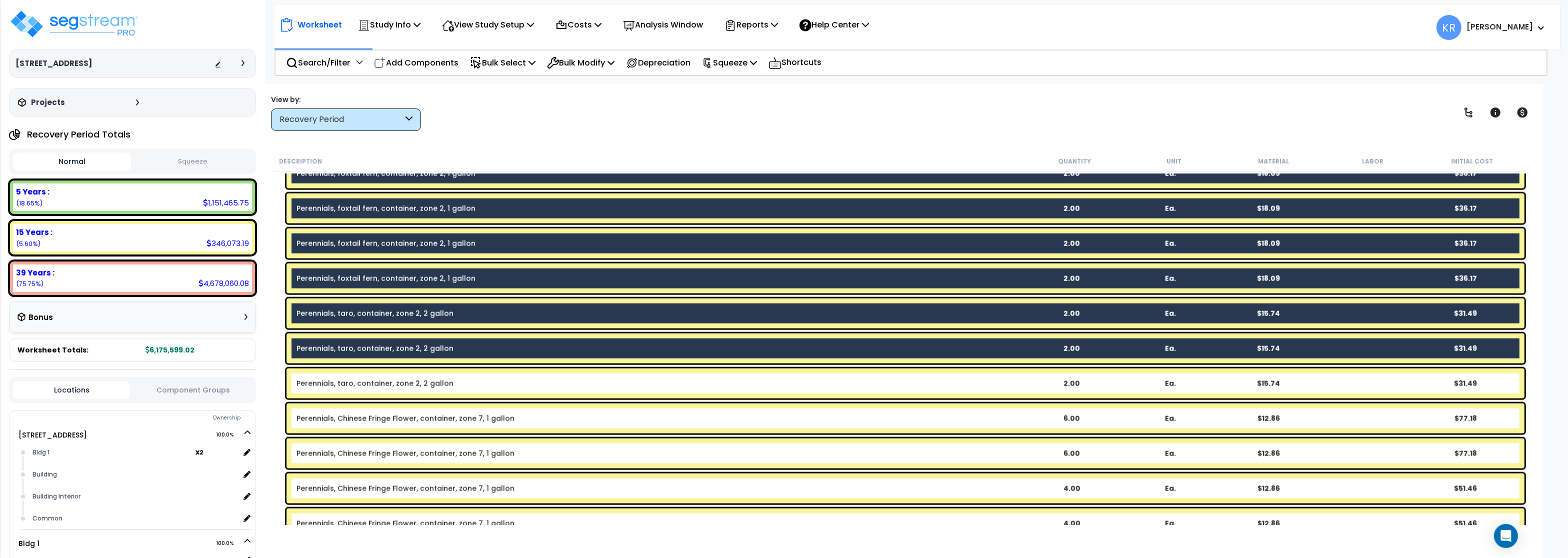
click at [327, 384] on link "Perennials, taro, container, zone 2, 2 gallon" at bounding box center [374, 383] width 157 height 10
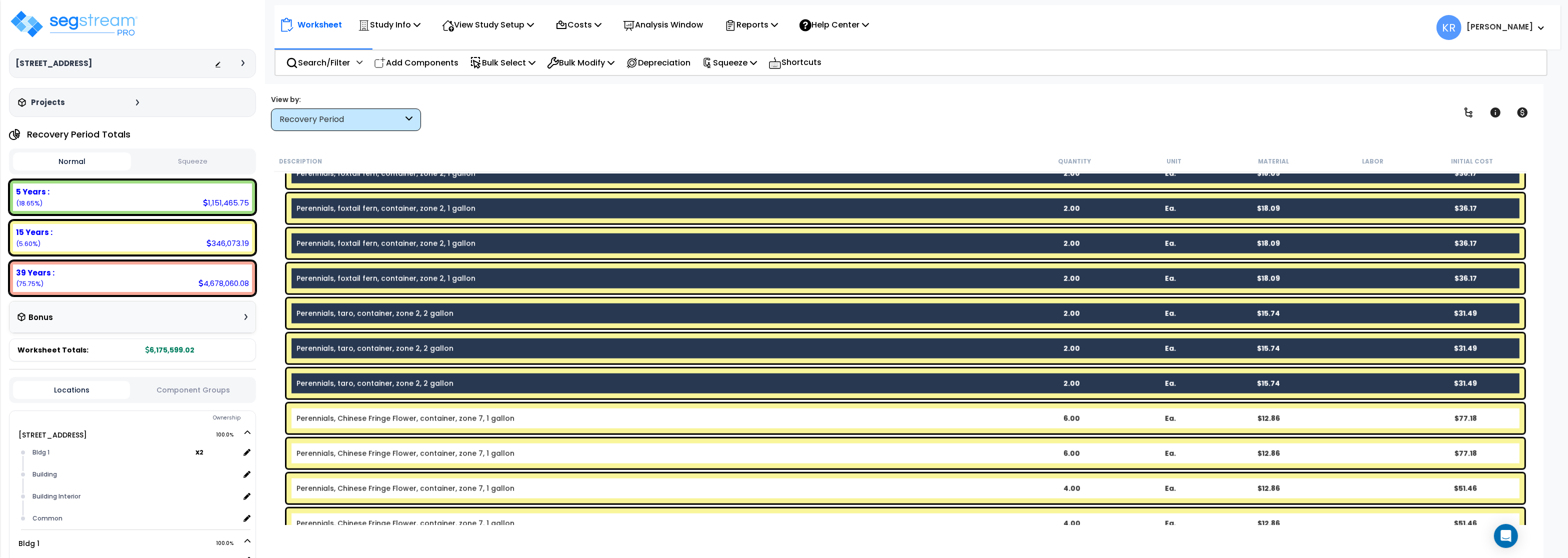
click at [343, 425] on div "Perennials, Chinese Fringe Flower, container, zone 7, 1 gallon 6.00 Ea. $12.86 …" at bounding box center [905, 418] width 1238 height 30
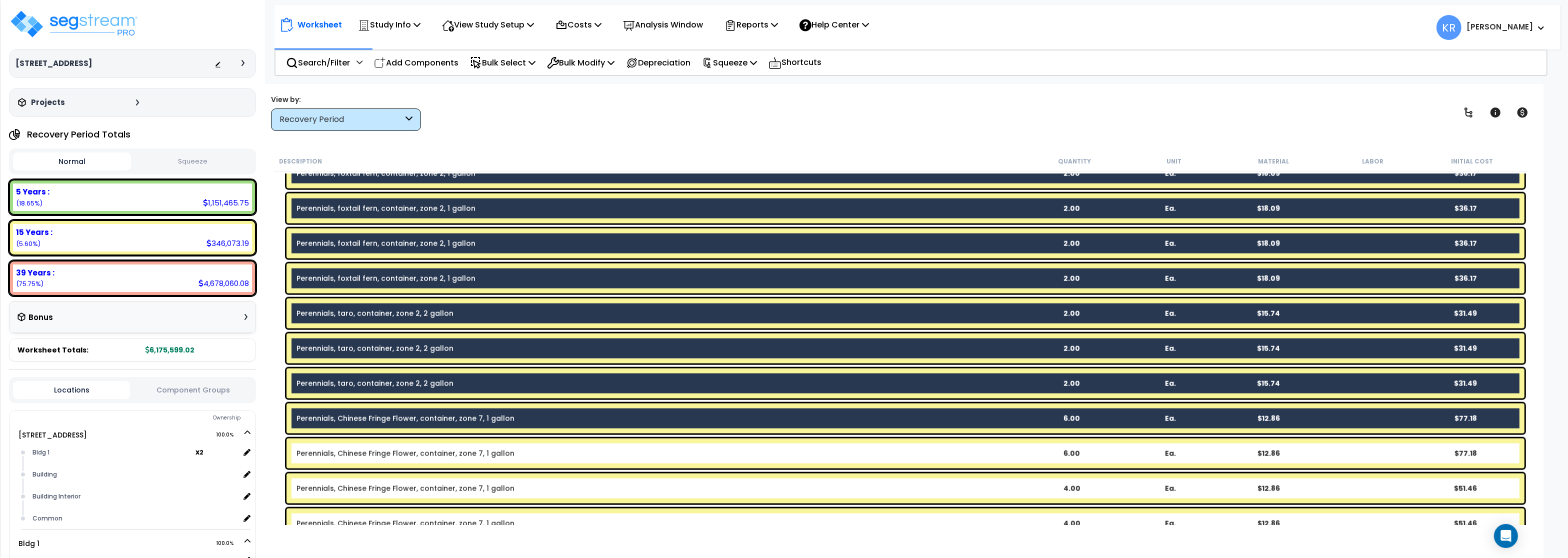
click at [330, 465] on div "Perennials, Chinese Fringe Flower, container, zone 7, 1 gallon 6.00 Ea. $12.86 …" at bounding box center [905, 453] width 1238 height 30
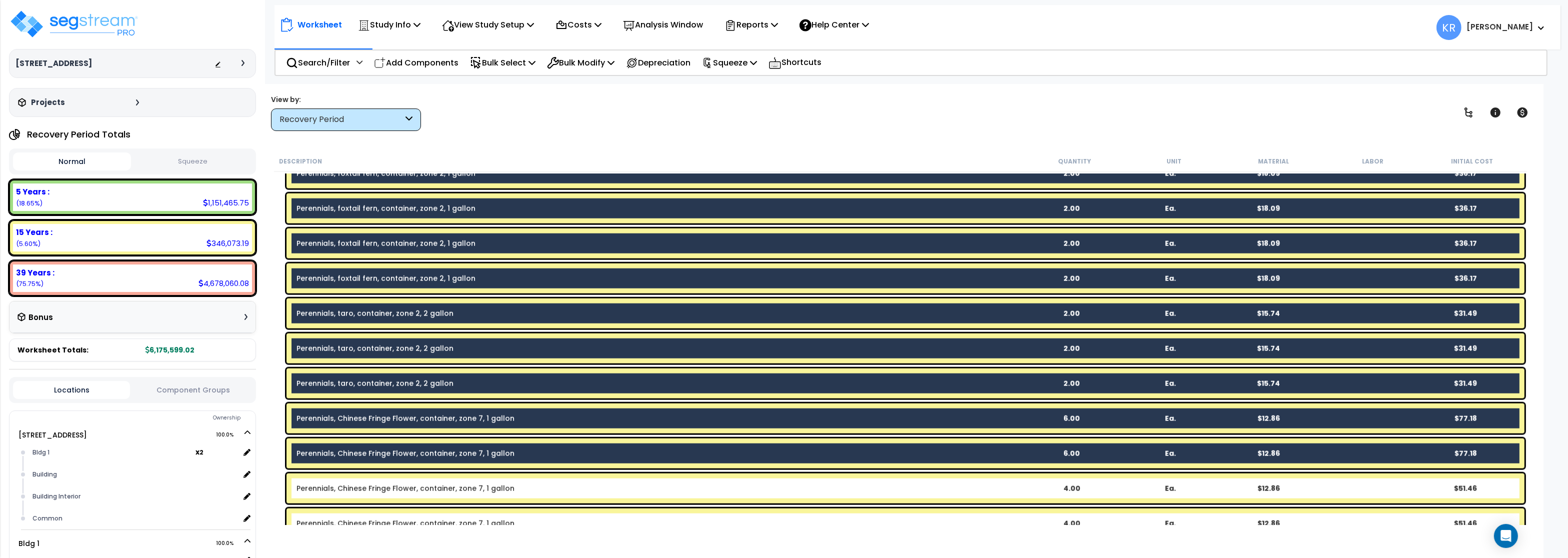
click at [331, 489] on link "Perennials, Chinese Fringe Flower, container, zone 7, 1 gallon" at bounding box center [405, 489] width 218 height 10
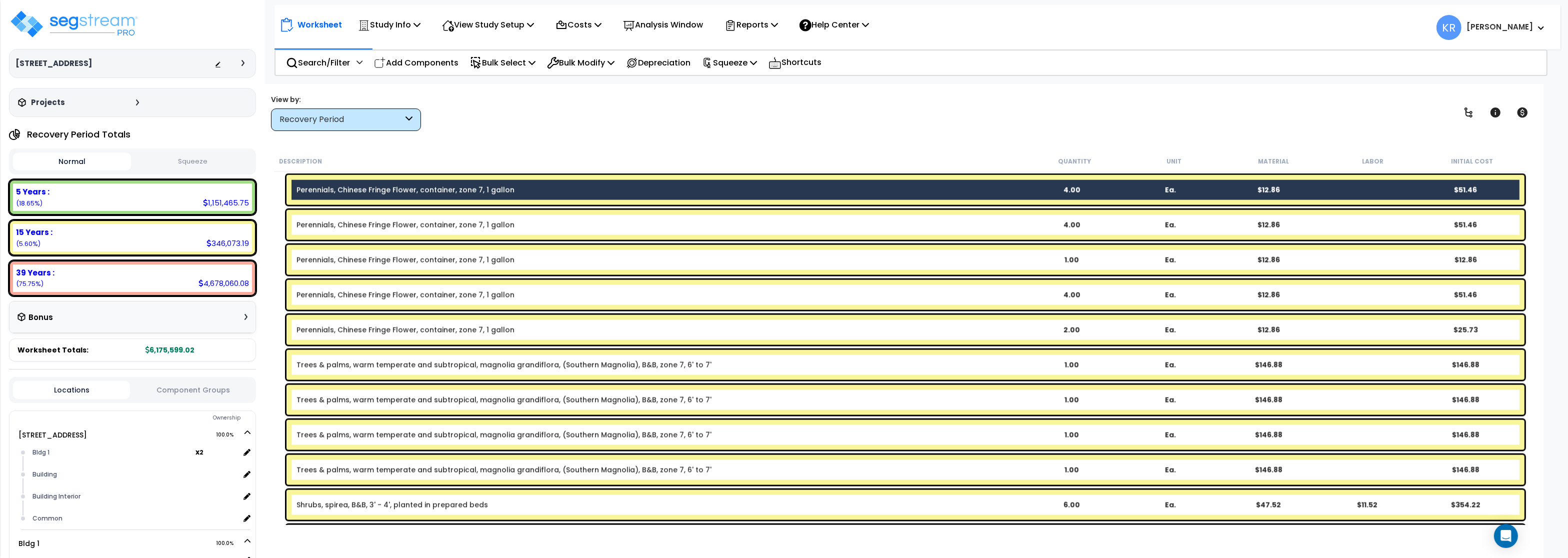
scroll to position [2701, 0]
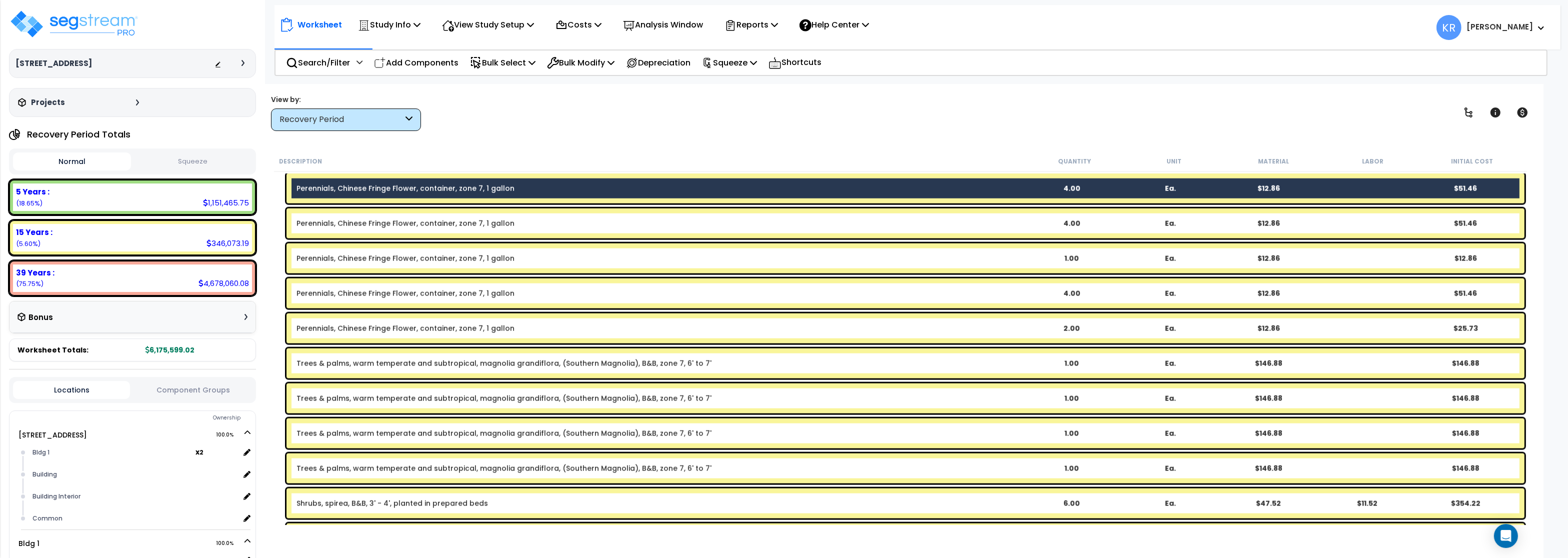
click at [322, 227] on link "Perennials, Chinese Fringe Flower, container, zone 7, 1 gallon" at bounding box center [405, 223] width 218 height 10
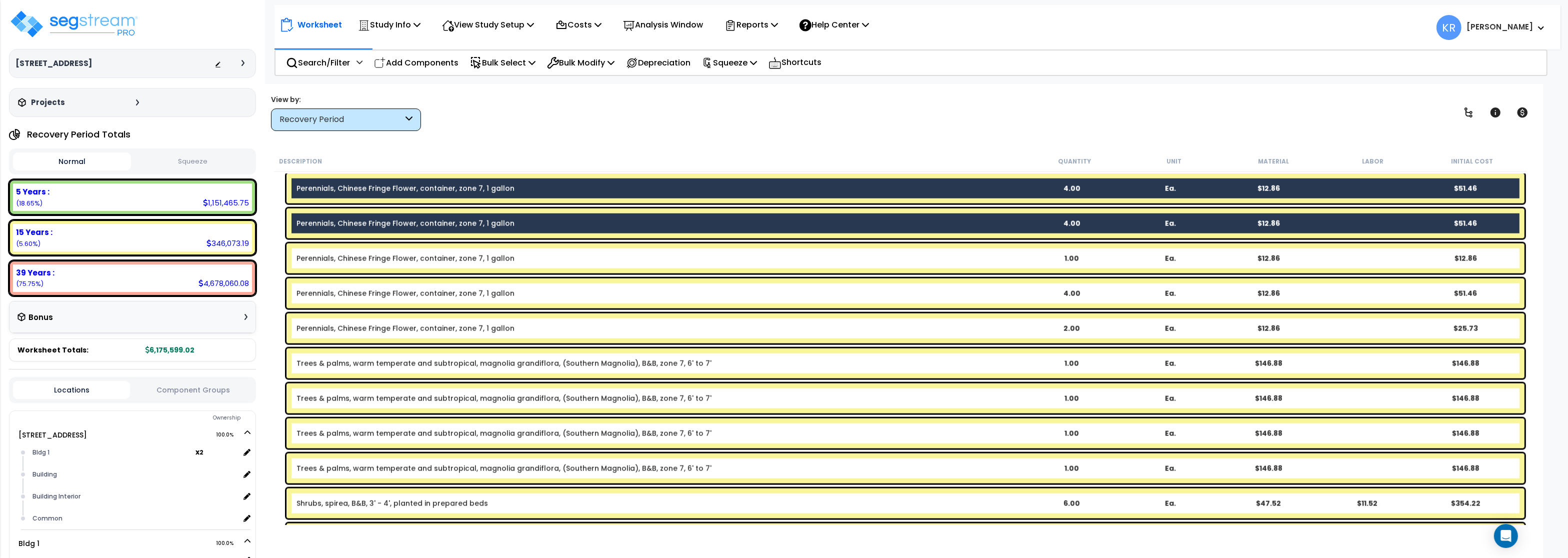
click at [320, 258] on link "Perennials, Chinese Fringe Flower, container, zone 7, 1 gallon" at bounding box center [405, 258] width 218 height 10
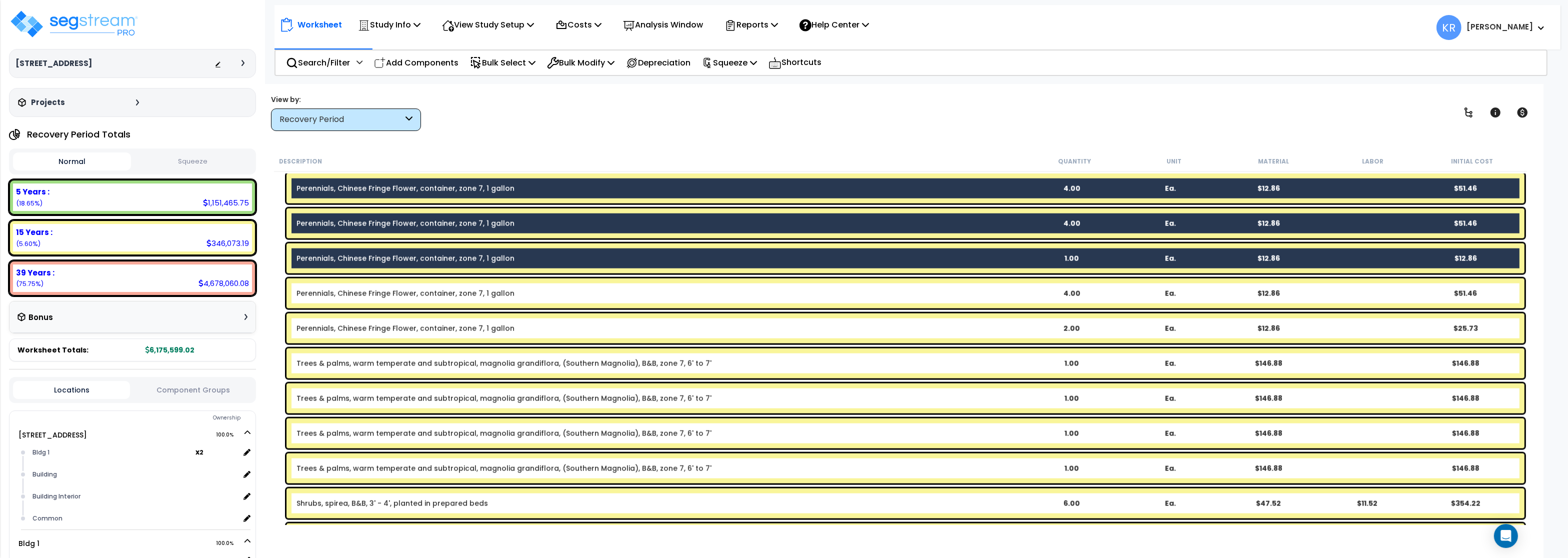
click at [317, 289] on link "Perennials, Chinese Fringe Flower, container, zone 7, 1 gallon" at bounding box center [405, 294] width 218 height 10
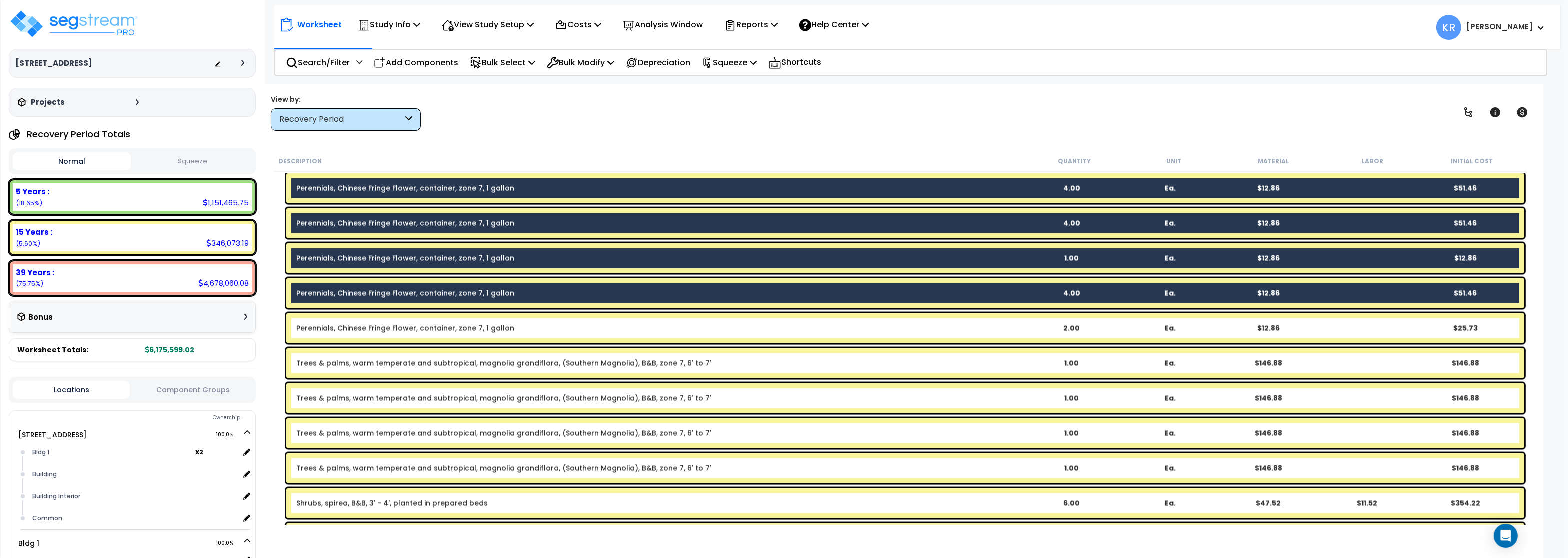
click at [310, 322] on div "Perennials, Chinese Fringe Flower, container, zone 7, 1 gallon 2.00 Ea. $12.86 …" at bounding box center [905, 328] width 1238 height 30
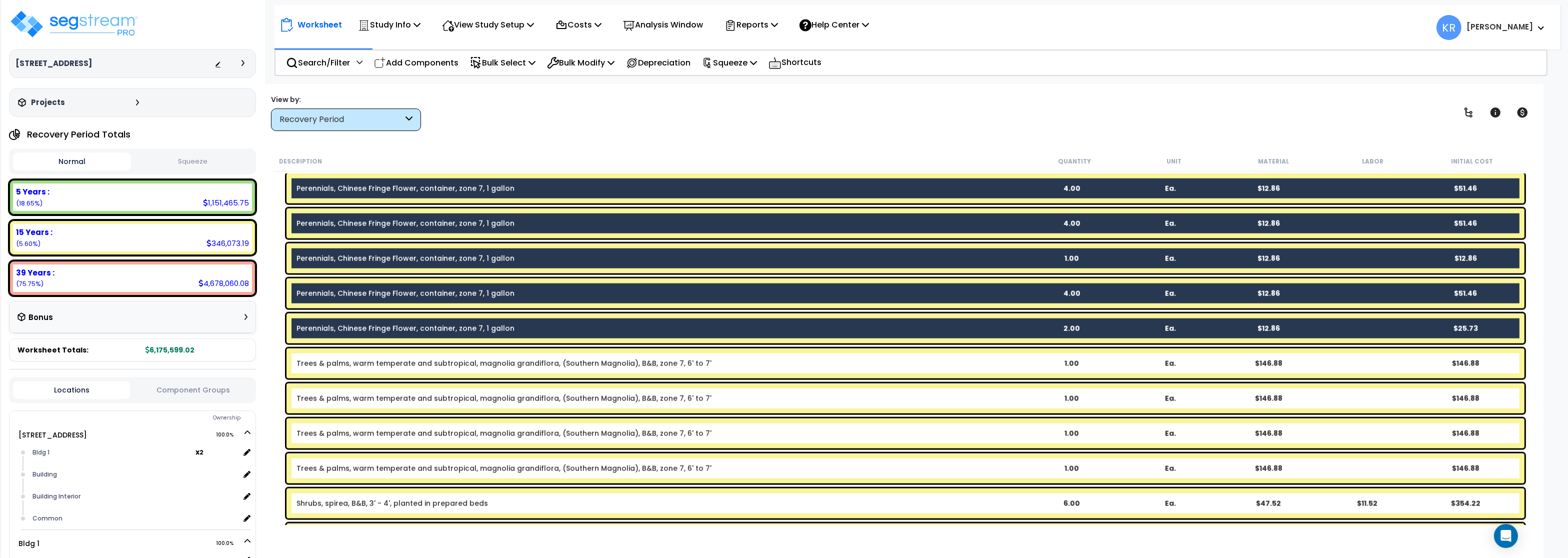
click at [312, 363] on link "Trees & palms, warm temperate and subtropical, magnolia grandiflora, (Southern …" at bounding box center [504, 364] width 415 height 10
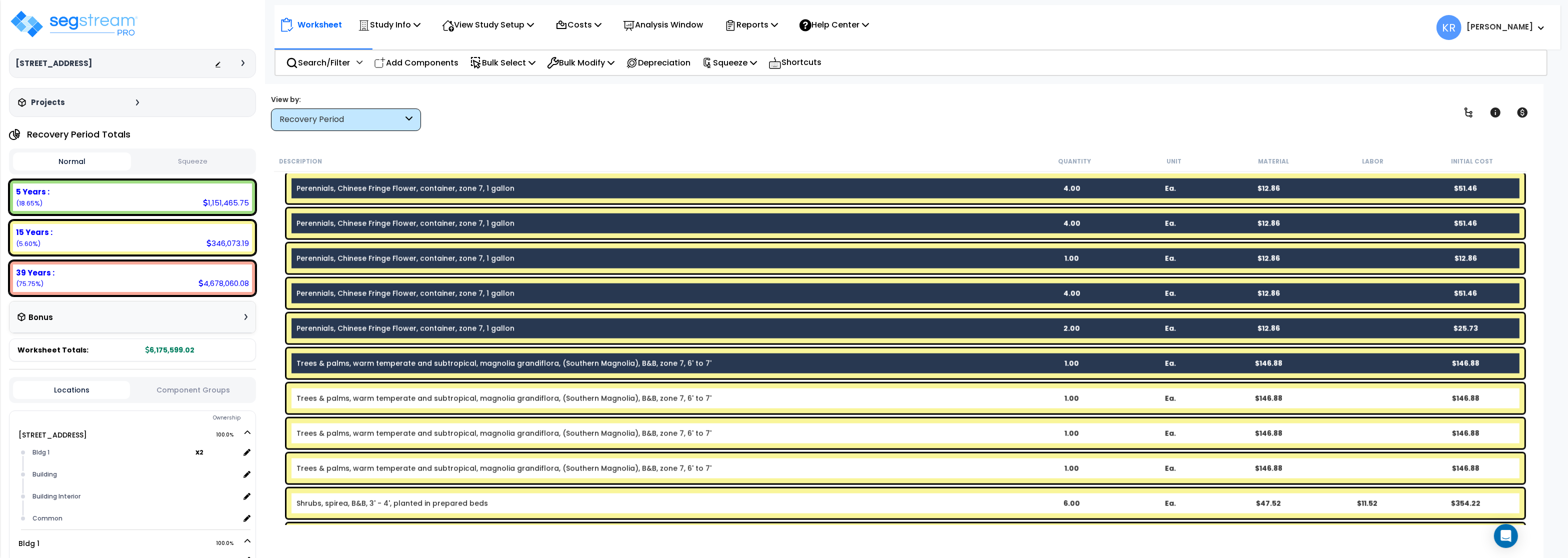
click at [313, 388] on div "Trees & palms, warm temperate and subtropical, magnolia grandiflora, (Southern …" at bounding box center [905, 398] width 1238 height 30
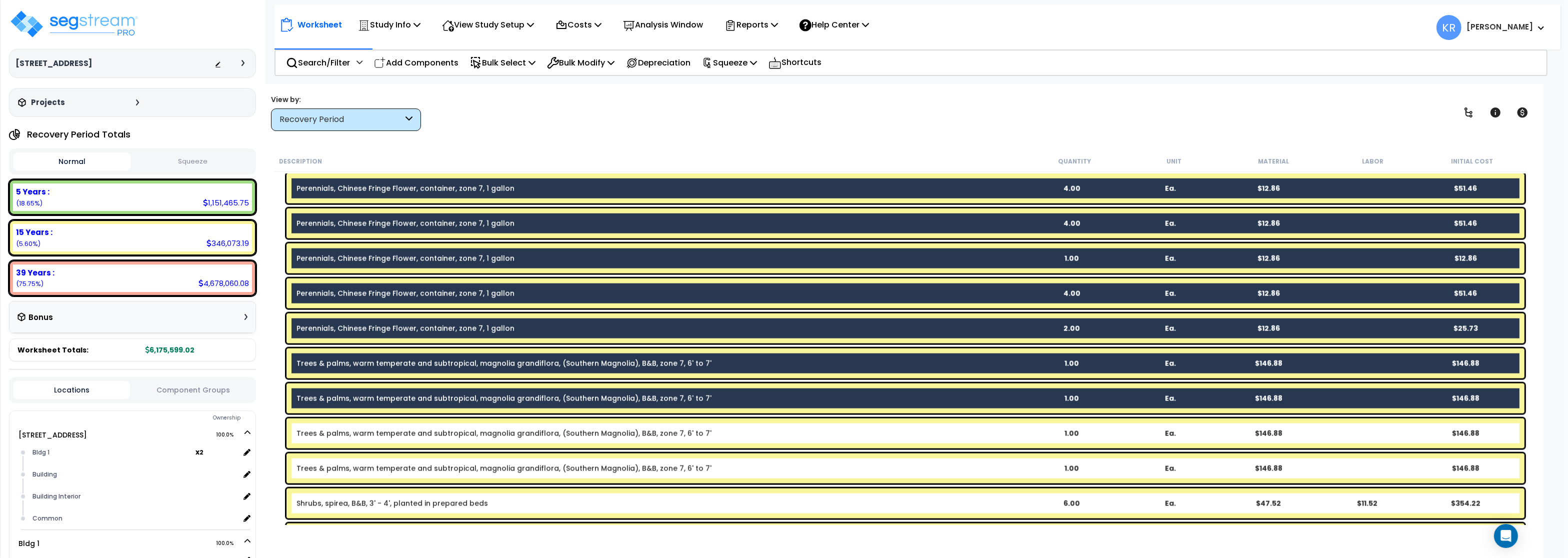
click at [305, 435] on link "Trees & palms, warm temperate and subtropical, magnolia grandiflora, (Southern …" at bounding box center [504, 434] width 415 height 10
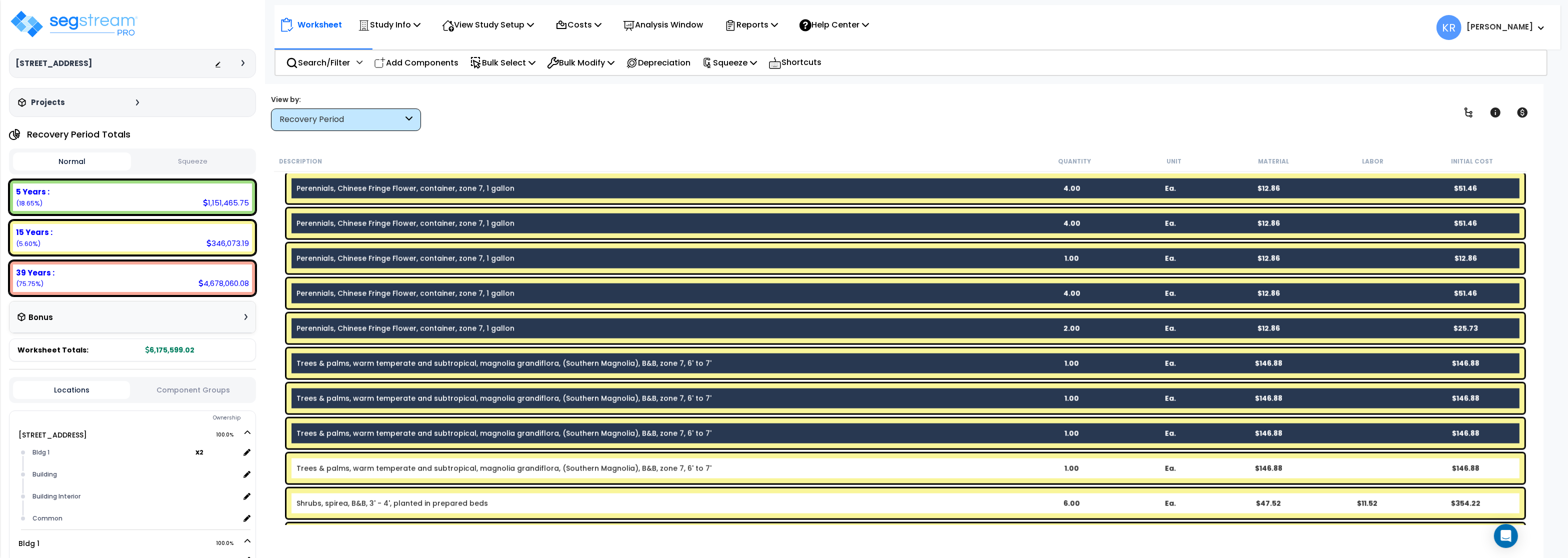
click at [308, 477] on div "Trees & palms, warm temperate and subtropical, magnolia grandiflora, (Southern …" at bounding box center [905, 468] width 1238 height 30
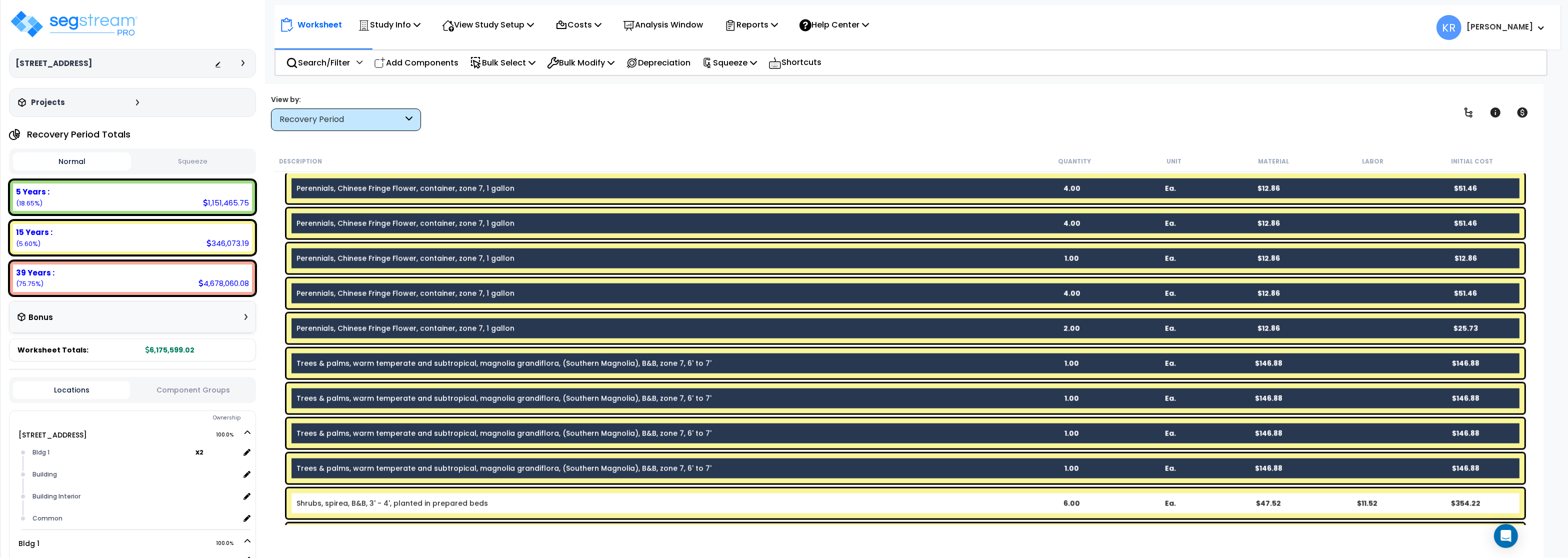
drag, startPoint x: 310, startPoint y: 501, endPoint x: 342, endPoint y: 486, distance: 35.3
click at [310, 501] on link "Shrubs, spirea, B&B, 3' - 4', planted in prepared beds" at bounding box center [392, 504] width 192 height 10
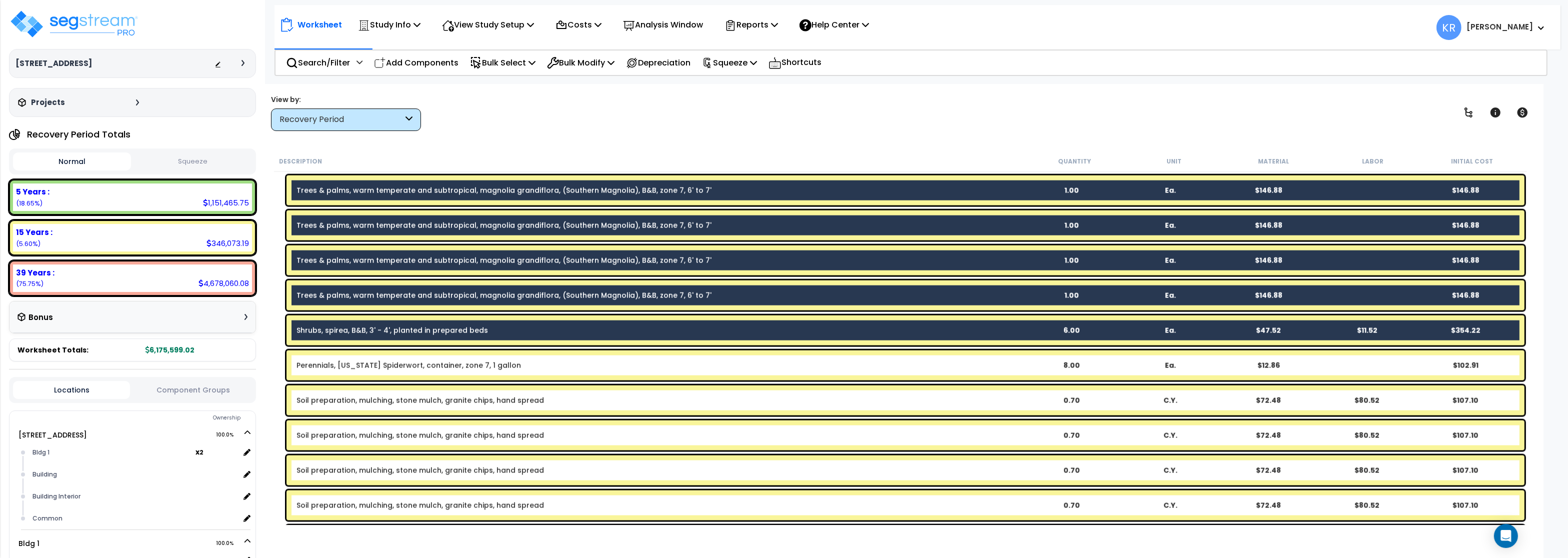
scroll to position [2941, 0]
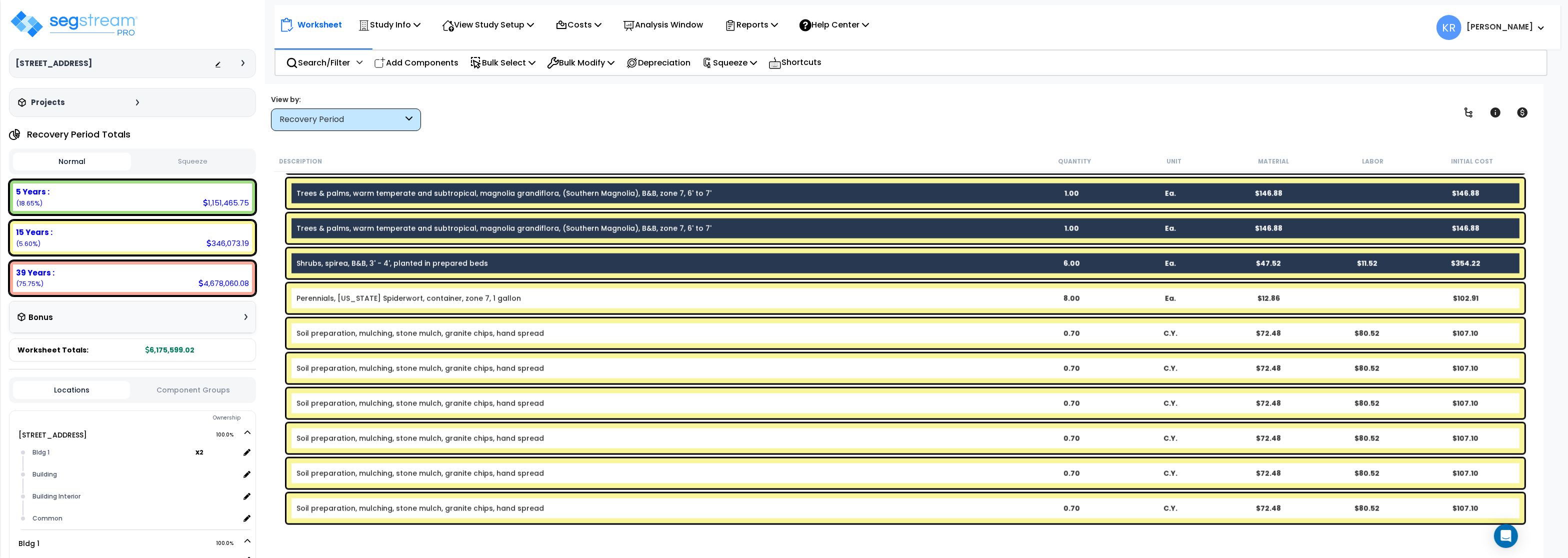
click at [378, 290] on div "Perennials, Virginia Spiderwort, container, zone 7, 1 gallon 8.00 Ea. $12.86 $1…" at bounding box center [905, 298] width 1238 height 30
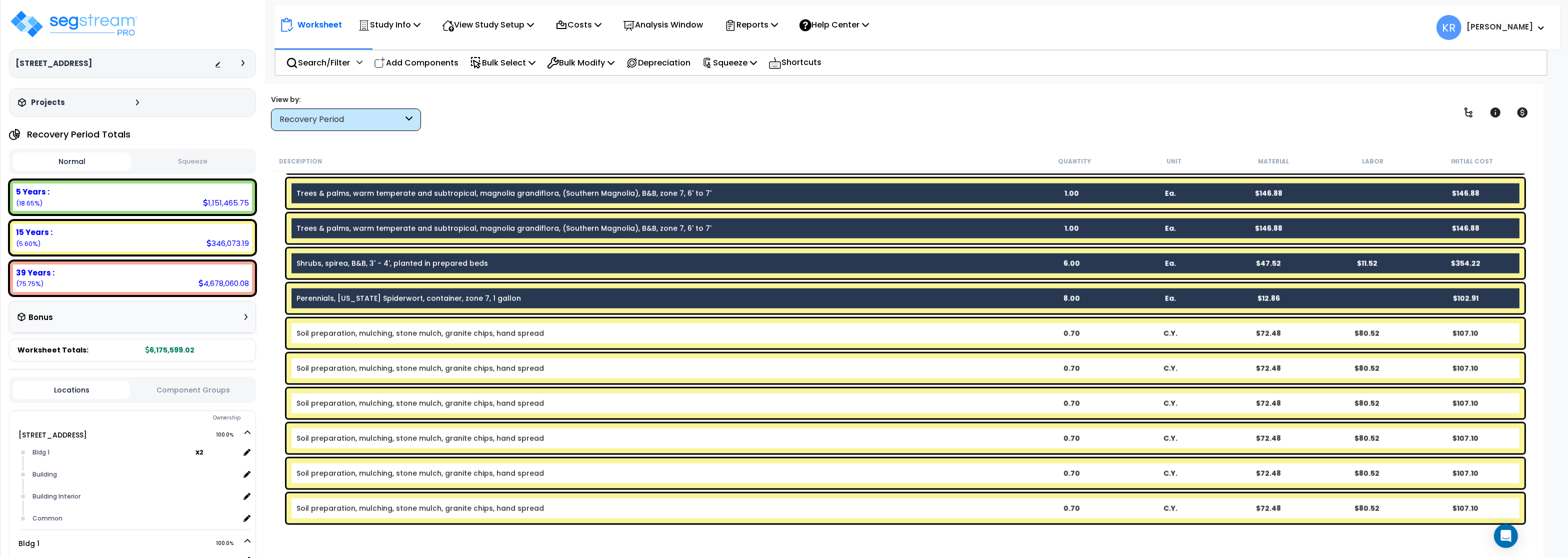
click at [412, 335] on link "Soil preparation, mulching, stone mulch, granite chips, hand spread" at bounding box center [420, 334] width 247 height 10
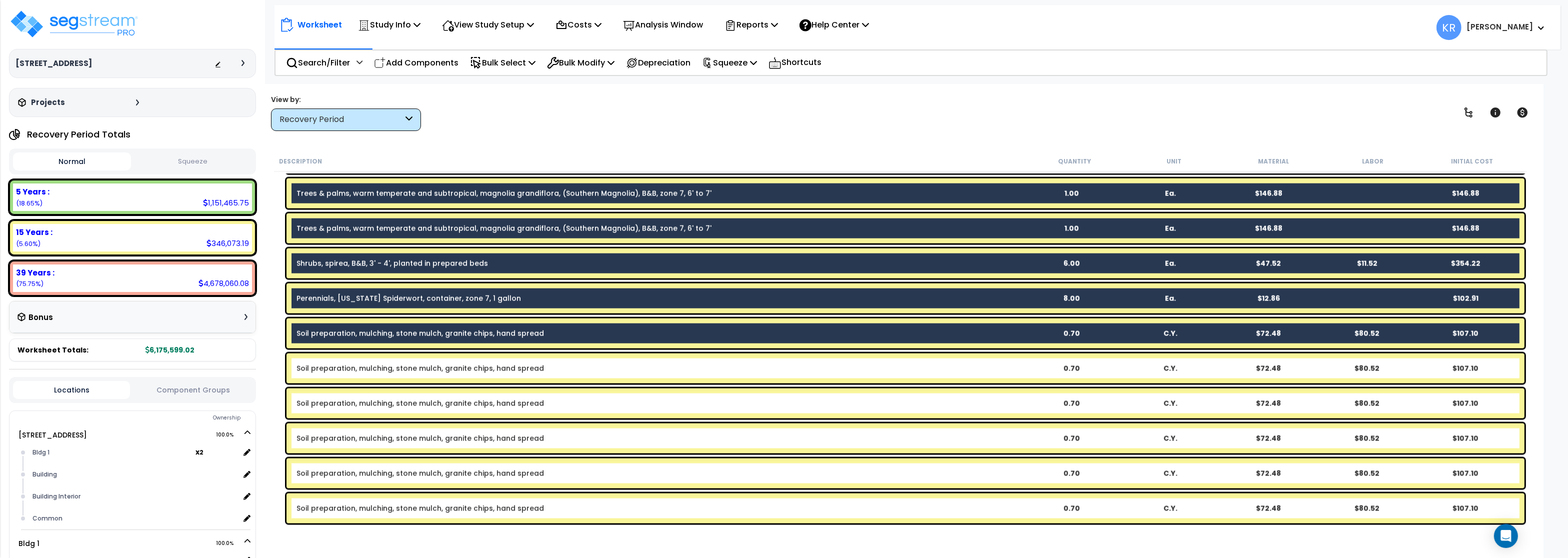
click at [403, 372] on link "Soil preparation, mulching, stone mulch, granite chips, hand spread" at bounding box center [420, 369] width 247 height 10
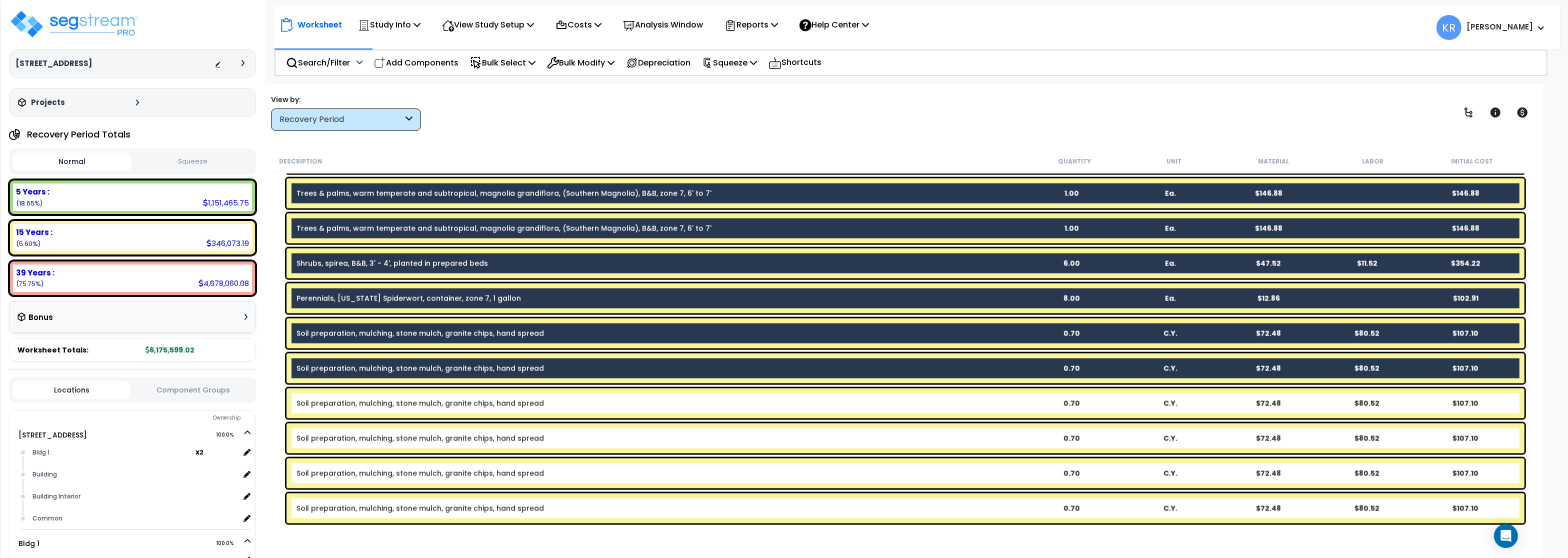
click at [402, 397] on div "Soil preparation, mulching, stone mulch, granite chips, hand spread 0.70 C.Y. $…" at bounding box center [905, 403] width 1238 height 30
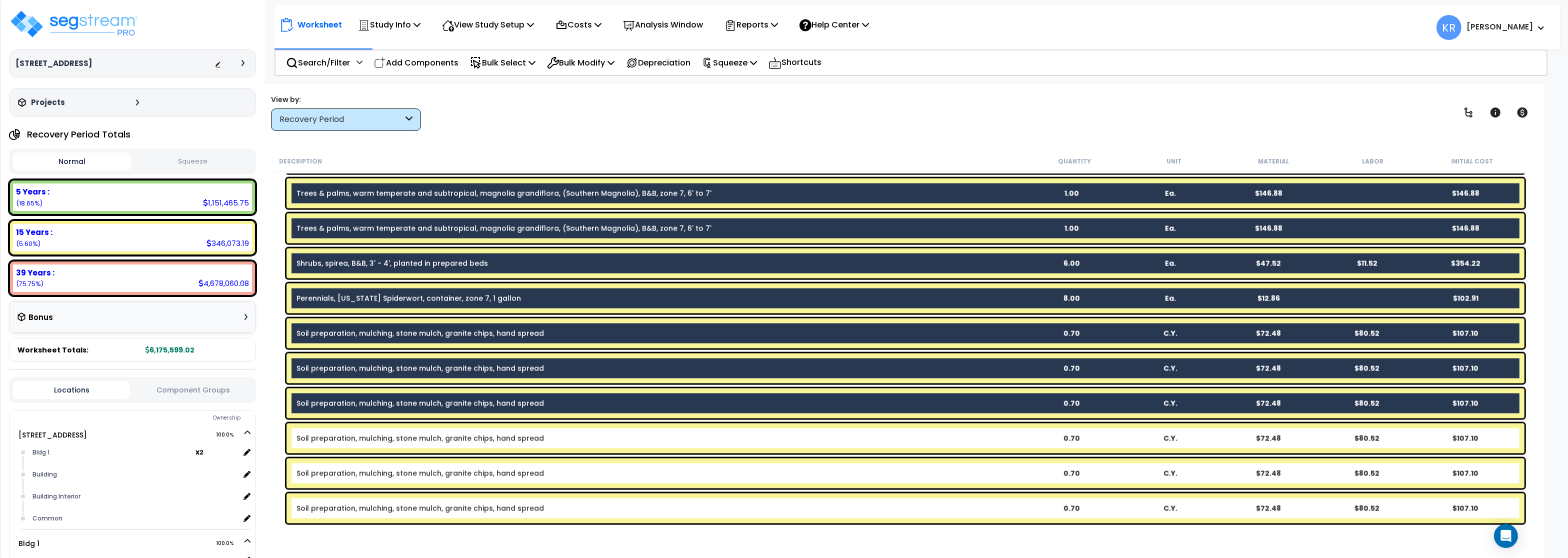
click at [397, 438] on link "Soil preparation, mulching, stone mulch, granite chips, hand spread" at bounding box center [420, 439] width 247 height 10
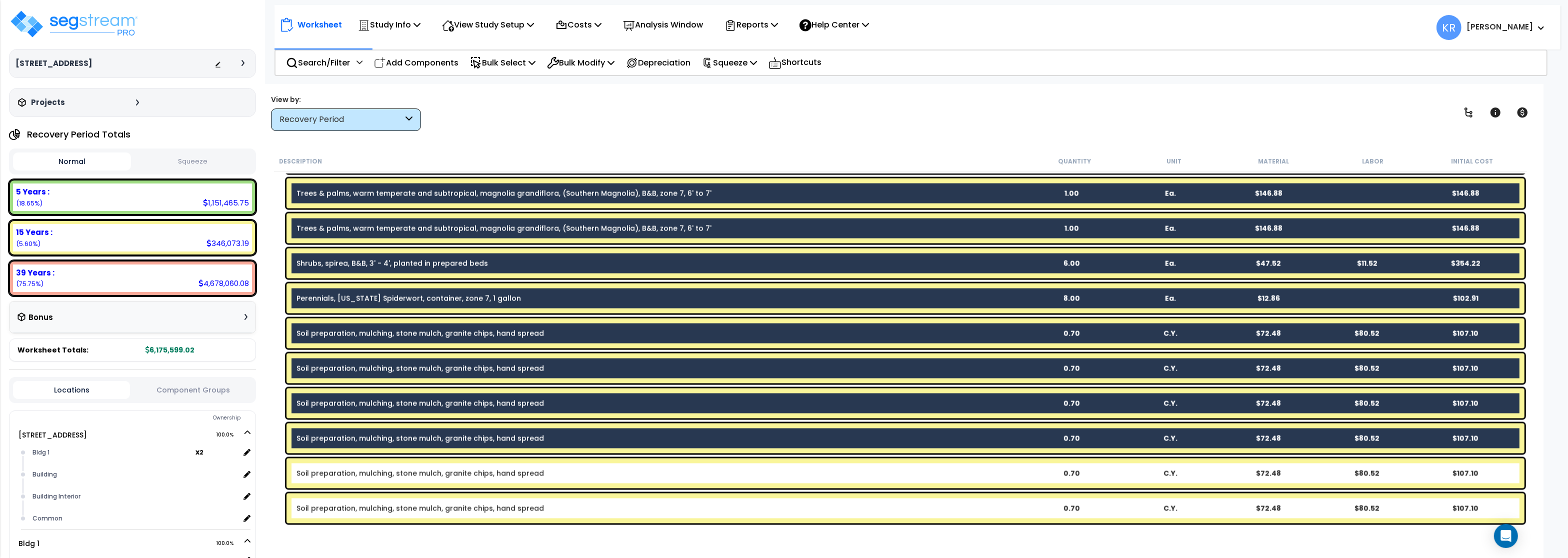
click at [390, 474] on link "Soil preparation, mulching, stone mulch, granite chips, hand spread" at bounding box center [420, 474] width 247 height 10
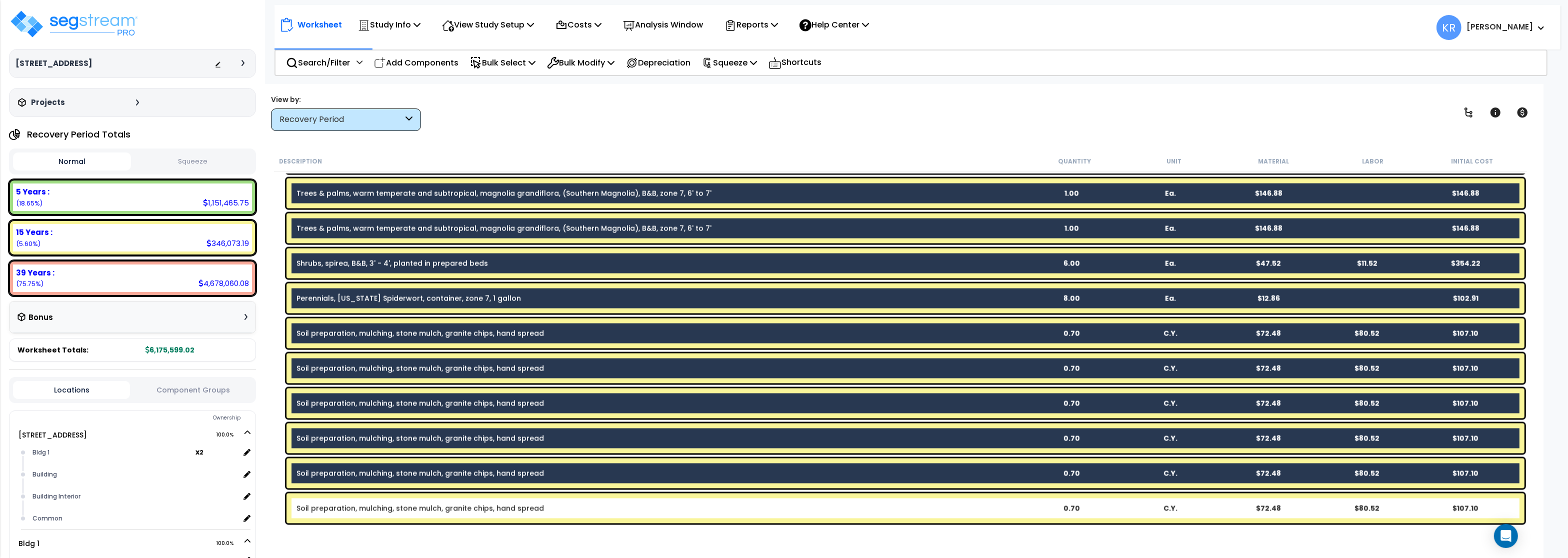
click at [383, 503] on div "Soil preparation, mulching, stone mulch, granite chips, hand spread 0.70 C.Y. $…" at bounding box center [905, 508] width 1238 height 30
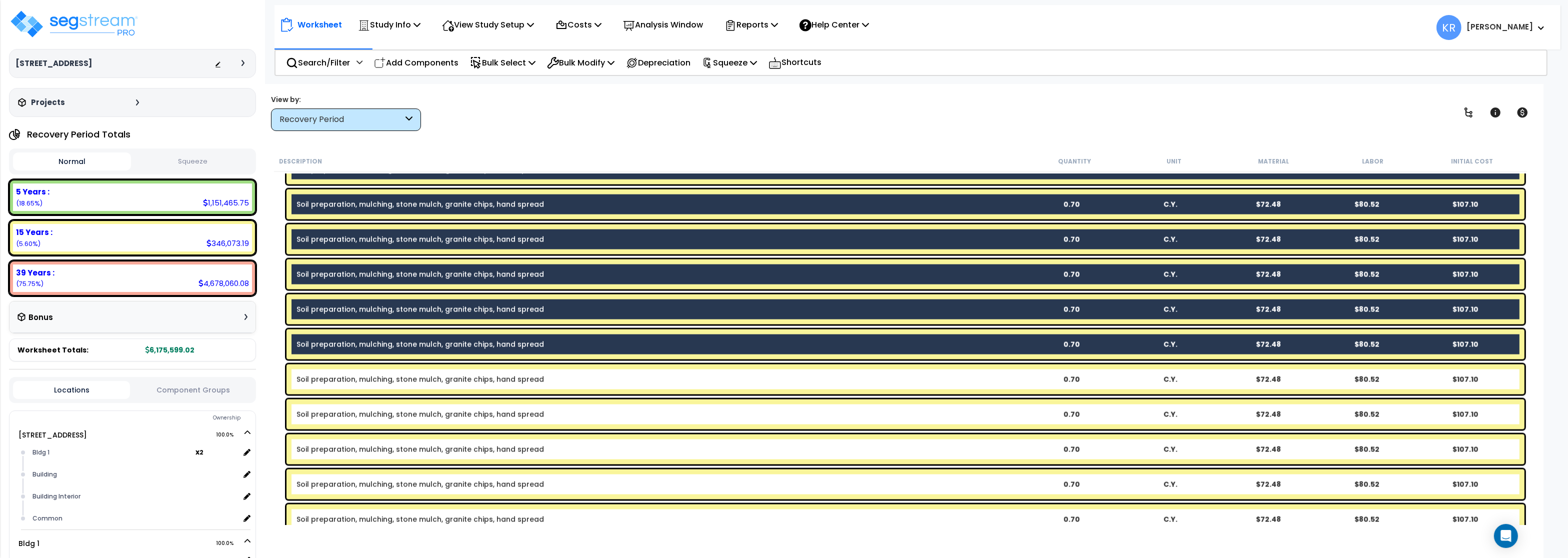
scroll to position [3121, 0]
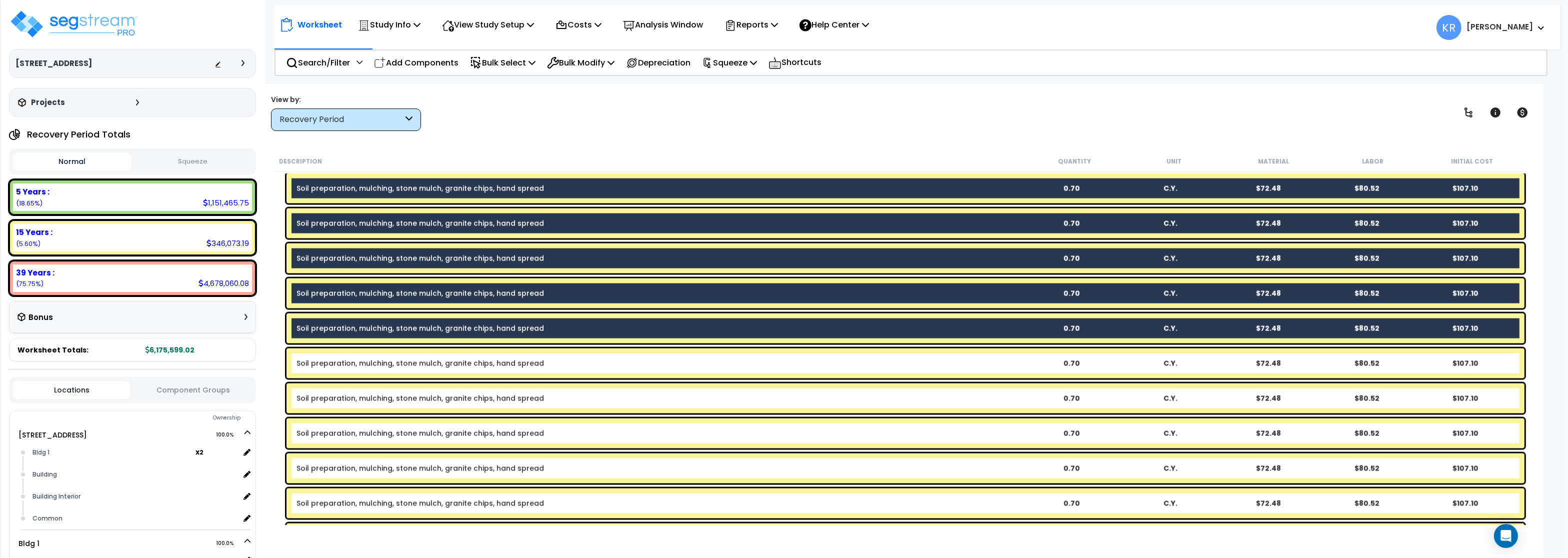
click at [394, 376] on div "Soil preparation, mulching, stone mulch, granite chips, hand spread 0.70 C.Y. $…" at bounding box center [905, 363] width 1238 height 30
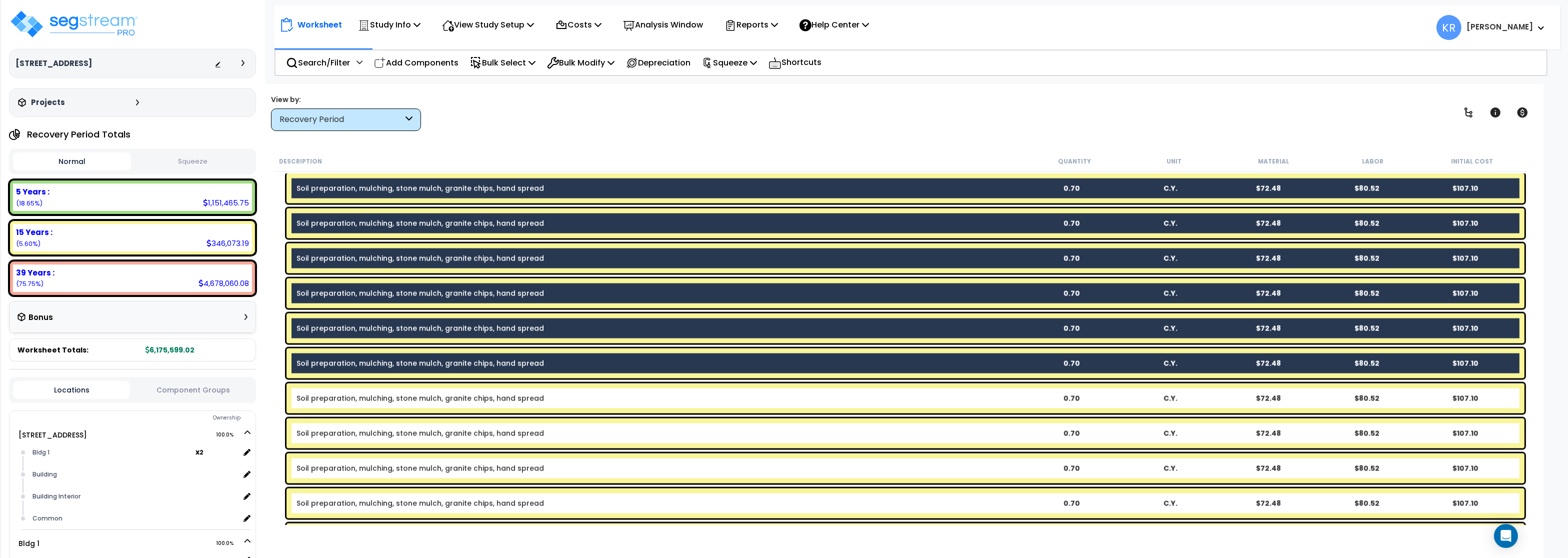
drag, startPoint x: 388, startPoint y: 401, endPoint x: 385, endPoint y: 435, distance: 34.1
click at [388, 402] on link "Soil preparation, mulching, stone mulch, granite chips, hand spread" at bounding box center [420, 399] width 247 height 10
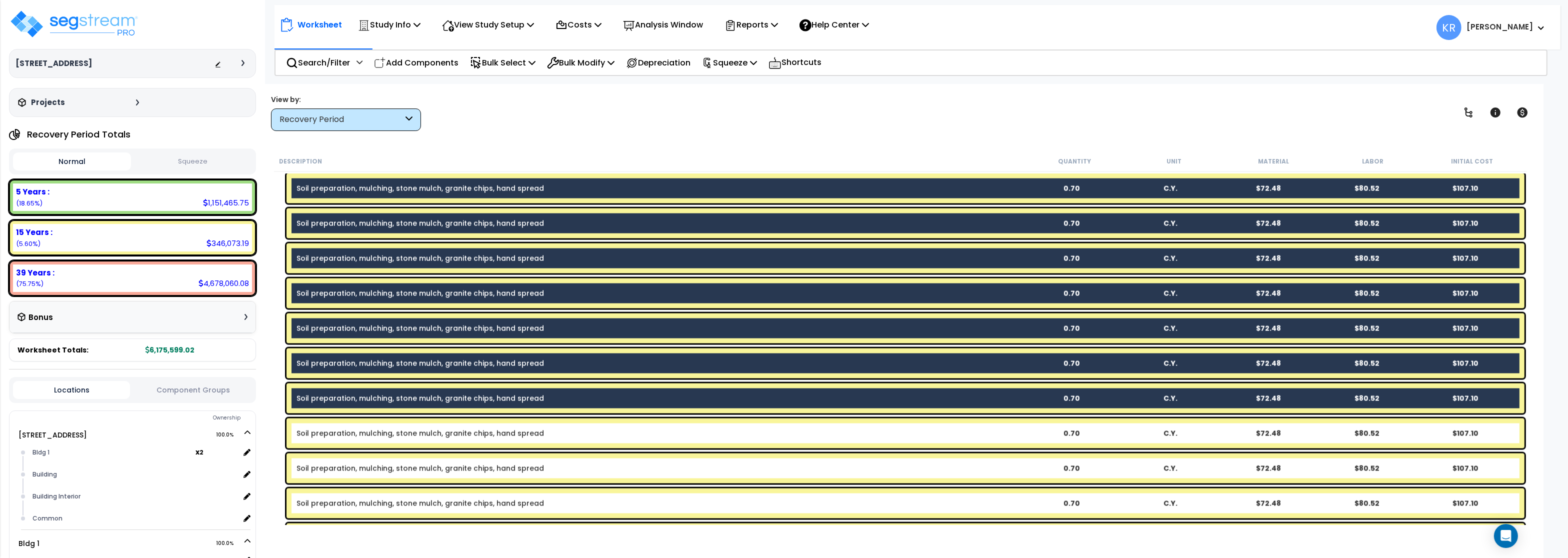
click at [385, 435] on link "Soil preparation, mulching, stone mulch, granite chips, hand spread" at bounding box center [420, 434] width 247 height 10
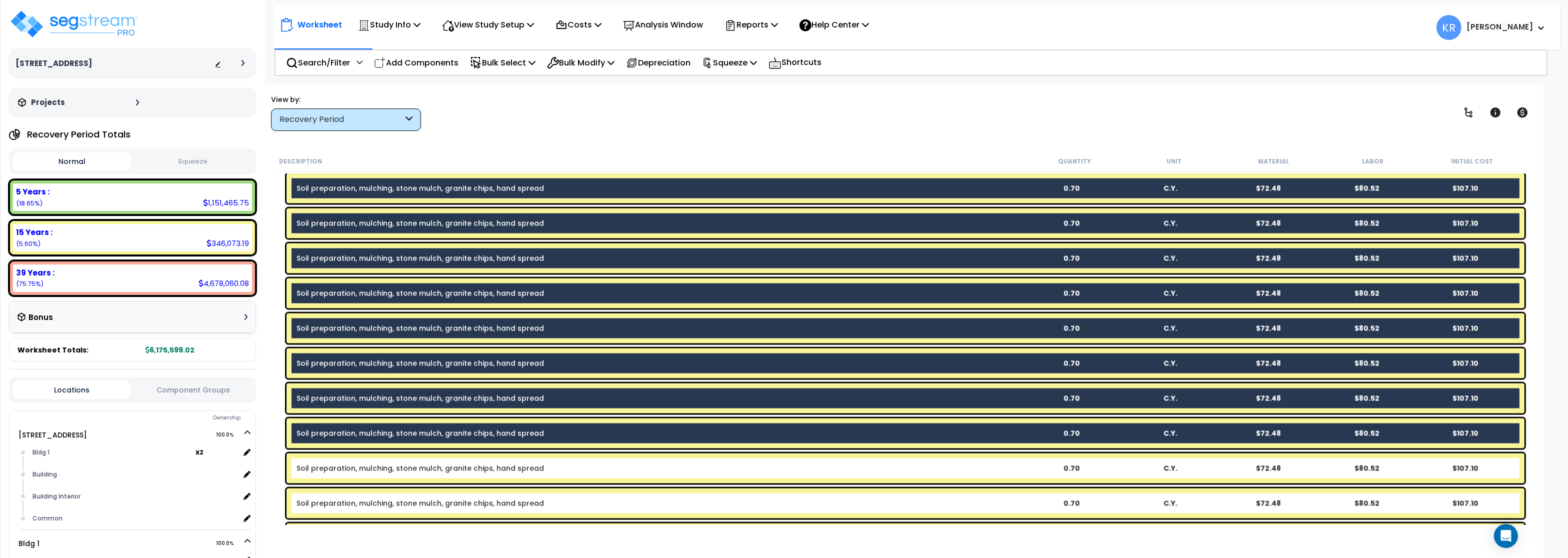
drag, startPoint x: 374, startPoint y: 472, endPoint x: 372, endPoint y: 497, distance: 25.1
click at [374, 474] on div "Soil preparation, mulching, stone mulch, granite chips, hand spread 0.70 C.Y. $…" at bounding box center [905, 468] width 1238 height 30
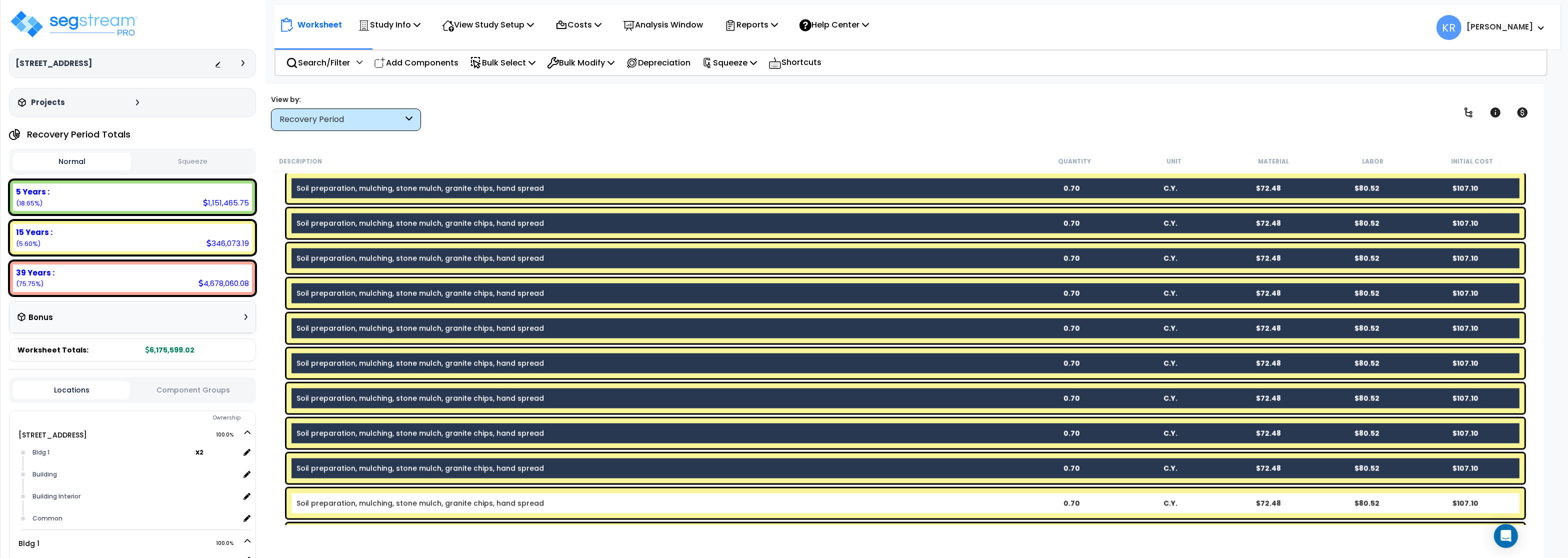
click at [370, 505] on link "Soil preparation, mulching, stone mulch, granite chips, hand spread" at bounding box center [420, 504] width 247 height 10
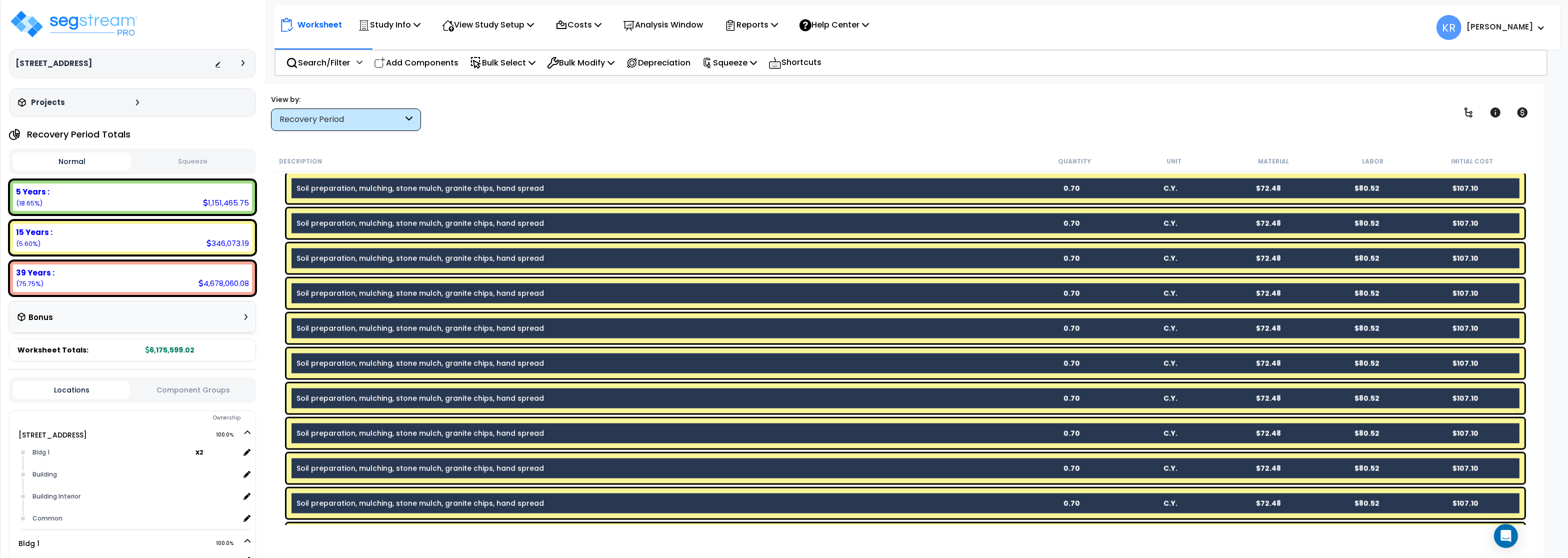
scroll to position [3361, 0]
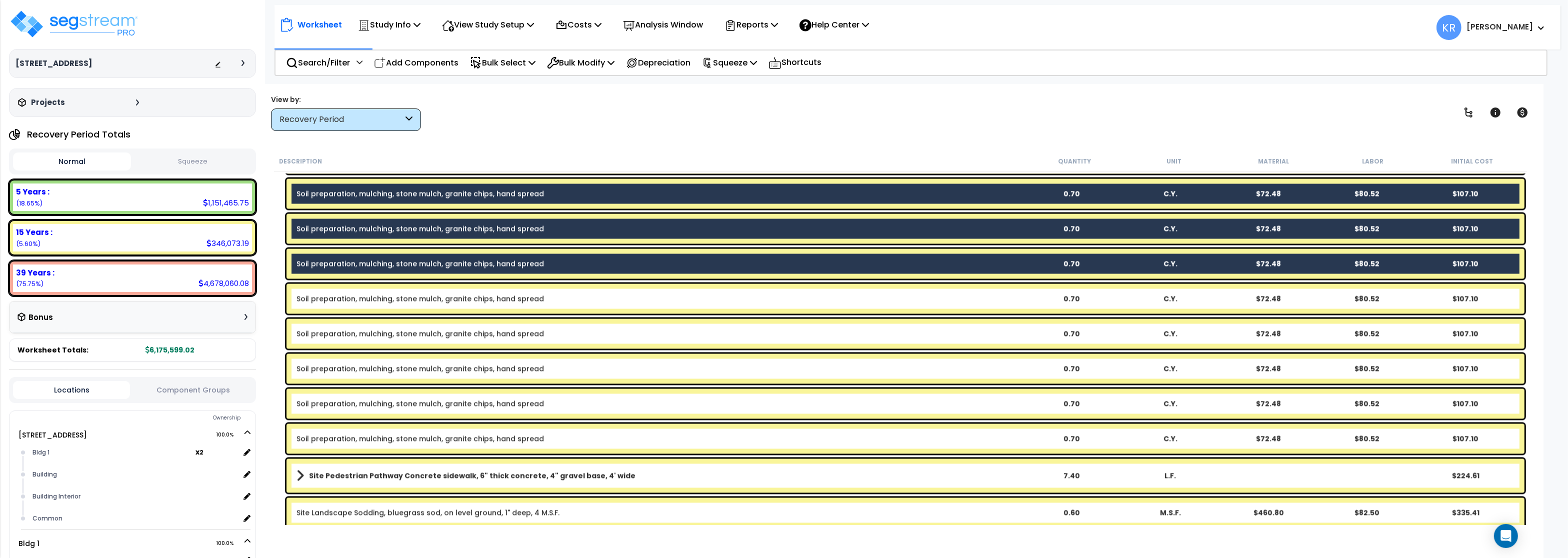
click at [348, 298] on link "Soil preparation, mulching, stone mulch, granite chips, hand spread" at bounding box center [420, 299] width 247 height 10
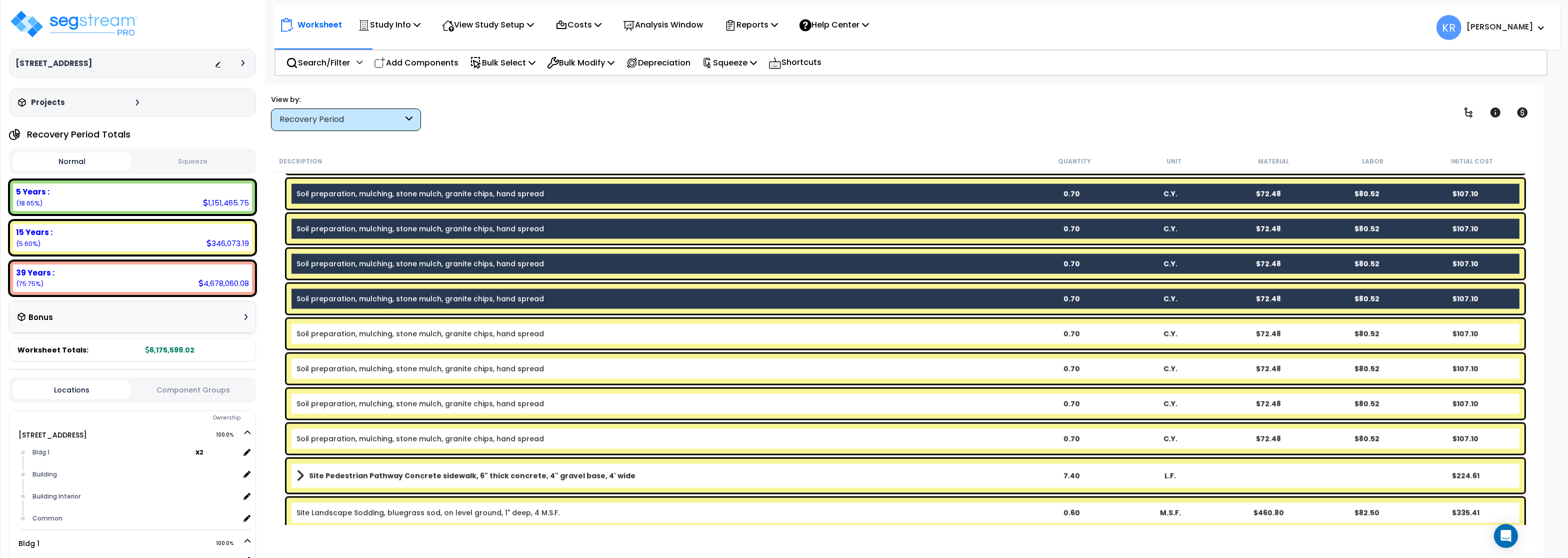
click at [345, 328] on div "Soil preparation, mulching, stone mulch, granite chips, hand spread 0.70 C.Y. $…" at bounding box center [905, 333] width 1238 height 30
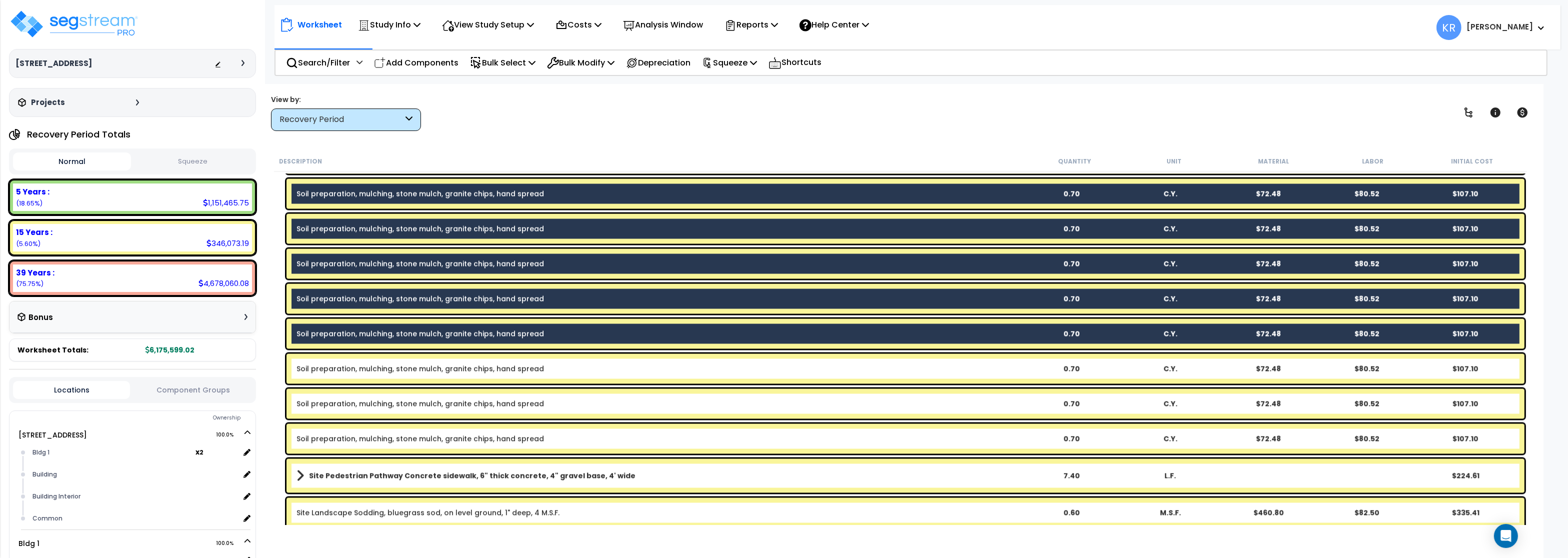
click at [345, 376] on div "Soil preparation, mulching, stone mulch, granite chips, hand spread 0.70 C.Y. $…" at bounding box center [905, 368] width 1238 height 30
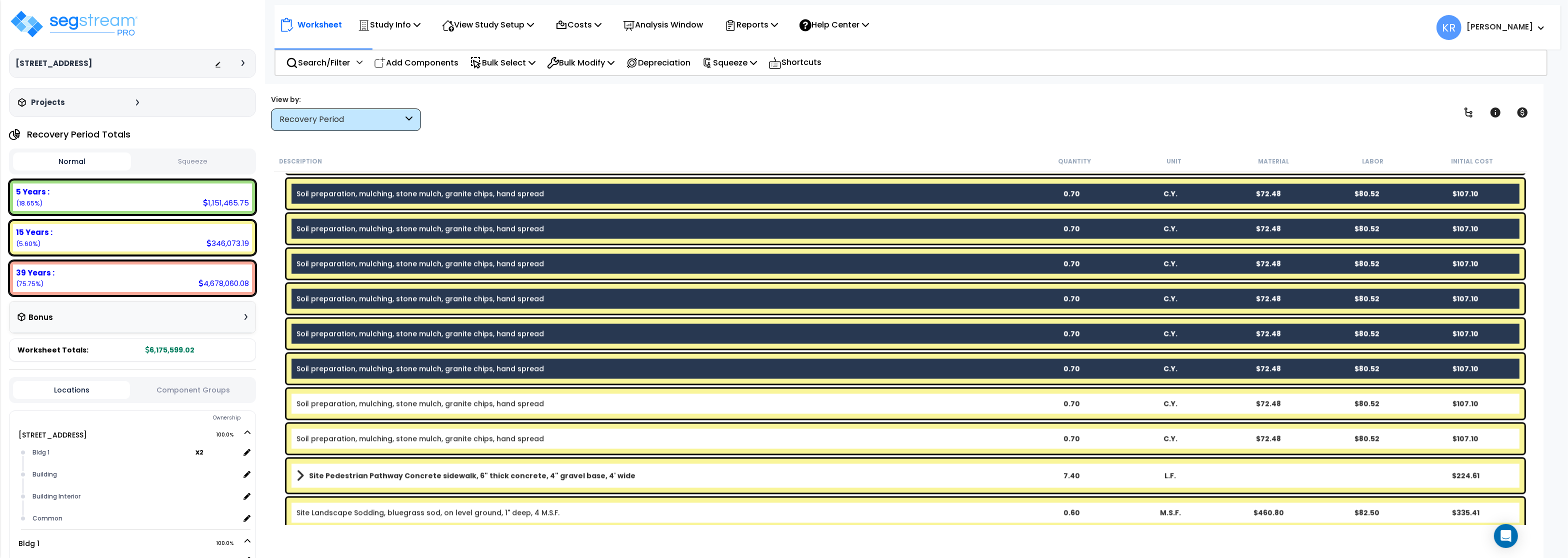
click at [341, 409] on div "Soil preparation, mulching, stone mulch, granite chips, hand spread 0.70 C.Y. $…" at bounding box center [905, 403] width 1238 height 30
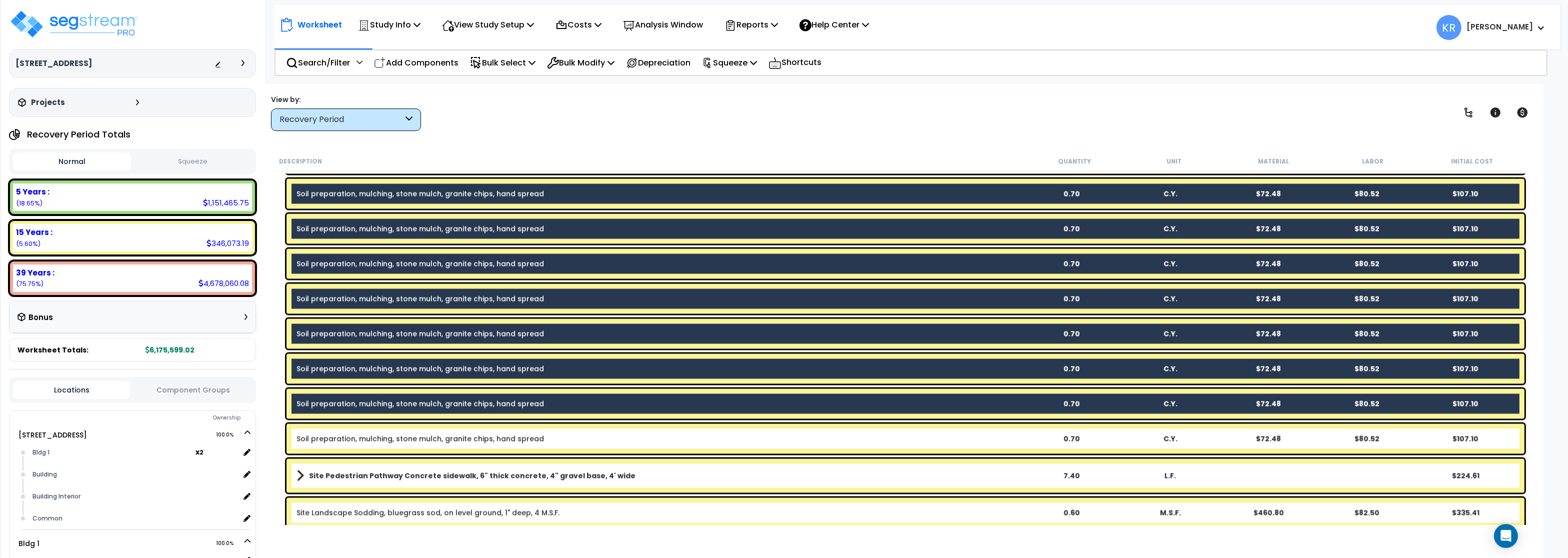
click at [341, 442] on link "Soil preparation, mulching, stone mulch, granite chips, hand spread" at bounding box center [420, 439] width 247 height 10
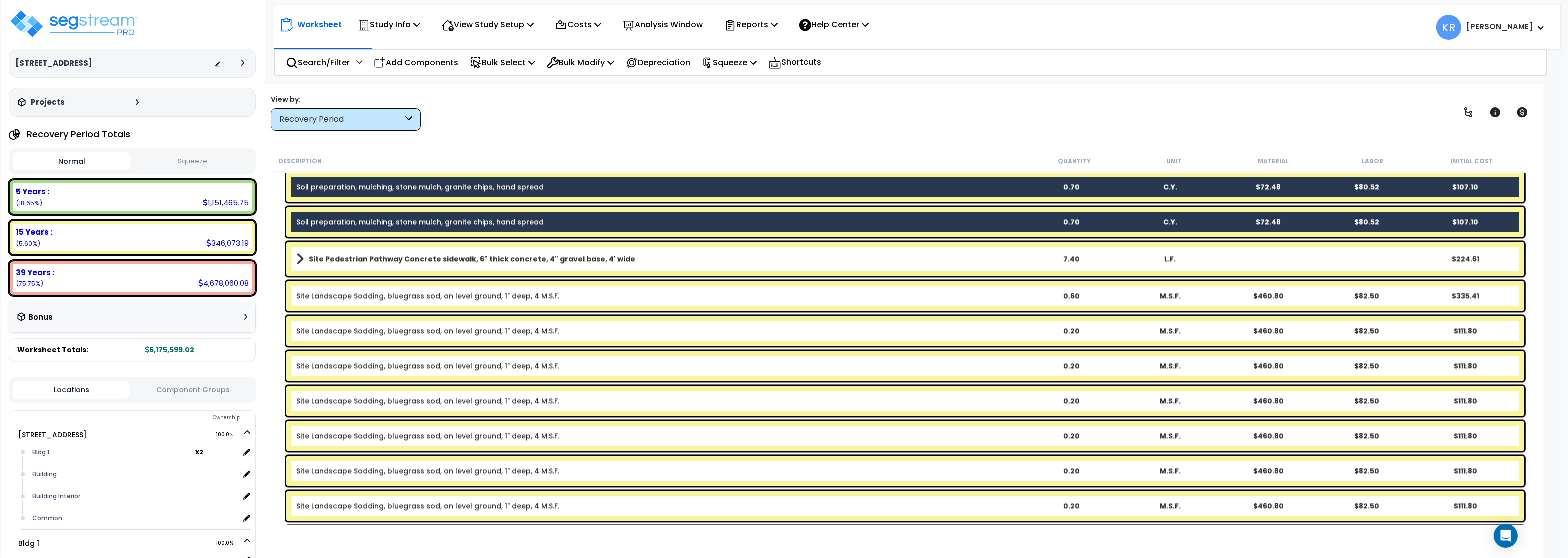
scroll to position [3601, 0]
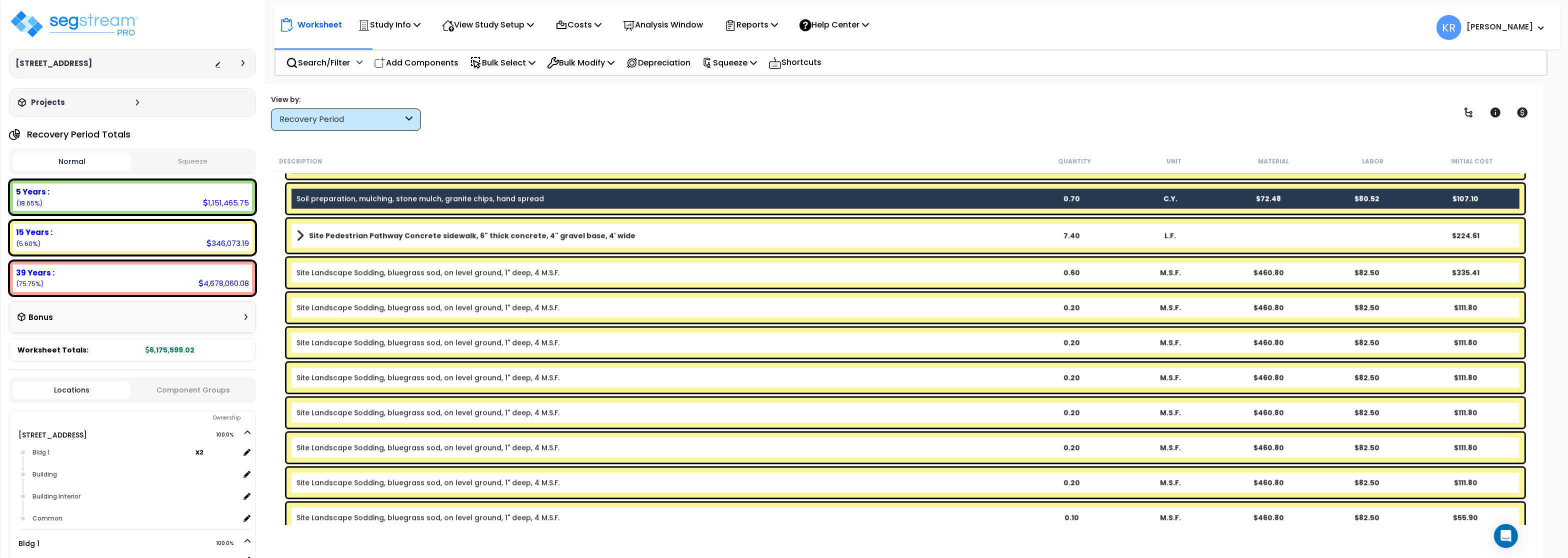
click at [372, 240] on b "Site Pedestrian Pathway Concrete sidewalk, 6" thick concrete, 4" gravel base, 4…" at bounding box center [472, 236] width 327 height 10
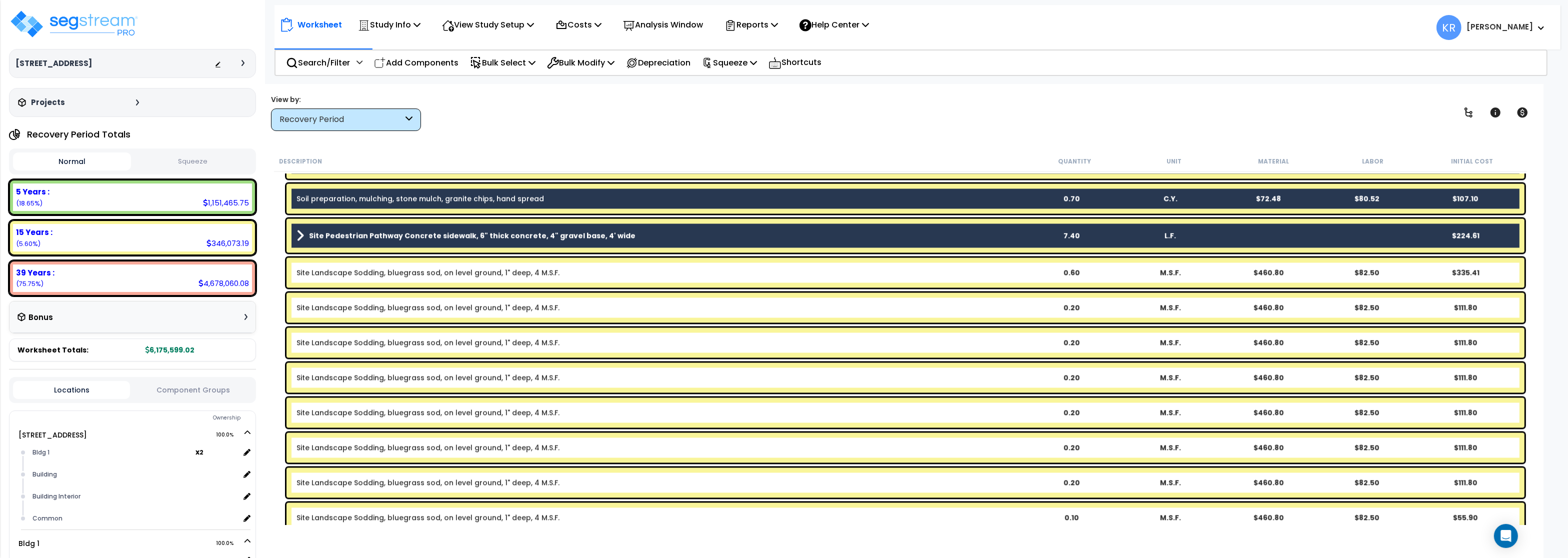
click at [367, 273] on link "Site Landscape Sodding, bluegrass sod, on level ground, 1" deep, 4 M.S.F." at bounding box center [428, 273] width 263 height 10
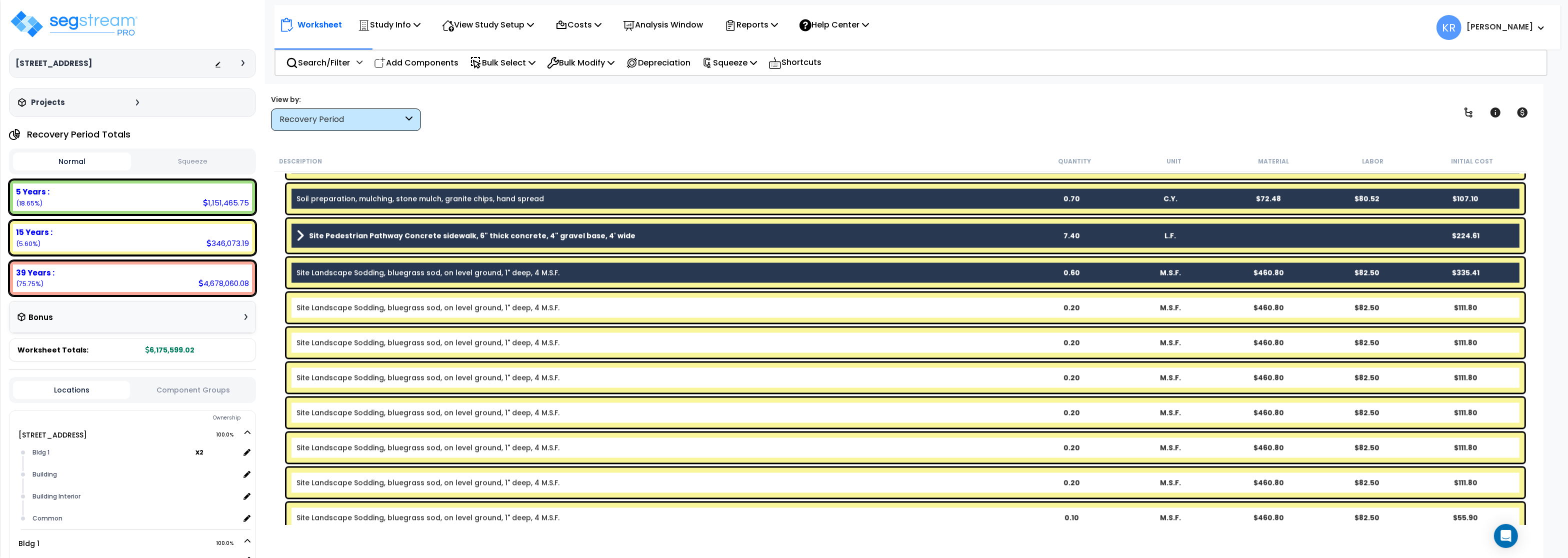
click at [362, 308] on link "Site Landscape Sodding, bluegrass sod, on level ground, 1" deep, 4 M.S.F." at bounding box center [428, 308] width 263 height 10
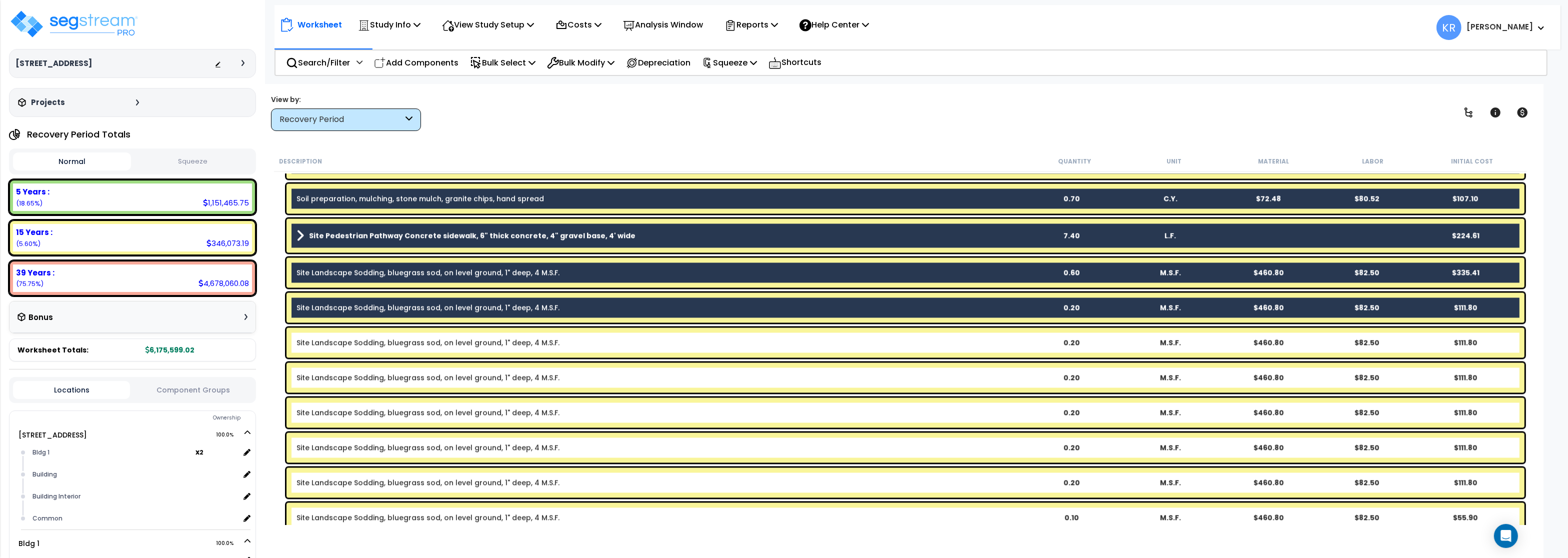
click at [357, 345] on link "Site Landscape Sodding, bluegrass sod, on level ground, 1" deep, 4 M.S.F." at bounding box center [428, 343] width 263 height 10
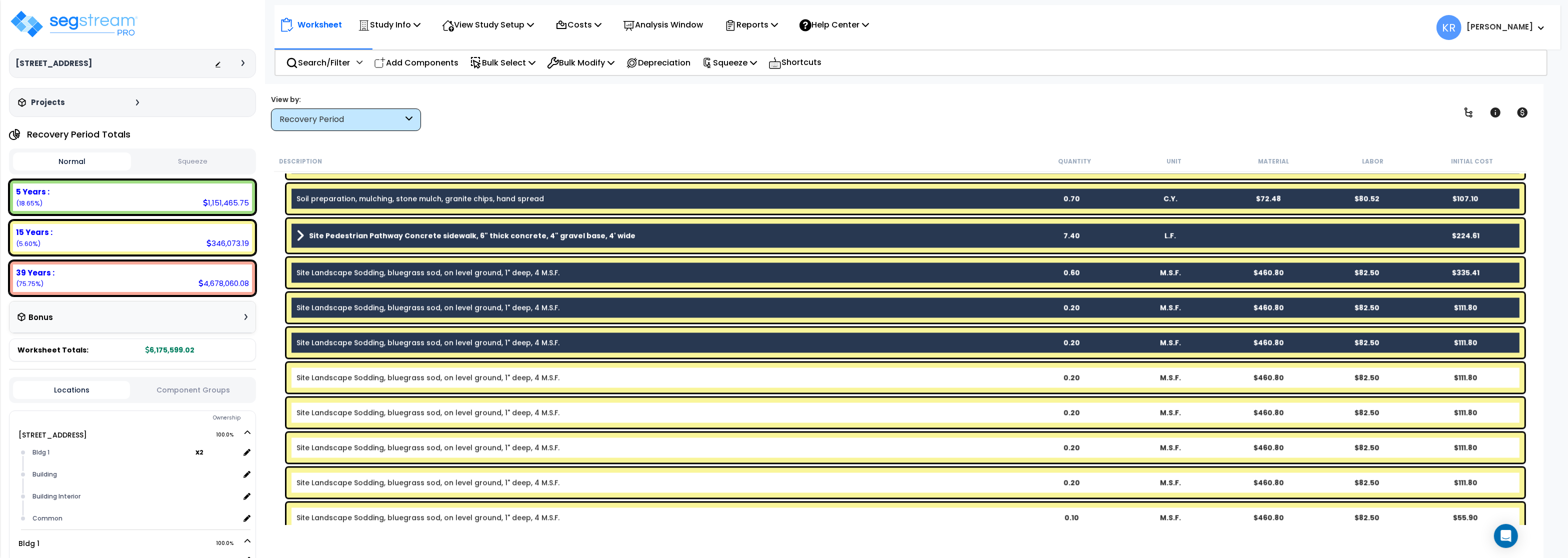
click at [362, 392] on div "Site Landscape Sodding, bluegrass sod, on level ground, 1" deep, 4 M.S.F. 0.20 …" at bounding box center [905, 377] width 1238 height 30
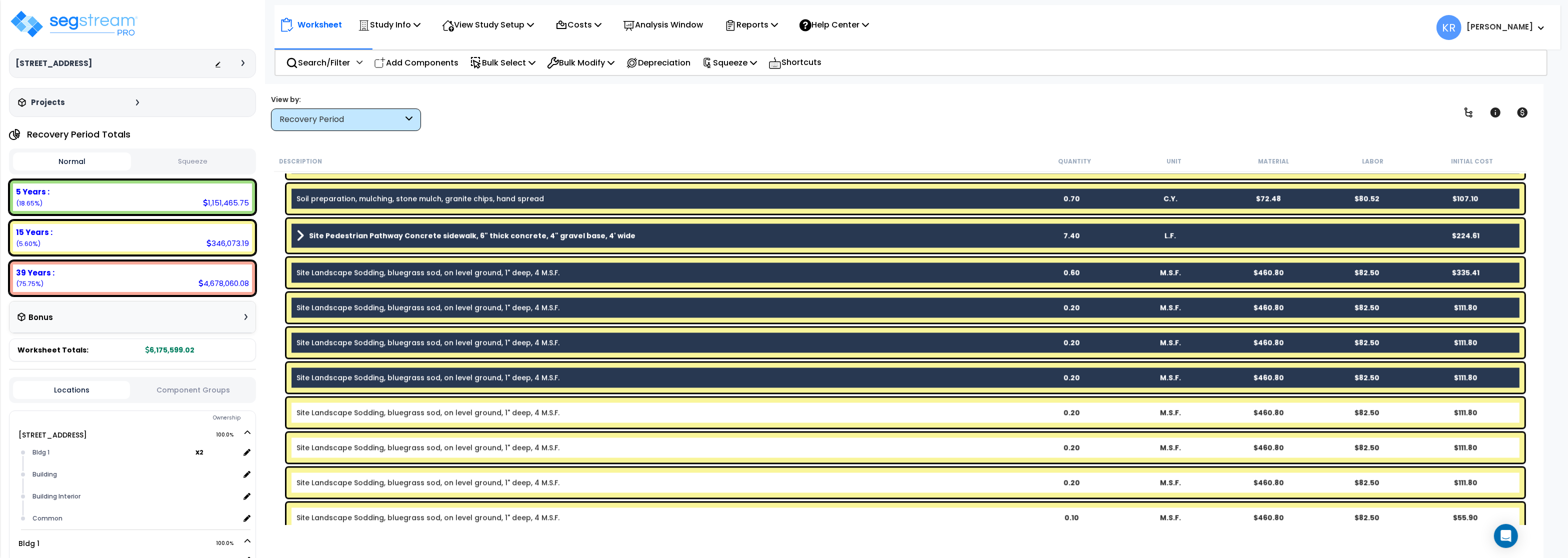
click at [357, 418] on div "Site Landscape Sodding, bluegrass sod, on level ground, 1" deep, 4 M.S.F. 0.20 …" at bounding box center [905, 412] width 1238 height 30
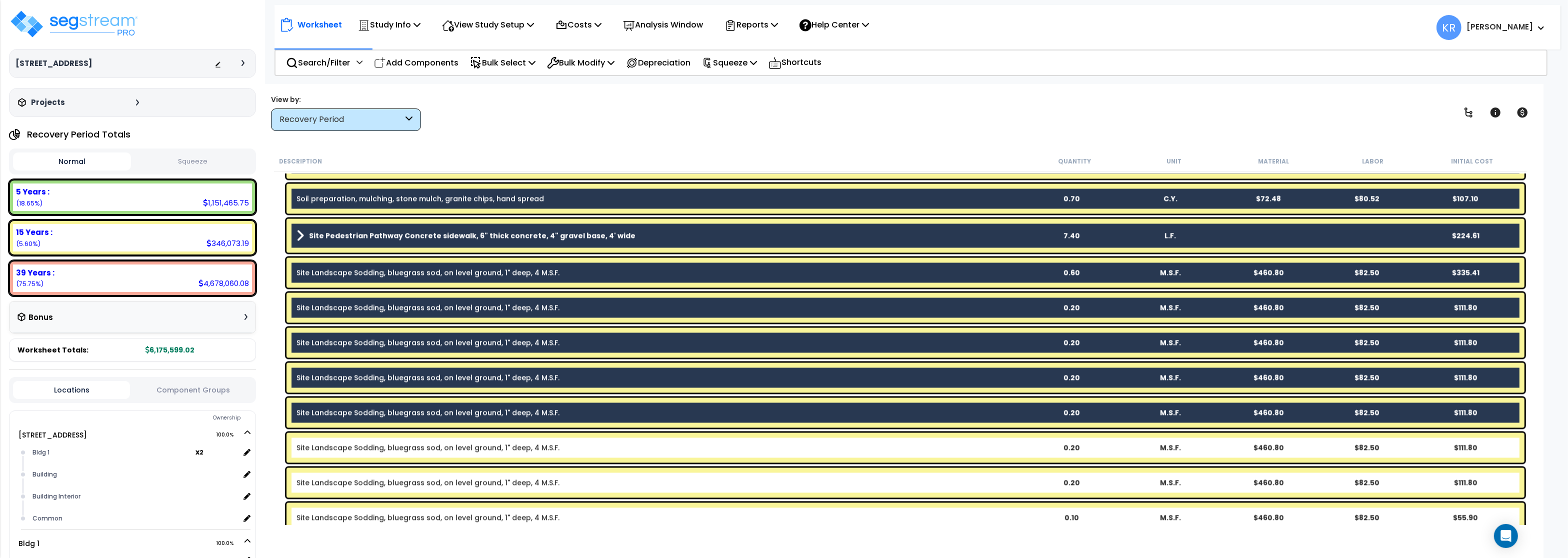
click at [354, 451] on link "Site Landscape Sodding, bluegrass sod, on level ground, 1" deep, 4 M.S.F." at bounding box center [428, 448] width 263 height 10
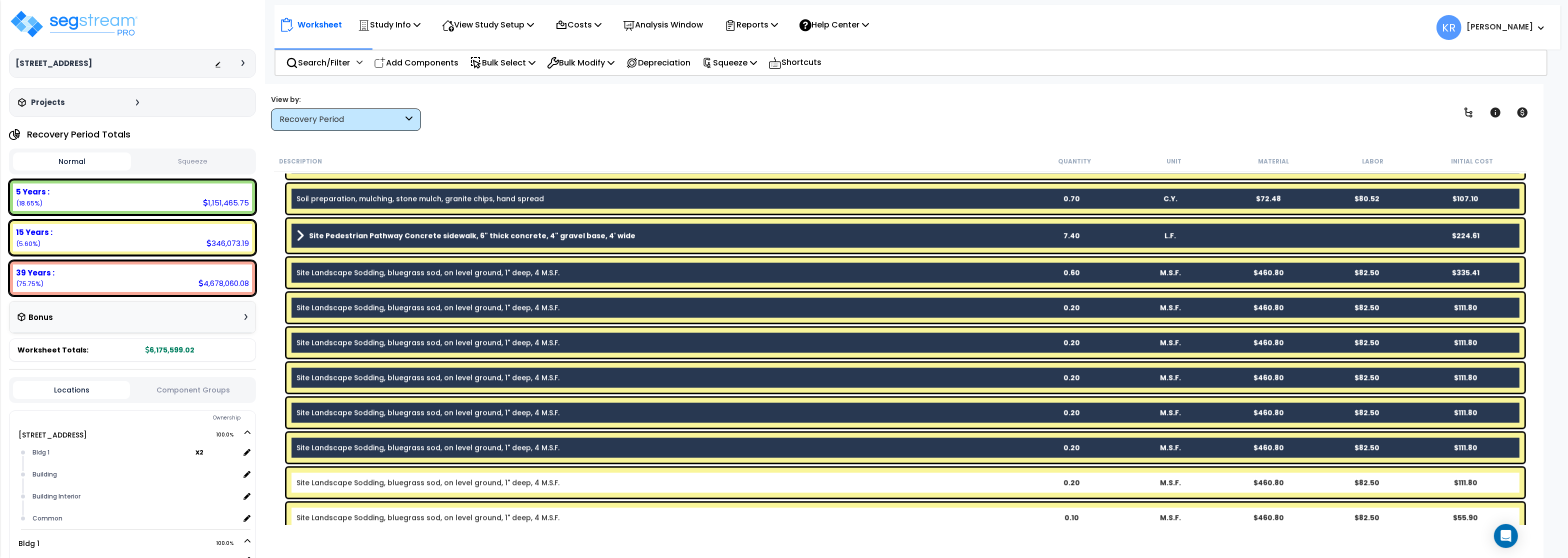
click at [350, 493] on div "Site Landscape Sodding, bluegrass sod, on level ground, 1" deep, 4 M.S.F. 0.20 …" at bounding box center [905, 482] width 1238 height 30
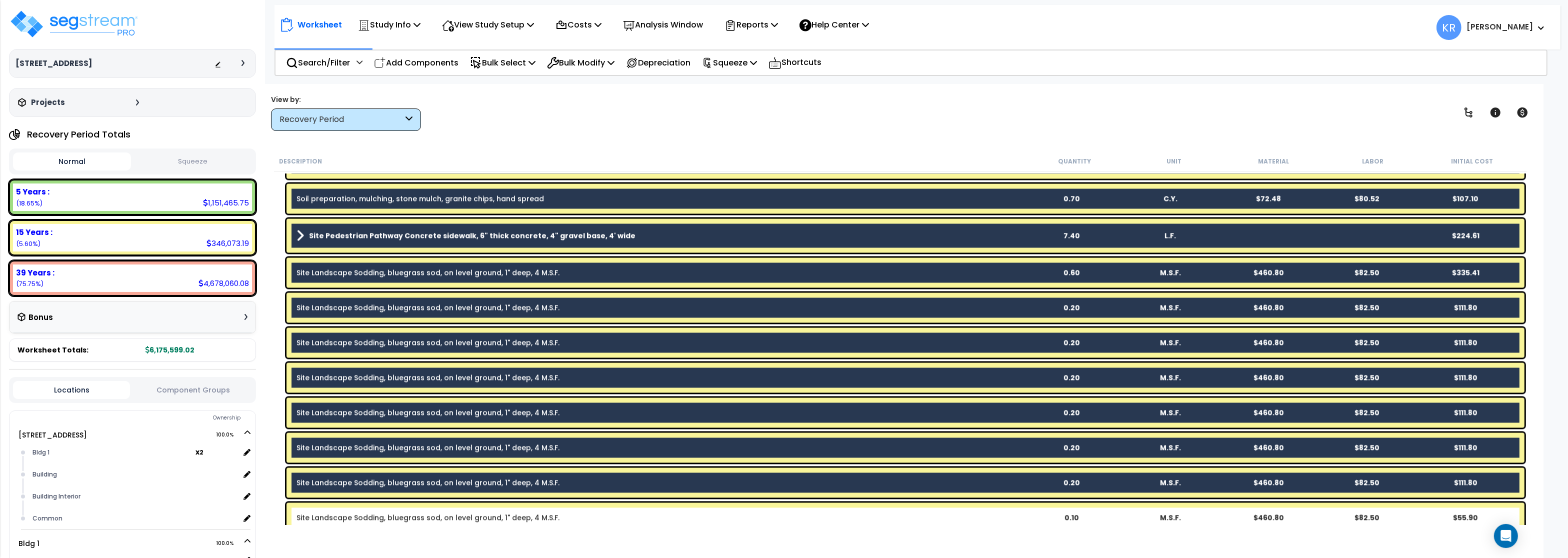
click at [345, 509] on div "Site Landscape Sodding, bluegrass sod, on level ground, 1" deep, 4 M.S.F. 0.10 …" at bounding box center [905, 517] width 1238 height 30
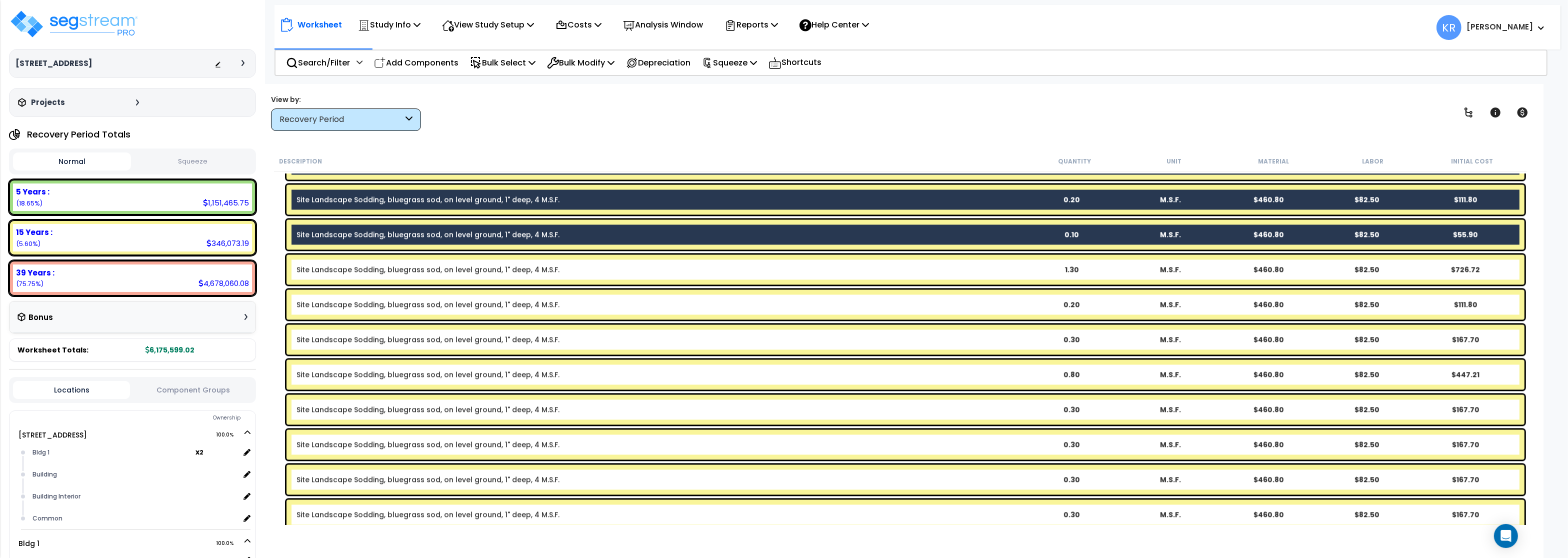
scroll to position [3902, 0]
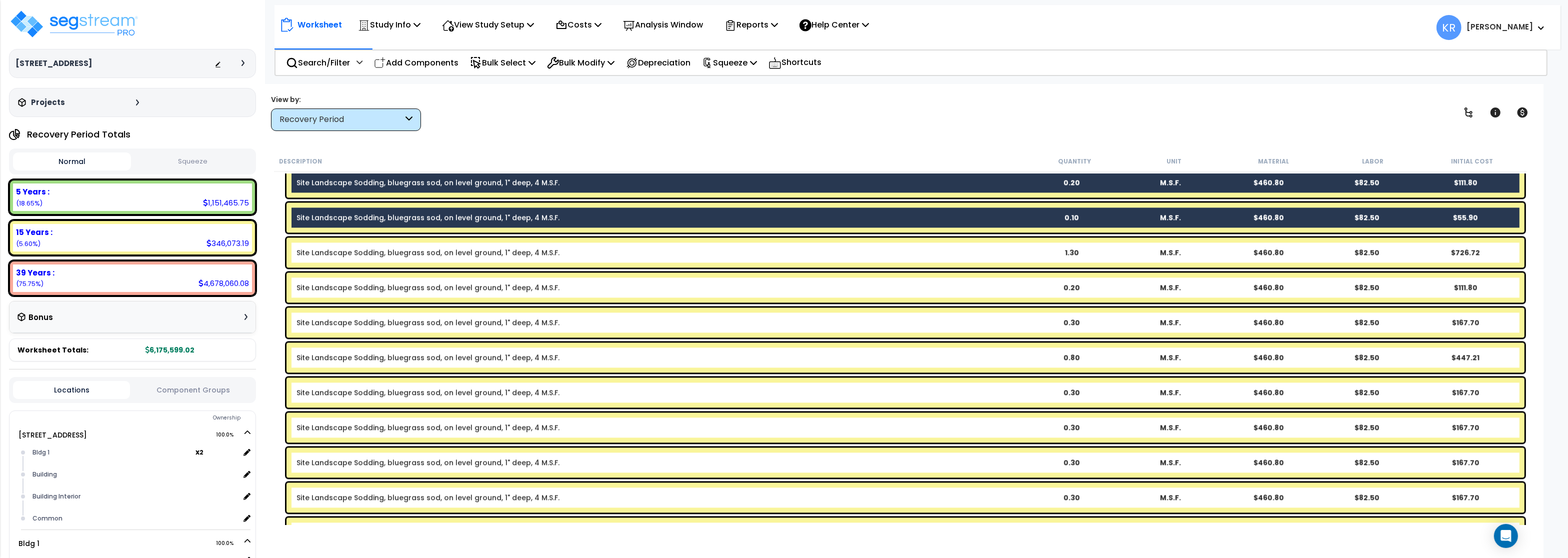
click at [373, 247] on div "Site Landscape Sodding, bluegrass sod, on level ground, 1" deep, 4 M.S.F. 1.30 …" at bounding box center [905, 252] width 1238 height 30
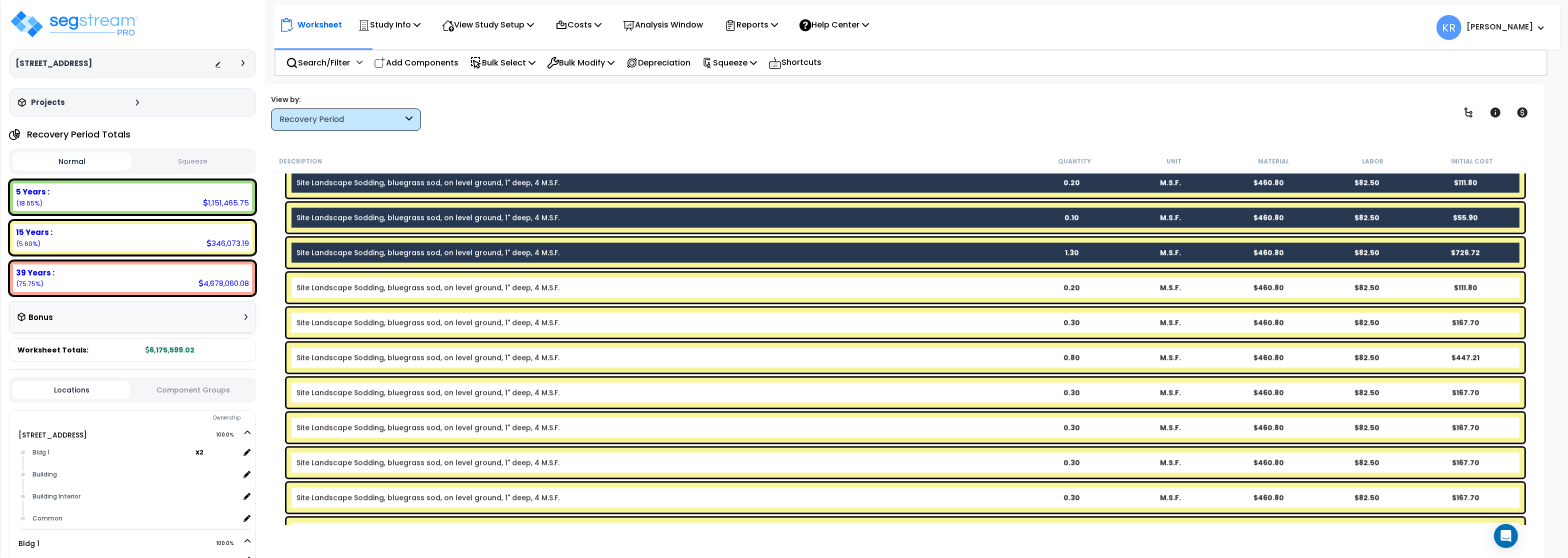
click at [377, 282] on link "Site Landscape Sodding, bluegrass sod, on level ground, 1" deep, 4 M.S.F." at bounding box center [428, 288] width 263 height 10
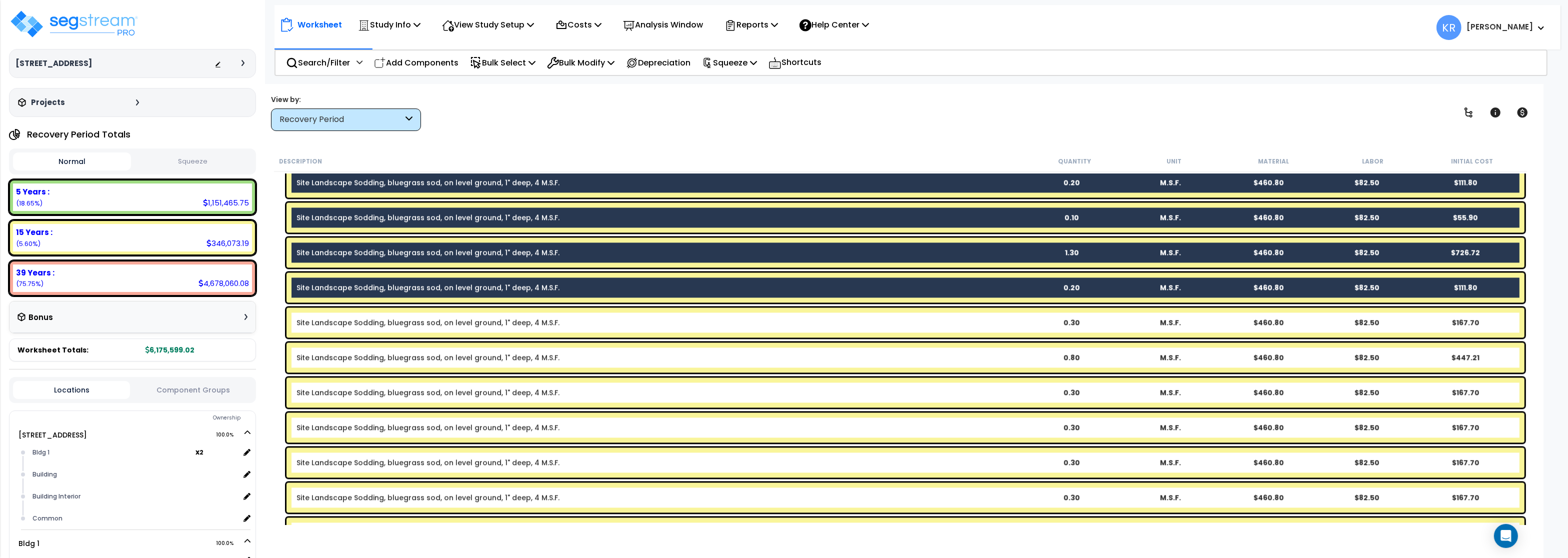
click at [374, 321] on link "Site Landscape Sodding, bluegrass sod, on level ground, 1" deep, 4 M.S.F." at bounding box center [428, 322] width 263 height 10
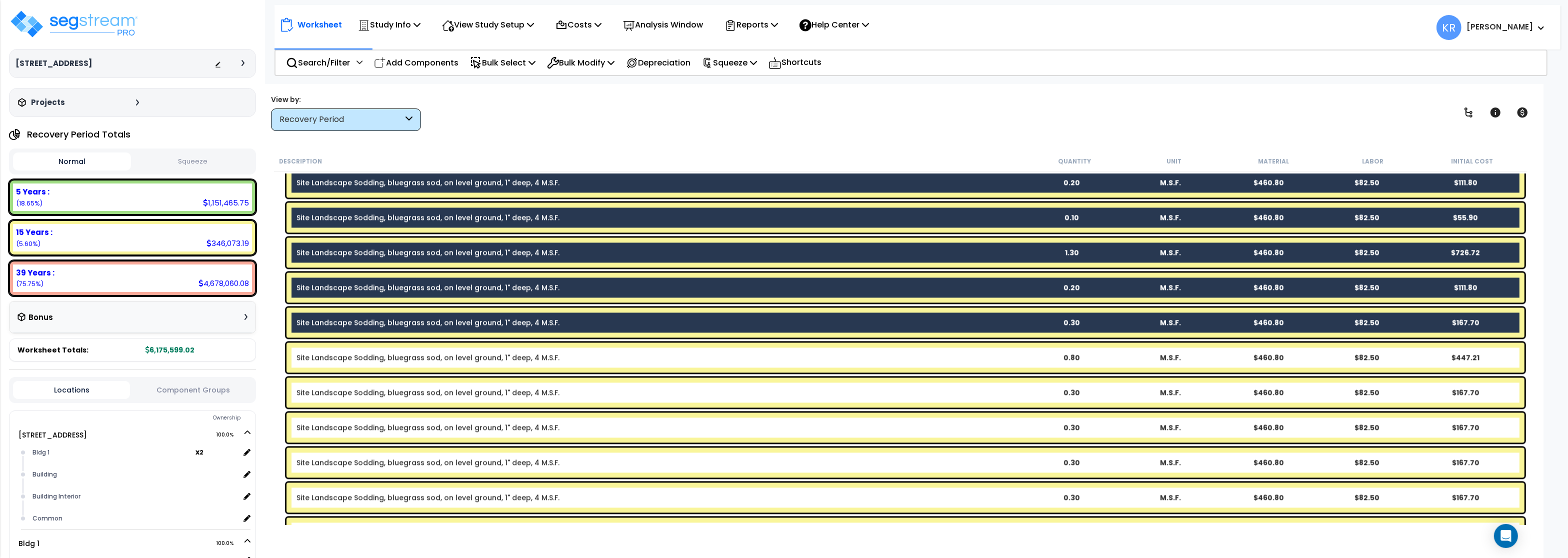
click at [364, 360] on link "Site Landscape Sodding, bluegrass sod, on level ground, 1" deep, 4 M.S.F." at bounding box center [428, 358] width 263 height 10
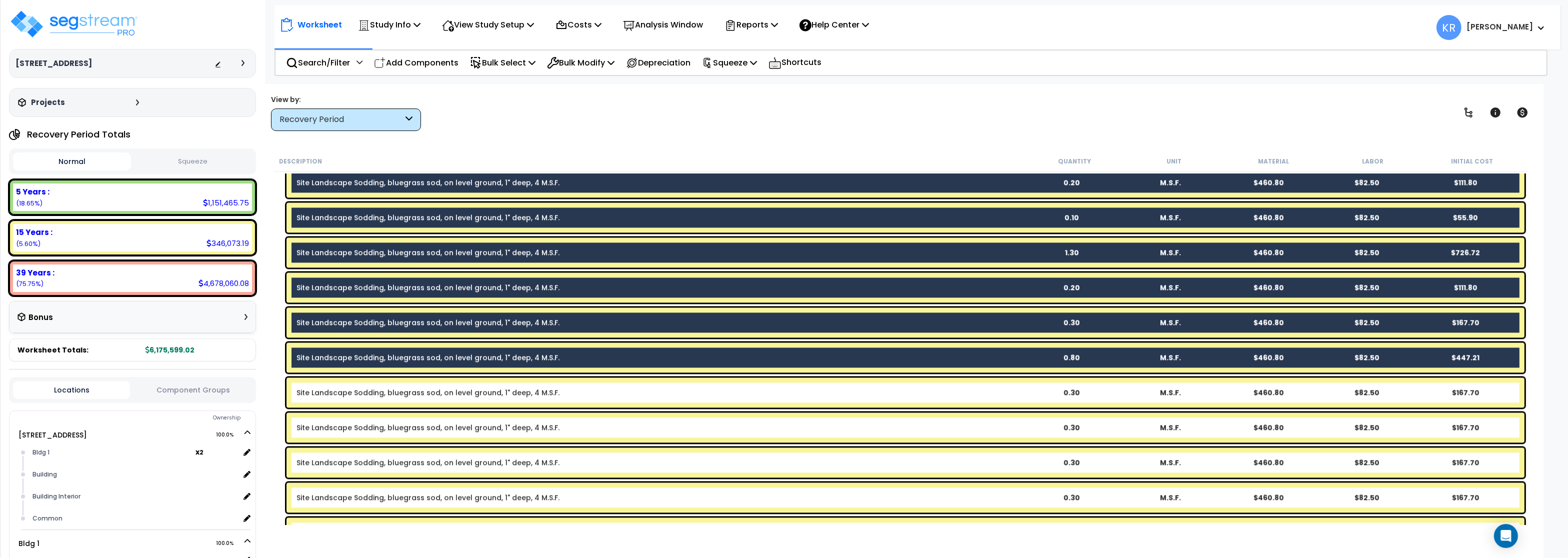
click at [355, 399] on div "Site Landscape Sodding, bluegrass sod, on level ground, 1" deep, 4 M.S.F. 0.30 …" at bounding box center [905, 392] width 1238 height 30
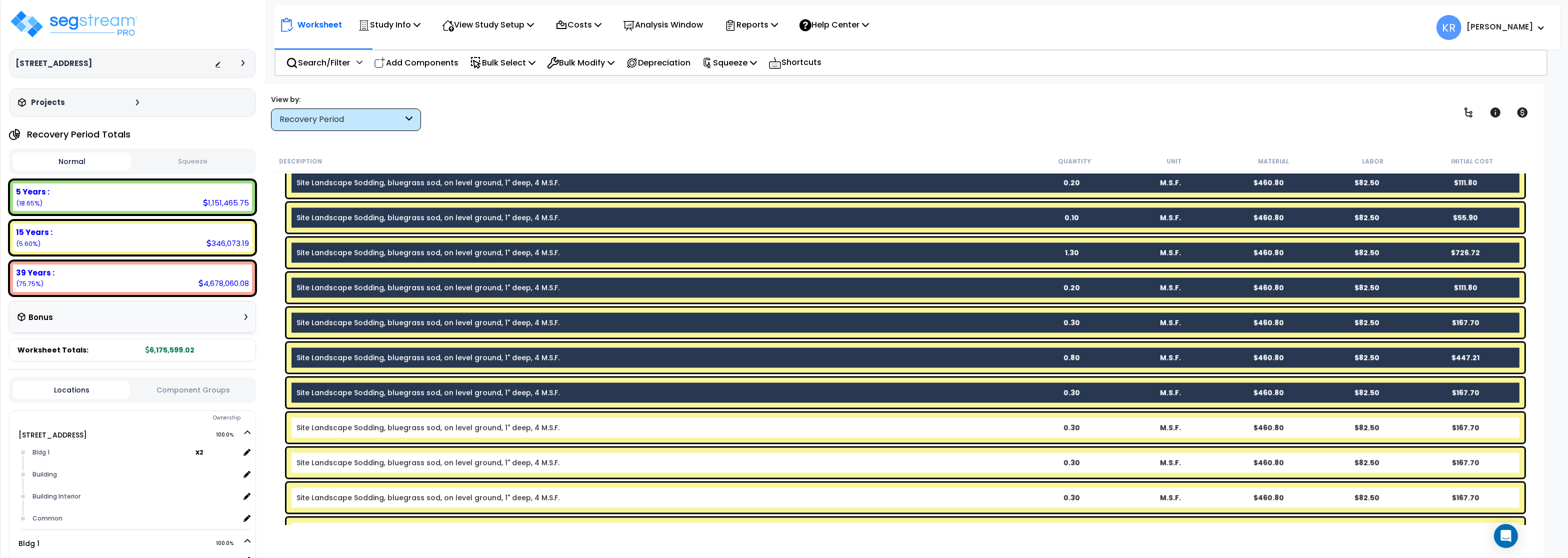
click at [352, 435] on div "Site Landscape Sodding, bluegrass sod, on level ground, 1" deep, 4 M.S.F. 0.30 …" at bounding box center [905, 427] width 1238 height 30
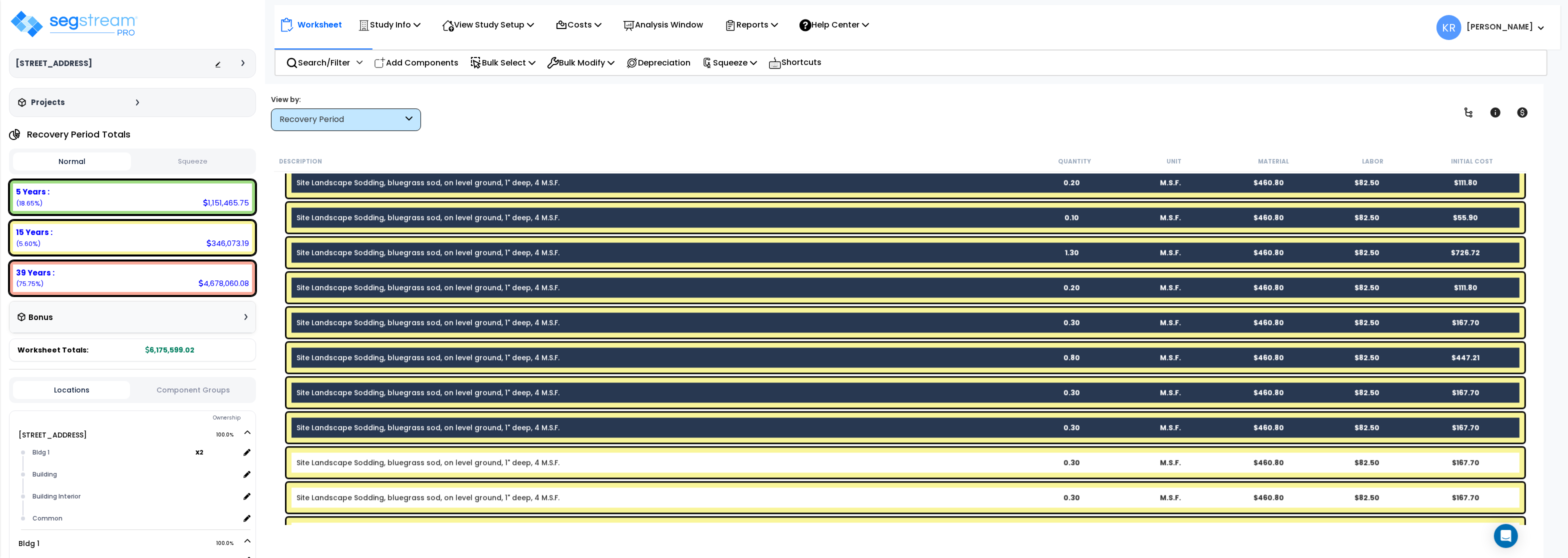
click at [347, 464] on link "Site Landscape Sodding, bluegrass sod, on level ground, 1" deep, 4 M.S.F." at bounding box center [428, 463] width 263 height 10
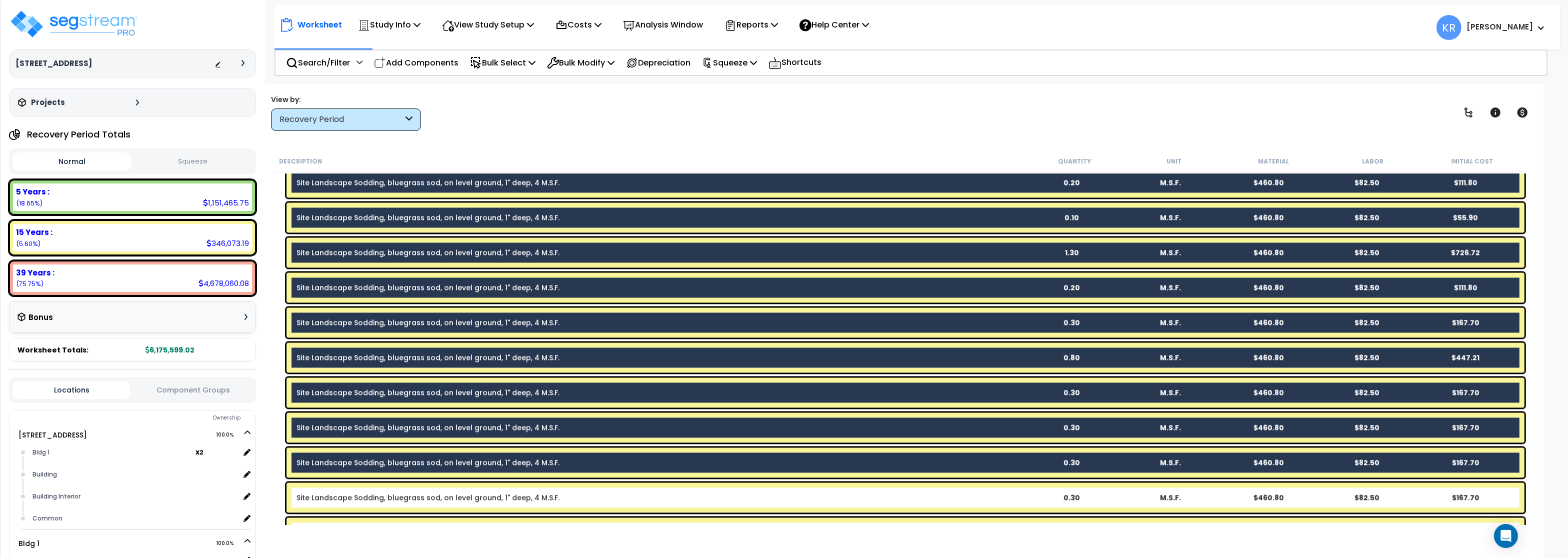
click at [343, 497] on link "Site Landscape Sodding, bluegrass sod, on level ground, 1" deep, 4 M.S.F." at bounding box center [428, 498] width 263 height 10
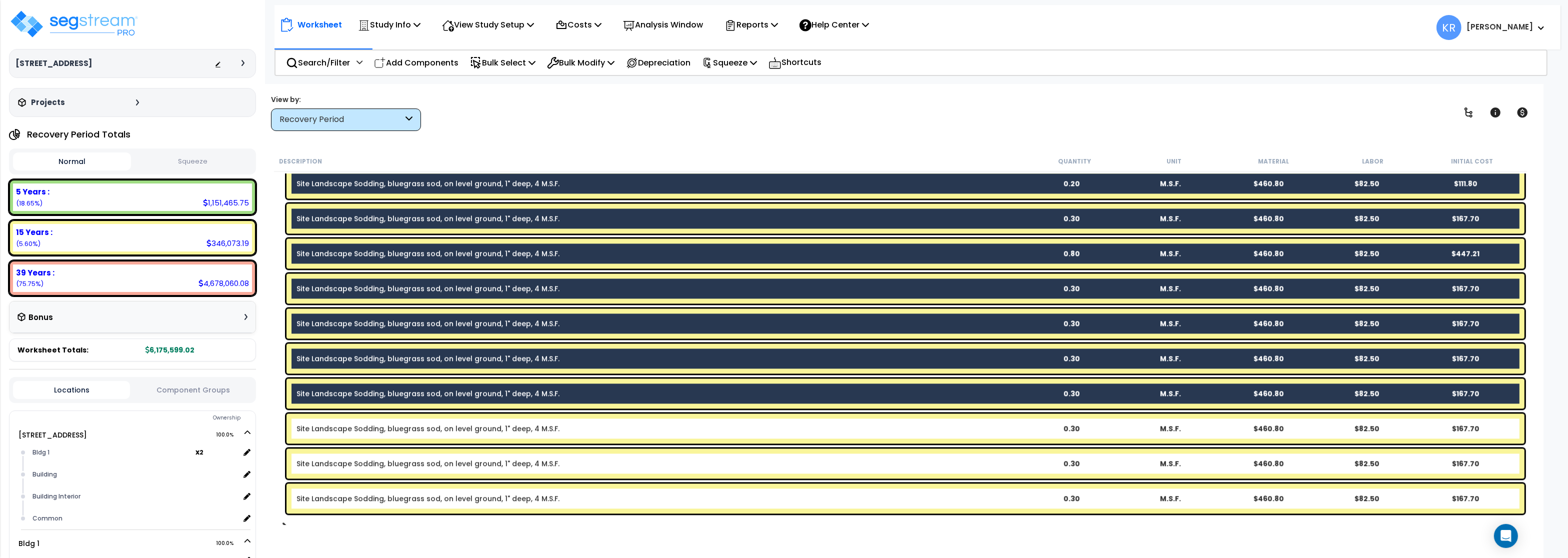
scroll to position [4044, 0]
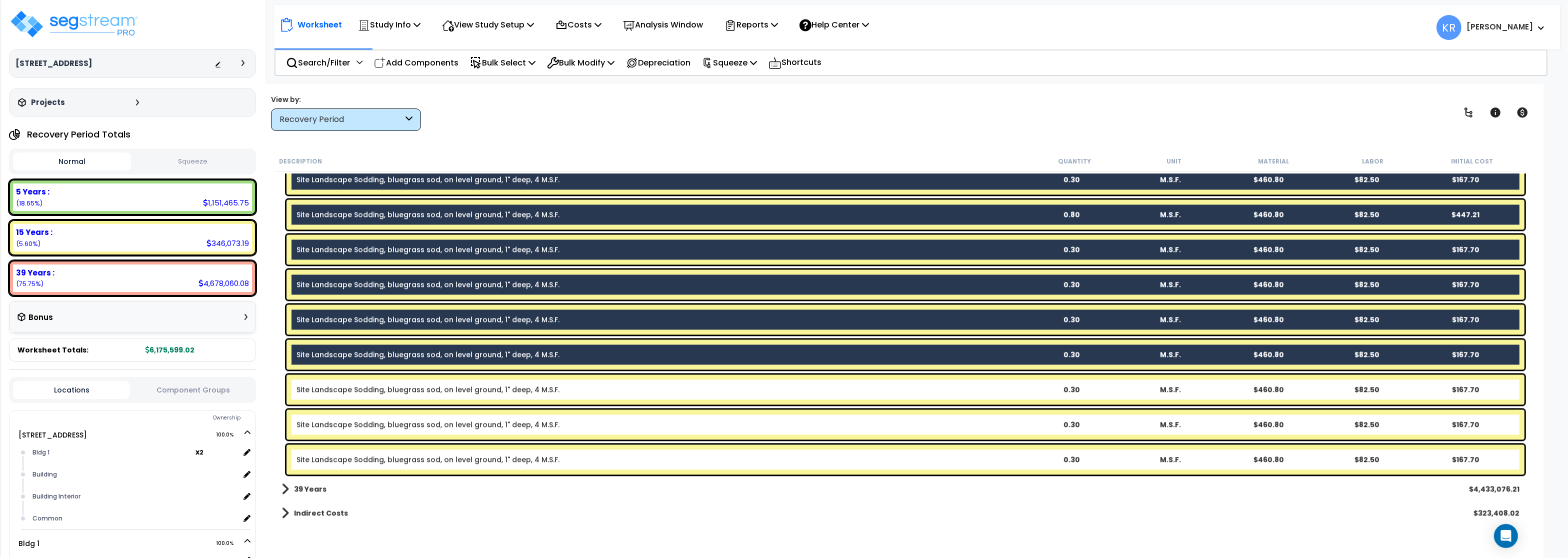
click at [357, 395] on div "Site Landscape Sodding, bluegrass sod, on level ground, 1" deep, 4 M.S.F. 0.30 …" at bounding box center [905, 389] width 1238 height 30
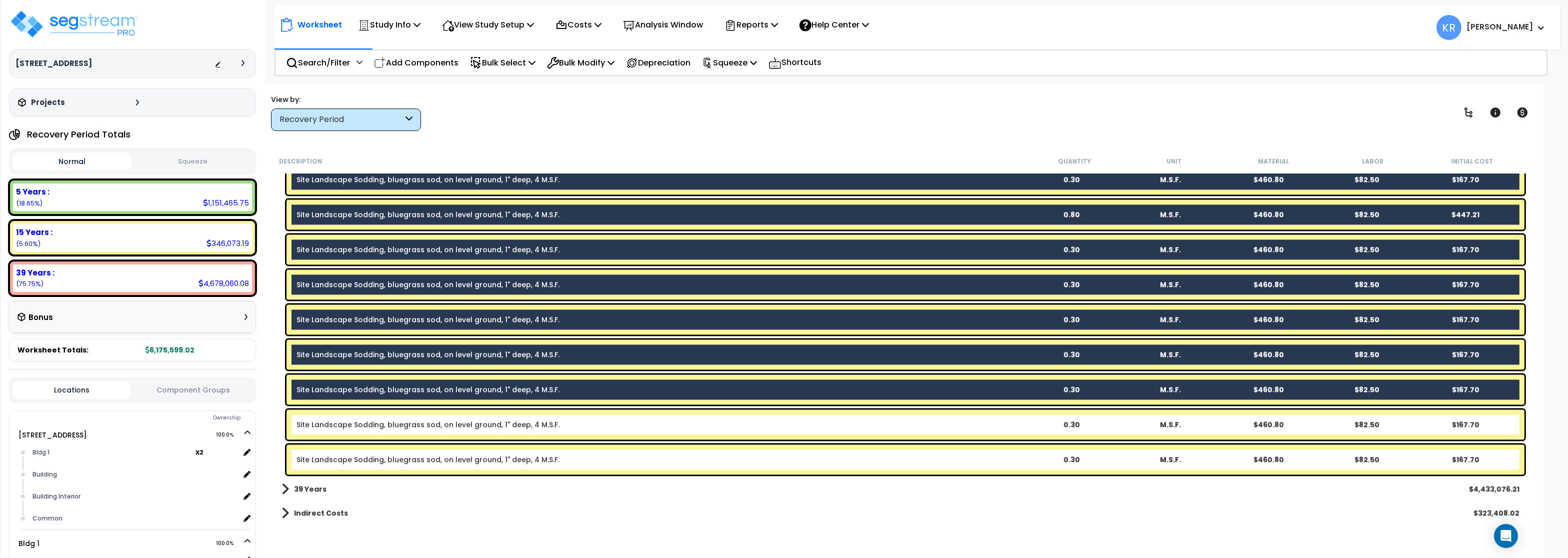
click at [354, 418] on div "Site Landscape Sodding, bluegrass sod, on level ground, 1" deep, 4 M.S.F. 0.30 …" at bounding box center [905, 424] width 1238 height 30
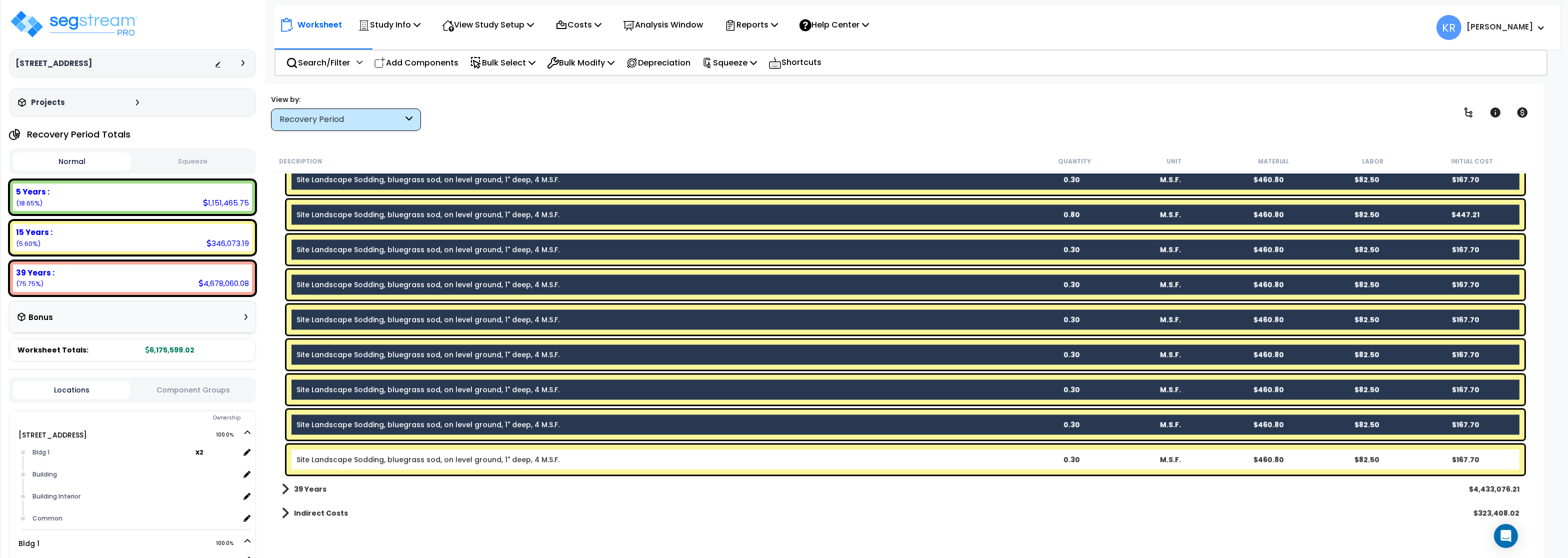
click at [350, 458] on link "Site Landscape Sodding, bluegrass sod, on level ground, 1" deep, 4 M.S.F." at bounding box center [428, 460] width 263 height 10
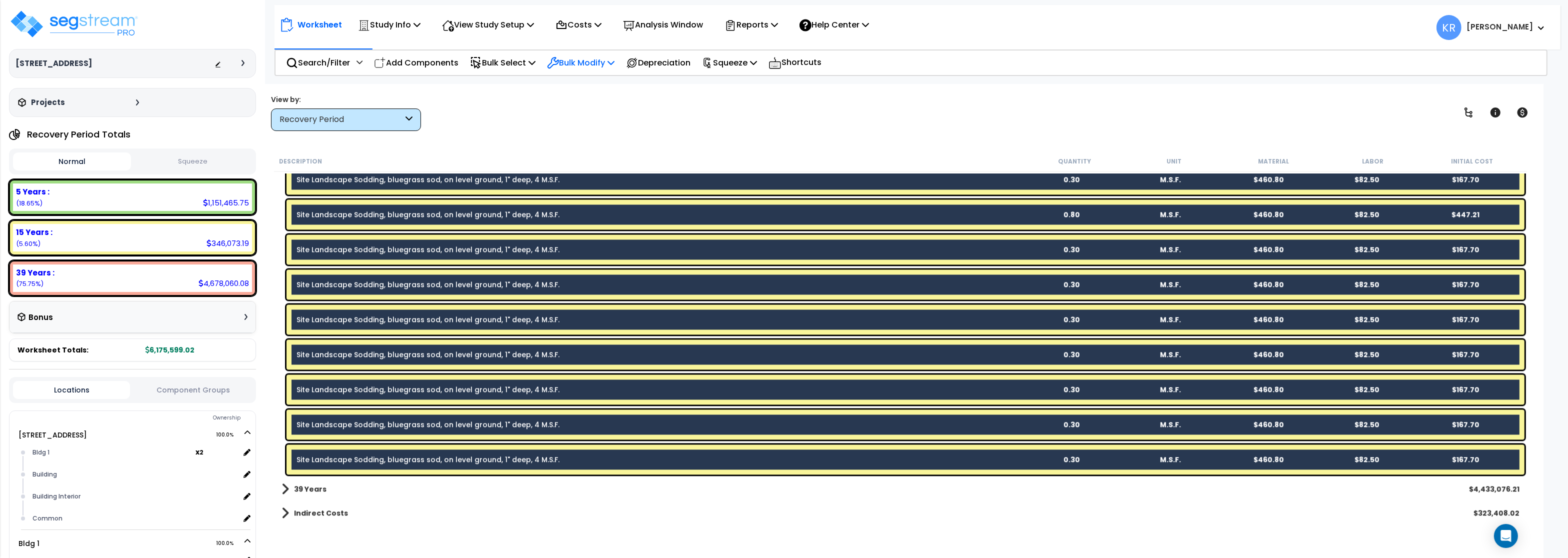
click at [595, 65] on p "Bulk Modify" at bounding box center [581, 62] width 67 height 13
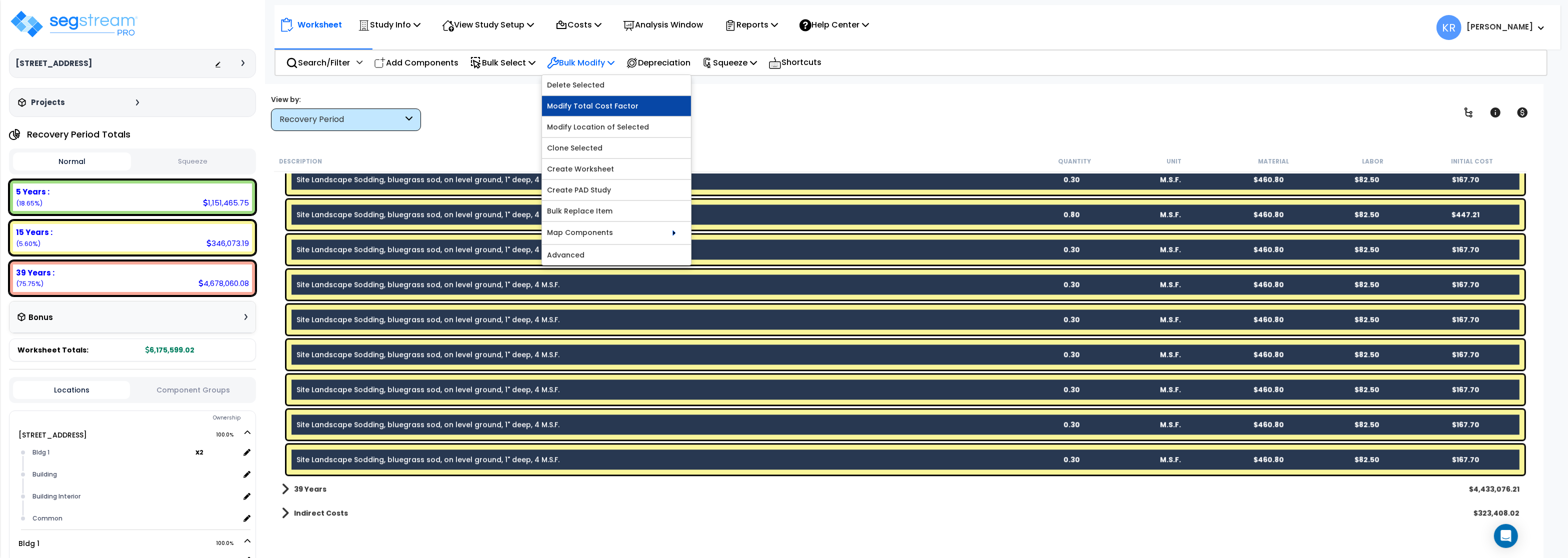
click at [603, 105] on link "Modify Total Cost Factor" at bounding box center [616, 106] width 149 height 20
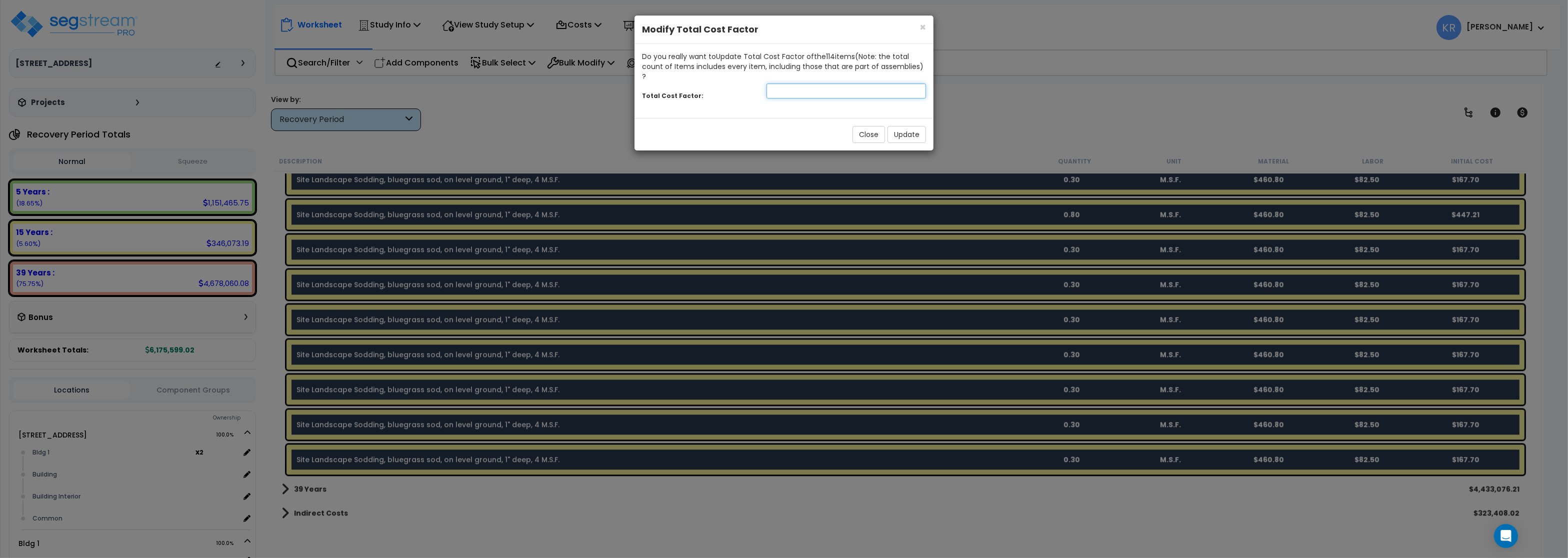
click at [780, 84] on input "number" at bounding box center [846, 91] width 159 height 15
type input "3"
click at [907, 126] on button "Update" at bounding box center [907, 135] width 39 height 17
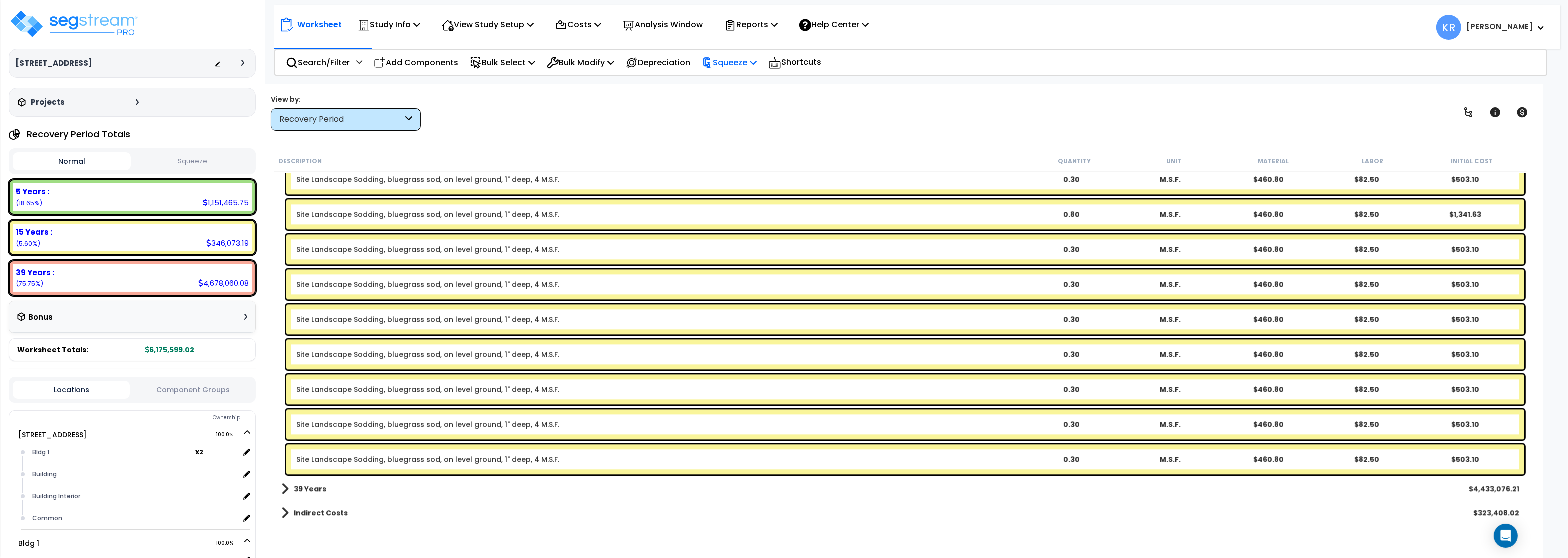
click at [754, 64] on p "Squeeze" at bounding box center [729, 62] width 55 height 13
click at [739, 86] on link "Squeeze" at bounding box center [746, 85] width 99 height 20
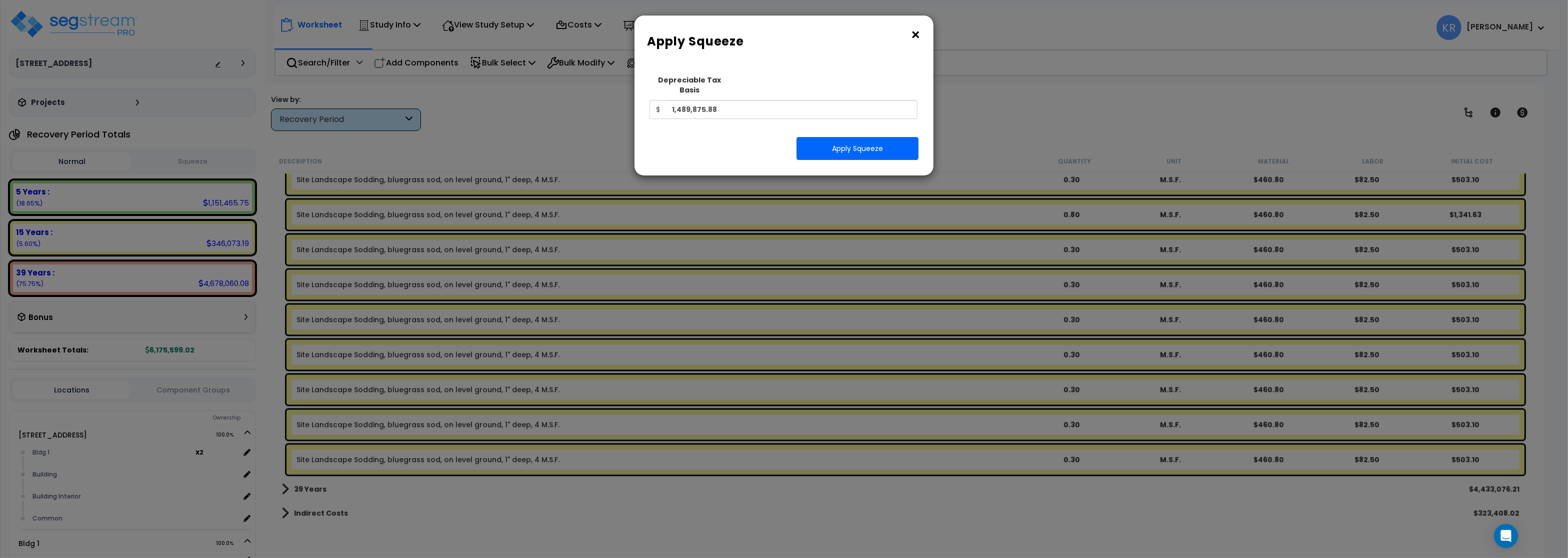
click at [857, 152] on div "Squeeze Type Select 1. Squeeze Entire Worksheet 2. Squeeze by Takeoff Cost 3. S…" at bounding box center [784, 119] width 284 height 98
click at [857, 140] on button "Apply Squeeze" at bounding box center [857, 149] width 122 height 23
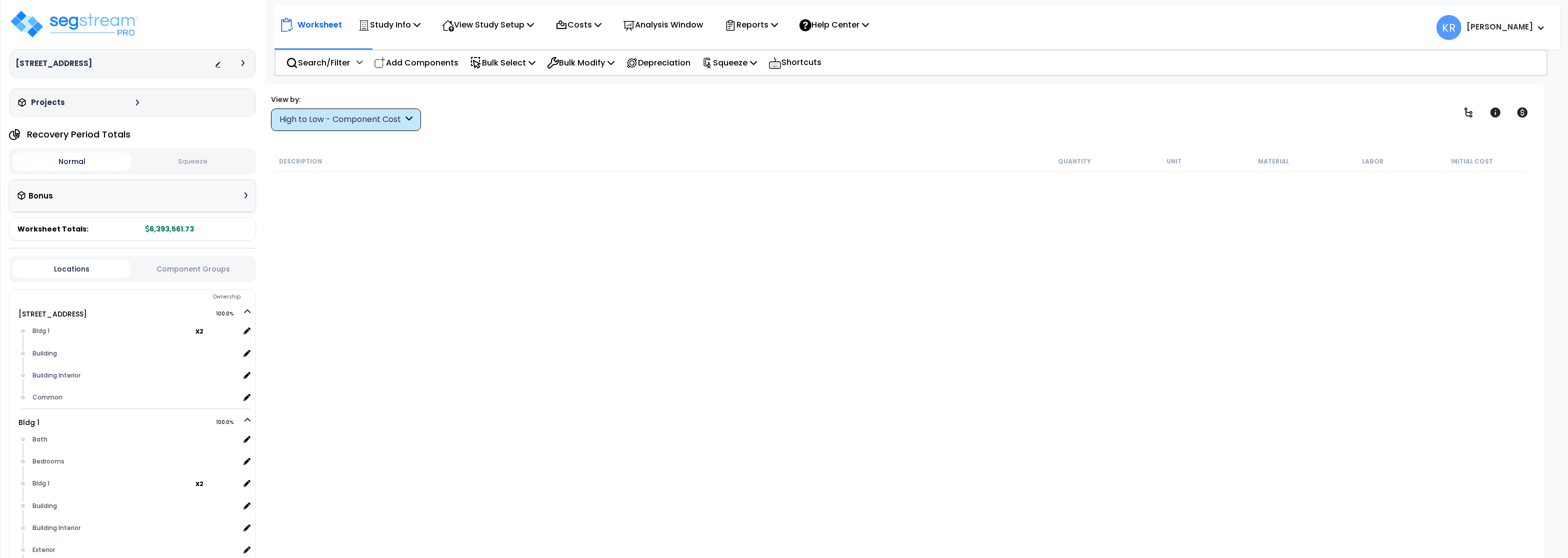
scroll to position [4044, 0]
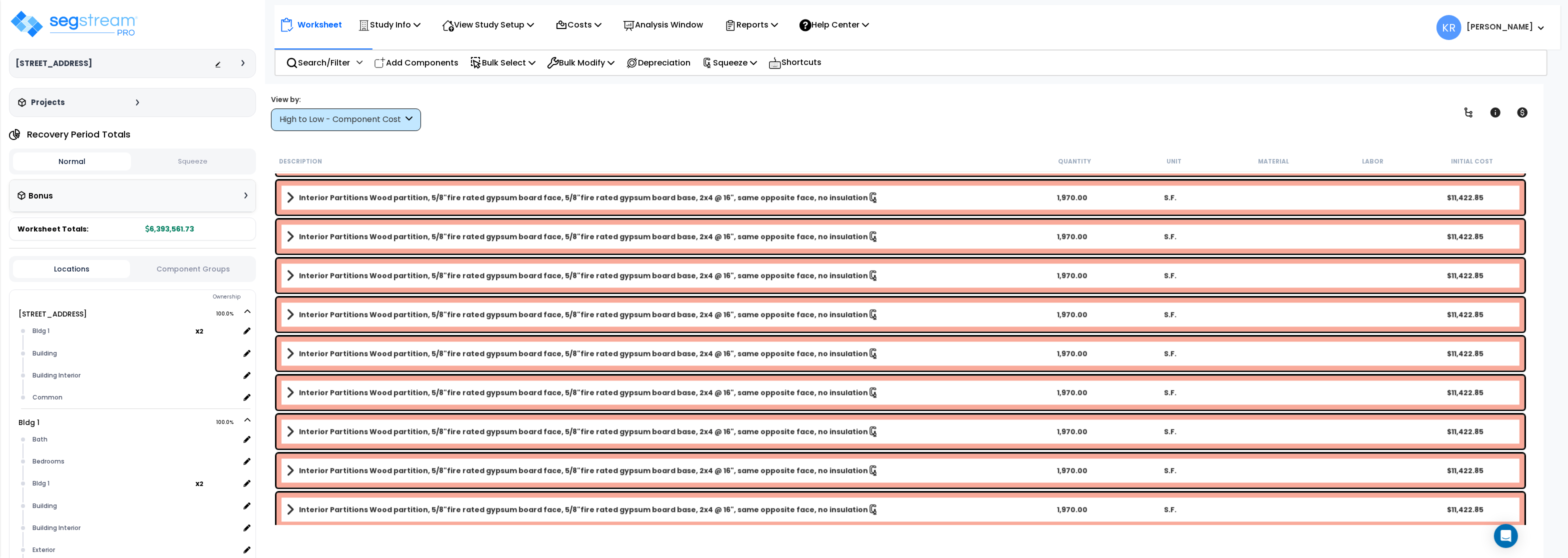
click at [205, 157] on button "Squeeze" at bounding box center [192, 162] width 118 height 18
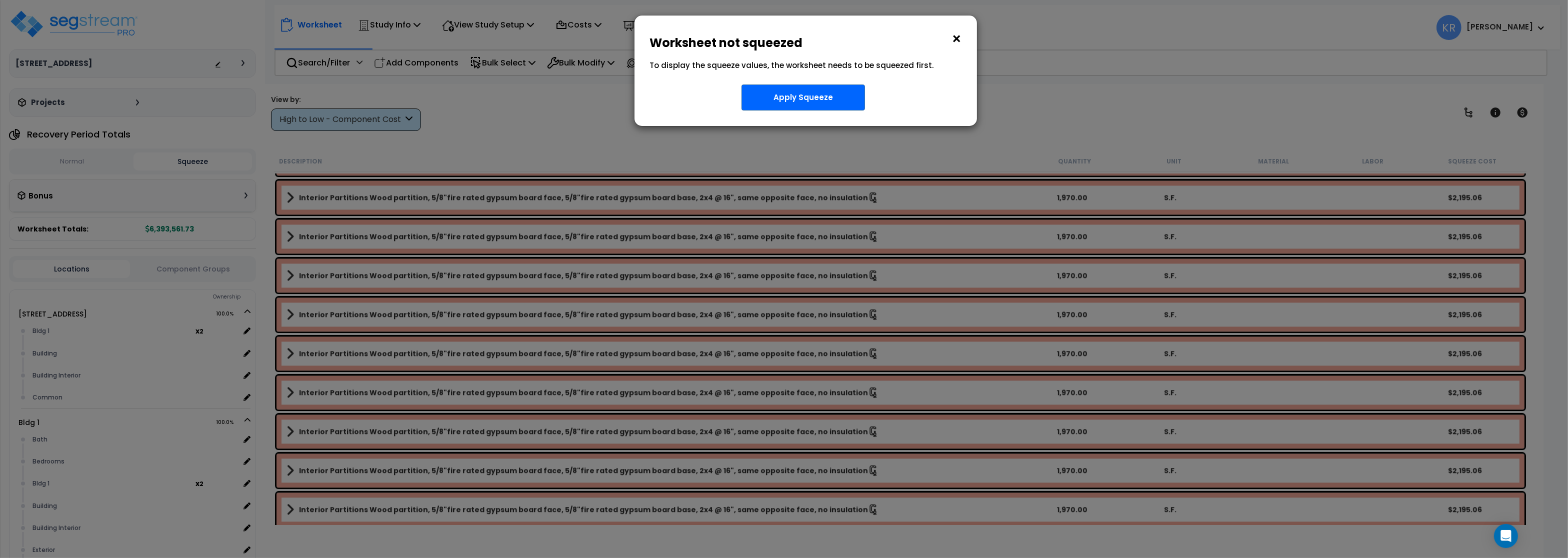
click at [952, 38] on button "×" at bounding box center [956, 39] width 11 height 16
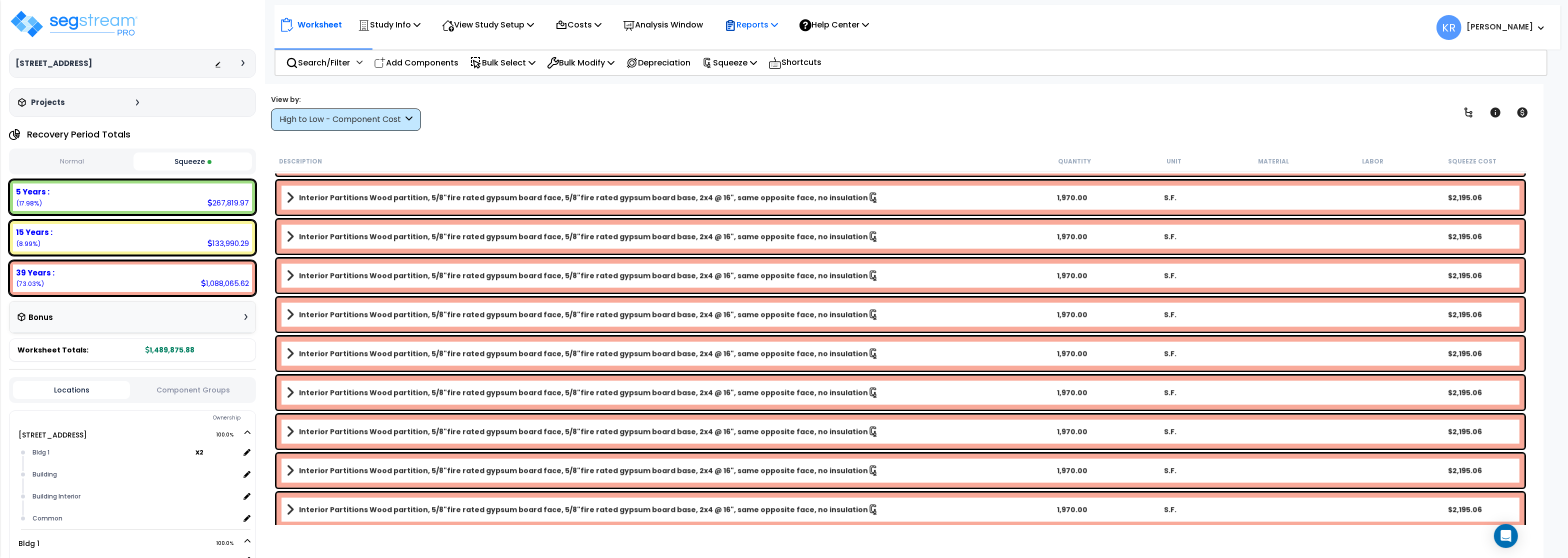
click at [768, 20] on p "Reports" at bounding box center [751, 24] width 53 height 13
click at [753, 51] on link "Get Report" at bounding box center [769, 48] width 99 height 20
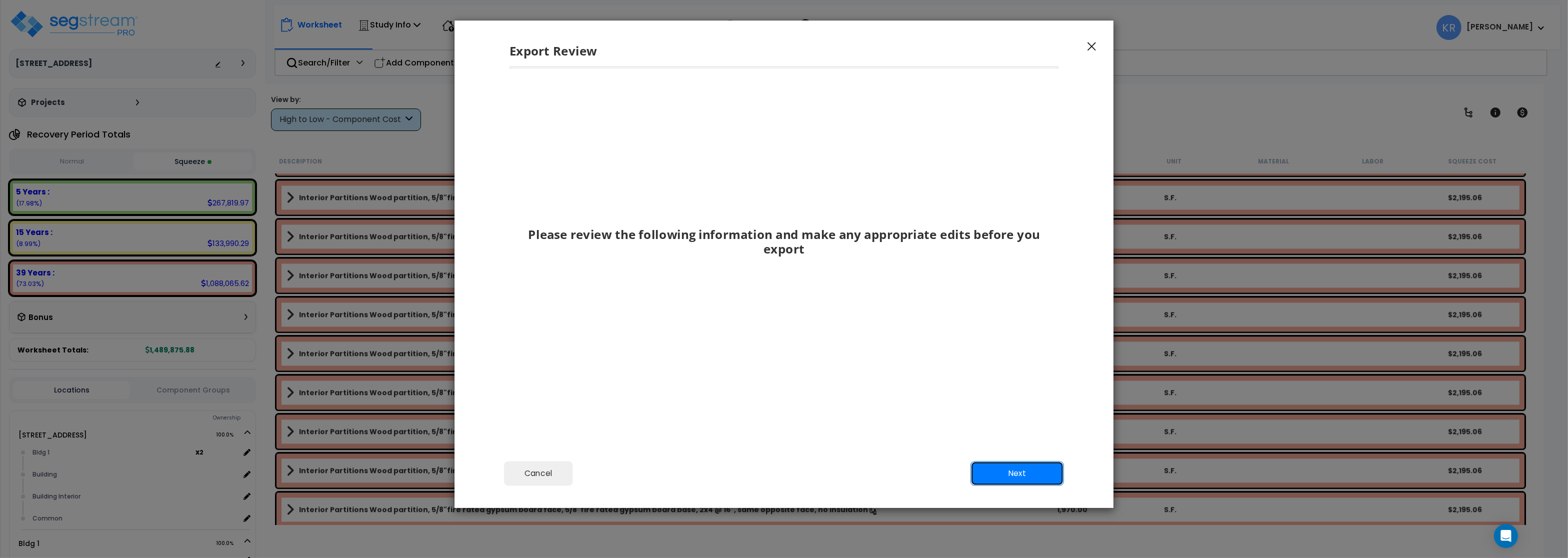
click at [1020, 482] on button "Next" at bounding box center [1017, 473] width 93 height 25
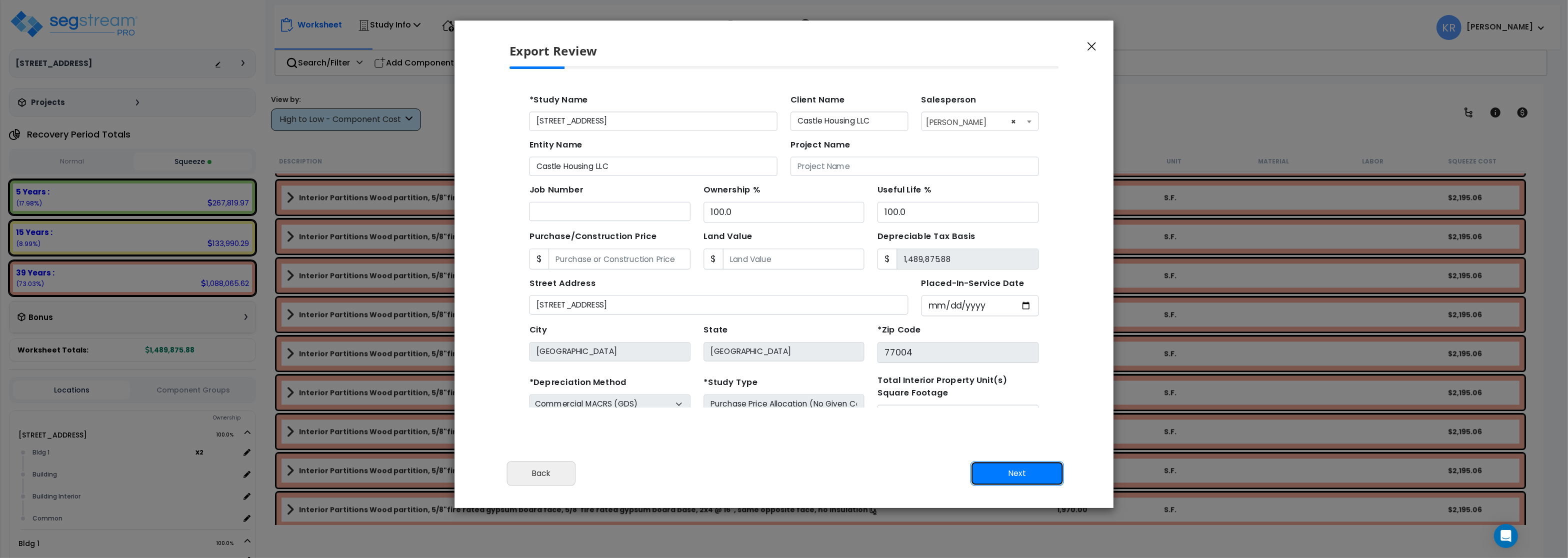
click at [1020, 475] on button "Next" at bounding box center [1017, 473] width 93 height 25
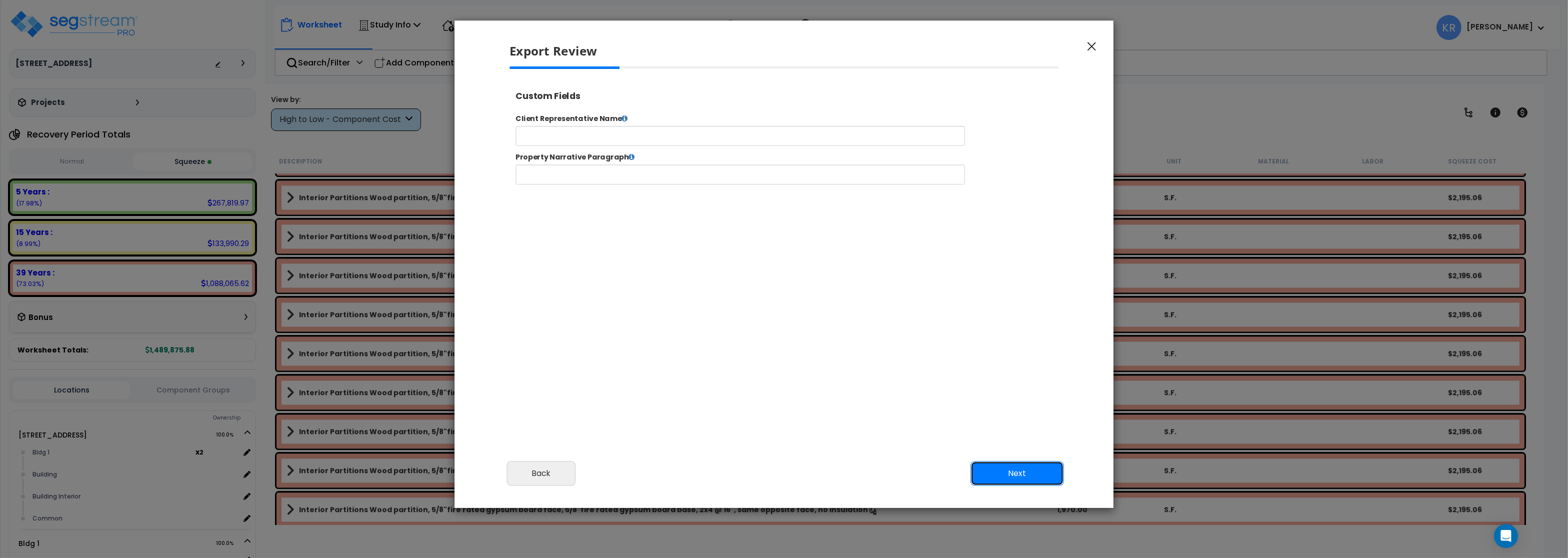
click at [1020, 475] on button "Next" at bounding box center [1017, 473] width 93 height 25
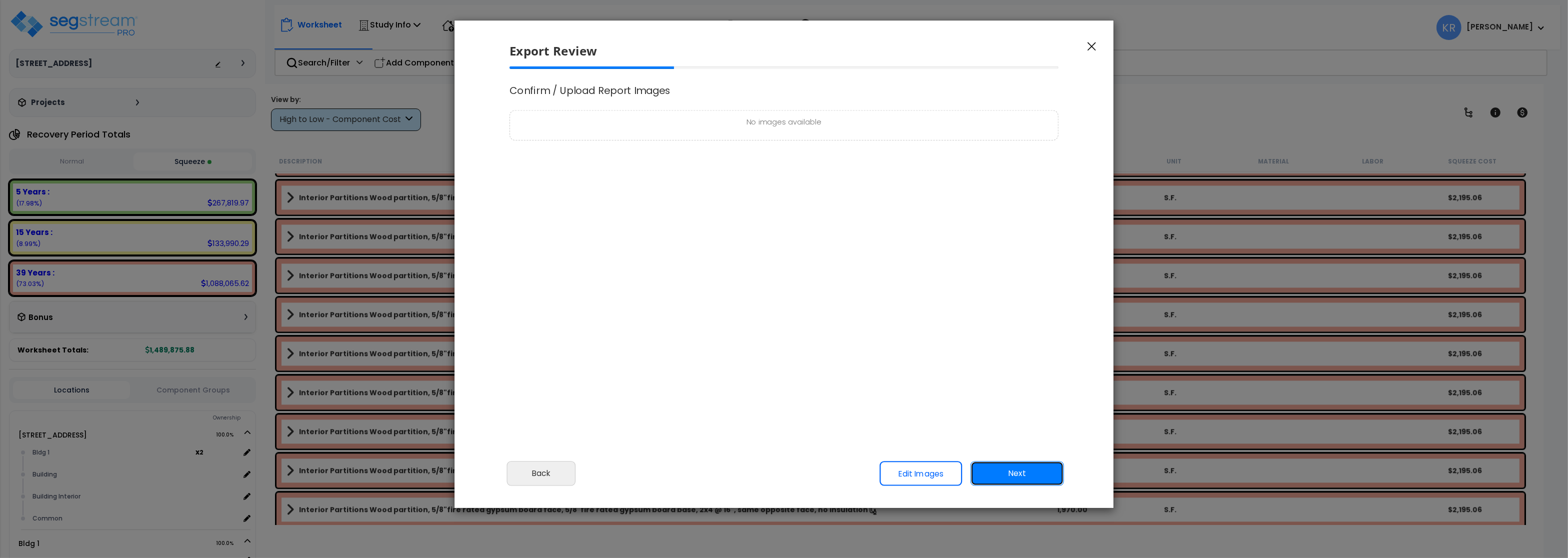
click at [1020, 475] on button "Next" at bounding box center [1017, 473] width 93 height 25
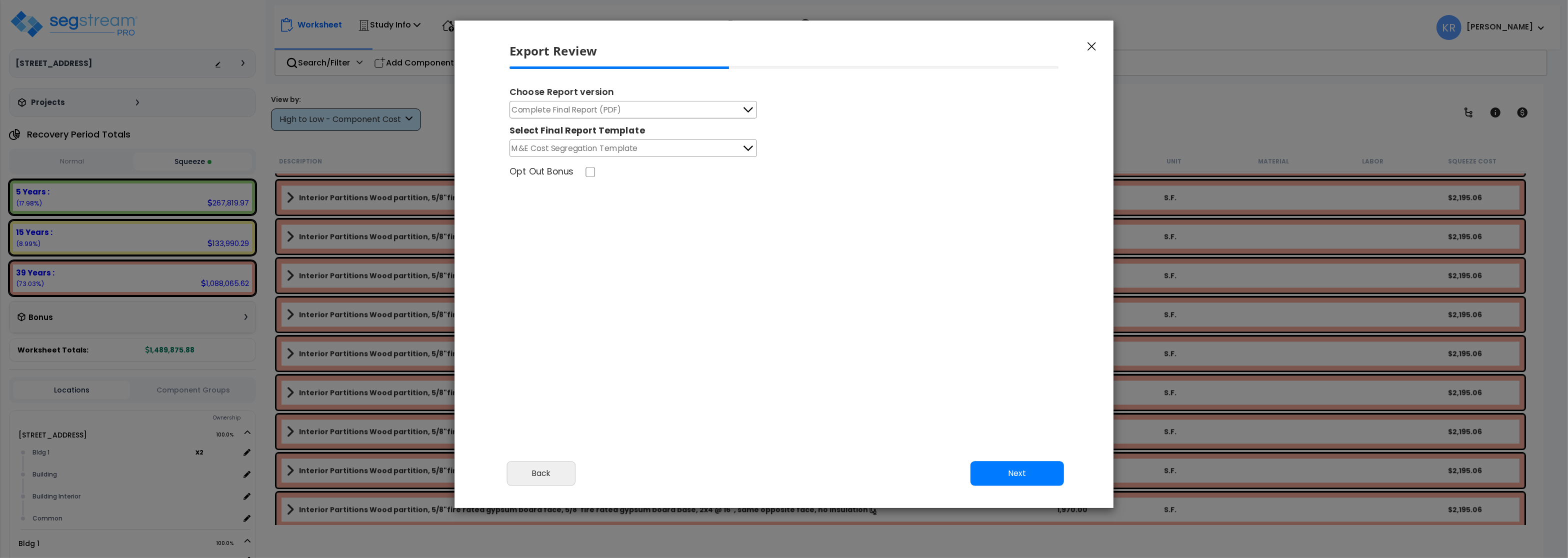
click at [549, 108] on span "Complete Final Report (PDF)" at bounding box center [567, 110] width 110 height 13
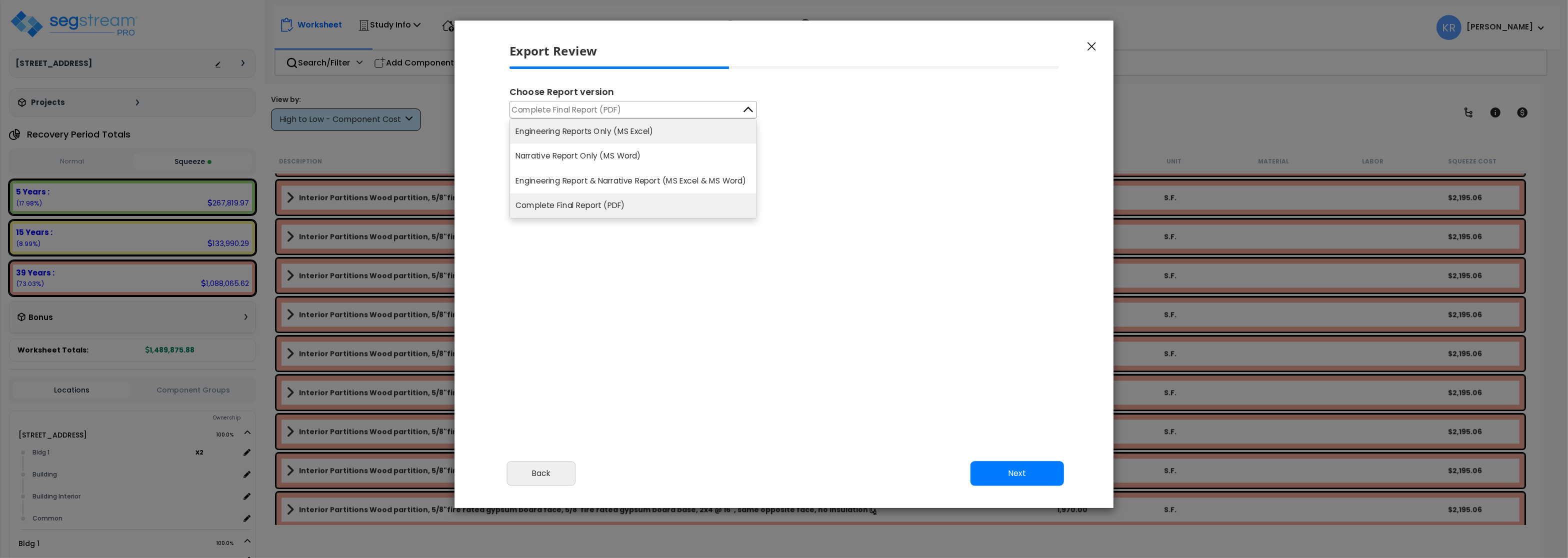
click at [549, 135] on li "Engineering Reports Only (MS Excel)" at bounding box center [633, 131] width 246 height 25
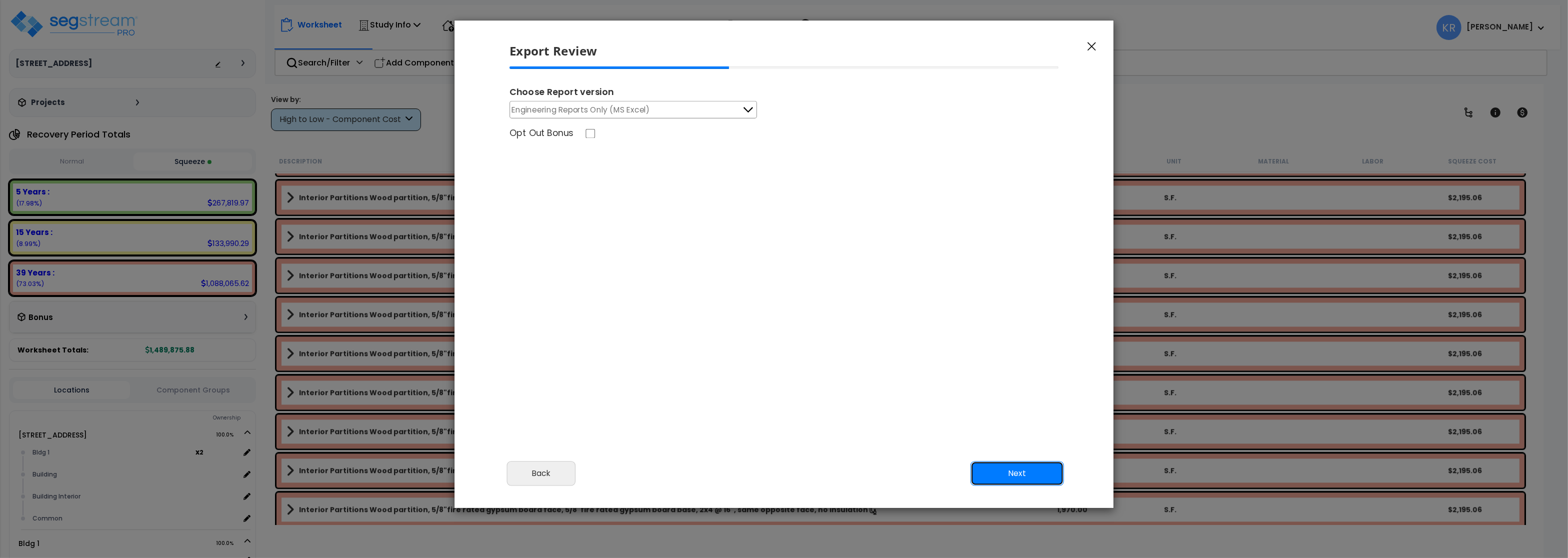
click at [997, 468] on button "Next" at bounding box center [1017, 473] width 93 height 25
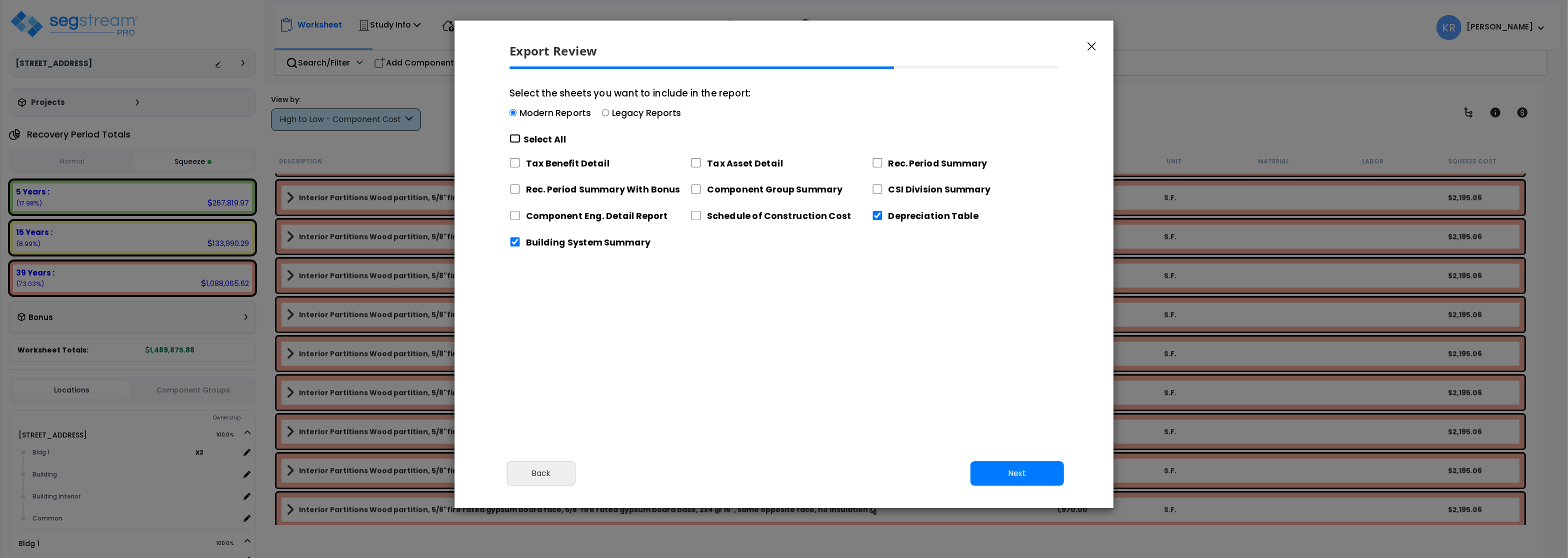
click at [518, 142] on input "Select the sheets you want to include in the report: Modern Reports Legacy Repo…" at bounding box center [515, 138] width 11 height 10
checkbox input "true"
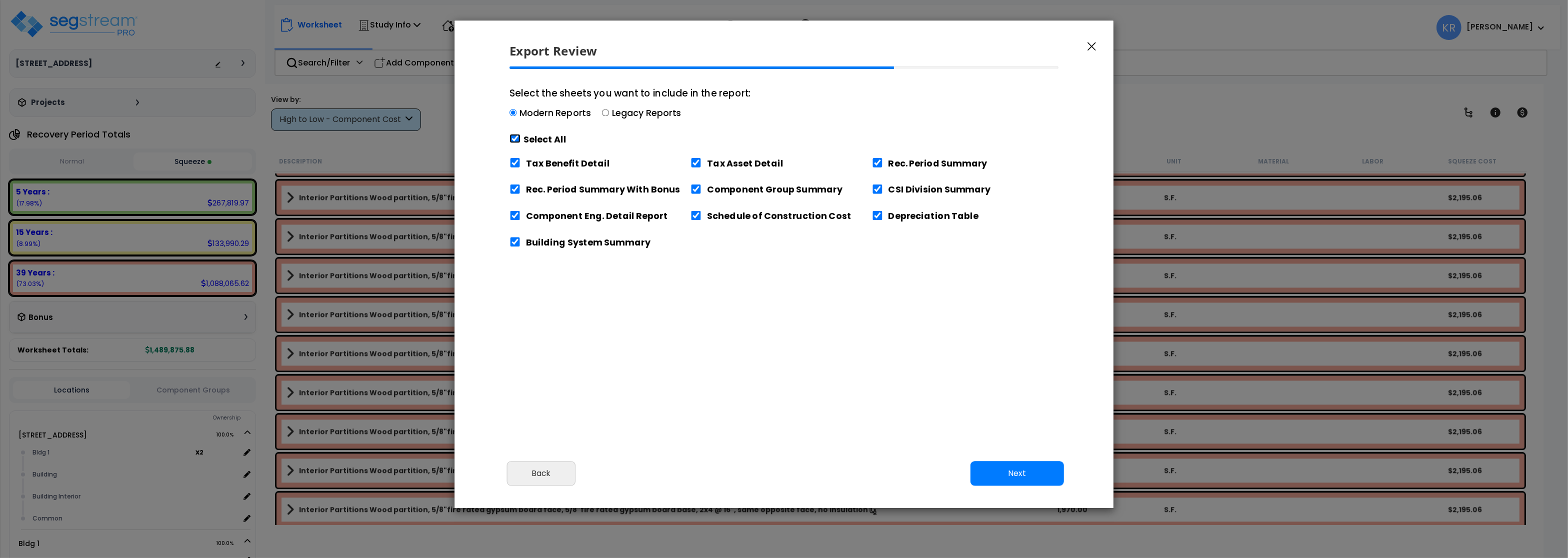
checkbox input "true"
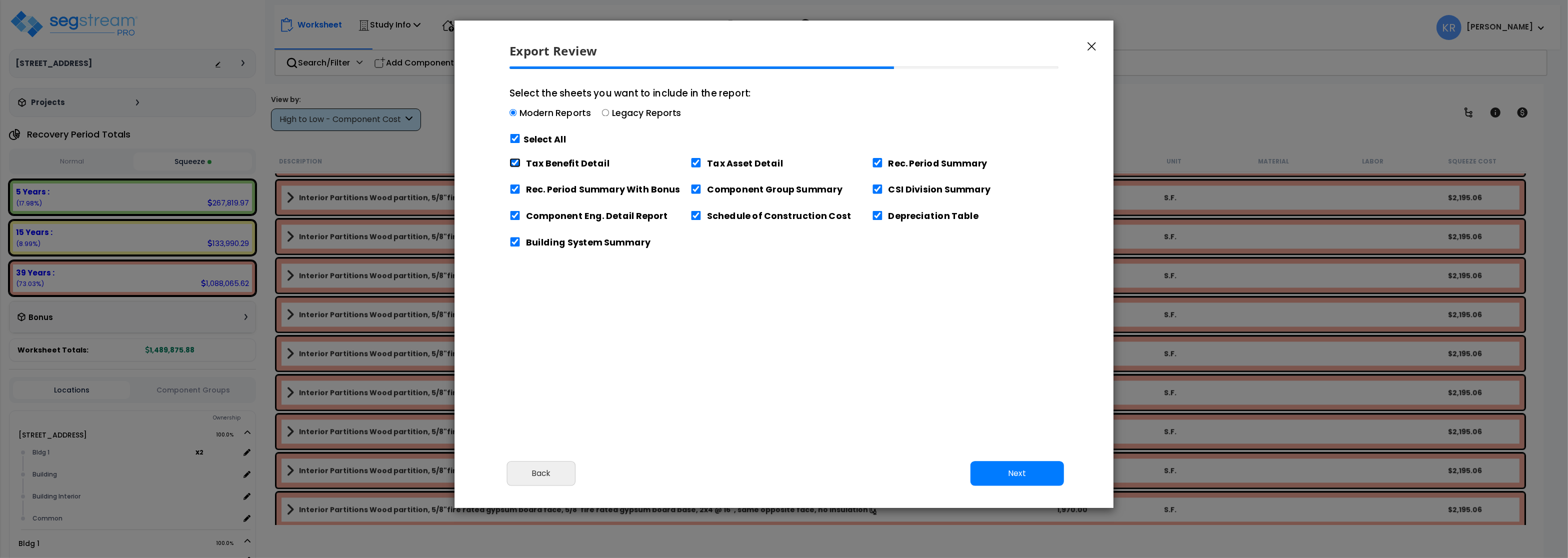
click at [511, 165] on input "Tax Benefit Detail" at bounding box center [515, 163] width 11 height 10
checkbox input "false"
click at [1005, 475] on button "Next" at bounding box center [1017, 473] width 93 height 25
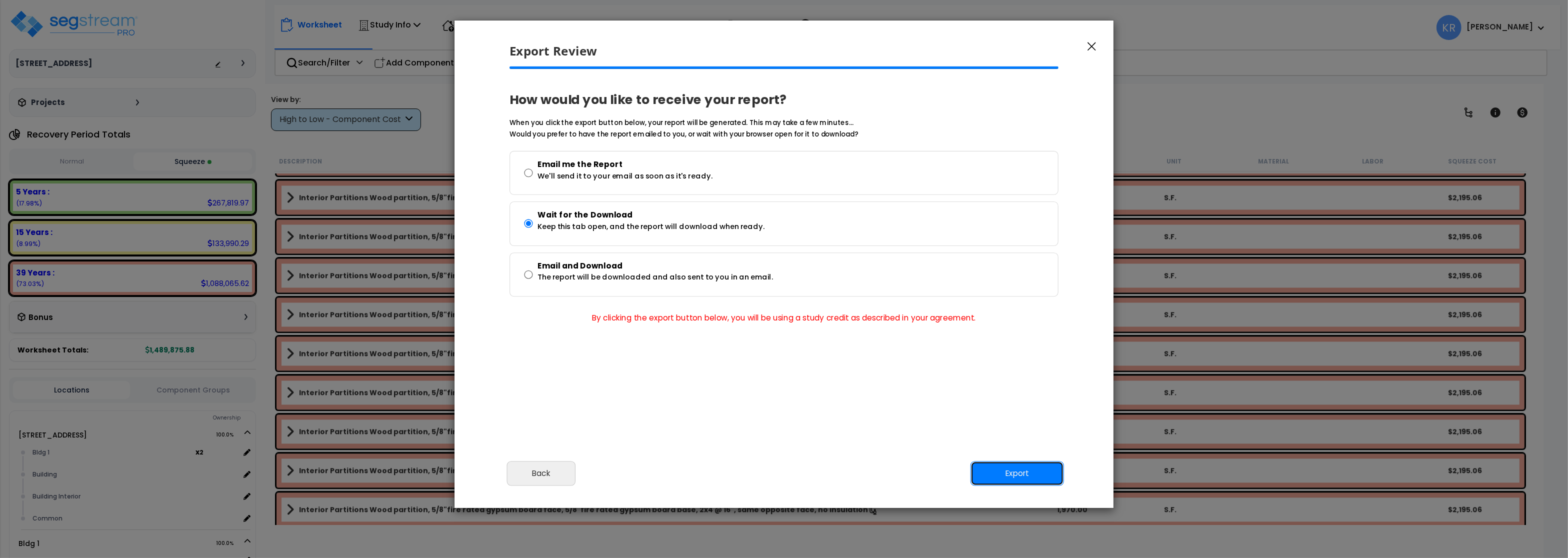
click at [1010, 477] on button "Export" at bounding box center [1017, 473] width 93 height 25
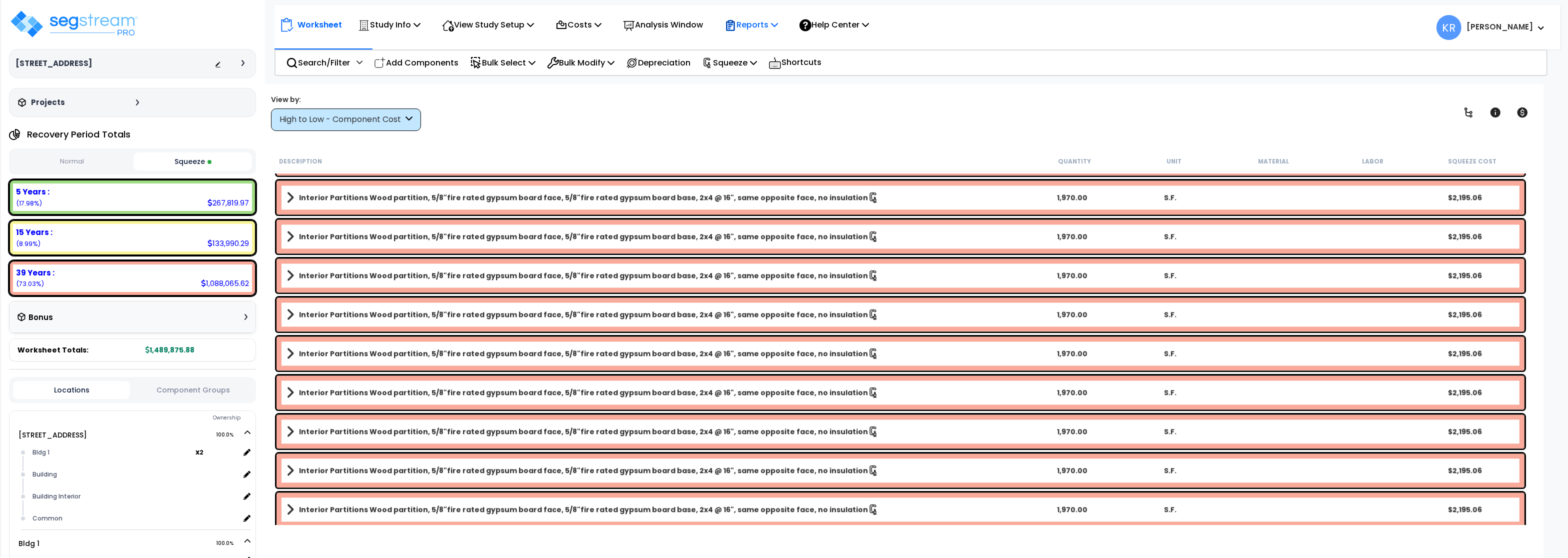
click at [754, 25] on p "Reports" at bounding box center [751, 24] width 53 height 13
click at [762, 48] on link "Get Report" at bounding box center [769, 48] width 99 height 20
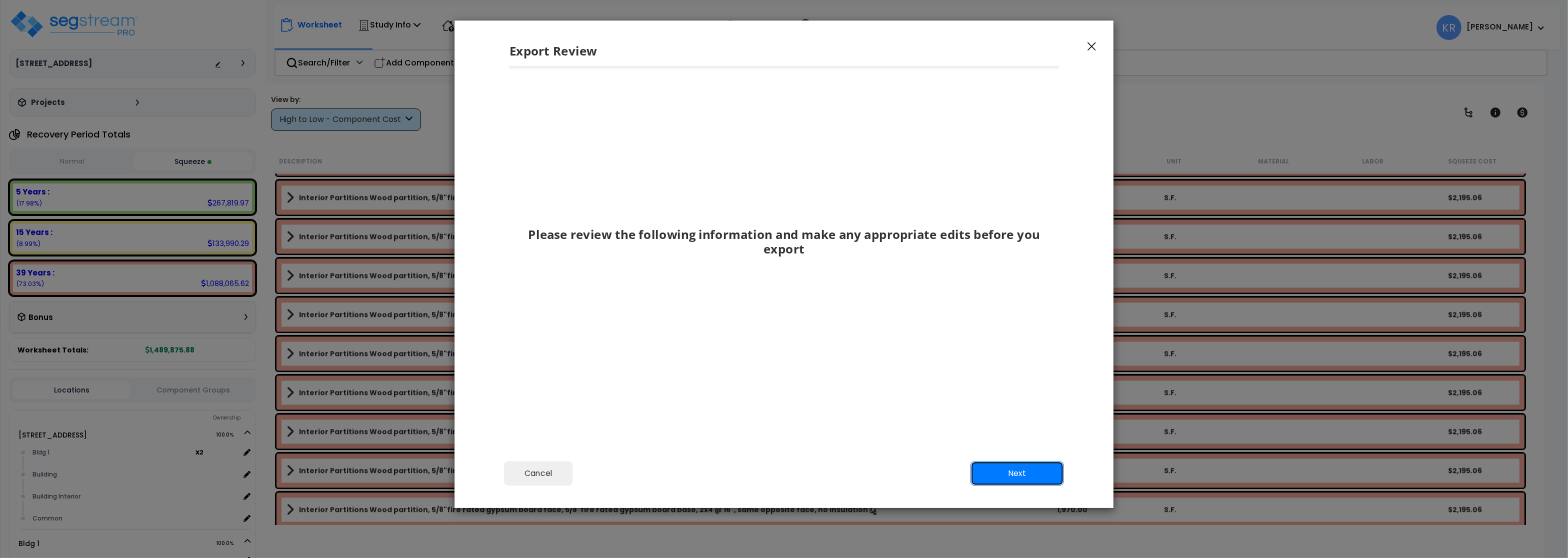
click at [1025, 477] on button "Next" at bounding box center [1017, 473] width 93 height 25
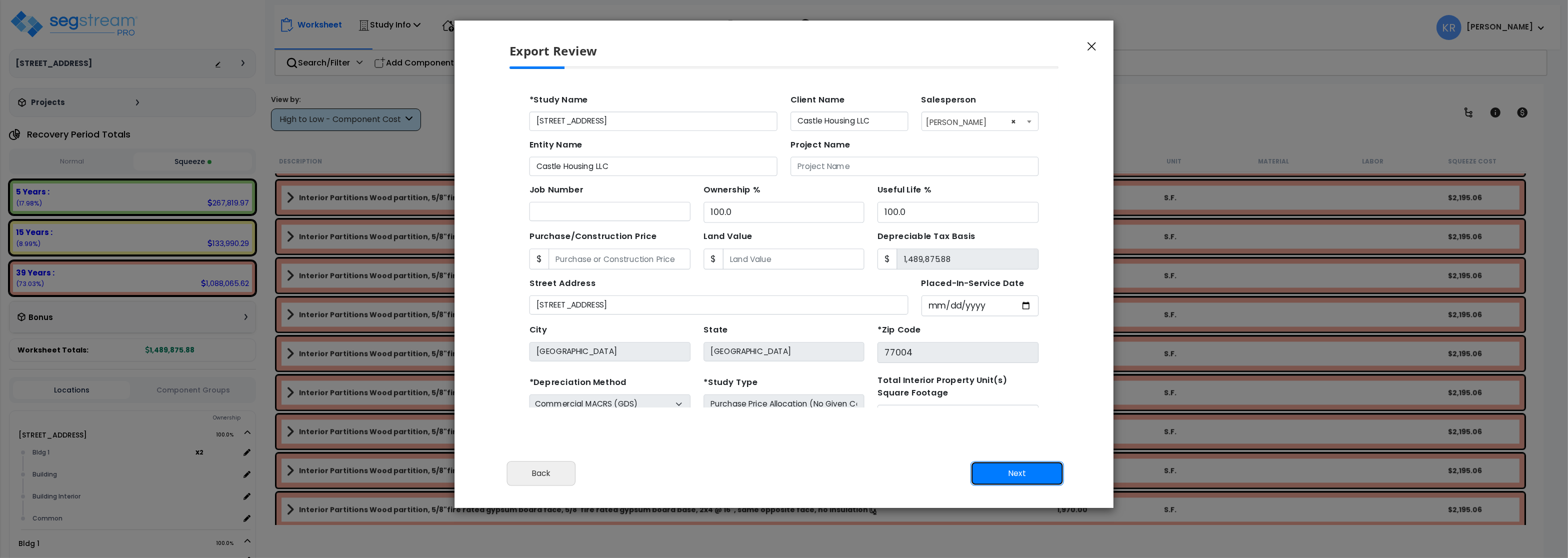
click at [1025, 477] on button "Next" at bounding box center [1017, 473] width 93 height 25
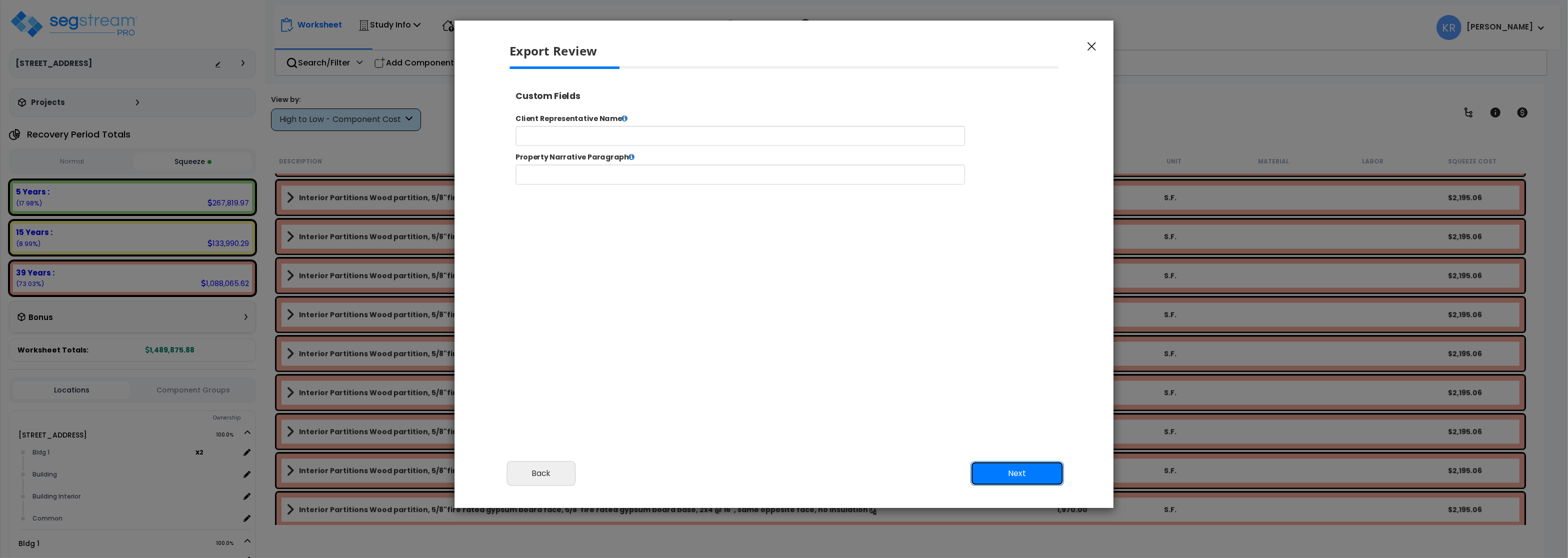
click at [1025, 477] on button "Next" at bounding box center [1017, 473] width 93 height 25
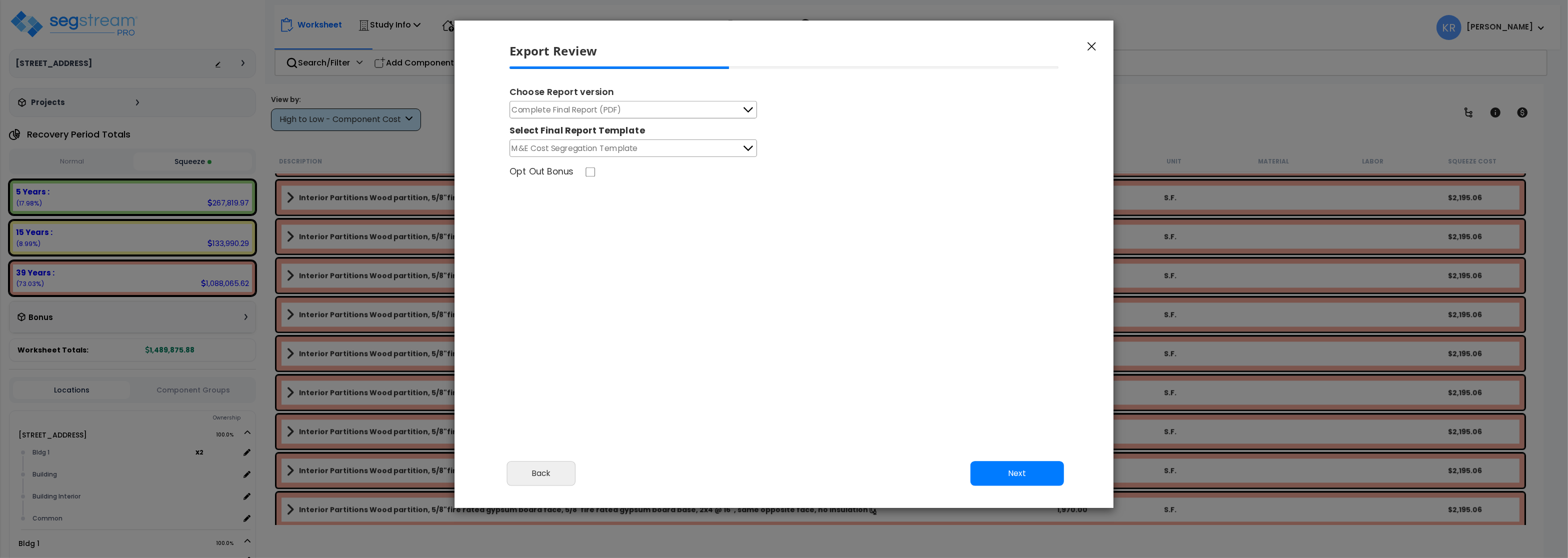
click at [543, 112] on span "Complete Final Report (PDF)" at bounding box center [567, 110] width 110 height 13
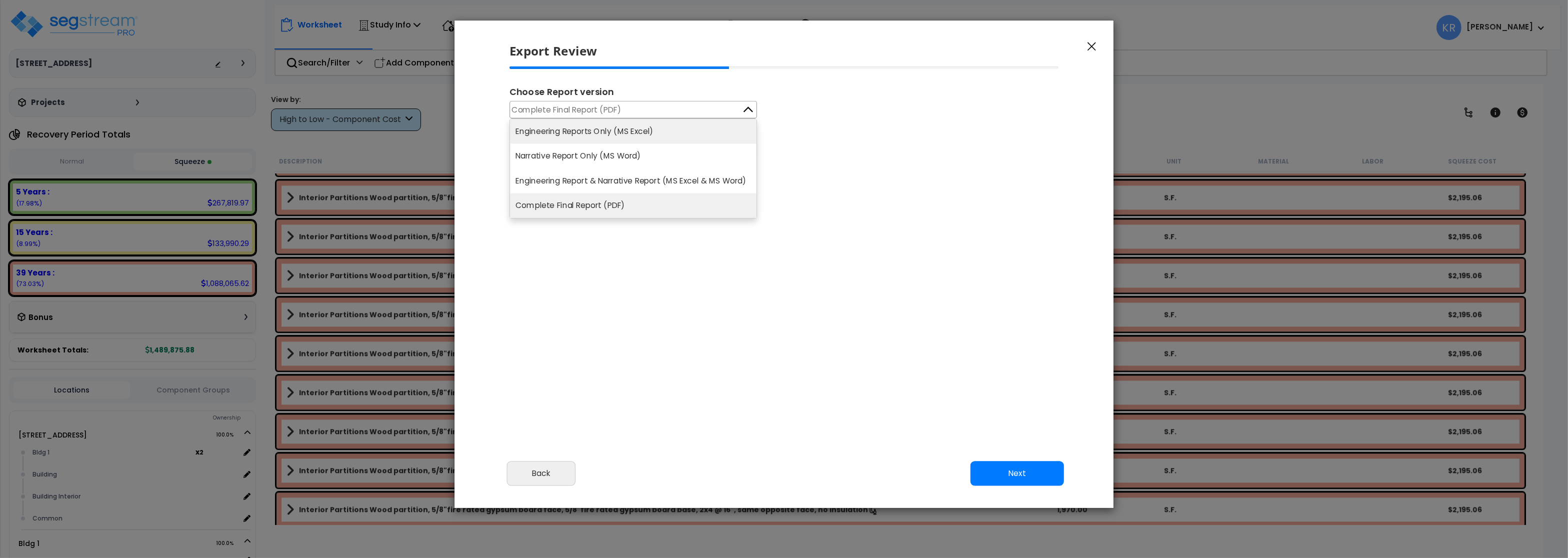
click at [547, 134] on li "Engineering Reports Only (MS Excel)" at bounding box center [633, 131] width 246 height 25
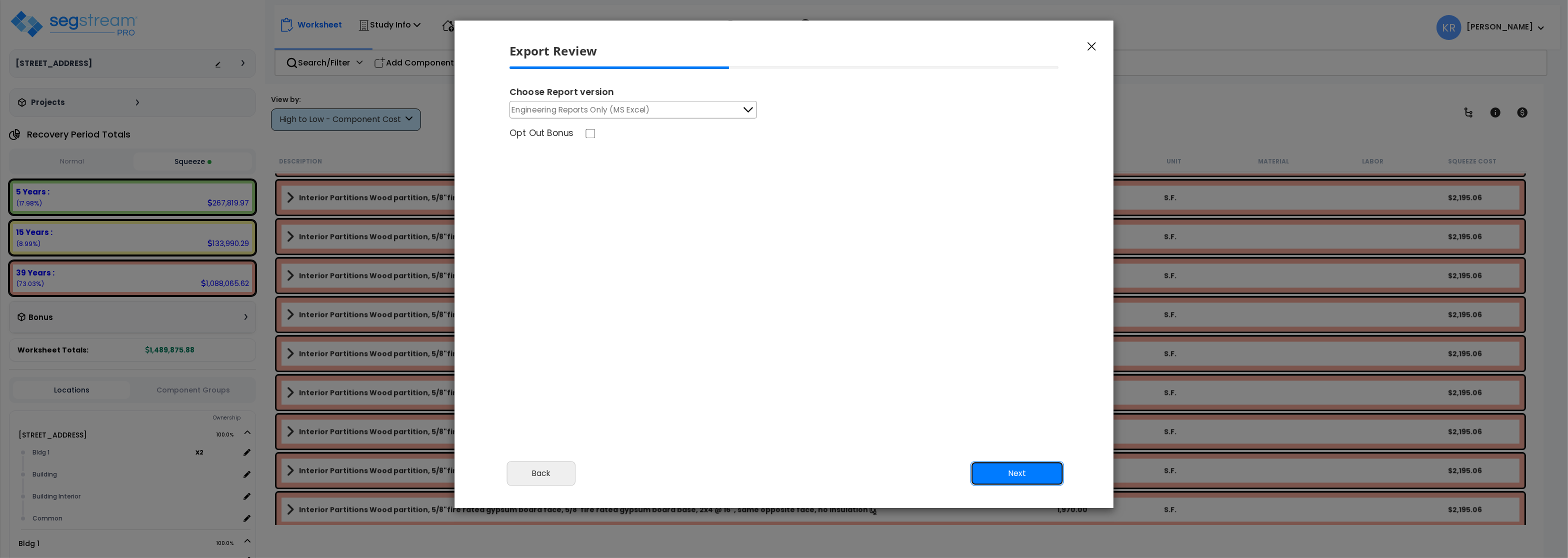
click at [1013, 477] on button "Next" at bounding box center [1017, 473] width 93 height 25
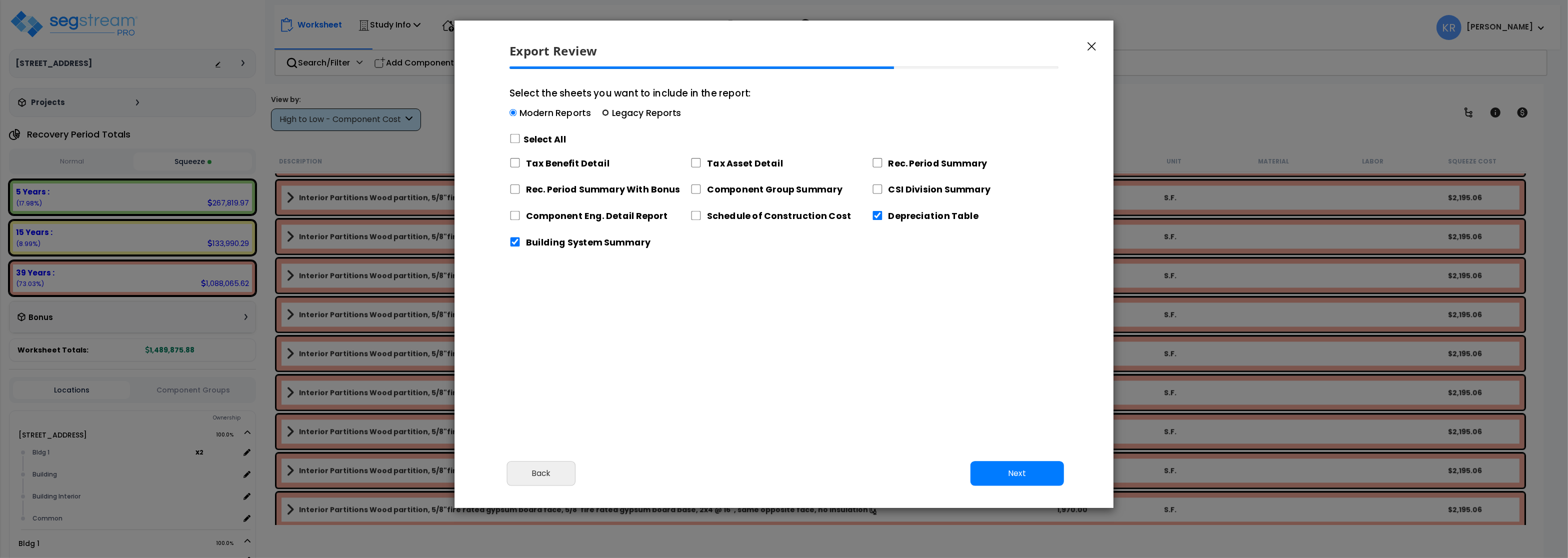
click at [605, 113] on input "Select the sheets you want to include in the report: Modern Reports Legacy Repo…" at bounding box center [605, 113] width 7 height 7
radio input "true"
click at [605, 112] on input "Select the sheets you want to include in the report: Modern Reports Legacy Repo…" at bounding box center [605, 113] width 7 height 7
radio input "true"
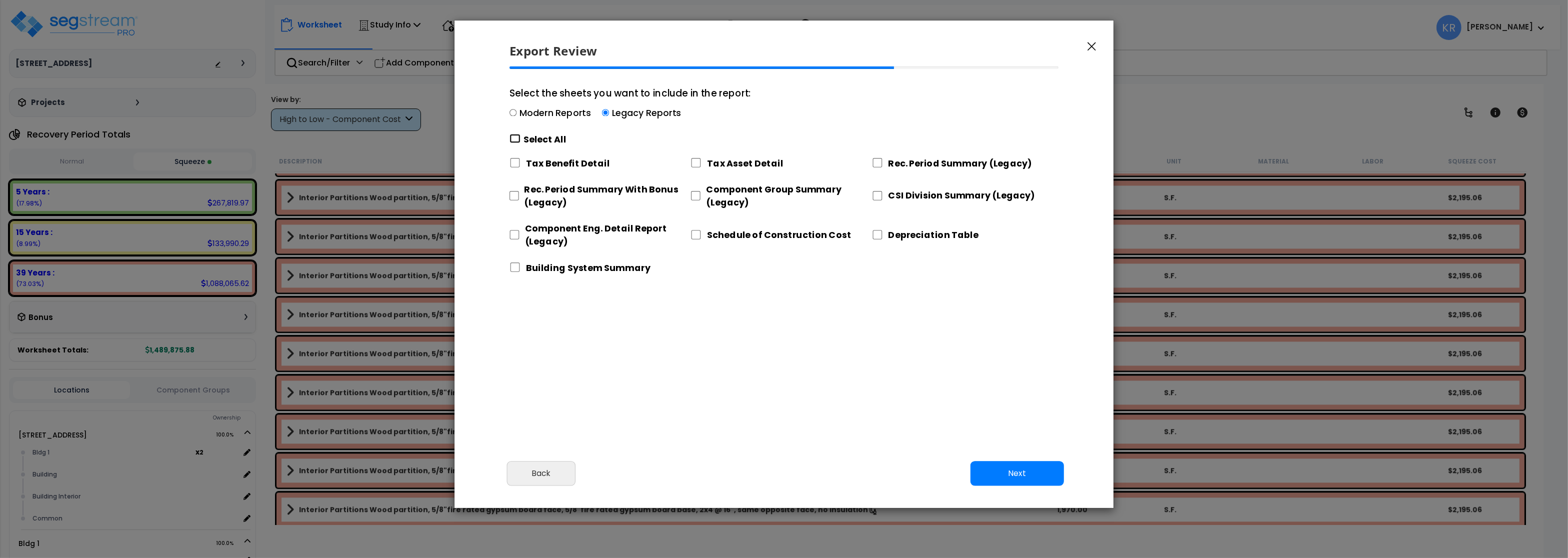
click at [517, 139] on input "Select the sheets you want to include in the report: Modern Reports Legacy Repo…" at bounding box center [515, 138] width 11 height 10
checkbox input "true"
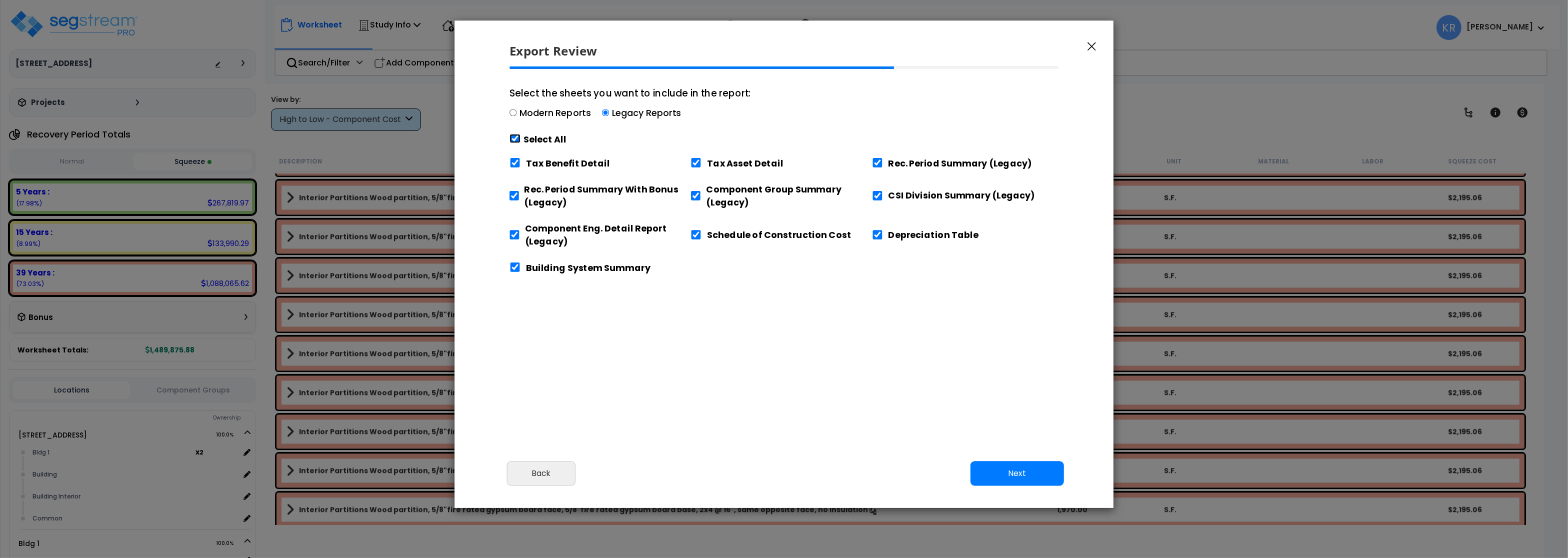
checkbox input "true"
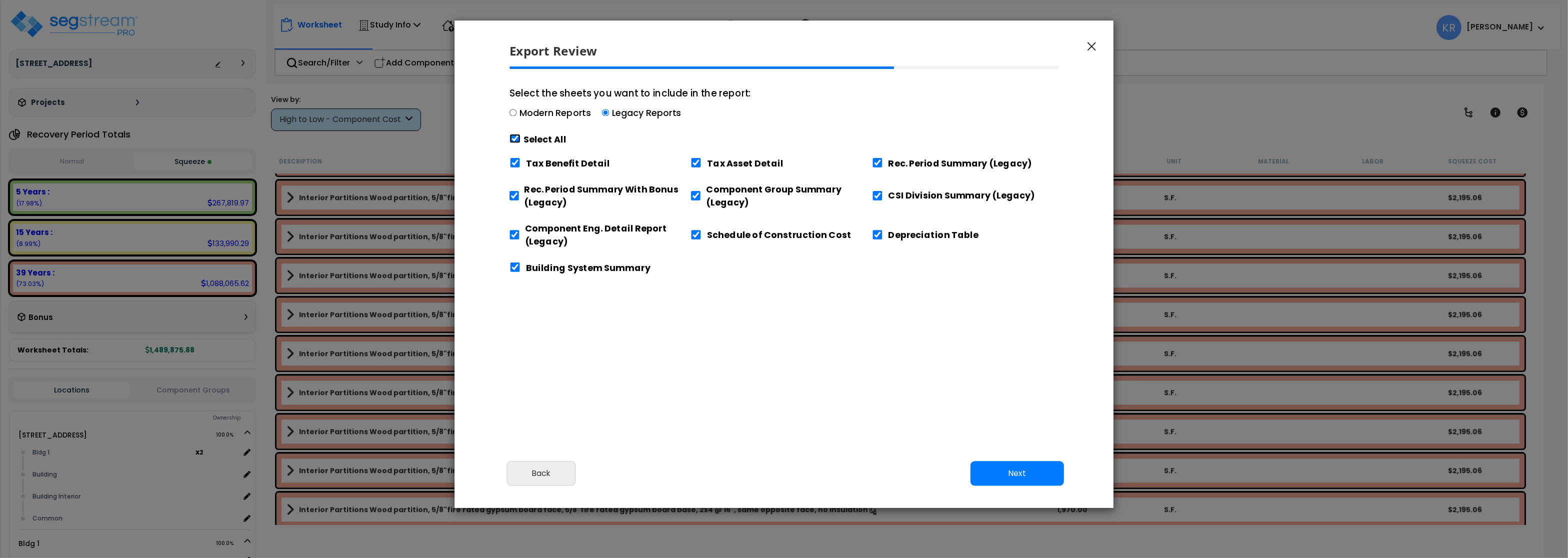
checkbox input "true"
click at [515, 163] on input "Tax Benefit Detail" at bounding box center [515, 163] width 11 height 10
checkbox input "false"
click at [694, 159] on input "Tax Asset Detail" at bounding box center [695, 163] width 11 height 10
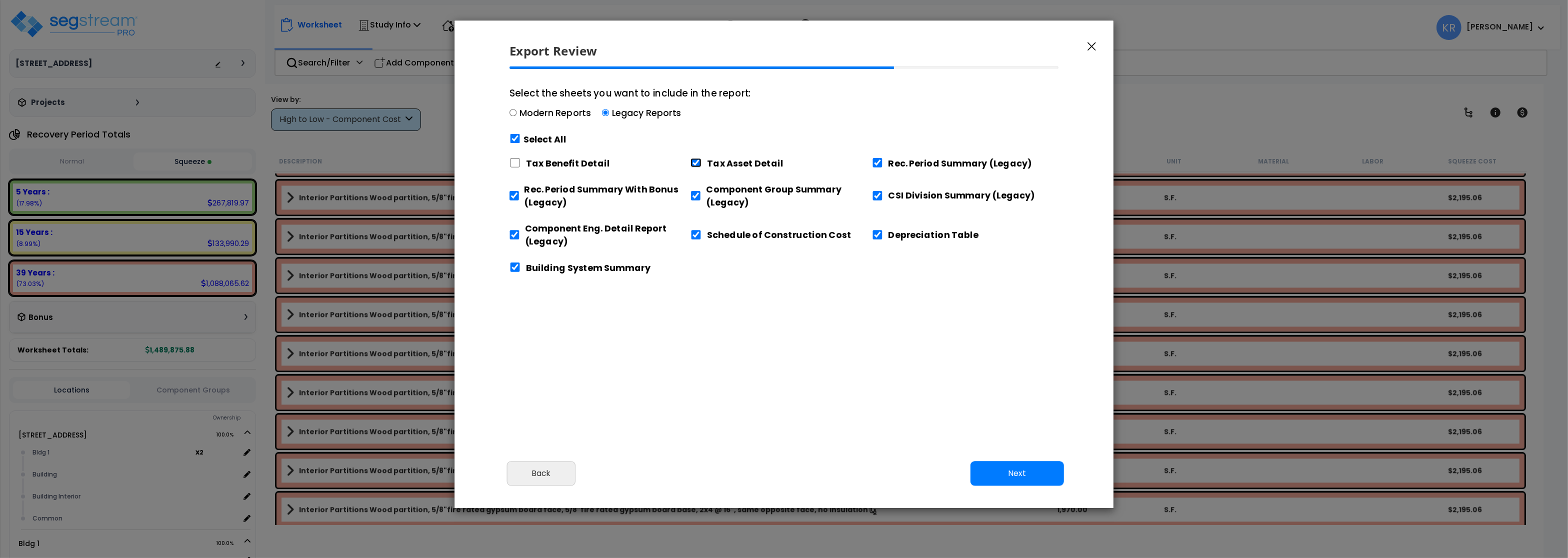
checkbox input "false"
click at [695, 233] on input "Schedule of Construction Cost" at bounding box center [695, 234] width 11 height 10
checkbox input "false"
click at [877, 234] on input "Depreciation Table" at bounding box center [877, 234] width 11 height 10
checkbox input "false"
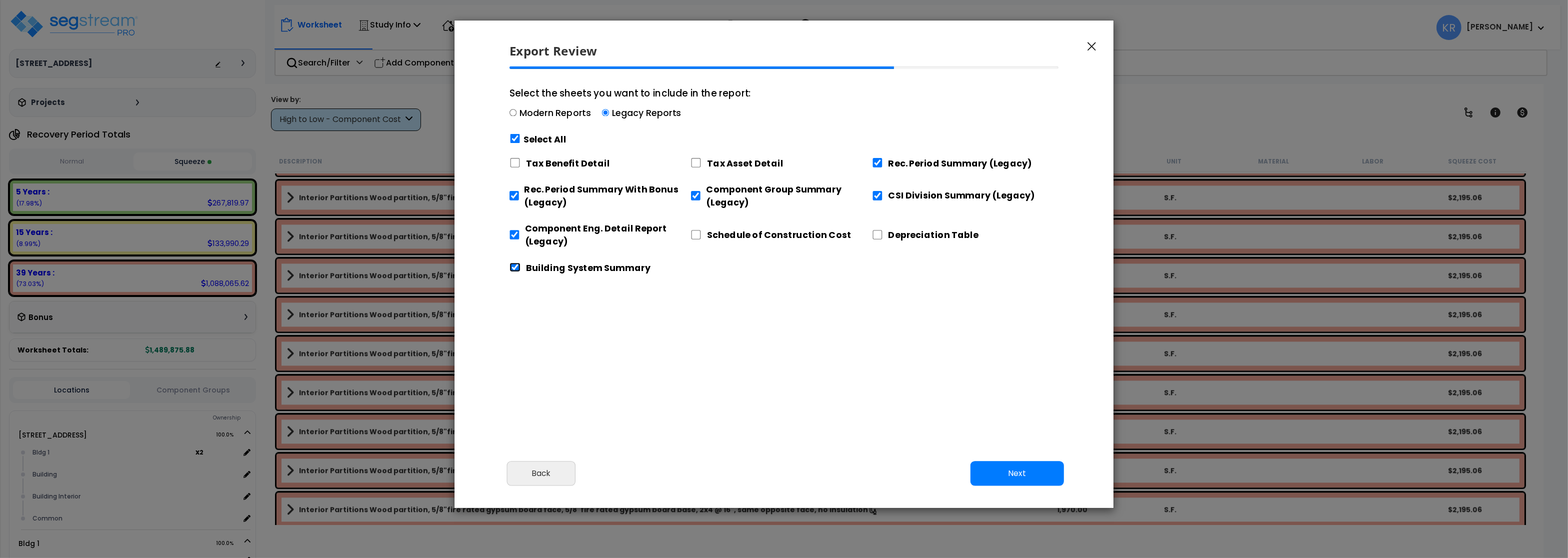
click at [515, 267] on input "Building System Summary" at bounding box center [515, 267] width 11 height 10
checkbox input "false"
click at [997, 470] on button "Next" at bounding box center [1017, 473] width 93 height 25
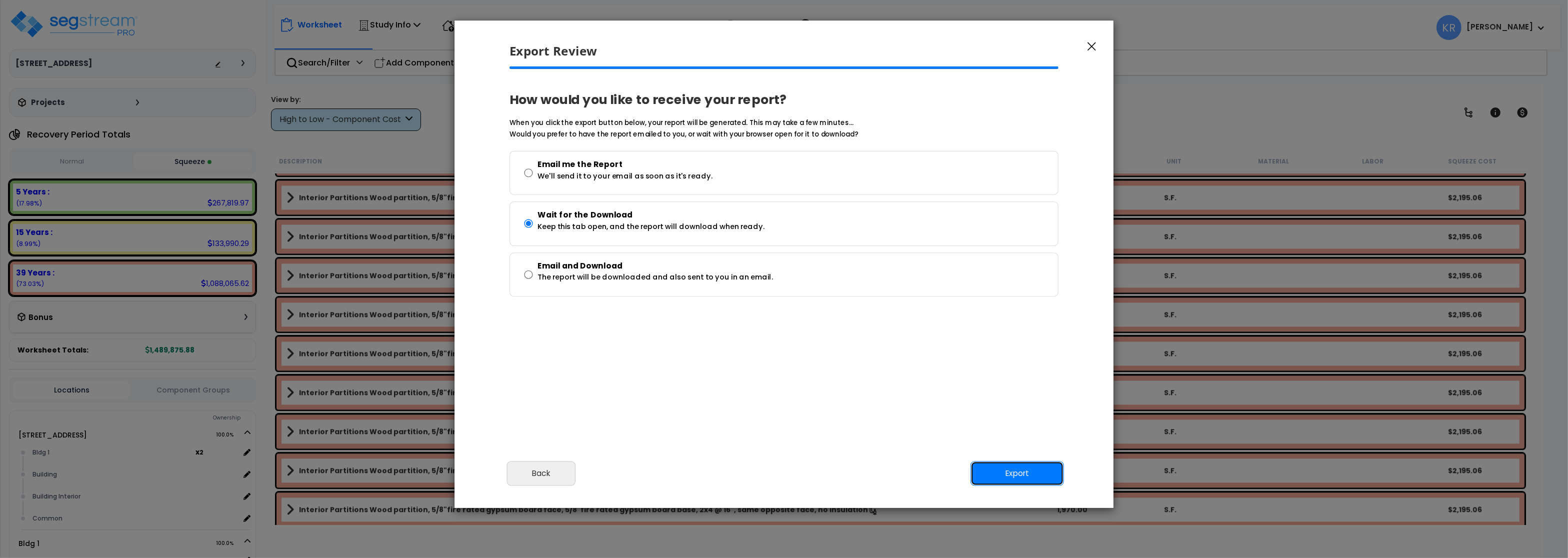
click at [1027, 475] on button "Export" at bounding box center [1017, 473] width 93 height 25
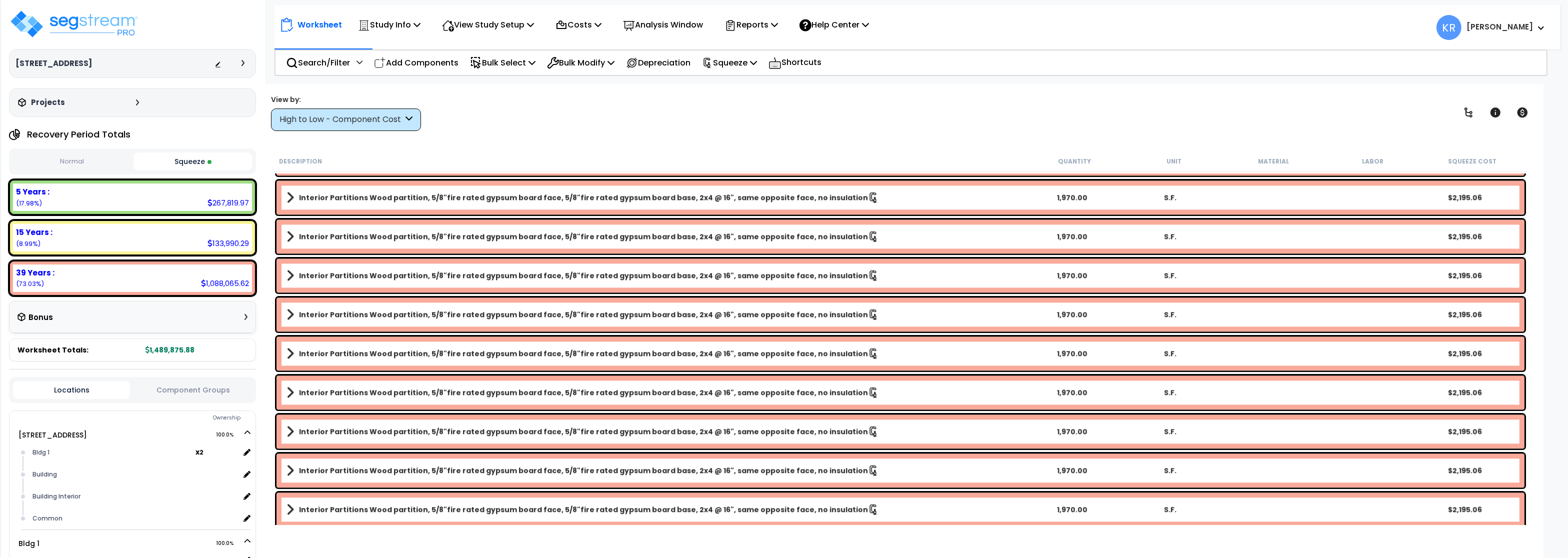
click at [1253, 9] on div "Worksheet Study Info Study Setup Add Property Unit Template study Clone study KR" at bounding box center [918, 22] width 1286 height 35
click at [767, 20] on p "Reports" at bounding box center [751, 24] width 53 height 13
click at [764, 46] on link "Get Report" at bounding box center [769, 48] width 99 height 20
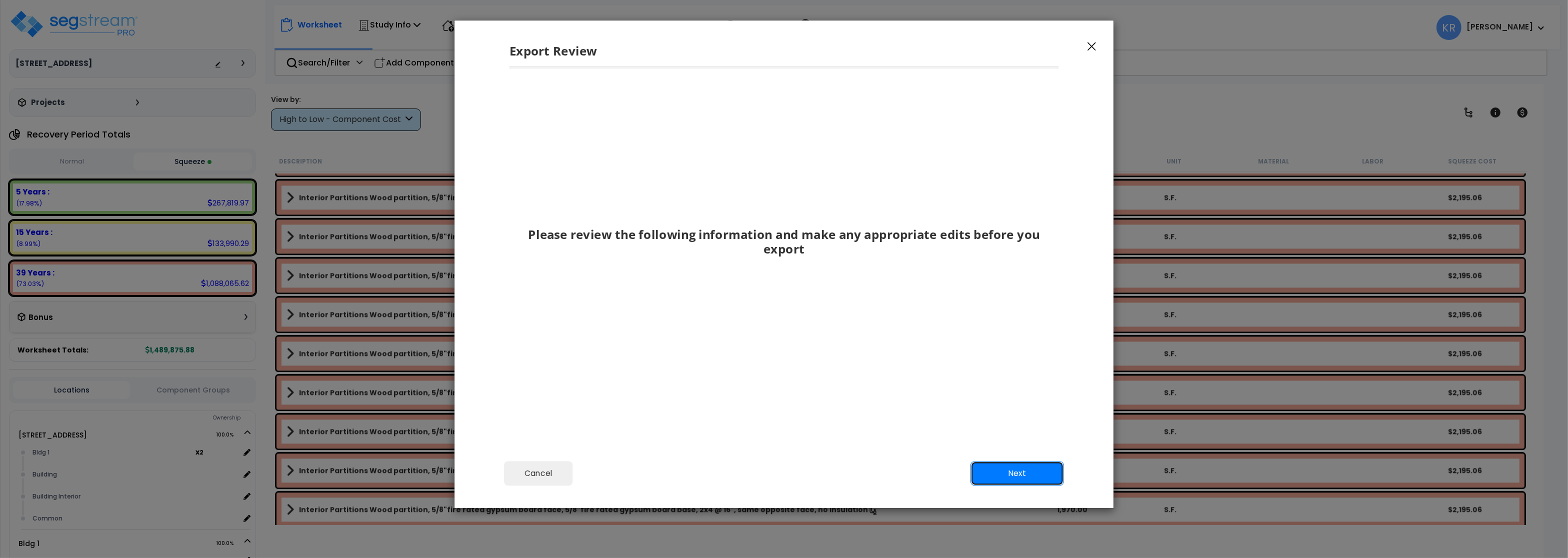
click at [1029, 482] on button "Next" at bounding box center [1017, 473] width 93 height 25
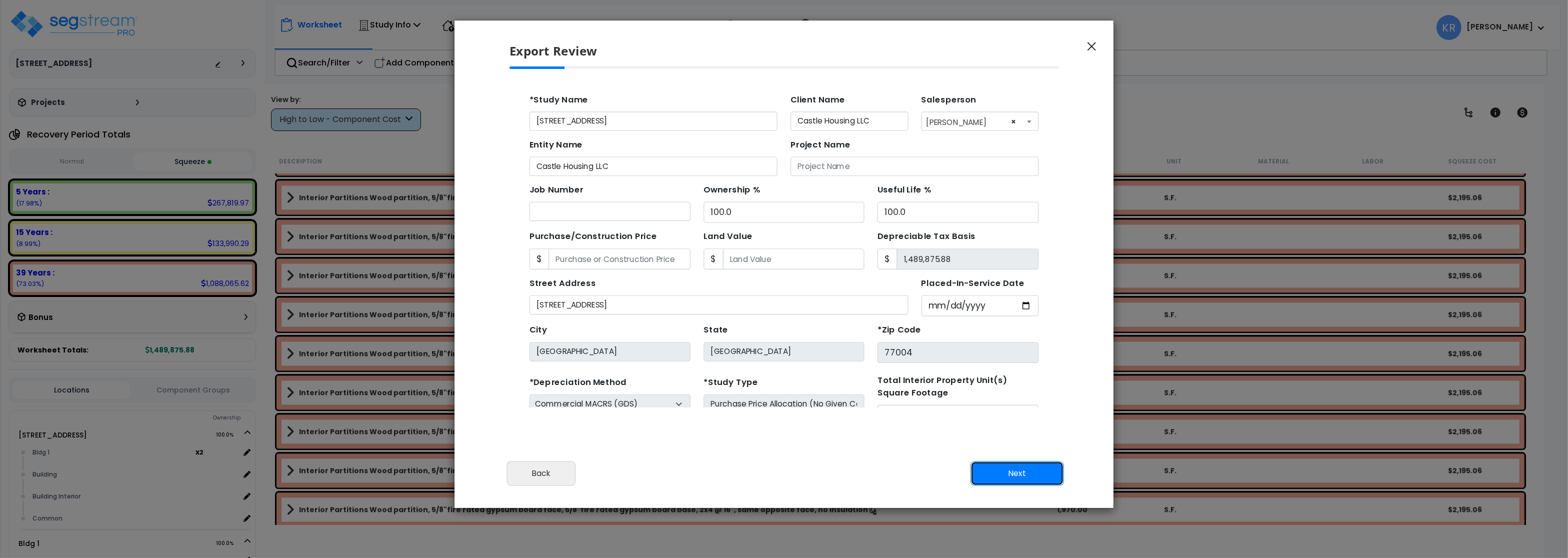
click at [1029, 482] on button "Next" at bounding box center [1017, 473] width 93 height 25
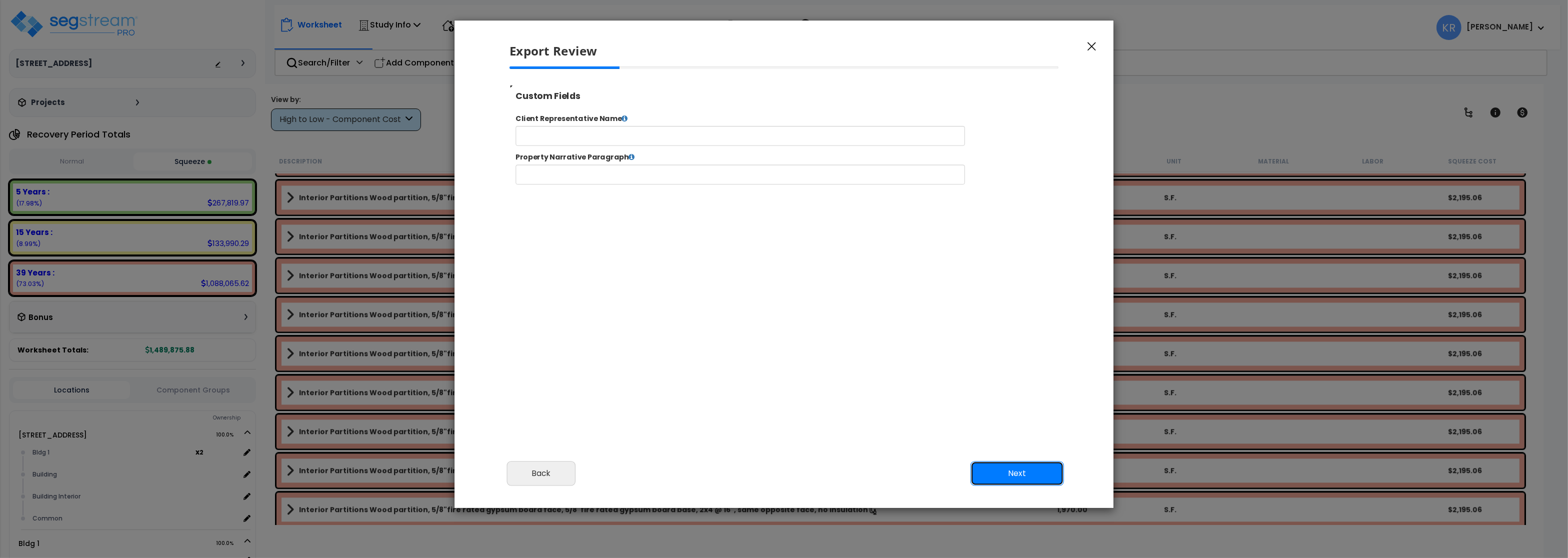
click at [1029, 482] on button "Next" at bounding box center [1017, 473] width 93 height 25
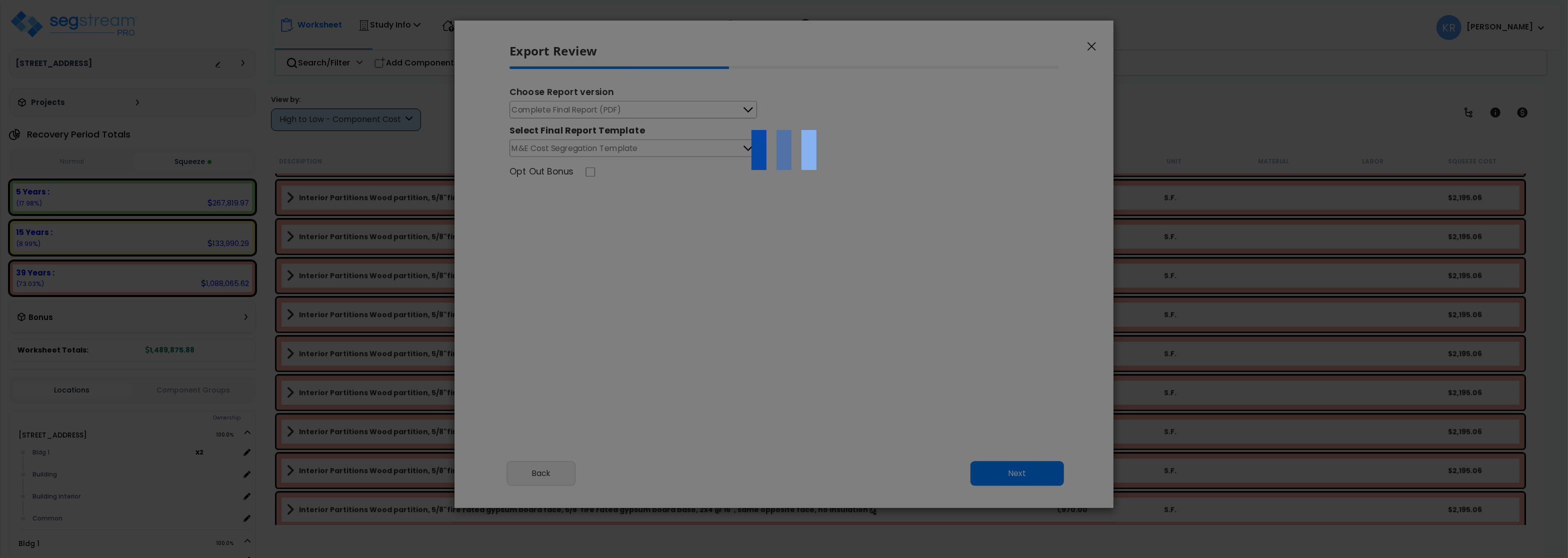
click at [576, 110] on div at bounding box center [784, 279] width 1568 height 558
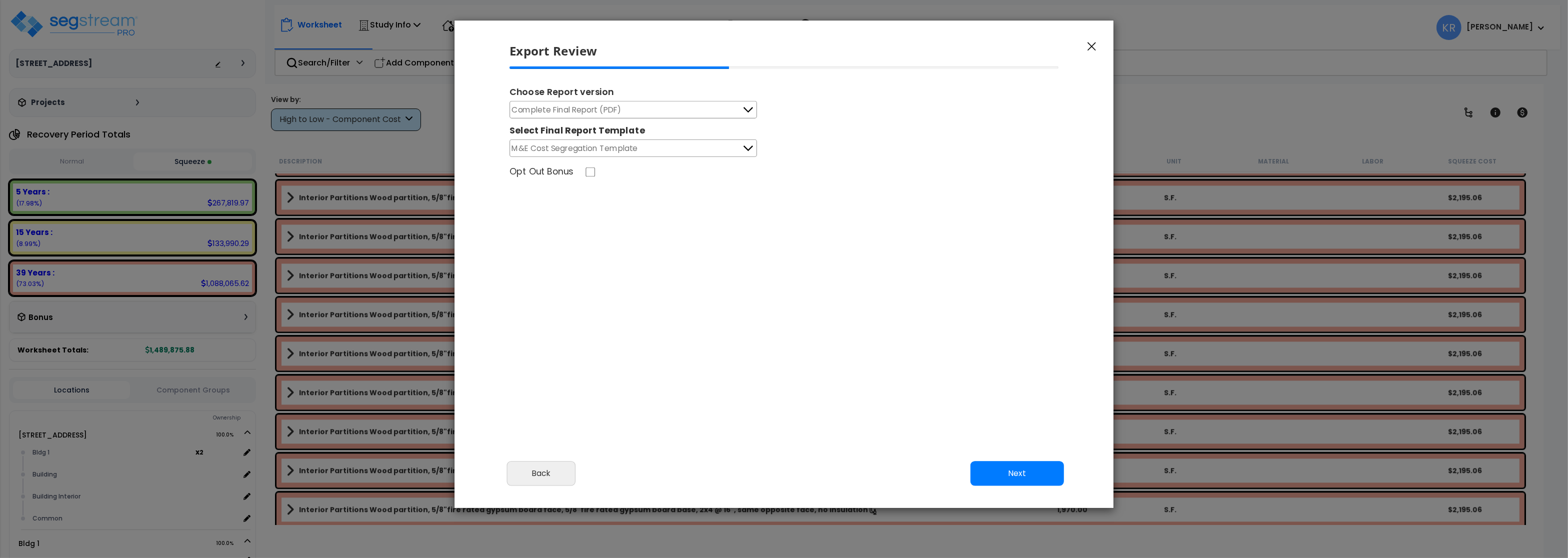
click at [576, 110] on span "Complete Final Report (PDF)" at bounding box center [567, 110] width 110 height 13
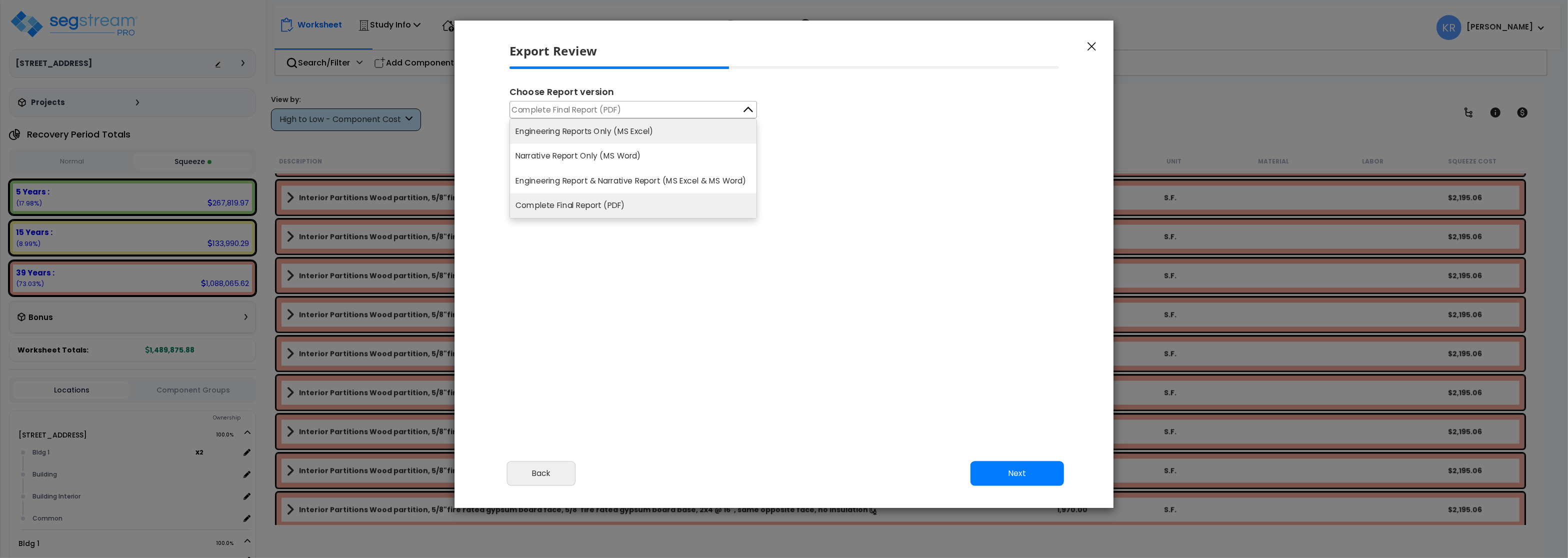
click at [577, 128] on li "Engineering Reports Only (MS Excel)" at bounding box center [633, 131] width 246 height 25
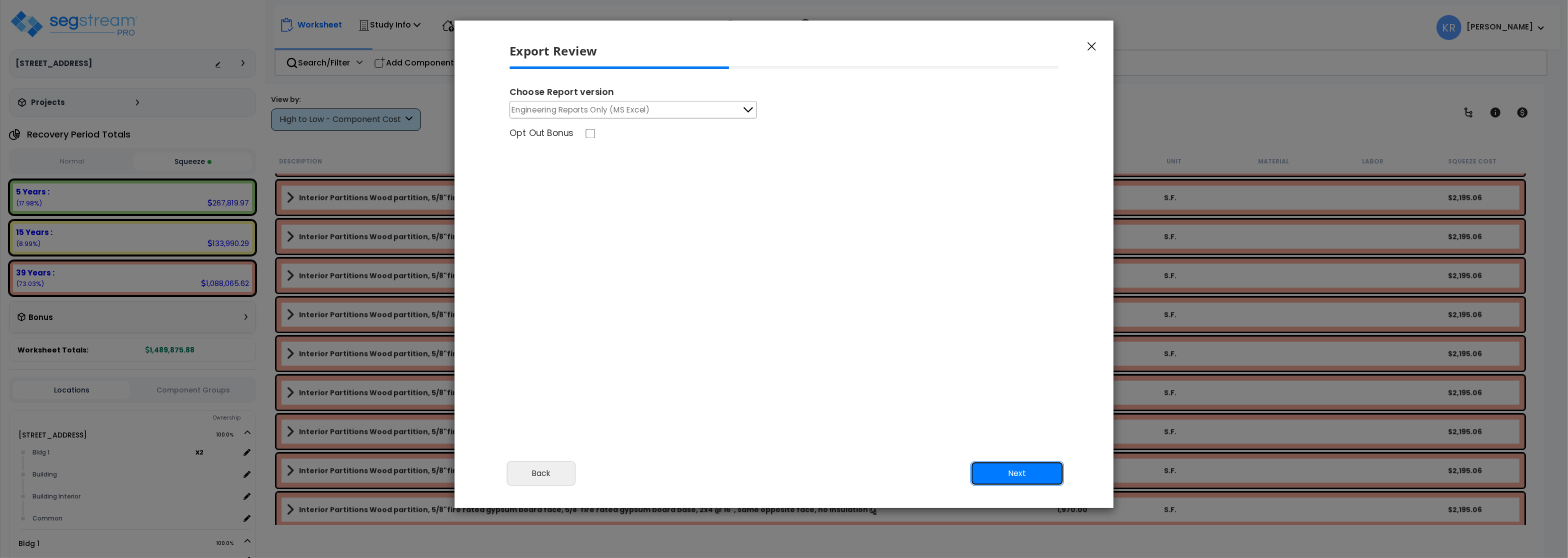
click at [1033, 477] on button "Next" at bounding box center [1017, 473] width 93 height 25
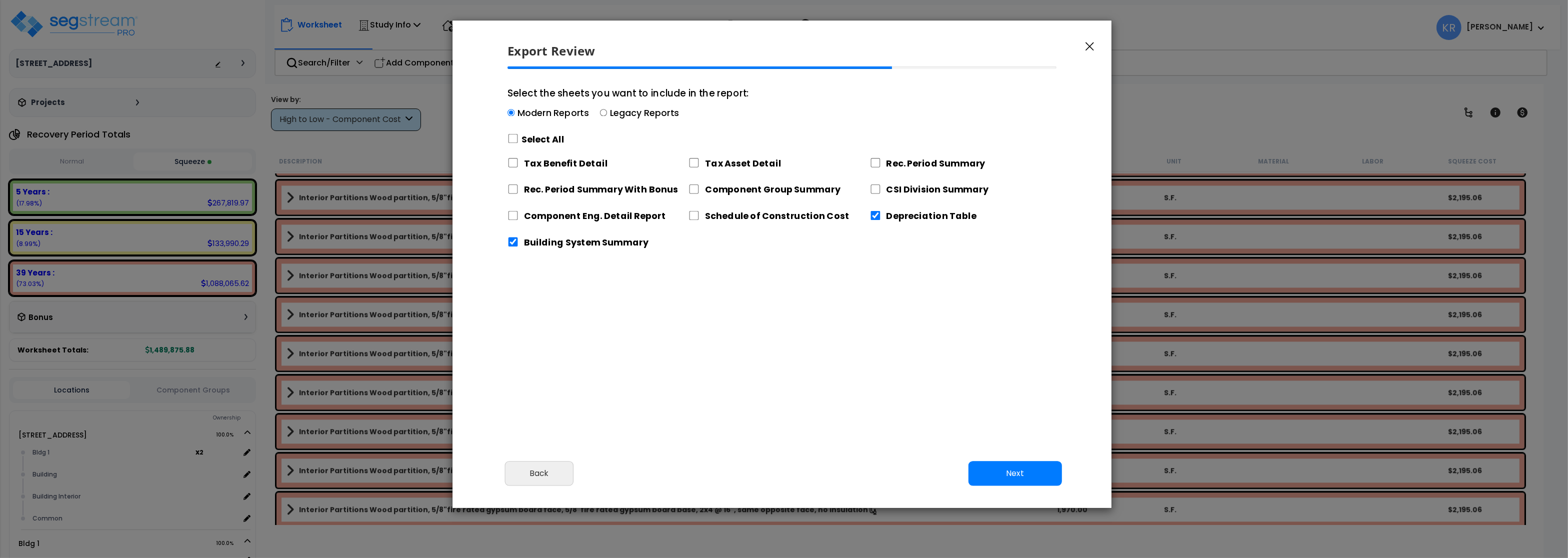
click at [607, 113] on div "Modern Reports Legacy Reports" at bounding box center [628, 115] width 242 height 15
click at [604, 114] on input "Select the sheets you want to include in the report: Modern Reports Legacy Repo…" at bounding box center [603, 113] width 7 height 7
radio input "true"
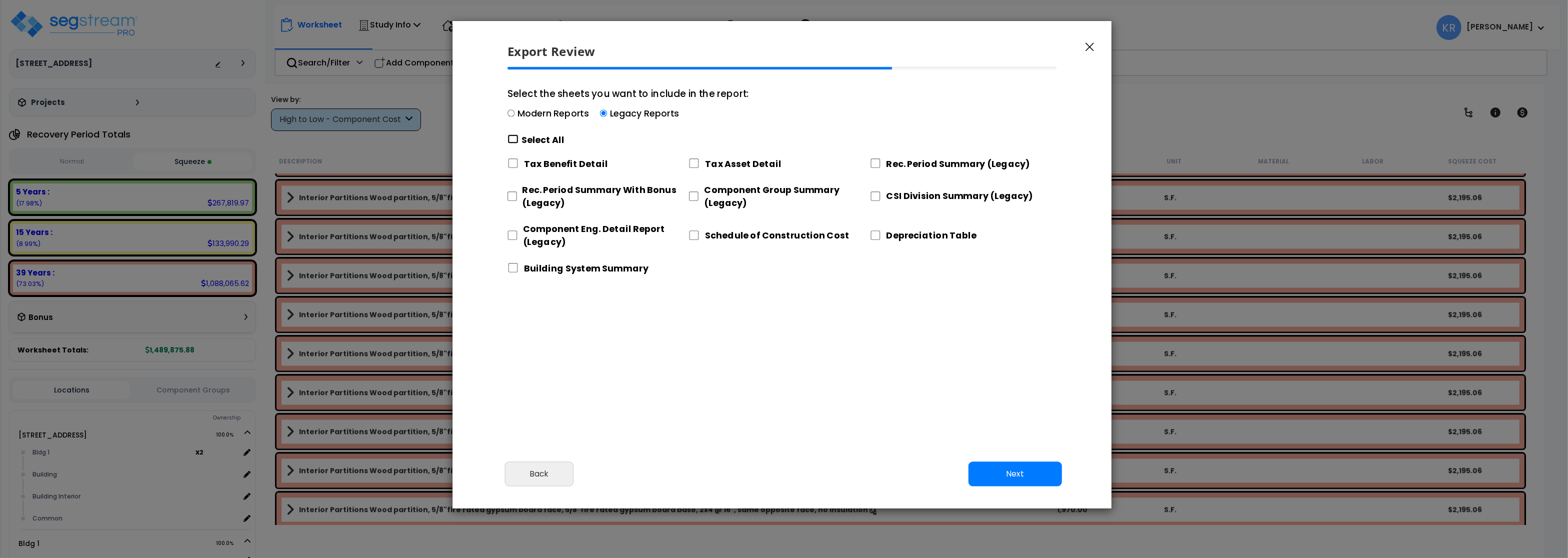
click at [515, 140] on input "Select the sheets you want to include in the report: Modern Reports Legacy Repo…" at bounding box center [513, 139] width 11 height 10
checkbox input "true"
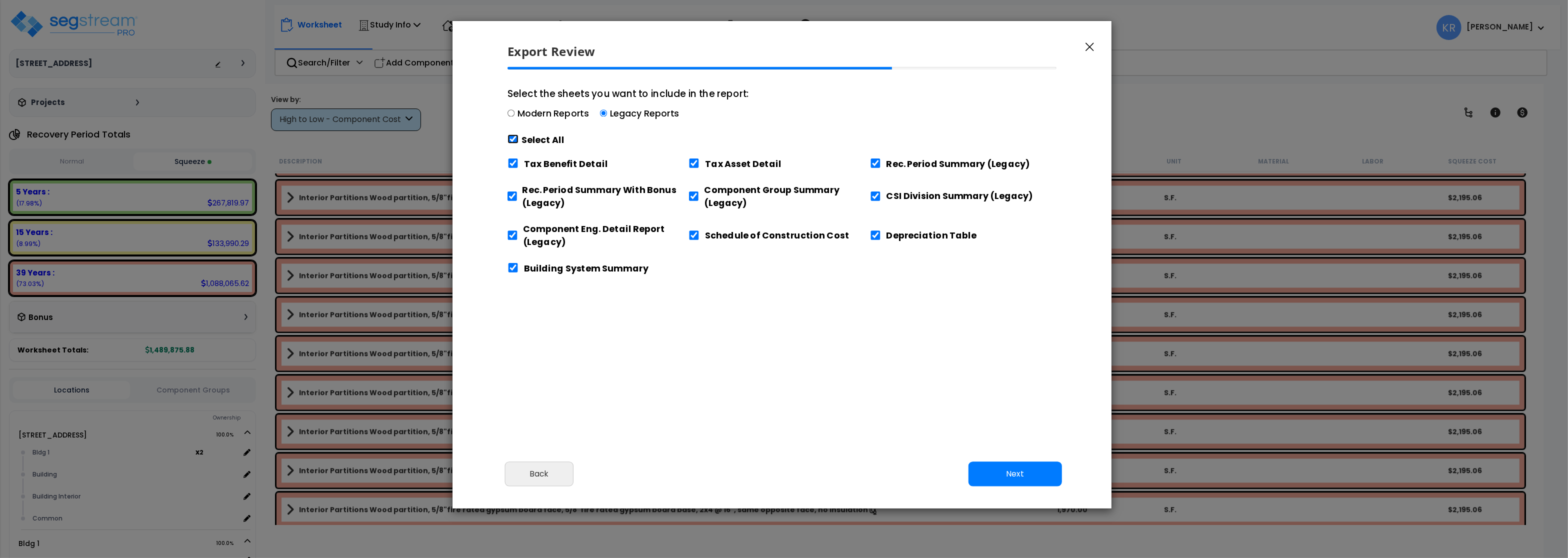
checkbox input "true"
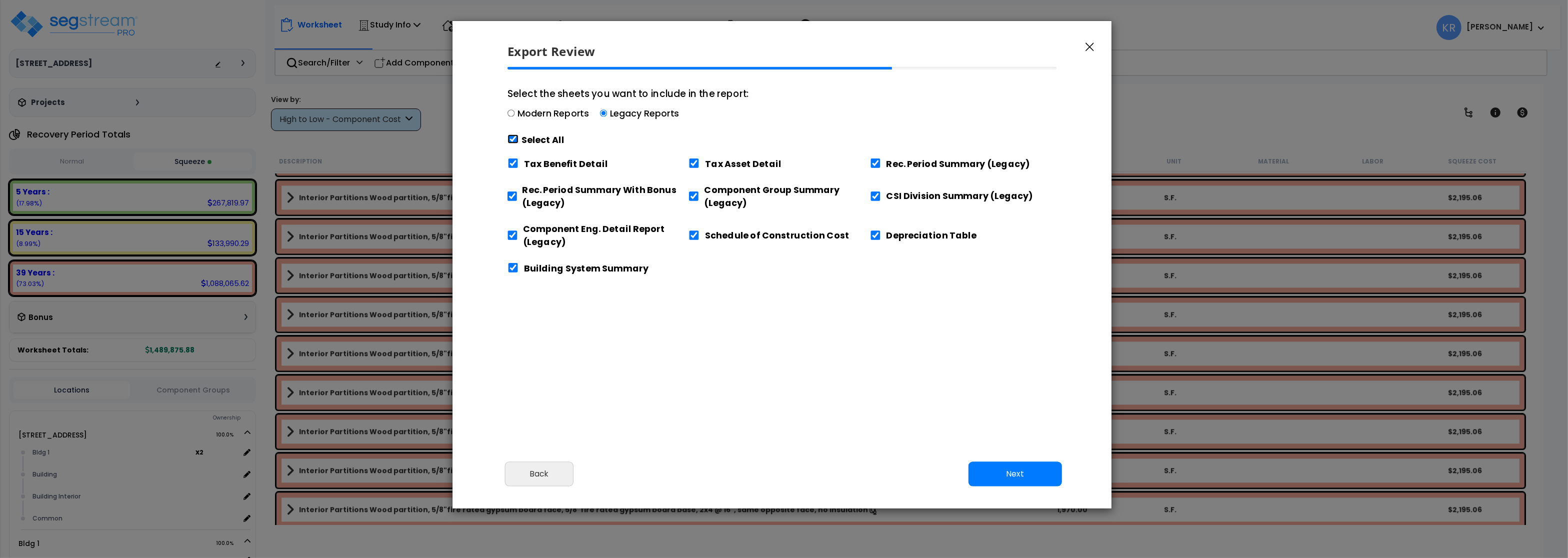
checkbox input "true"
click at [511, 163] on input "Tax Benefit Detail" at bounding box center [513, 163] width 11 height 10
checkbox input "false"
click at [692, 162] on input "Tax Asset Detail" at bounding box center [694, 163] width 11 height 10
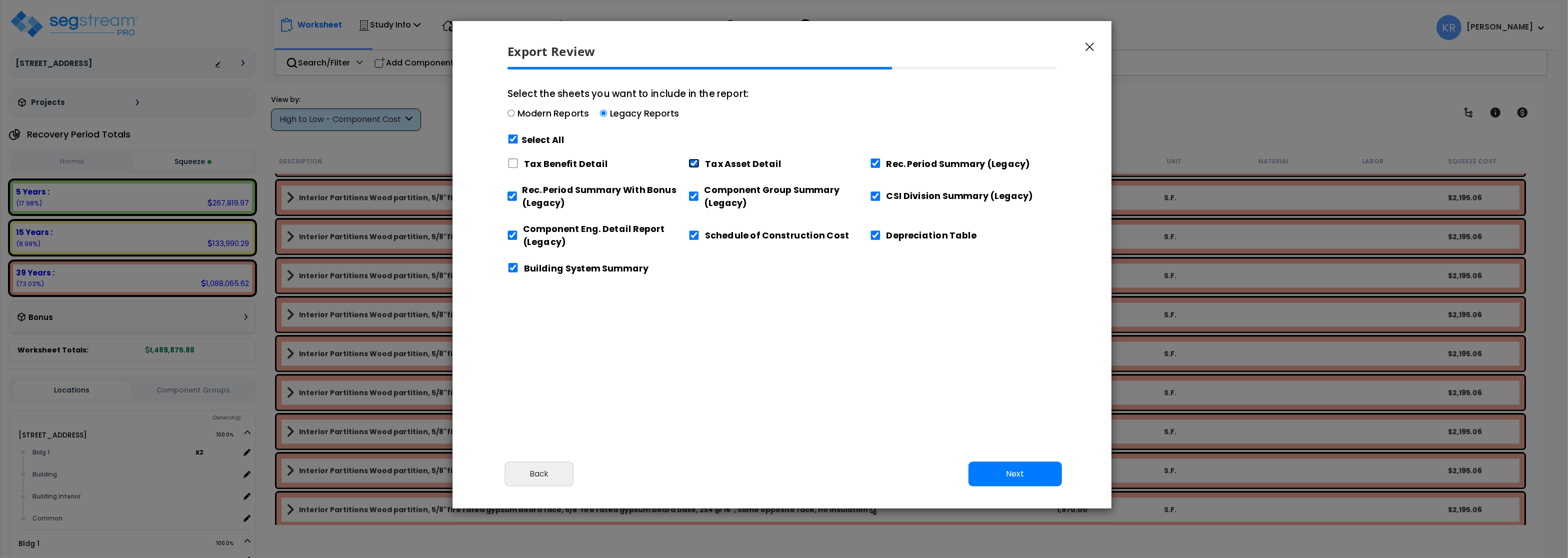
checkbox input "false"
click at [877, 235] on input "Depreciation Table" at bounding box center [875, 235] width 11 height 10
checkbox input "false"
click at [694, 236] on input "Schedule of Construction Cost" at bounding box center [694, 235] width 11 height 10
checkbox input "false"
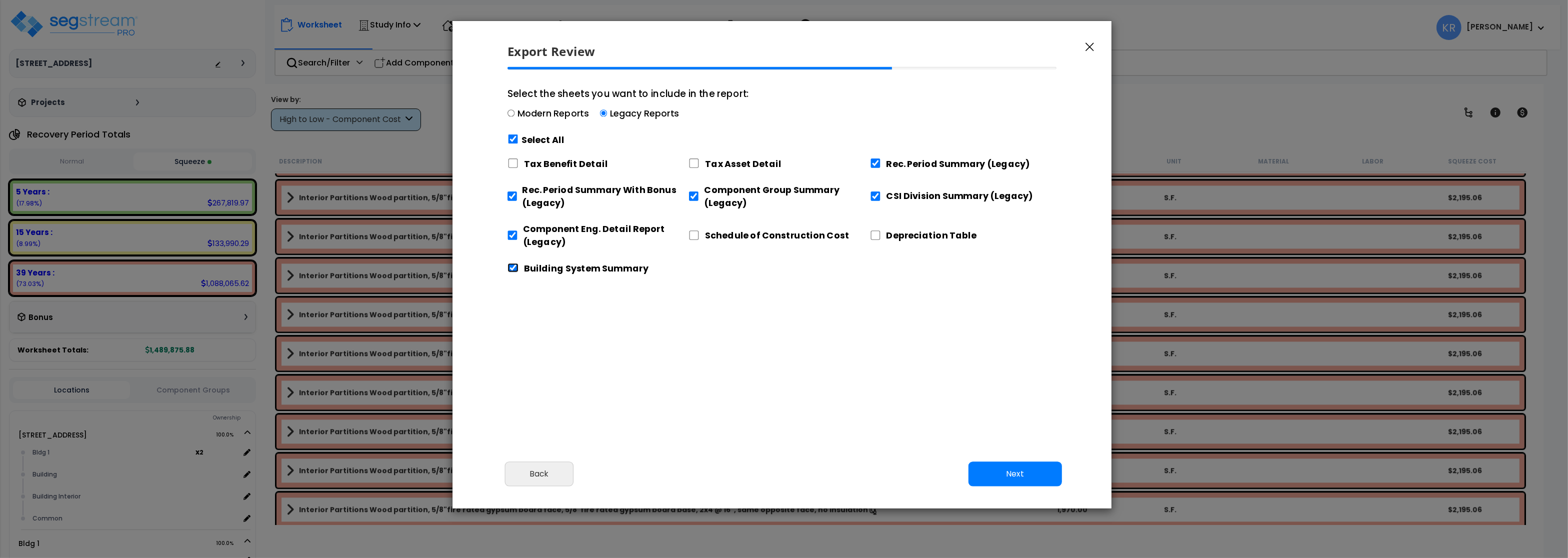
click at [514, 268] on input "Building System Summary" at bounding box center [513, 267] width 11 height 10
checkbox input "false"
drag, startPoint x: 1035, startPoint y: 481, endPoint x: 1032, endPoint y: 477, distance: 5.0
click at [1032, 477] on button "Next" at bounding box center [1015, 474] width 93 height 25
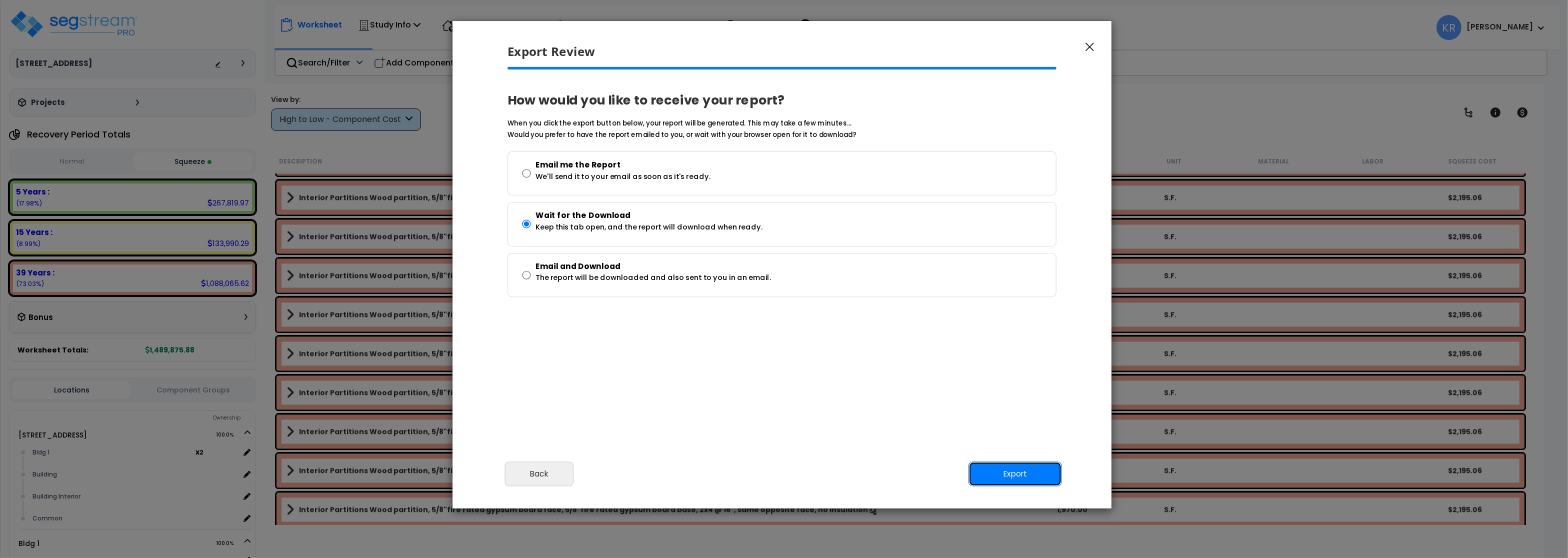
click at [1045, 475] on button "Export" at bounding box center [1015, 474] width 93 height 25
